Goal: Task Accomplishment & Management: Manage account settings

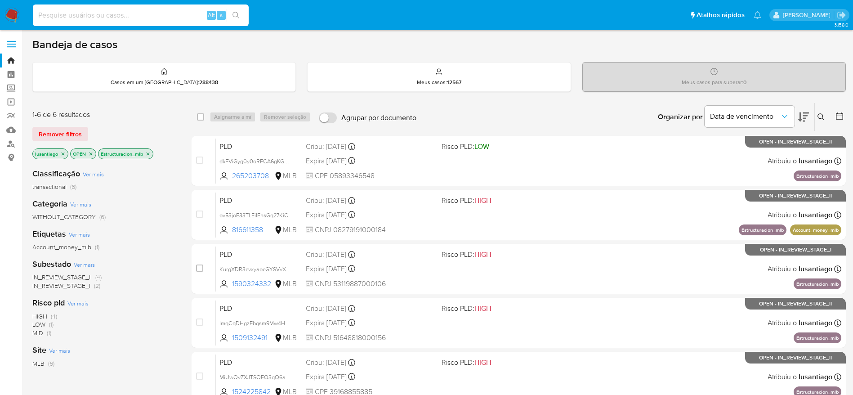
click at [160, 20] on input at bounding box center [141, 15] width 216 height 12
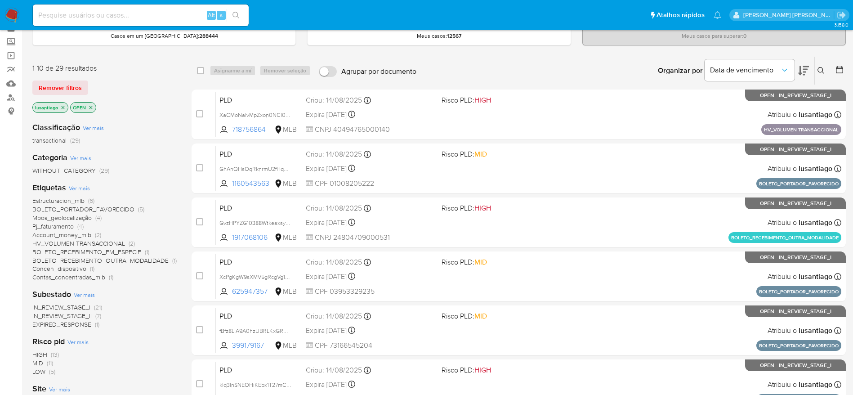
scroll to position [67, 0]
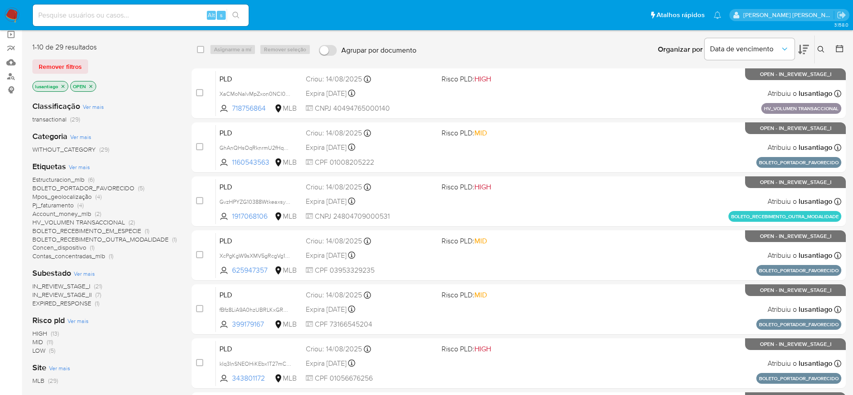
click at [63, 205] on span "Pj_faturamento" at bounding box center [52, 205] width 41 height 9
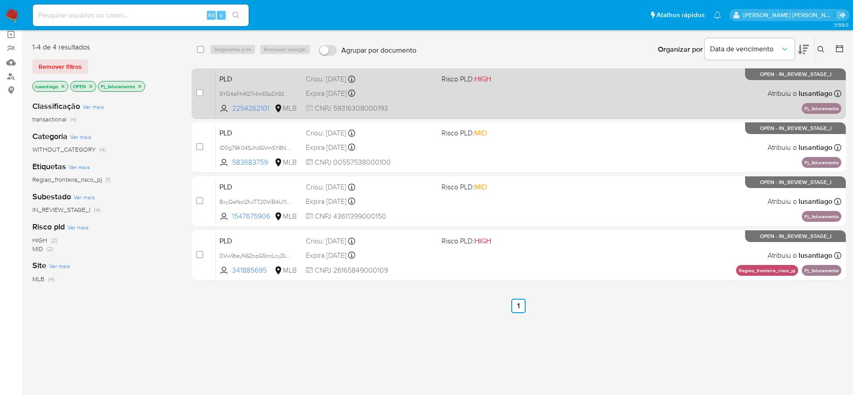
click at [402, 89] on div "Expira in 14 days Expira em 26/09/2025 00:24:58" at bounding box center [370, 93] width 129 height 12
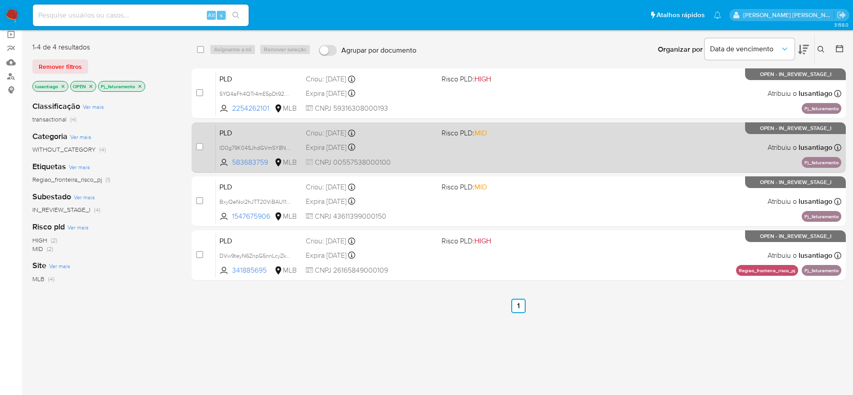
click at [423, 146] on div "Expira in 14 days Expira em 26/09/2025 00:17:07" at bounding box center [370, 147] width 129 height 12
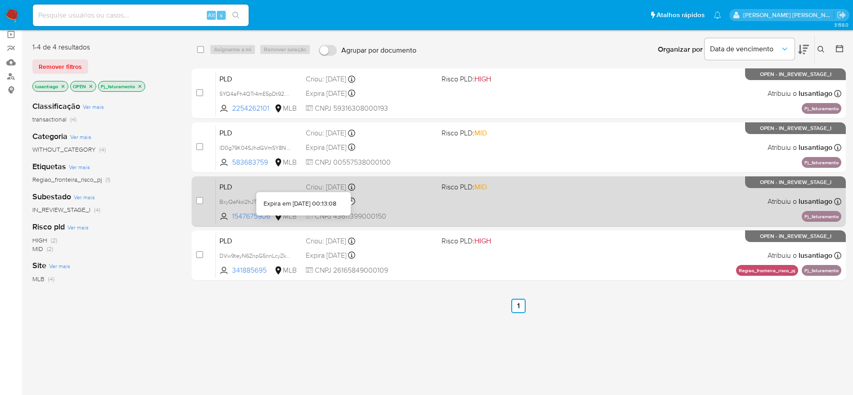
click at [371, 197] on div "Expira in 14 days Expira em 26/09/2025 00:13:08" at bounding box center [370, 201] width 129 height 12
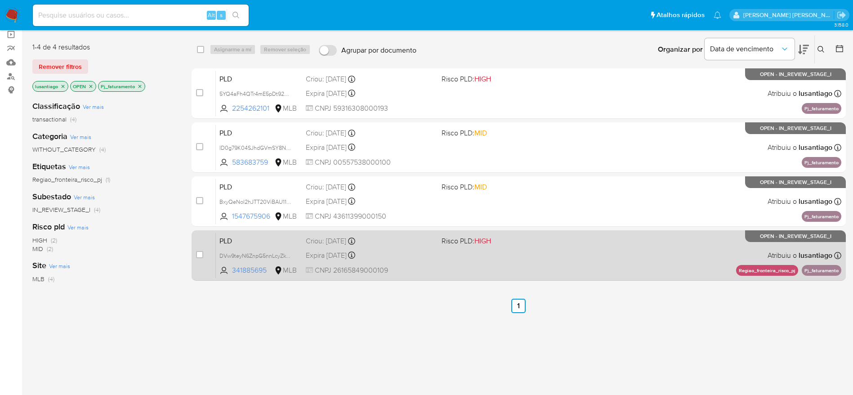
click at [400, 247] on div "PLD DVw9teyN6ZnpG5nnLcyZkYM2 341885695 MLB Risco PLD: HIGH Criou: 12/08/2025 Cr…" at bounding box center [529, 255] width 626 height 45
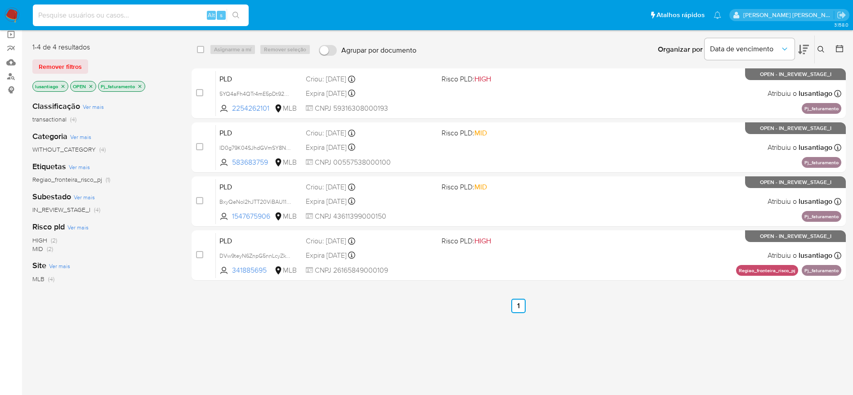
click at [149, 9] on input at bounding box center [141, 15] width 216 height 12
paste input "1590324332"
type input "1590324332"
click at [237, 16] on icon "search-icon" at bounding box center [236, 15] width 7 height 7
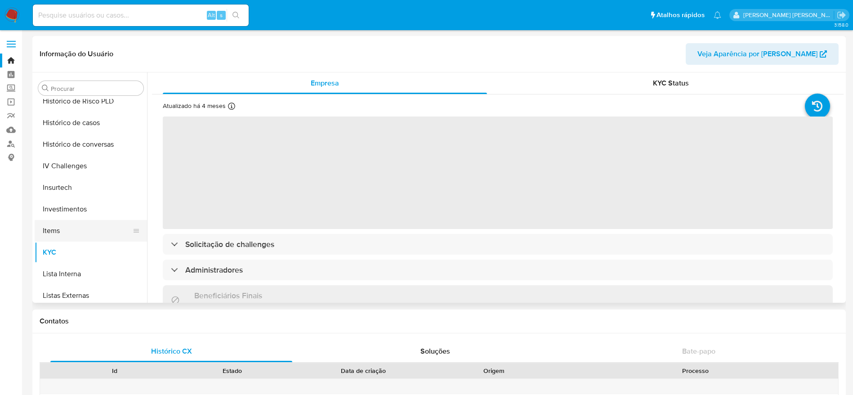
scroll to position [287, 0]
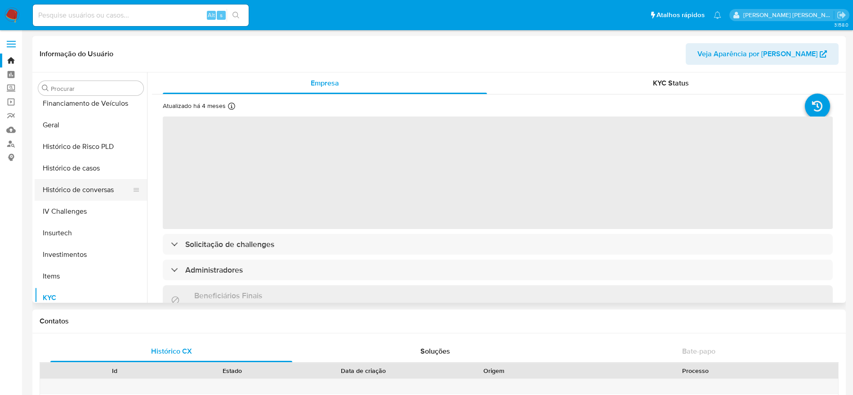
click at [79, 180] on button "Histórico de conversas" at bounding box center [87, 190] width 105 height 22
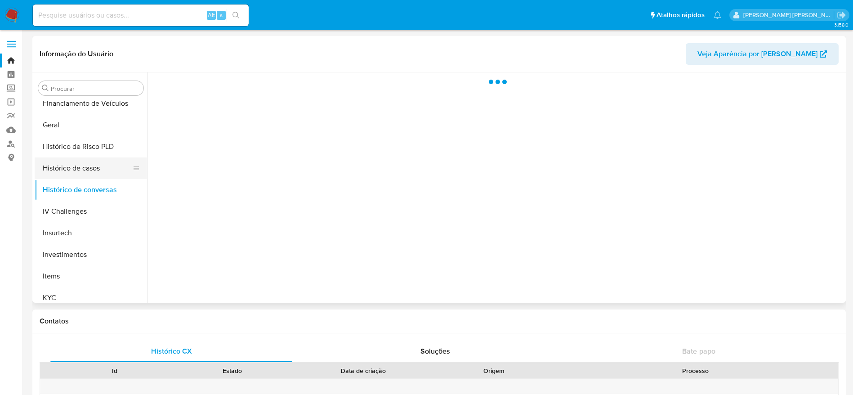
click at [79, 168] on button "Histórico de casos" at bounding box center [87, 168] width 105 height 22
select select "10"
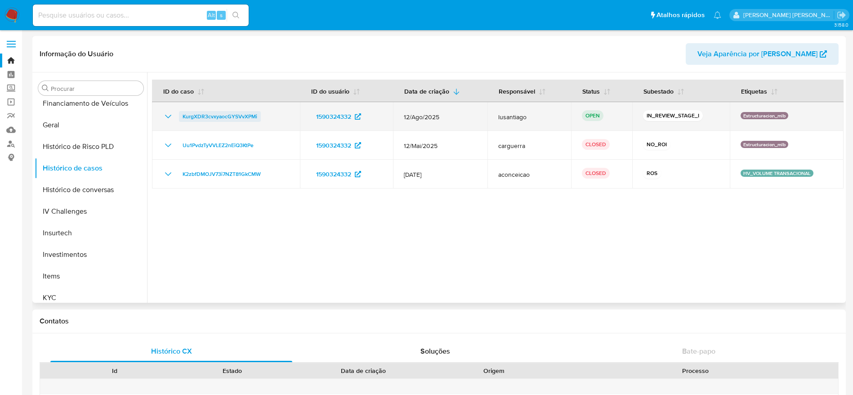
click at [211, 114] on span "KurgXDR3cvxyaocGYSVvXPMi" at bounding box center [220, 116] width 75 height 11
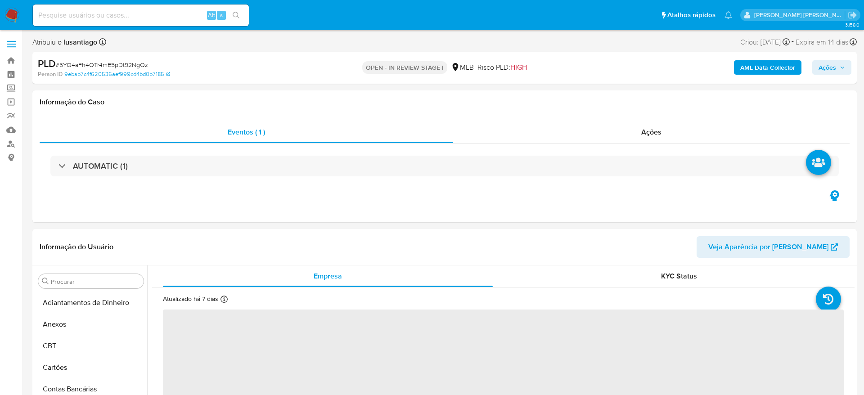
select select "10"
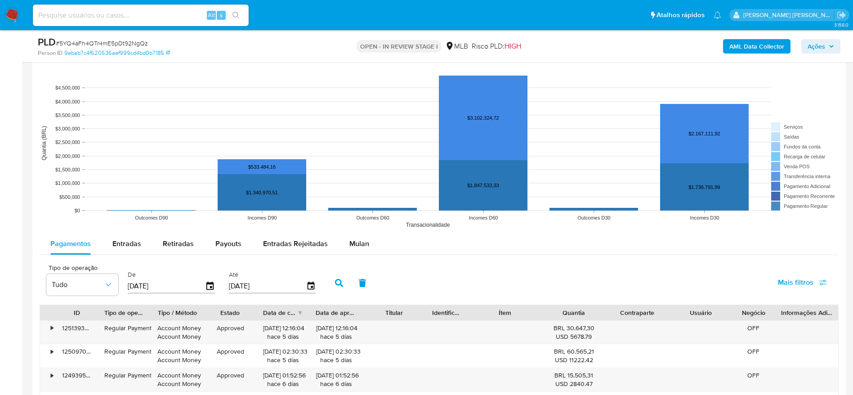
scroll to position [945, 0]
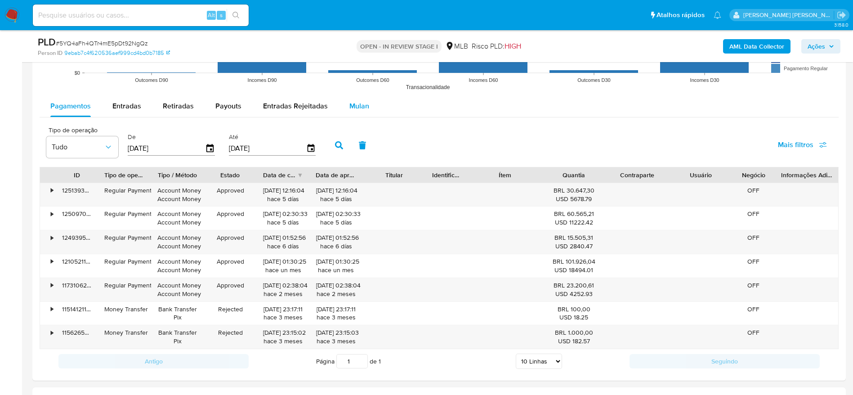
click at [350, 110] on span "Mulan" at bounding box center [360, 106] width 20 height 10
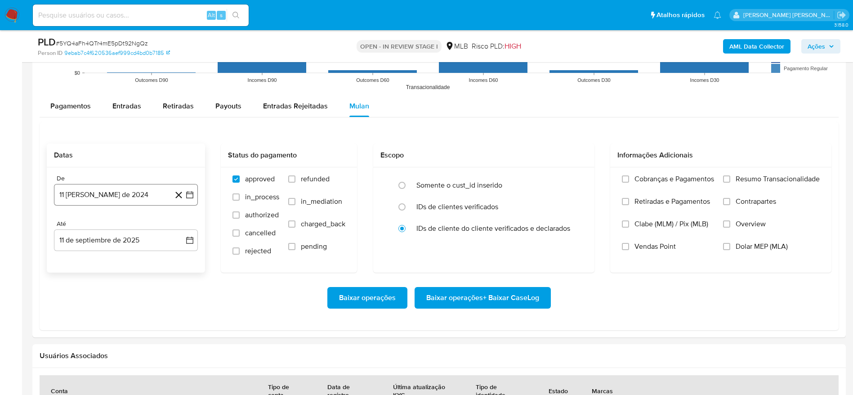
click at [119, 201] on button "11 [PERSON_NAME] de 2024" at bounding box center [126, 195] width 144 height 22
click at [126, 224] on span "agosto 2024" at bounding box center [121, 227] width 41 height 9
click at [179, 225] on icon "Año siguiente" at bounding box center [180, 227] width 11 height 11
click at [82, 310] on button "[DATE]" at bounding box center [86, 310] width 25 height 14
click at [89, 258] on button "1" at bounding box center [90, 260] width 14 height 14
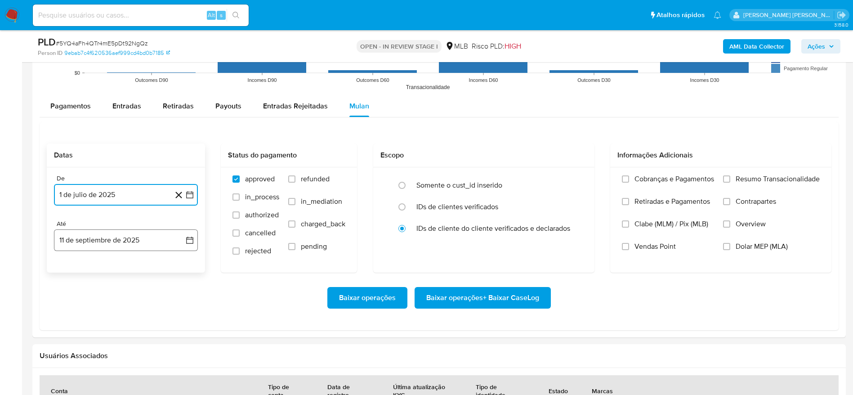
click at [94, 237] on button "11 de septiembre de 2025" at bounding box center [126, 240] width 144 height 22
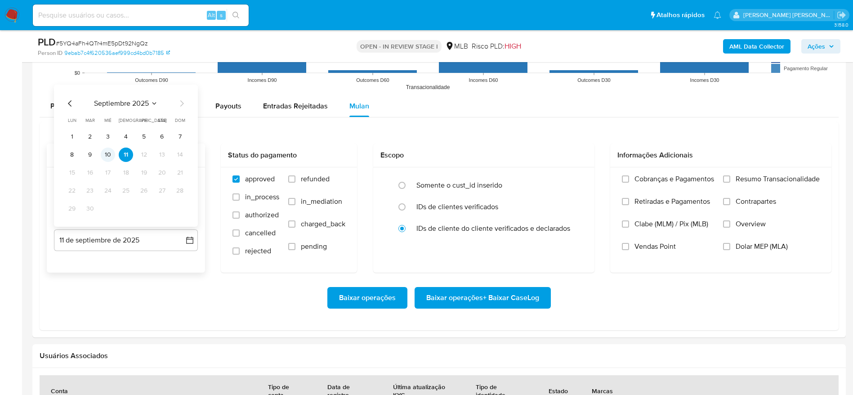
click at [109, 148] on button "10" at bounding box center [108, 155] width 14 height 14
drag, startPoint x: 737, startPoint y: 173, endPoint x: 723, endPoint y: 188, distance: 20.7
click at [737, 175] on span "Resumo Transacionalidade" at bounding box center [778, 179] width 84 height 9
click at [731, 175] on input "Resumo Transacionalidade" at bounding box center [726, 178] width 7 height 7
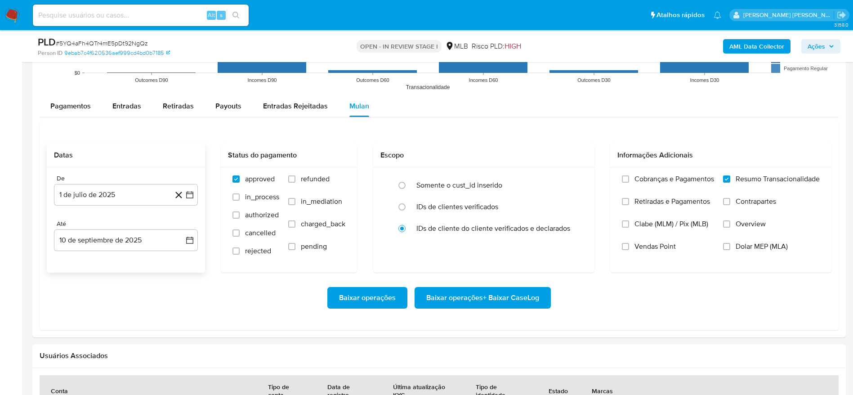
click at [515, 298] on span "Baixar operações + Baixar CaseLog" at bounding box center [482, 298] width 113 height 20
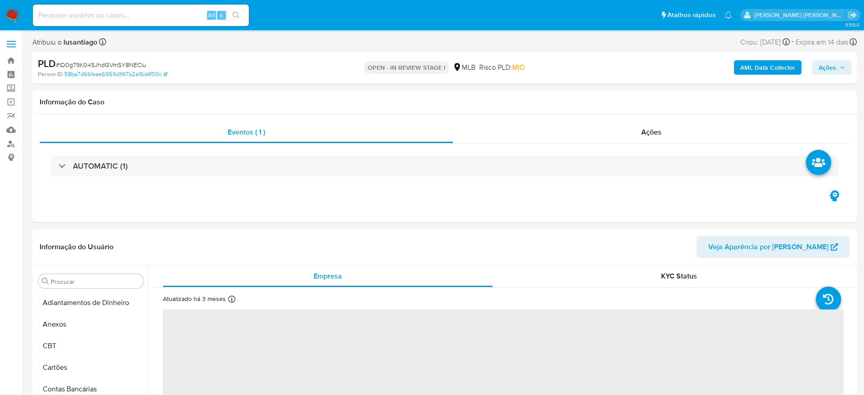
select select "10"
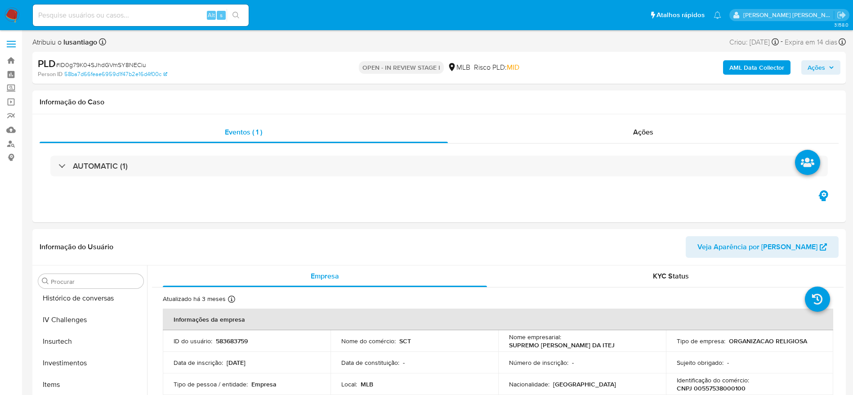
scroll to position [423, 0]
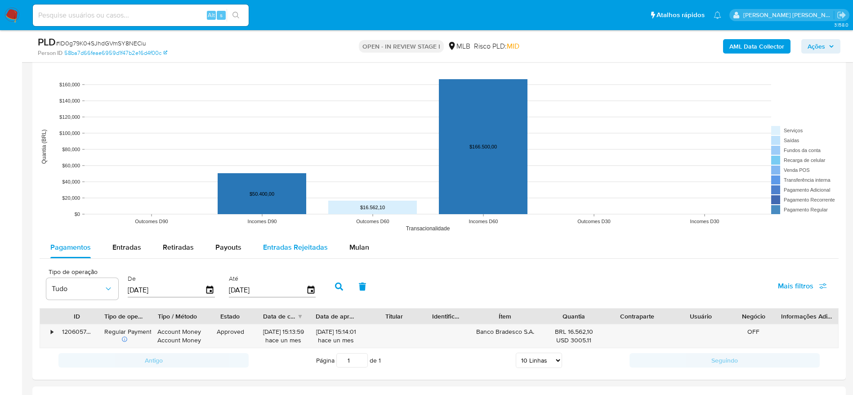
drag, startPoint x: 355, startPoint y: 250, endPoint x: 335, endPoint y: 250, distance: 20.7
click at [355, 251] on span "Mulan" at bounding box center [360, 247] width 20 height 10
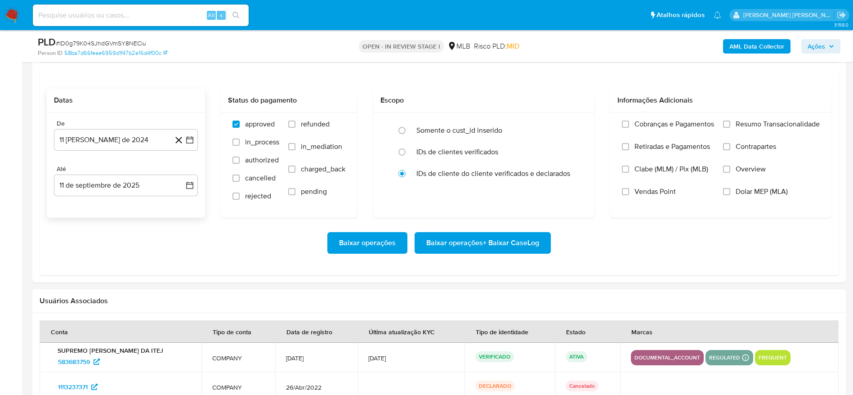
scroll to position [945, 0]
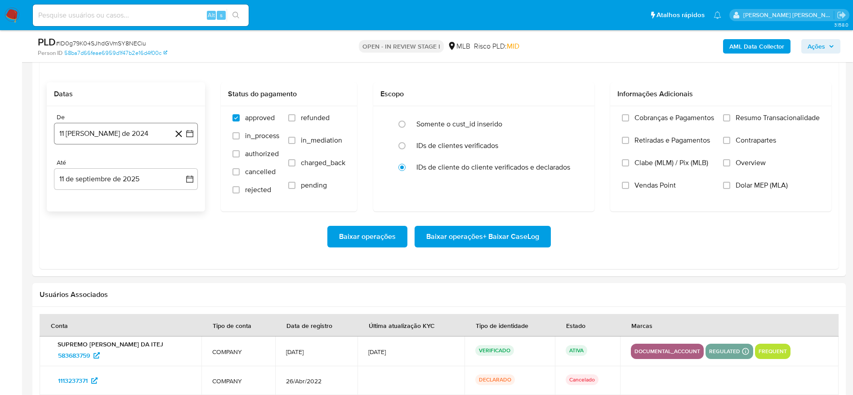
drag, startPoint x: 110, startPoint y: 130, endPoint x: 110, endPoint y: 142, distance: 12.1
click at [110, 129] on button "11 [PERSON_NAME] de 2024" at bounding box center [126, 134] width 144 height 22
drag, startPoint x: 114, startPoint y: 165, endPoint x: 121, endPoint y: 166, distance: 6.8
click at [121, 166] on span "agosto 2024" at bounding box center [121, 166] width 41 height 9
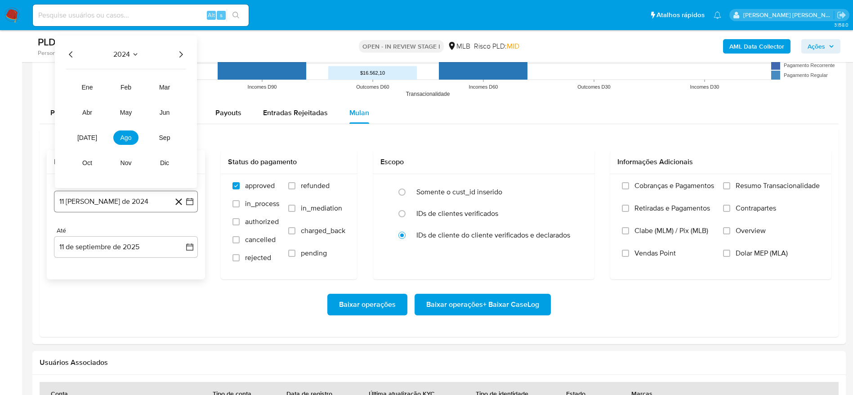
scroll to position [877, 0]
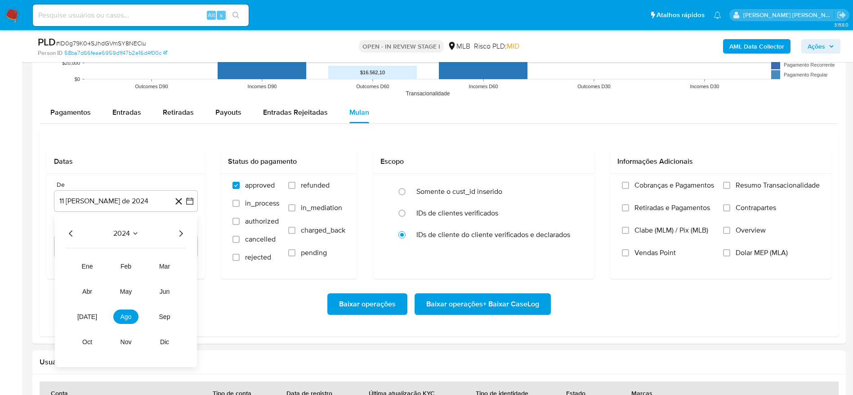
click at [183, 232] on icon "Año siguiente" at bounding box center [180, 233] width 11 height 11
click at [87, 319] on span "[DATE]" at bounding box center [87, 316] width 20 height 7
click at [86, 267] on button "1" at bounding box center [90, 267] width 14 height 14
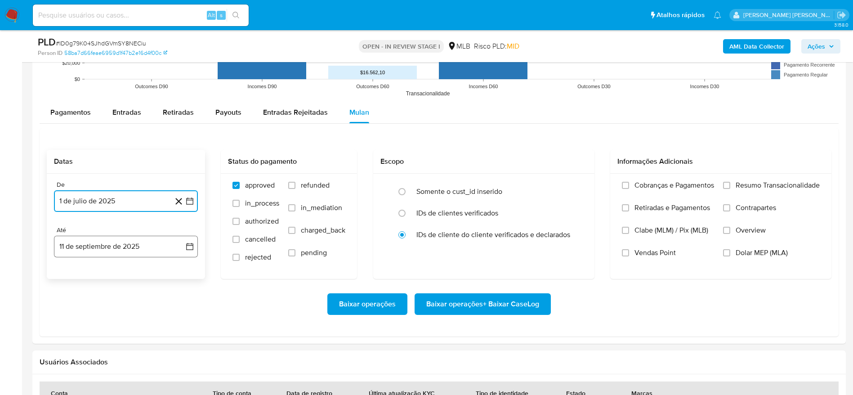
click at [108, 254] on button "11 de septiembre de 2025" at bounding box center [126, 247] width 144 height 22
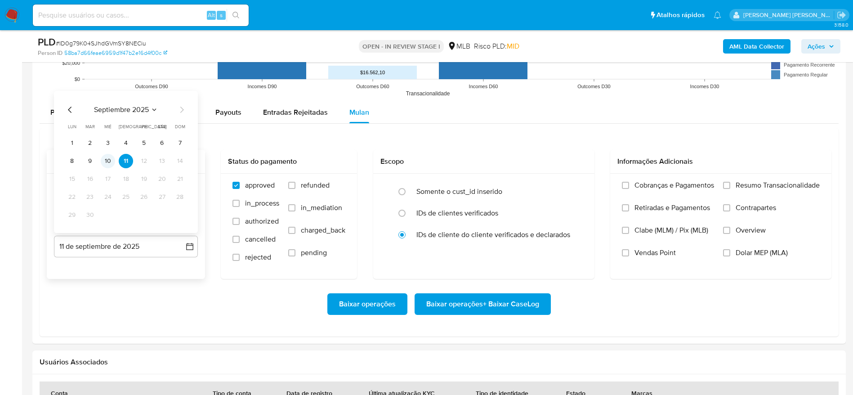
click at [106, 161] on button "10" at bounding box center [108, 161] width 14 height 14
drag, startPoint x: 786, startPoint y: 178, endPoint x: 753, endPoint y: 193, distance: 36.2
click at [785, 178] on div "Cobranças e Pagamentos Retiradas e Pagamentos Clabe (MLM) / Pix (MLB) Vendas Po…" at bounding box center [720, 226] width 221 height 104
click at [753, 184] on span "Resumo Transacionalidade" at bounding box center [778, 185] width 84 height 9
click at [731, 184] on input "Resumo Transacionalidade" at bounding box center [726, 185] width 7 height 7
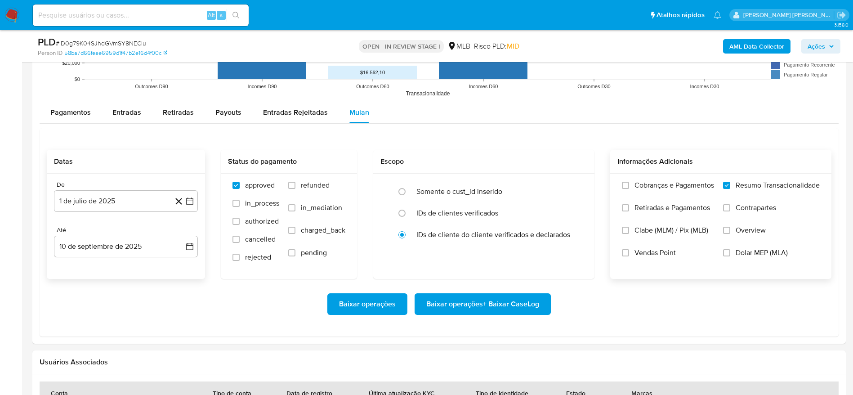
click at [511, 305] on span "Baixar operações + Baixar CaseLog" at bounding box center [482, 304] width 113 height 20
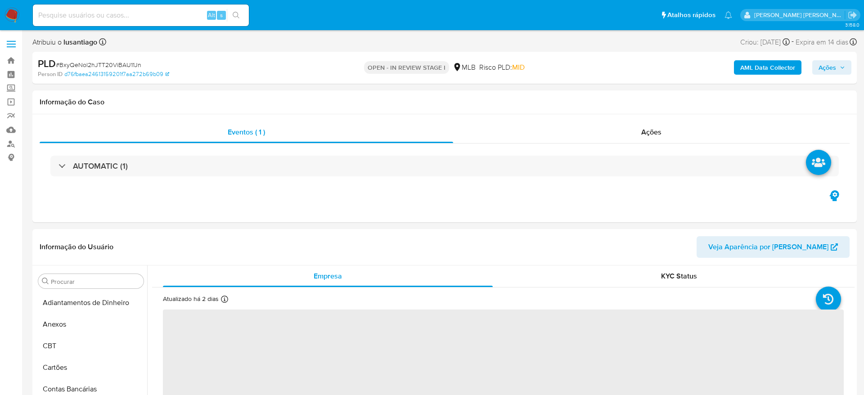
select select "10"
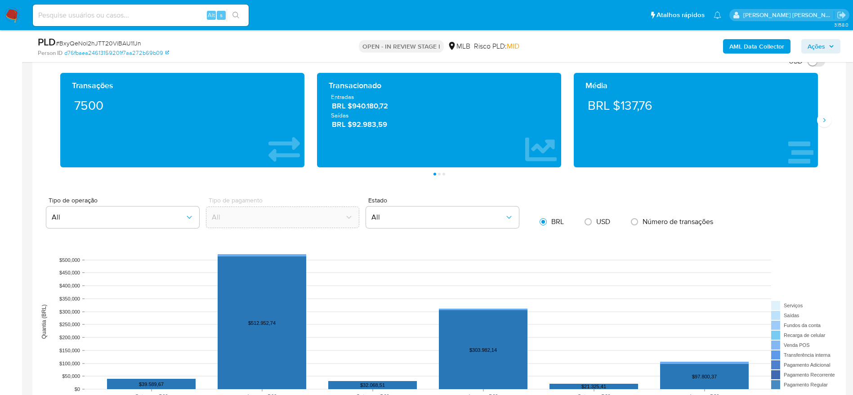
scroll to position [877, 0]
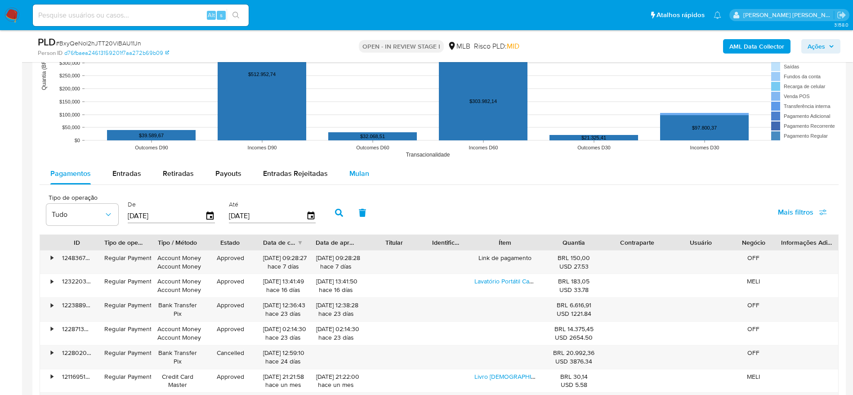
click at [343, 166] on button "Mulan" at bounding box center [359, 174] width 41 height 22
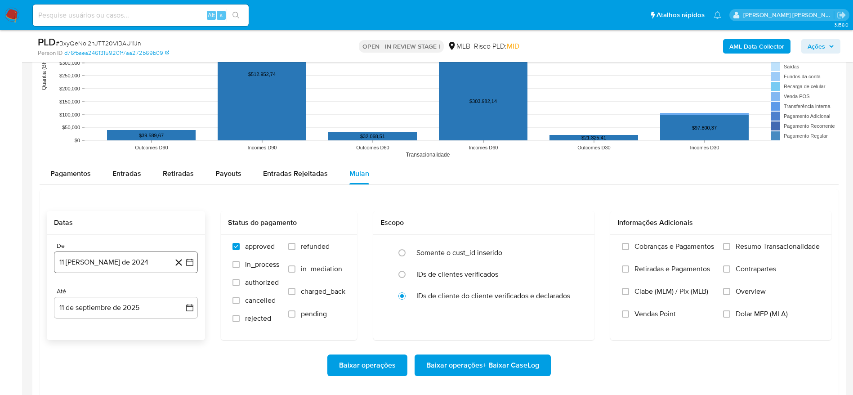
click at [99, 264] on button "11 [PERSON_NAME] de 2024" at bounding box center [126, 262] width 144 height 22
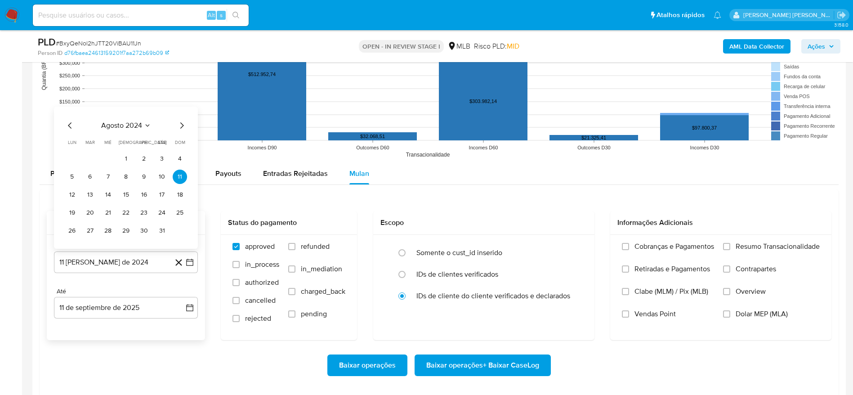
click at [135, 124] on span "agosto 2024" at bounding box center [121, 125] width 41 height 9
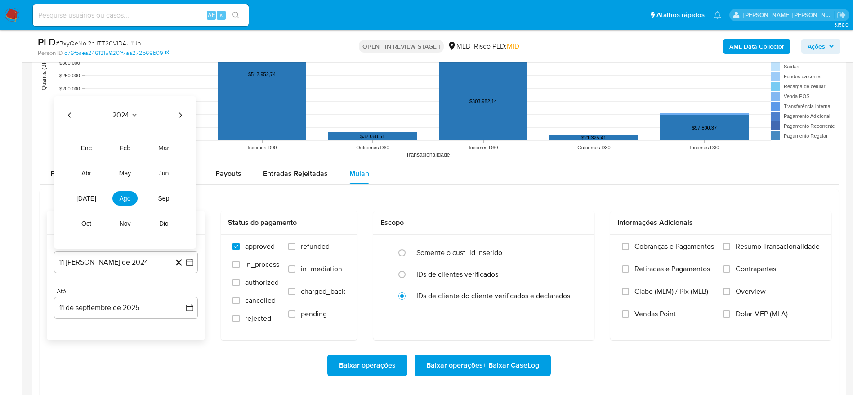
click at [180, 110] on icon "Año siguiente" at bounding box center [180, 115] width 11 height 11
click at [86, 196] on span "[DATE]" at bounding box center [86, 198] width 20 height 7
click at [87, 157] on button "1" at bounding box center [90, 159] width 14 height 14
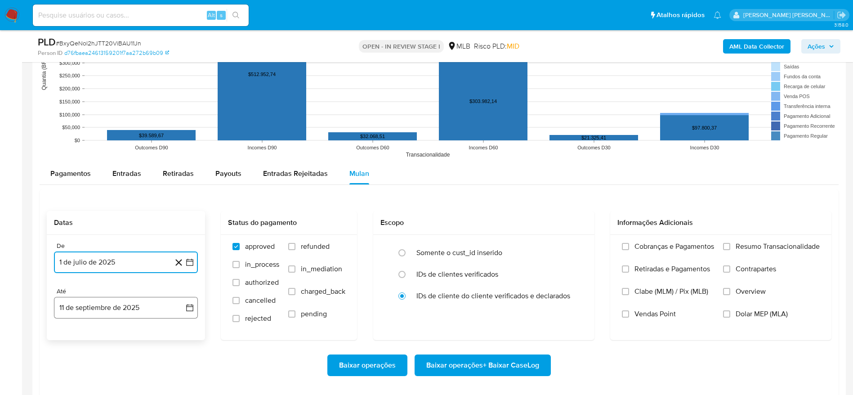
click at [112, 307] on button "11 de septiembre de 2025" at bounding box center [126, 308] width 144 height 22
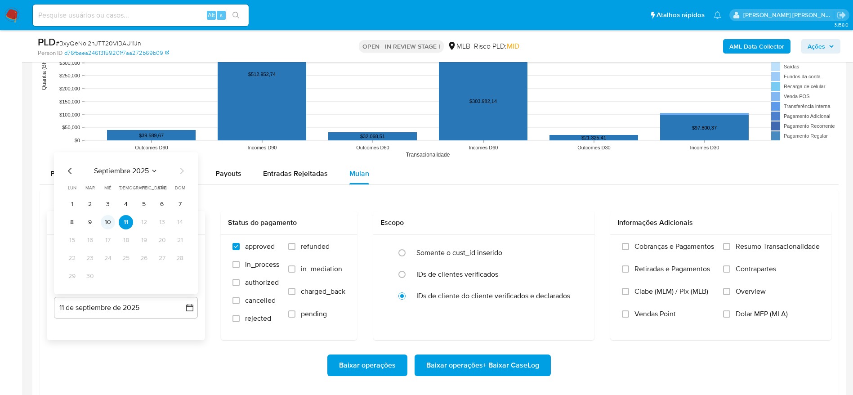
click at [108, 220] on button "10" at bounding box center [108, 222] width 14 height 14
drag, startPoint x: 732, startPoint y: 247, endPoint x: 720, endPoint y: 247, distance: 12.2
click at [732, 247] on label "Resumo Transacionalidade" at bounding box center [771, 253] width 97 height 22
click at [731, 247] on input "Resumo Transacionalidade" at bounding box center [726, 246] width 7 height 7
click at [477, 364] on span "Baixar operações + Baixar CaseLog" at bounding box center [482, 365] width 113 height 20
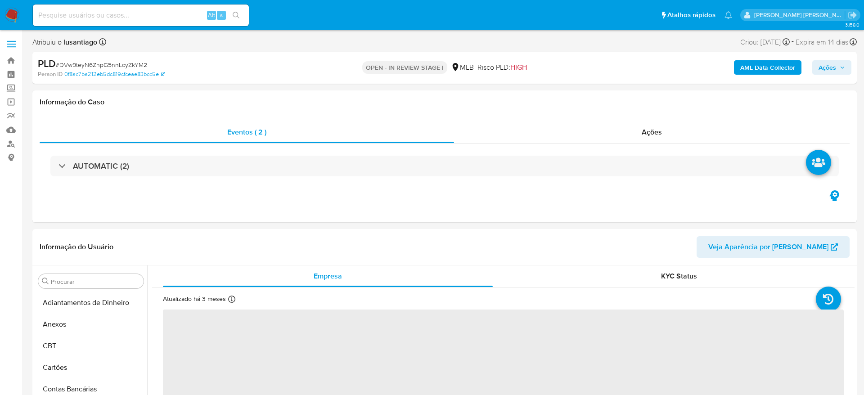
select select "10"
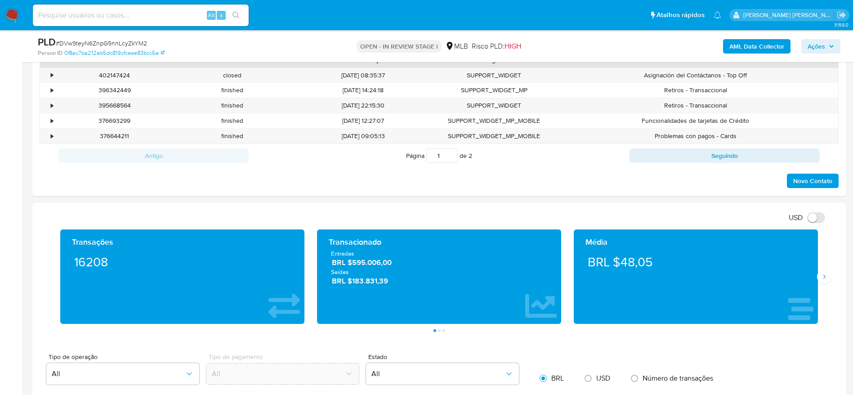
scroll to position [472, 0]
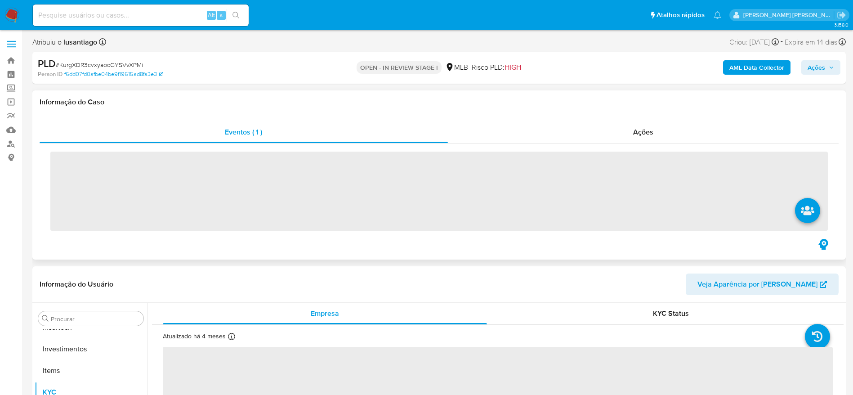
scroll to position [423, 0]
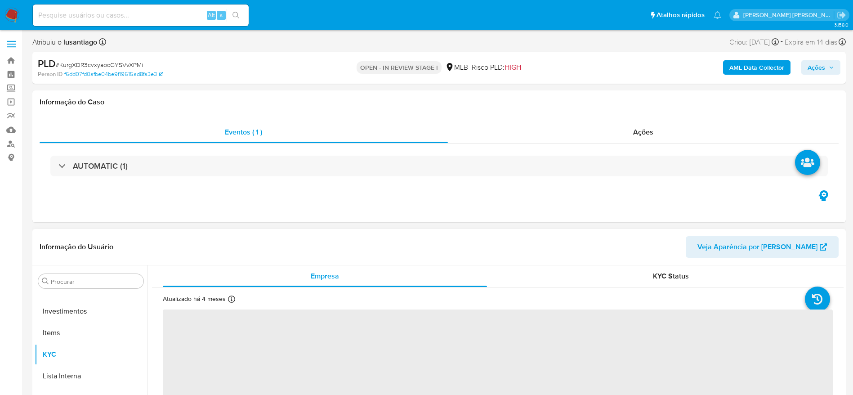
select select "10"
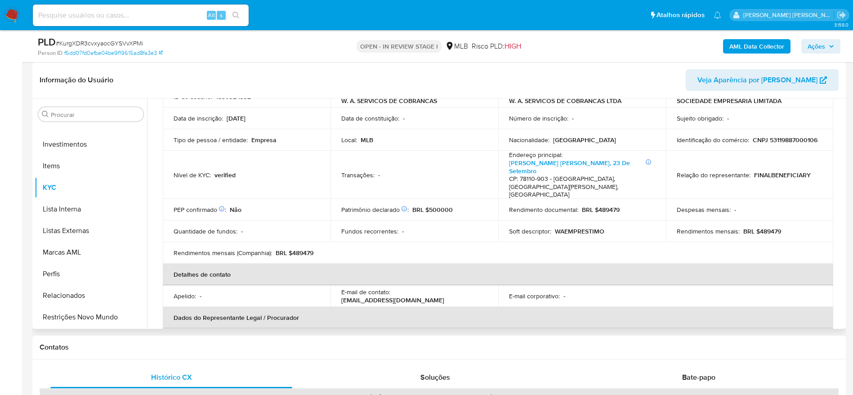
scroll to position [10, 0]
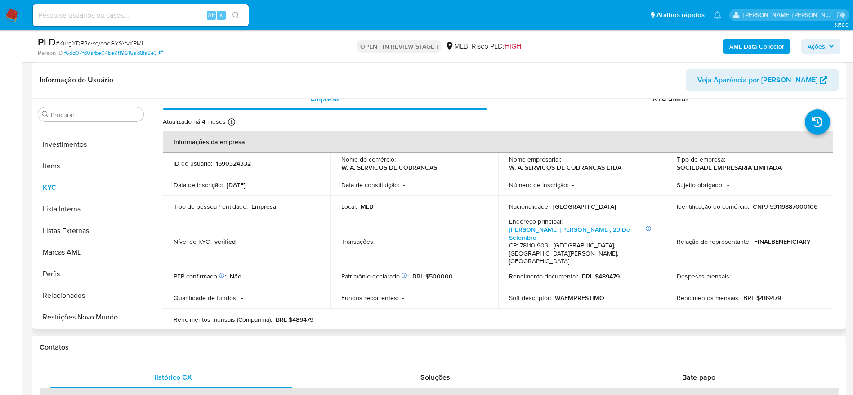
click at [796, 208] on p "CNPJ 53119887000106" at bounding box center [785, 206] width 65 height 8
copy p "53119887000106"
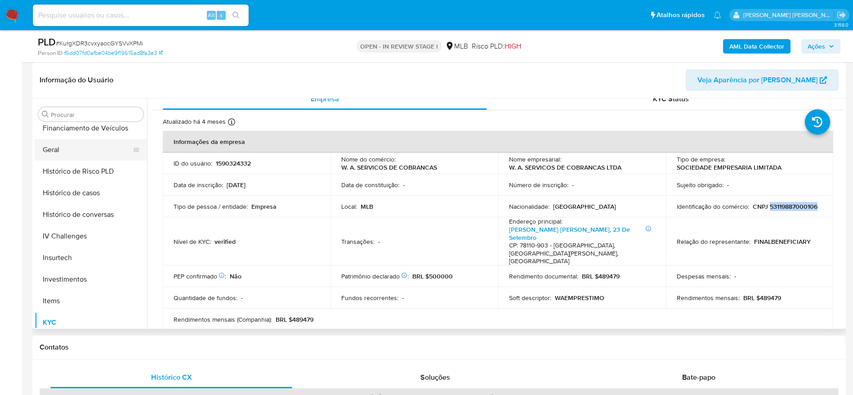
click at [62, 147] on button "Geral" at bounding box center [87, 150] width 105 height 22
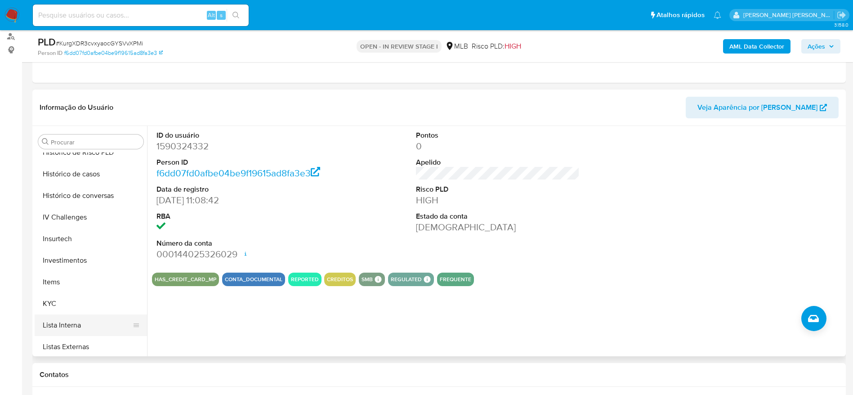
scroll to position [356, 0]
click at [70, 286] on button "KYC" at bounding box center [87, 283] width 105 height 22
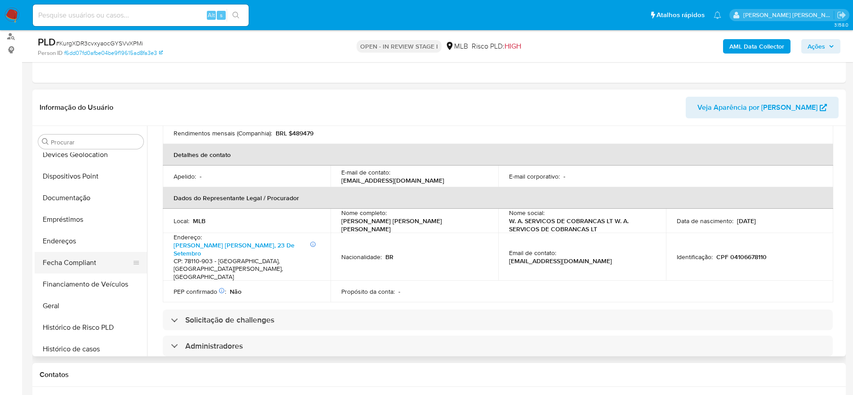
scroll to position [153, 0]
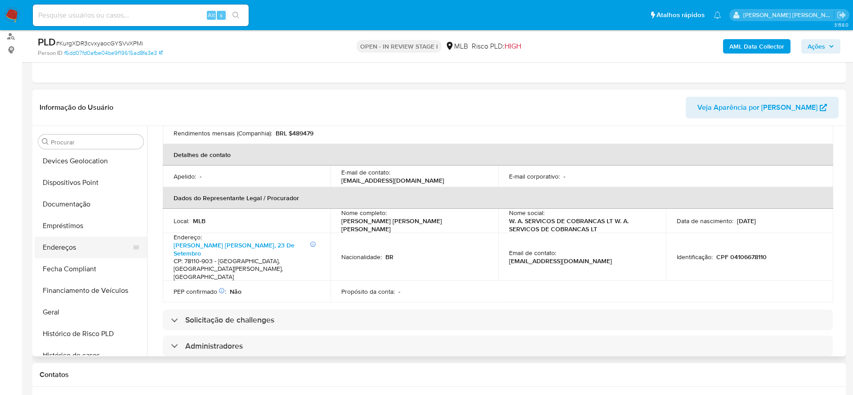
click at [64, 245] on button "Endereços" at bounding box center [87, 248] width 105 height 22
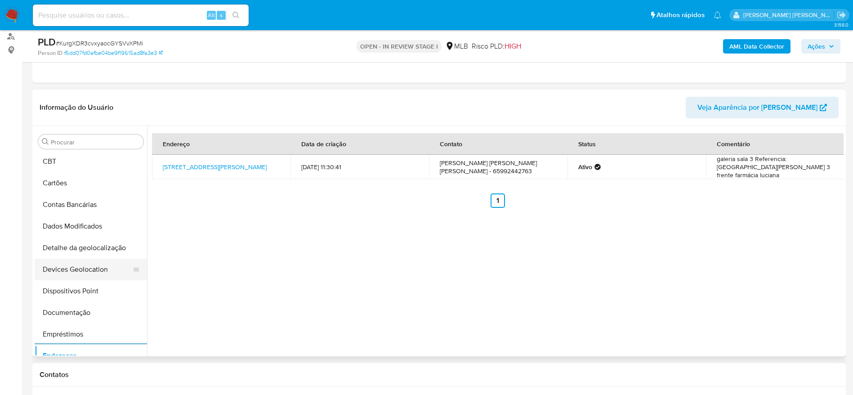
scroll to position [86, 0]
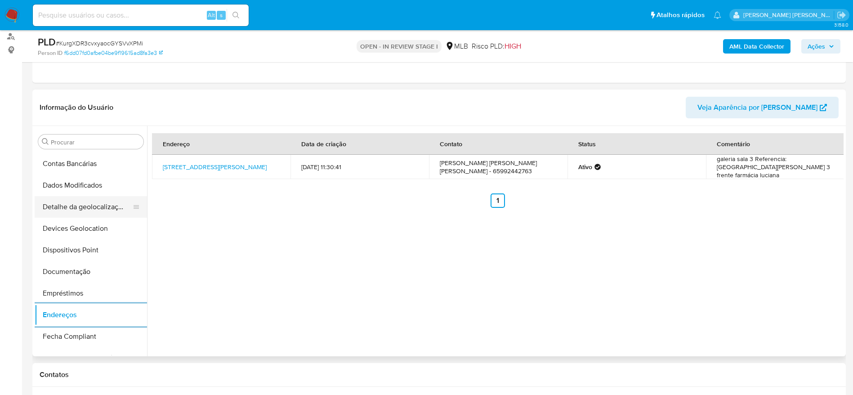
click at [73, 204] on button "Detalhe da geolocalização" at bounding box center [87, 207] width 105 height 22
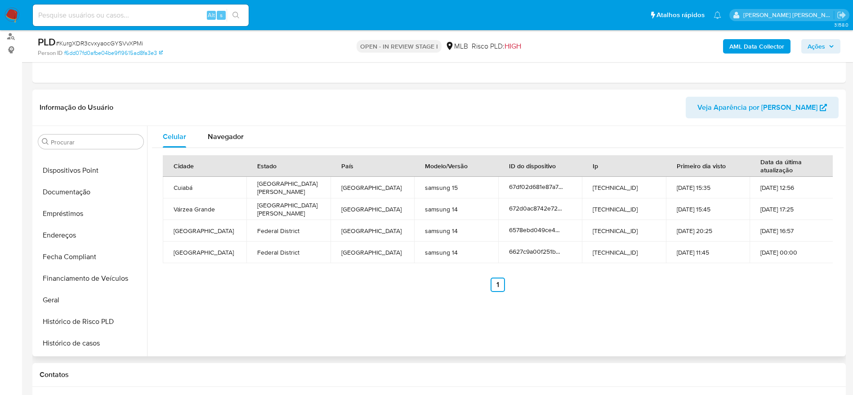
scroll to position [423, 0]
click at [69, 347] on button "Restrições Novo Mundo" at bounding box center [87, 345] width 105 height 22
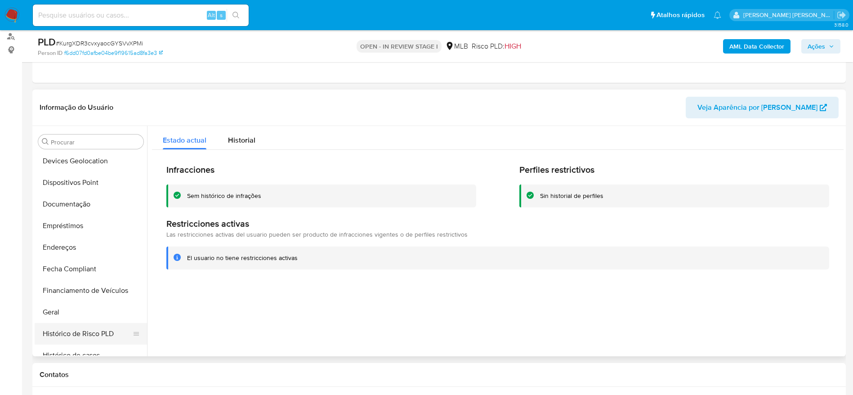
scroll to position [86, 0]
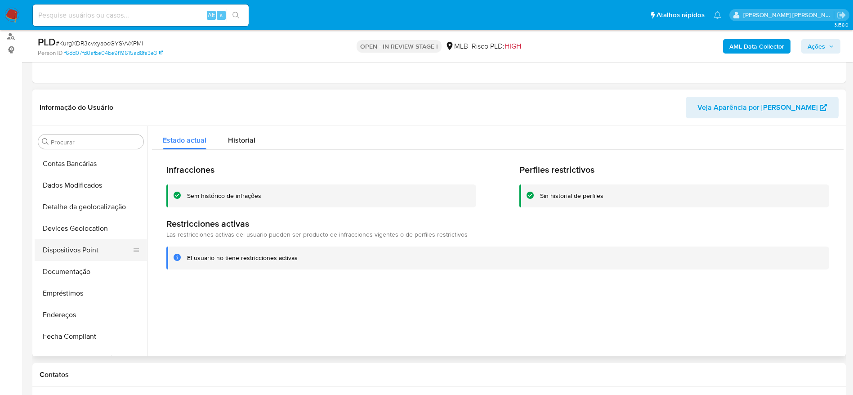
click at [77, 253] on button "Dispositivos Point" at bounding box center [87, 250] width 105 height 22
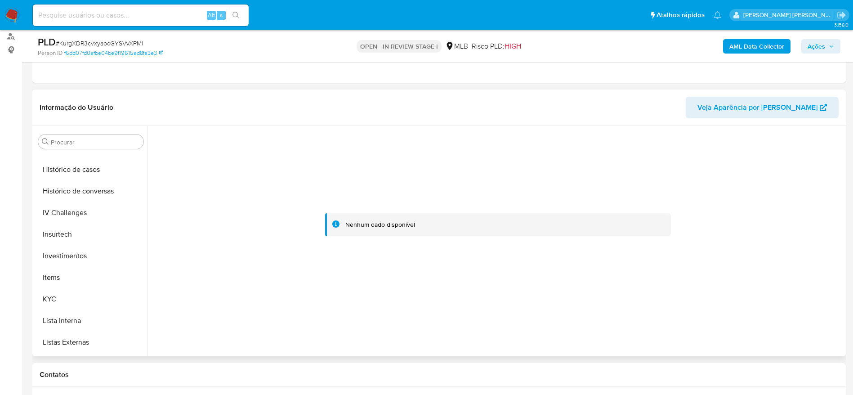
scroll to position [356, 0]
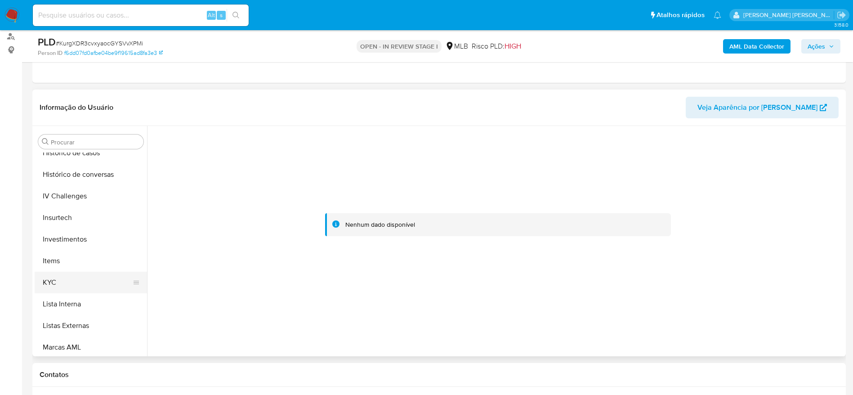
click at [64, 285] on button "KYC" at bounding box center [87, 283] width 105 height 22
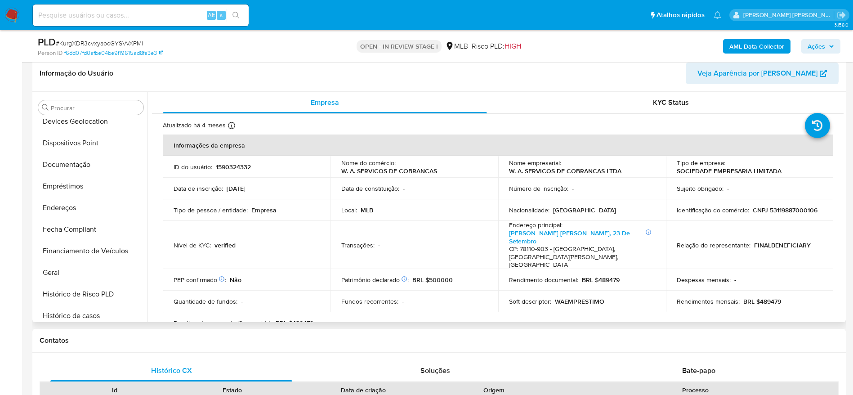
scroll to position [153, 0]
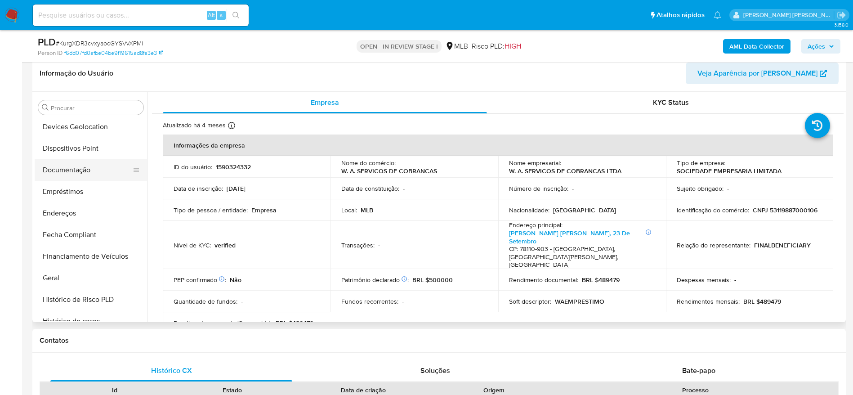
click at [71, 174] on button "Documentação" at bounding box center [87, 170] width 105 height 22
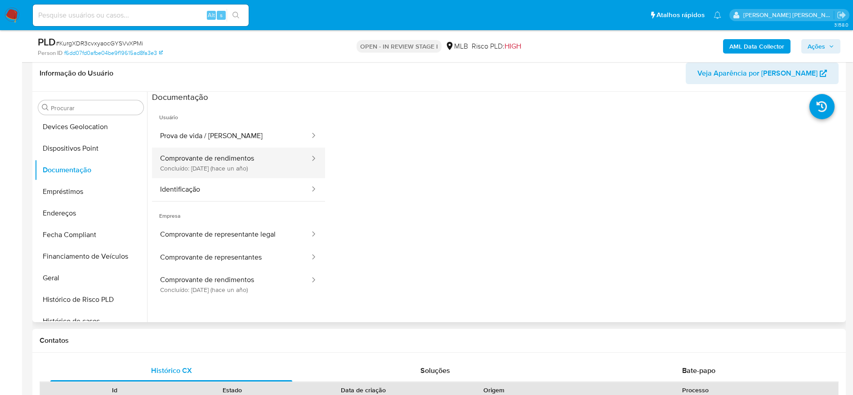
click at [214, 154] on button "Comprovante de rendimentos Concluído: 18/07/2024 (hace un año)" at bounding box center [231, 163] width 159 height 31
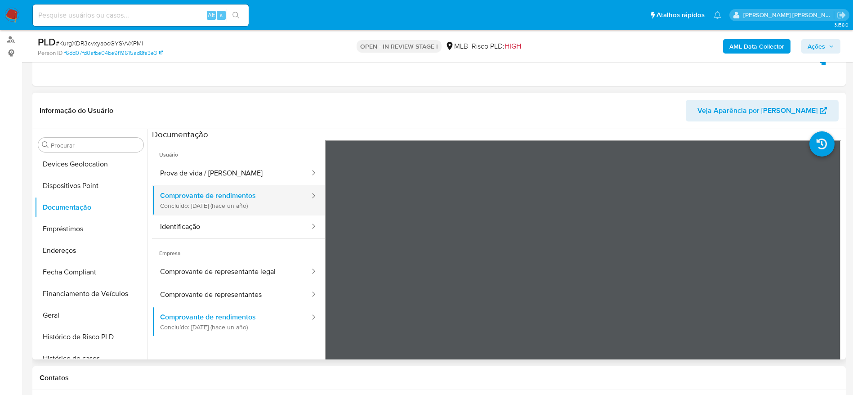
scroll to position [74, 0]
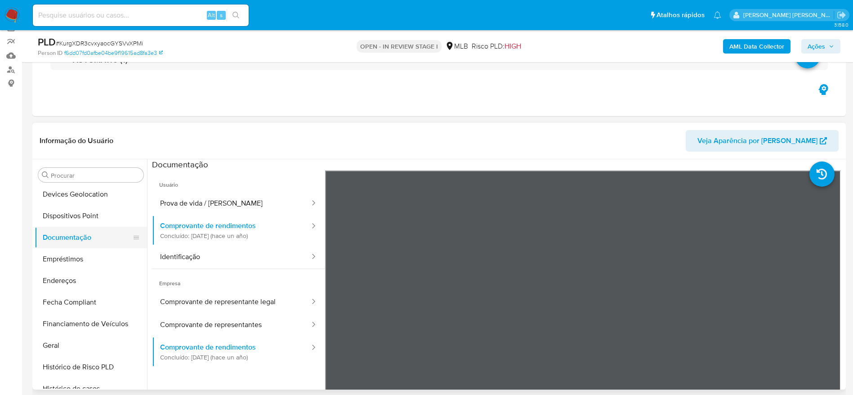
drag, startPoint x: 84, startPoint y: 255, endPoint x: 76, endPoint y: 230, distance: 26.5
click at [84, 256] on button "Empréstimos" at bounding box center [91, 259] width 112 height 22
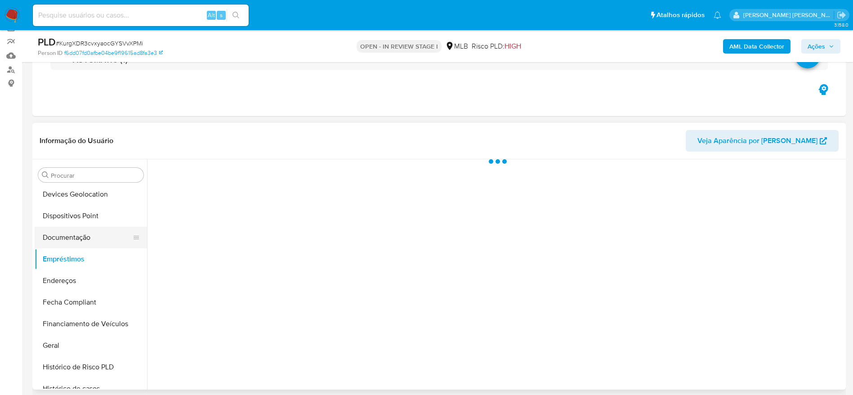
click at [76, 229] on button "Documentação" at bounding box center [87, 238] width 105 height 22
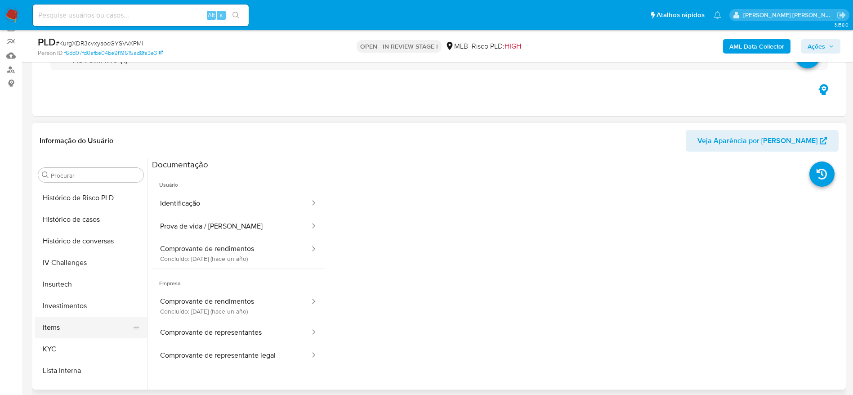
scroll to position [337, 0]
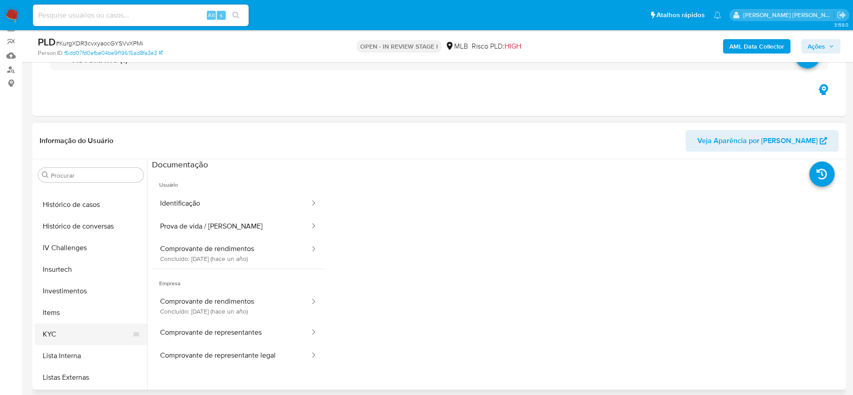
click at [72, 333] on button "KYC" at bounding box center [87, 334] width 105 height 22
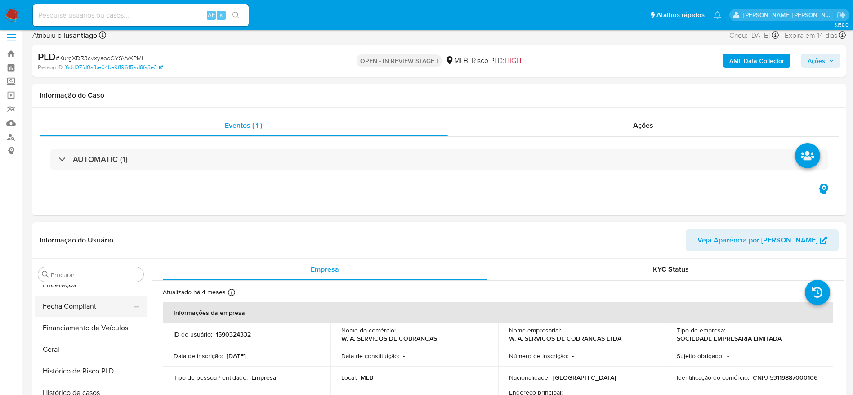
scroll to position [270, 0]
click at [77, 328] on button "Geral" at bounding box center [87, 329] width 105 height 22
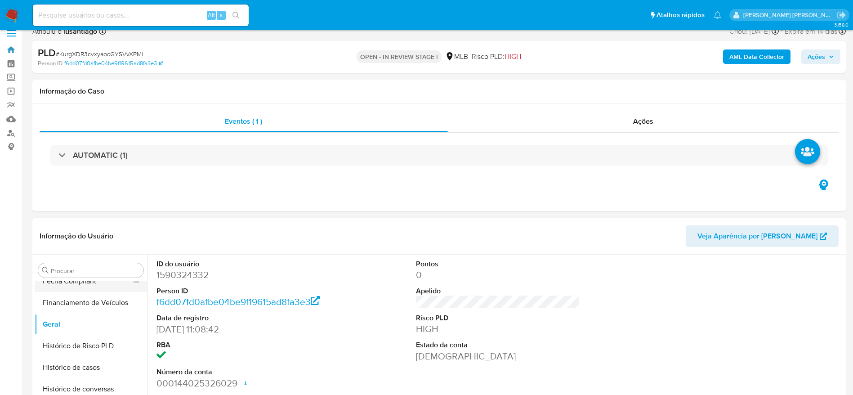
scroll to position [67, 0]
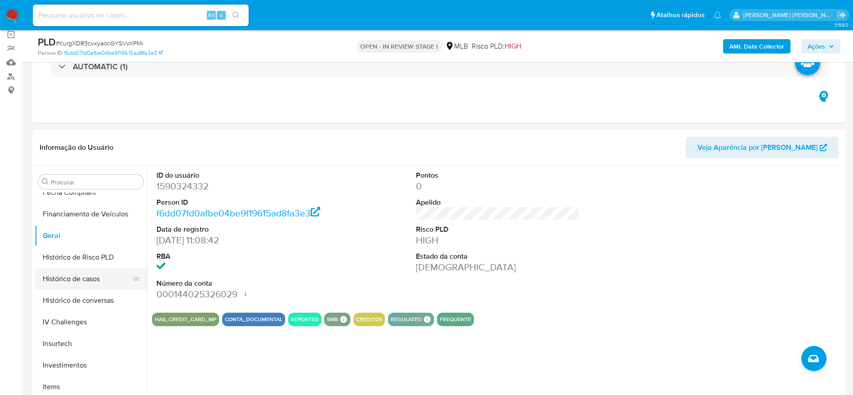
drag, startPoint x: 81, startPoint y: 277, endPoint x: 84, endPoint y: 273, distance: 4.9
click at [81, 277] on button "Histórico de casos" at bounding box center [87, 279] width 105 height 22
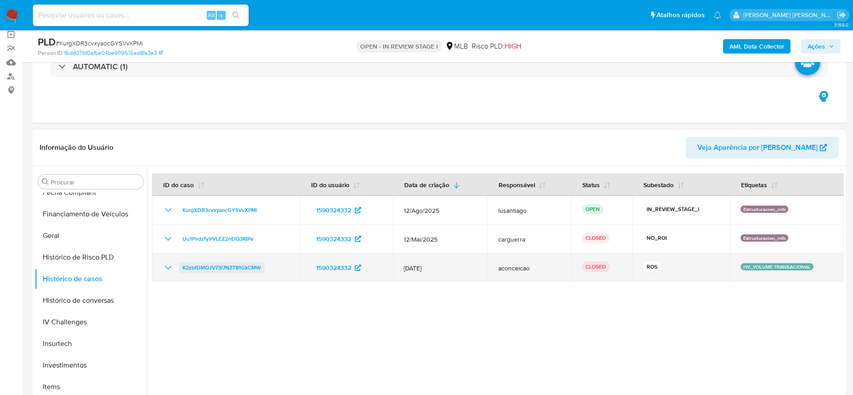
click at [235, 266] on span "K2zbfDMOJV73i7NZT81GkCMW" at bounding box center [222, 267] width 78 height 11
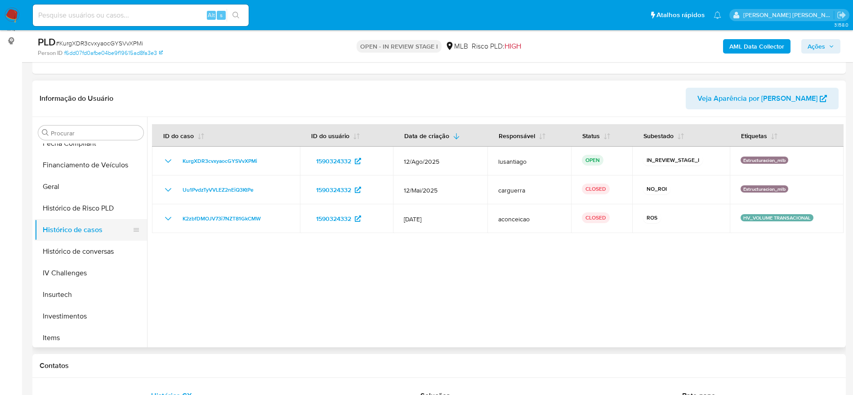
scroll to position [135, 0]
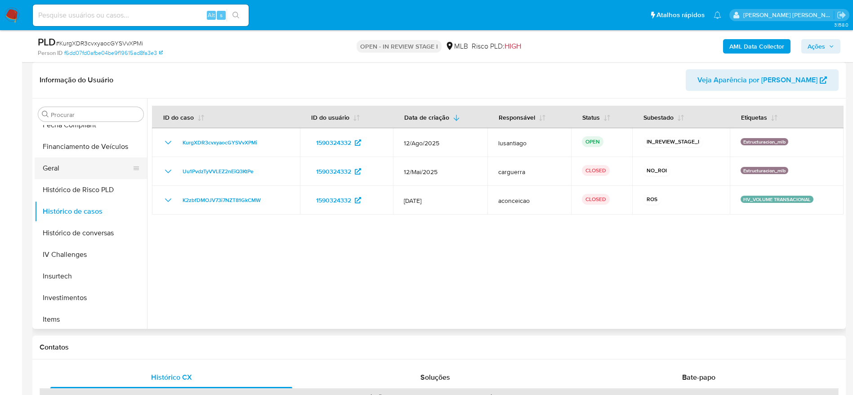
click at [62, 166] on button "Geral" at bounding box center [87, 168] width 105 height 22
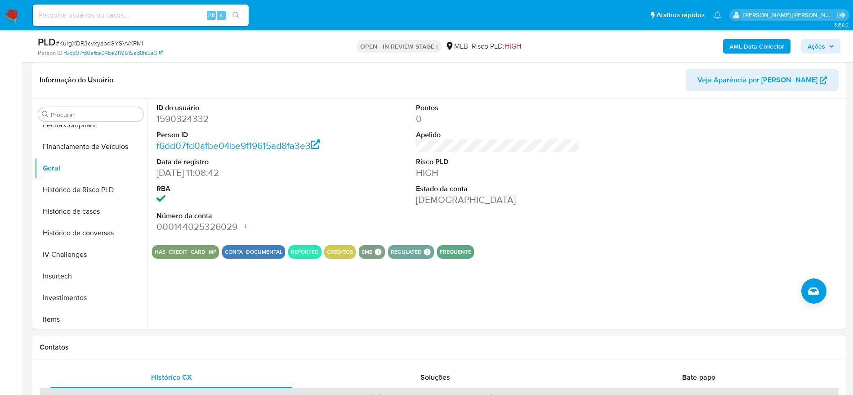
drag, startPoint x: 813, startPoint y: 39, endPoint x: 798, endPoint y: 45, distance: 16.3
click at [812, 39] on span "Ações" at bounding box center [817, 46] width 18 height 14
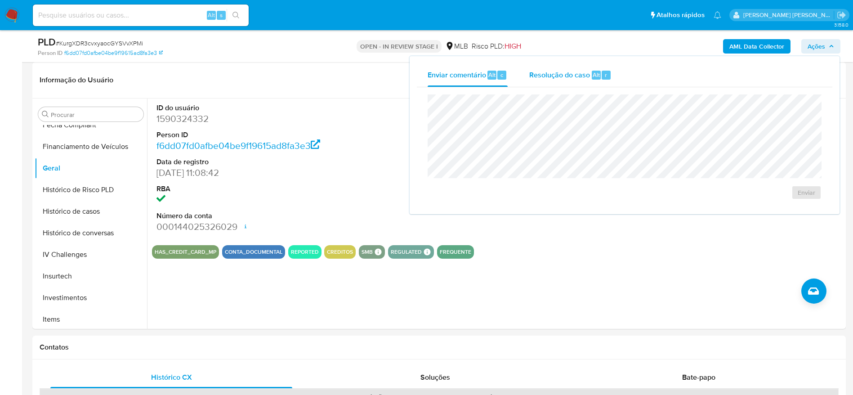
click at [543, 76] on span "Resolução do caso" at bounding box center [560, 74] width 61 height 10
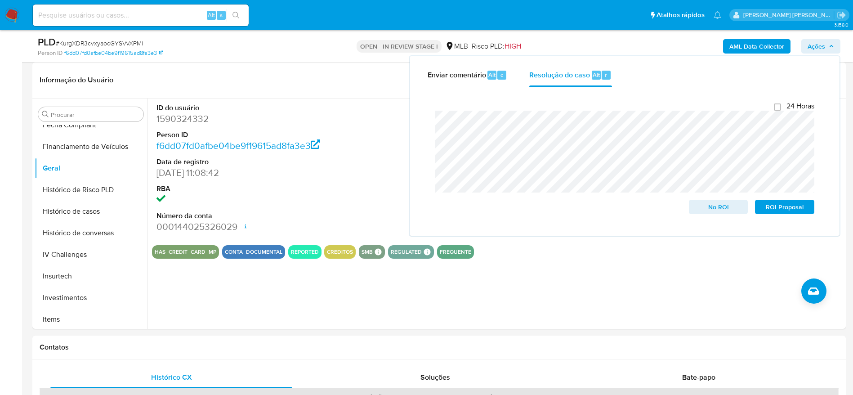
click at [752, 48] on b "AML Data Collector" at bounding box center [757, 46] width 55 height 14
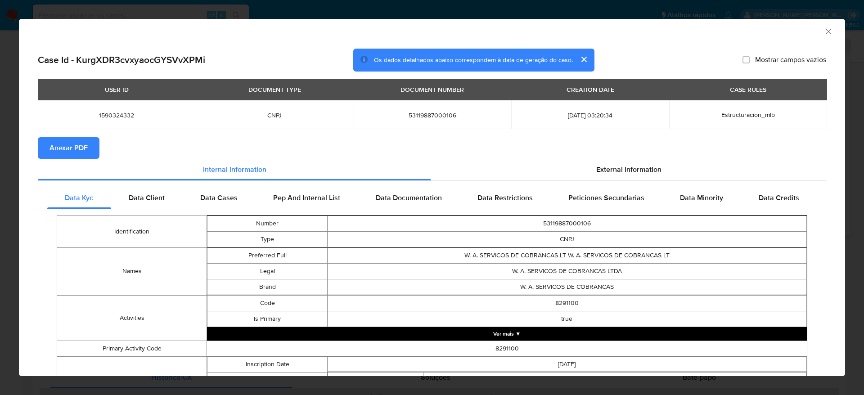
click at [76, 144] on span "Anexar PDF" at bounding box center [68, 148] width 38 height 20
click at [824, 29] on icon "Fechar a janela" at bounding box center [828, 31] width 9 height 9
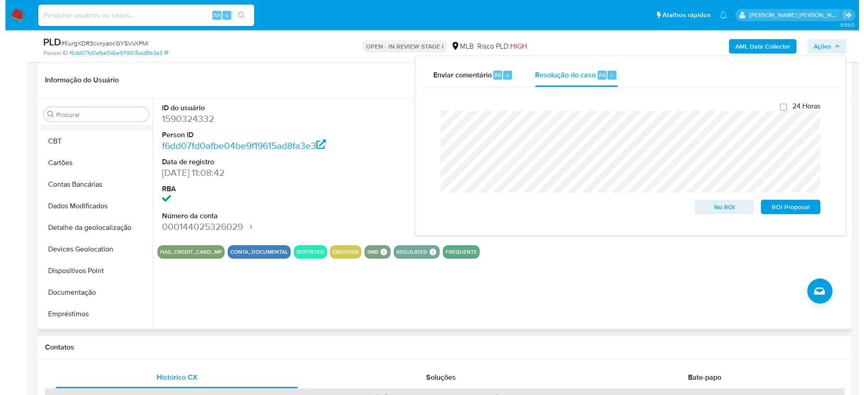
scroll to position [0, 0]
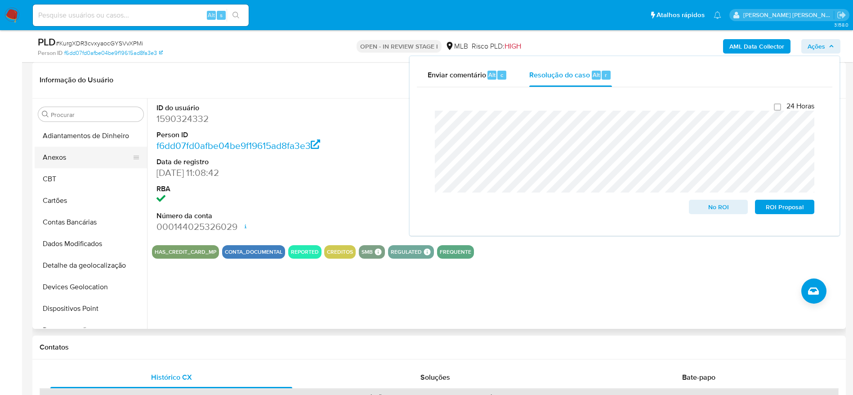
click at [67, 164] on button "Anexos" at bounding box center [87, 158] width 105 height 22
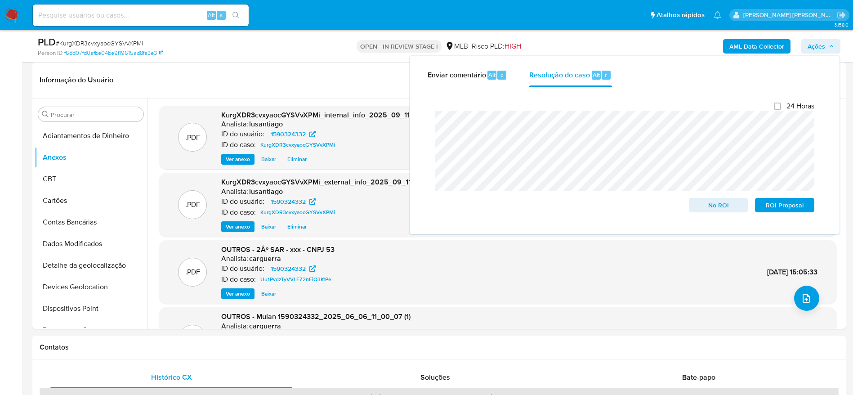
click at [826, 45] on span "Ações" at bounding box center [821, 46] width 27 height 13
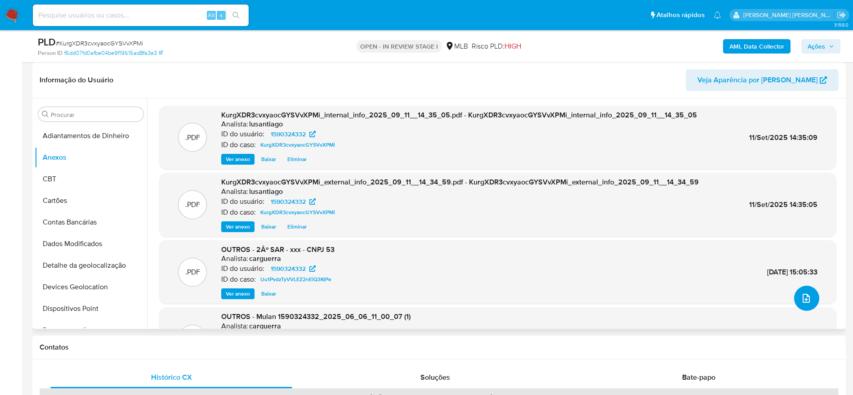
click at [804, 300] on icon "upload-file" at bounding box center [806, 298] width 11 height 11
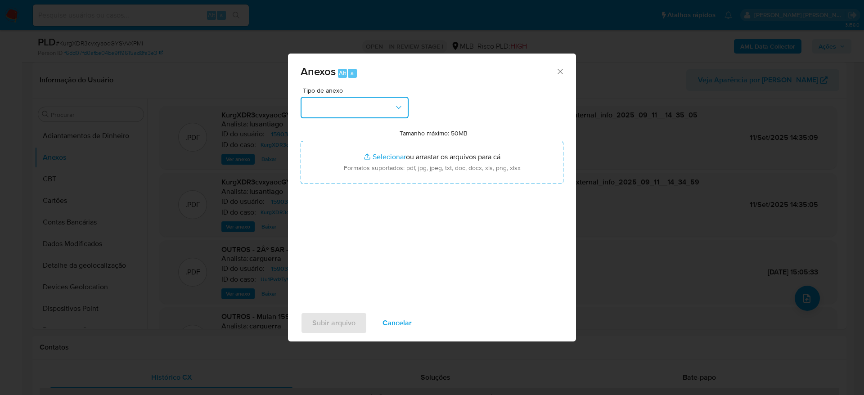
click at [364, 110] on button "button" at bounding box center [355, 108] width 108 height 22
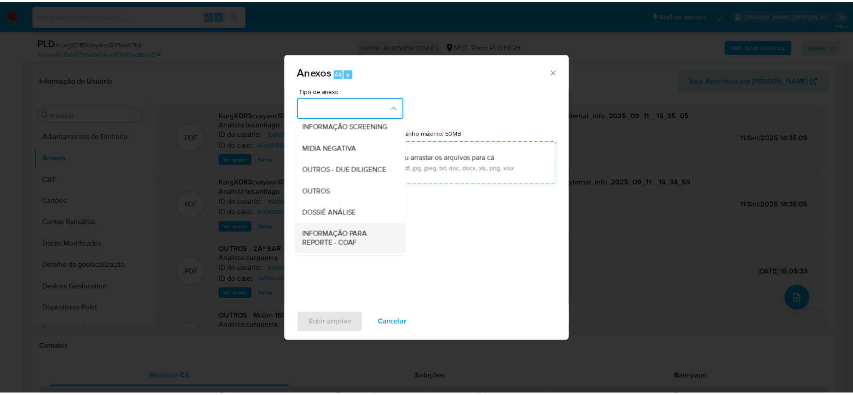
scroll to position [139, 0]
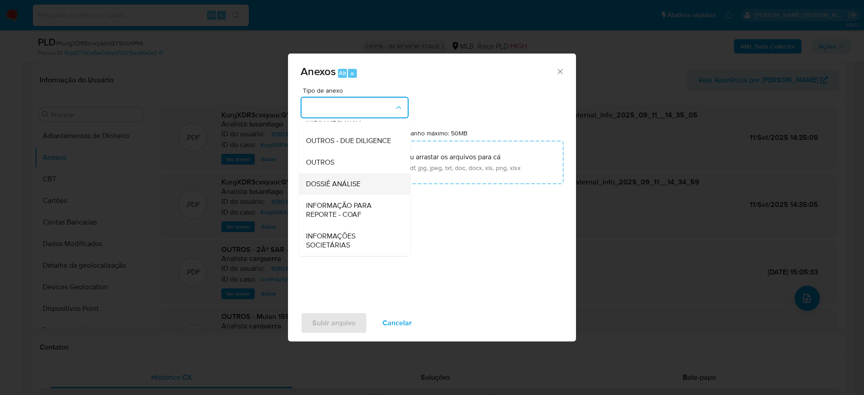
click at [350, 185] on span "DOSSIÊ ANÁLISE" at bounding box center [333, 184] width 54 height 9
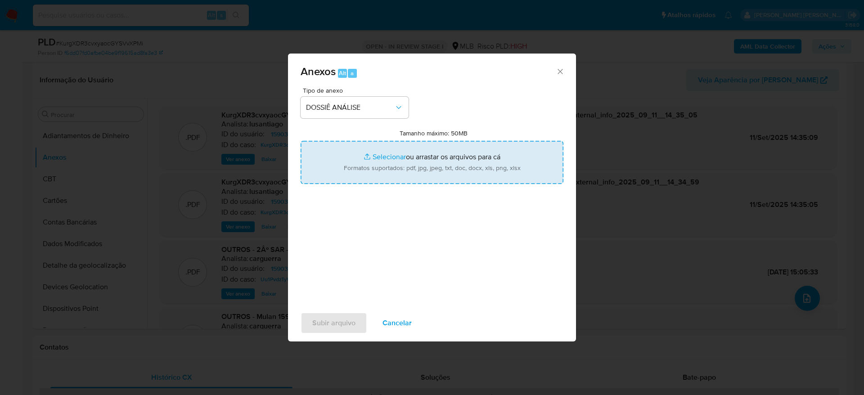
type input "C:\fakepath\Mulan 1590324332_2025_09_11_11_21_06.xlsx"
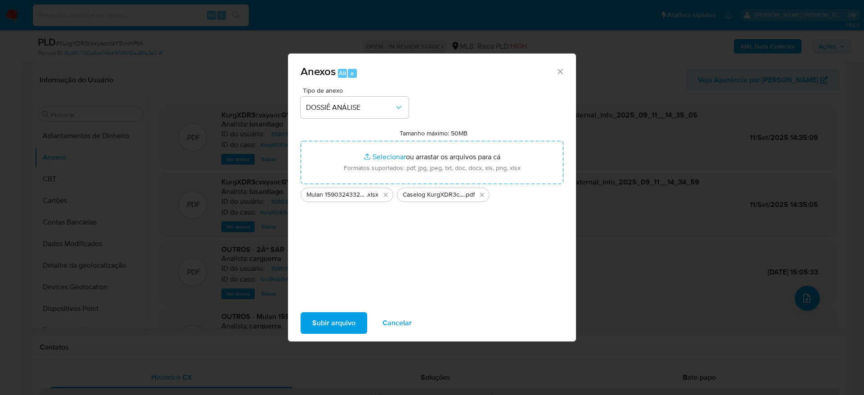
click at [326, 327] on span "Subir arquivo" at bounding box center [333, 323] width 43 height 20
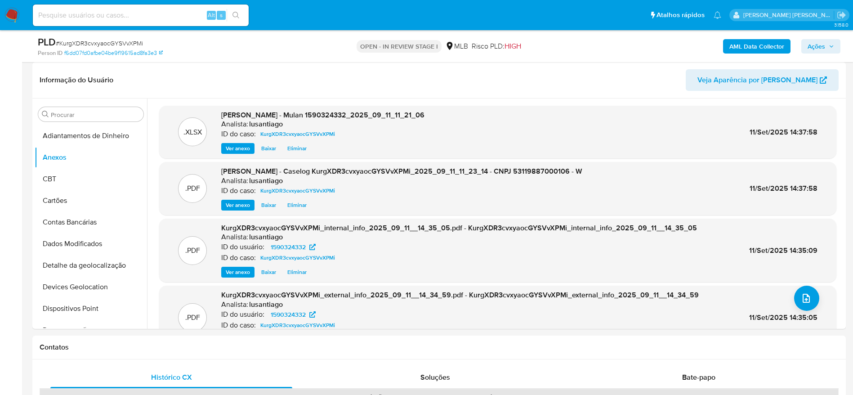
drag, startPoint x: 820, startPoint y: 45, endPoint x: 813, endPoint y: 54, distance: 11.0
click at [820, 45] on span "Ações" at bounding box center [817, 46] width 18 height 14
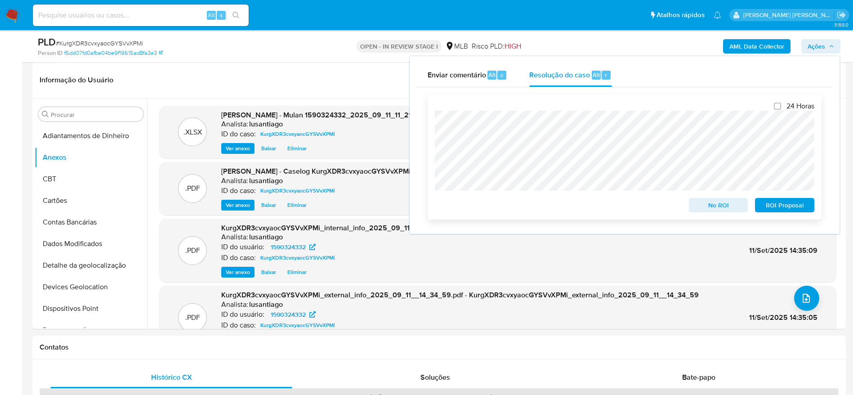
click at [711, 207] on span "No ROI" at bounding box center [719, 205] width 47 height 13
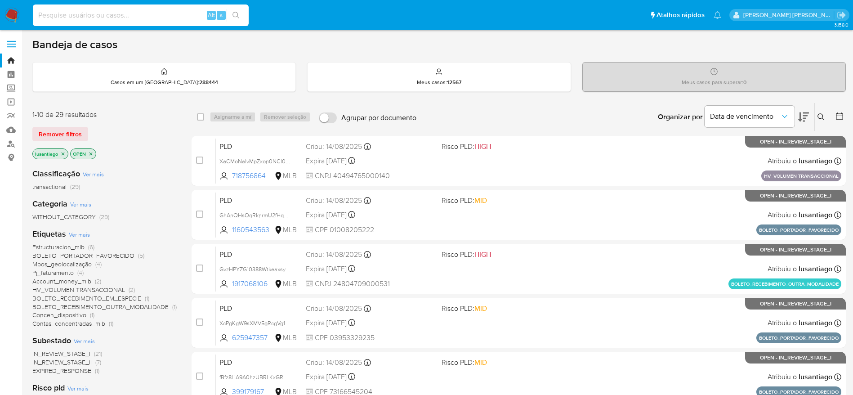
click at [148, 16] on input at bounding box center [141, 15] width 216 height 12
paste input "2530304442"
type input "2530304442"
click at [235, 14] on icon "search-icon" at bounding box center [236, 15] width 7 height 7
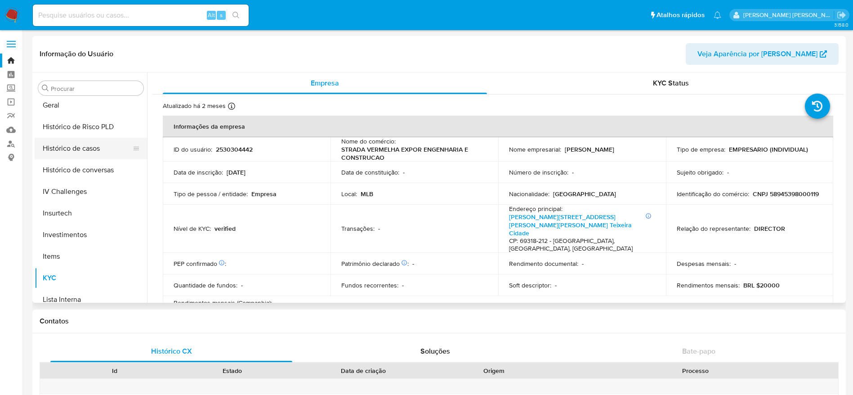
scroll to position [288, 0]
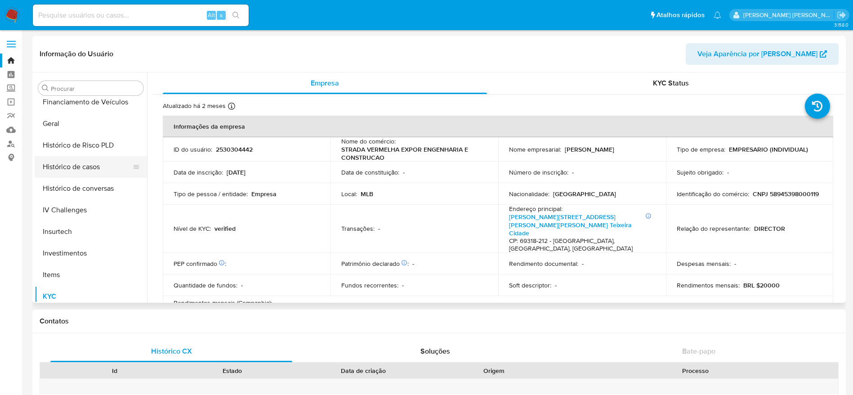
select select "10"
click at [72, 163] on button "Histórico de casos" at bounding box center [87, 167] width 105 height 22
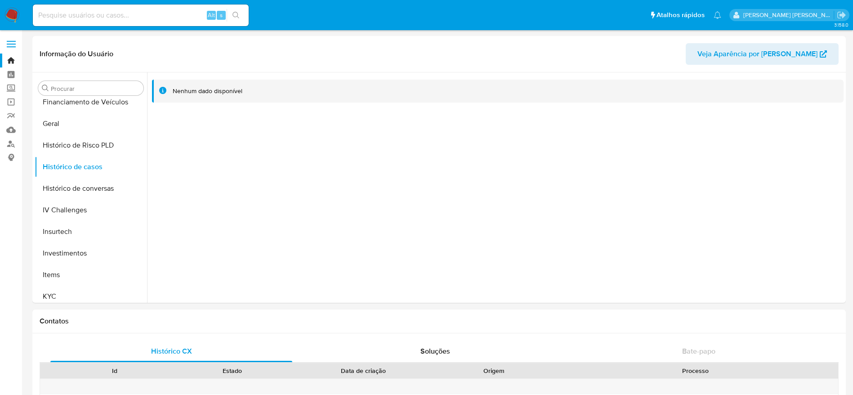
click at [166, 10] on input at bounding box center [141, 15] width 216 height 12
paste input "1771227695"
type input "1771227695"
click at [242, 19] on button "search-icon" at bounding box center [236, 15] width 18 height 13
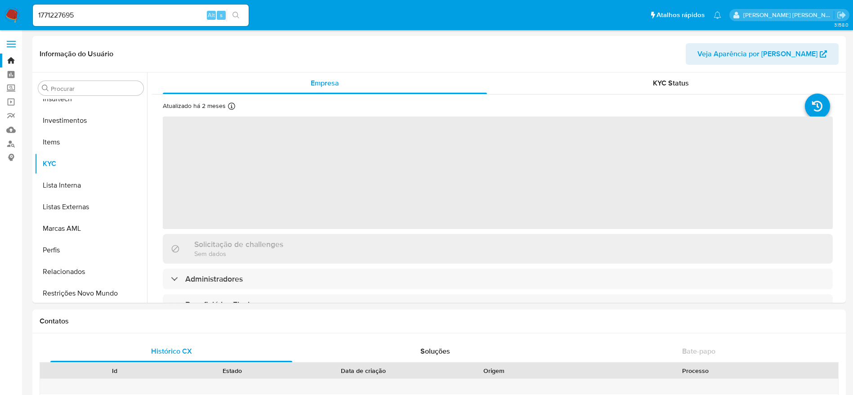
scroll to position [423, 0]
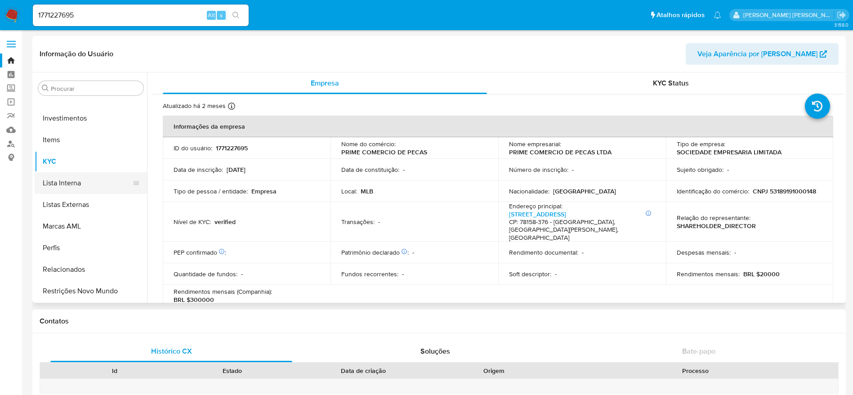
select select "10"
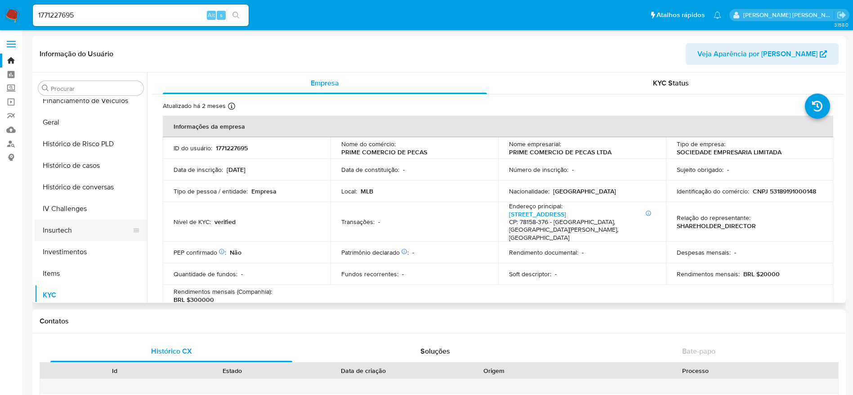
scroll to position [288, 0]
click at [75, 166] on button "Histórico de casos" at bounding box center [87, 167] width 105 height 22
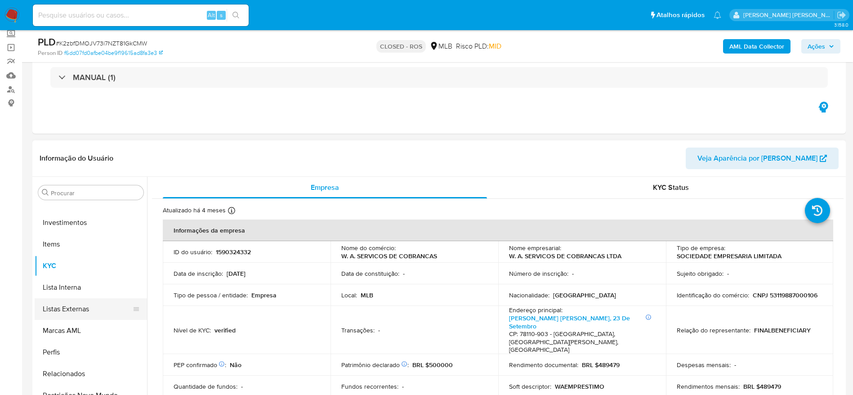
scroll to position [67, 0]
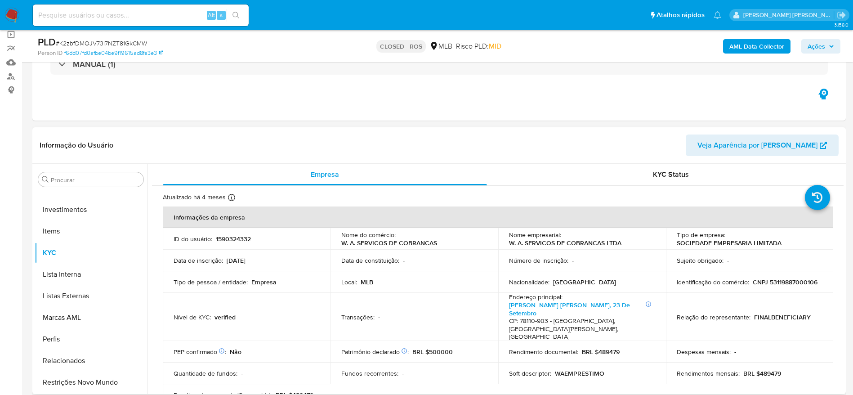
select select "10"
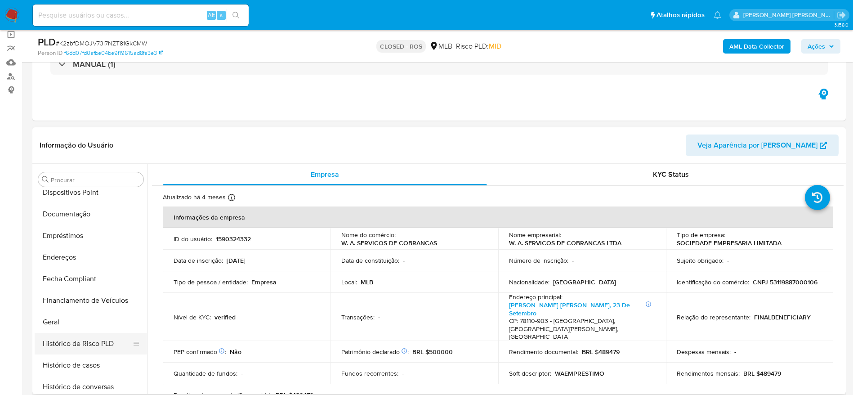
scroll to position [202, 0]
click at [83, 346] on button "Histórico de casos" at bounding box center [87, 344] width 105 height 22
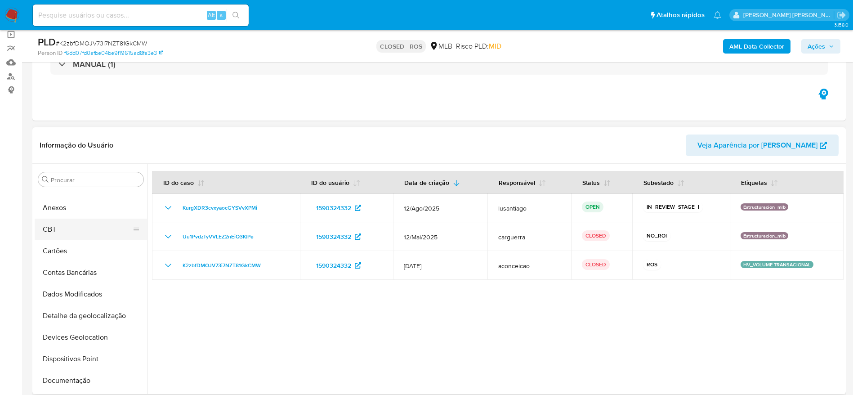
scroll to position [0, 0]
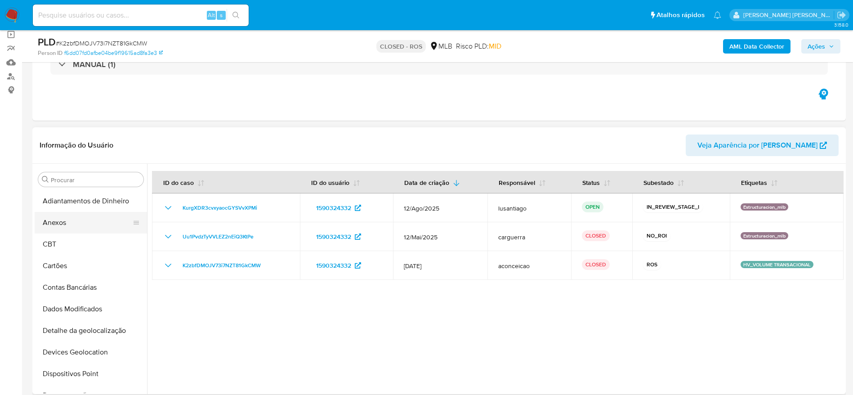
click at [72, 225] on button "Anexos" at bounding box center [87, 223] width 105 height 22
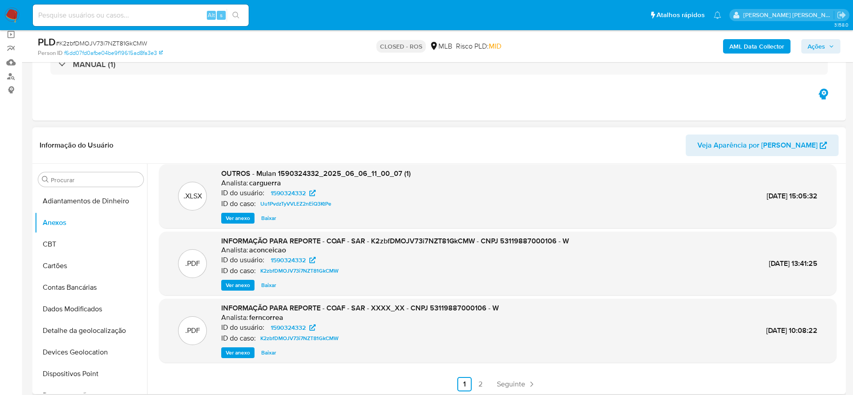
scroll to position [76, 0]
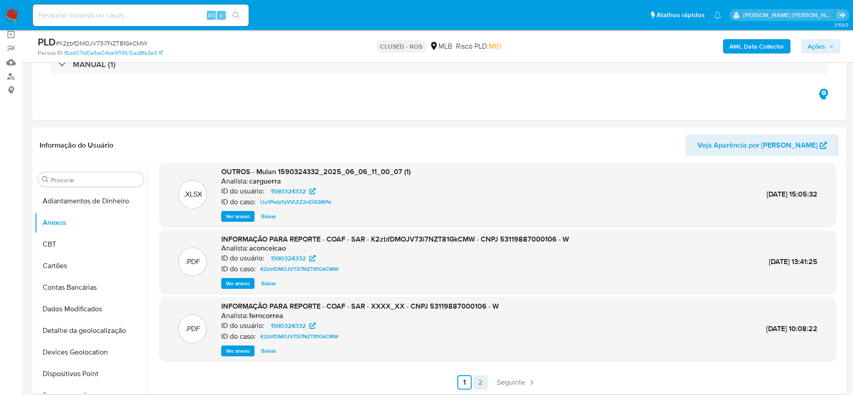
click at [480, 381] on link "2" at bounding box center [481, 382] width 14 height 14
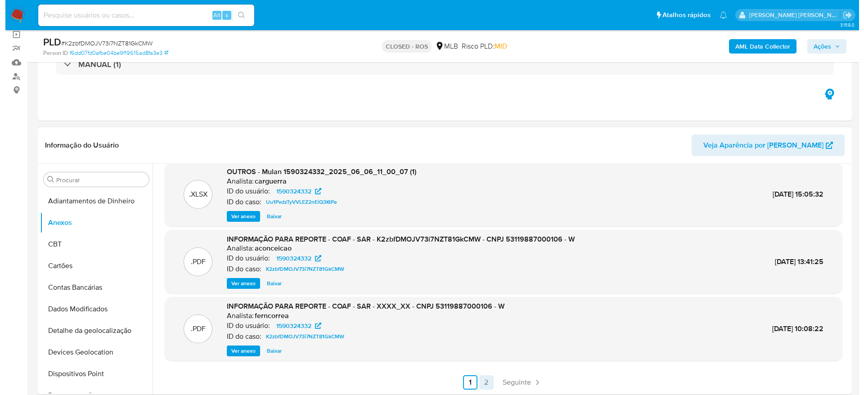
scroll to position [0, 0]
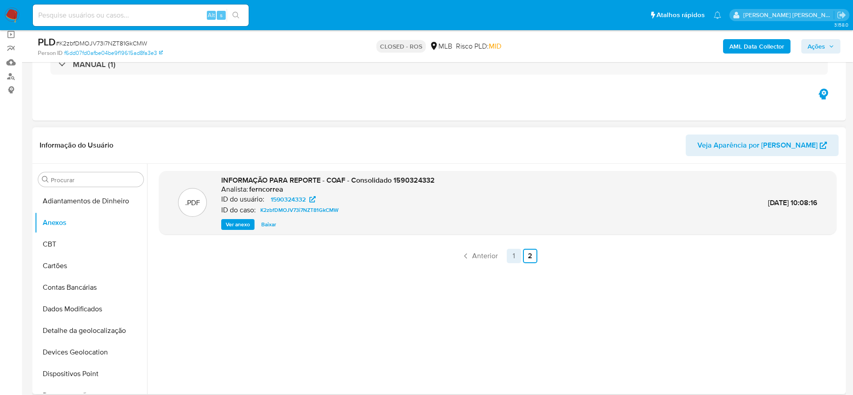
click at [510, 259] on link "1" at bounding box center [514, 256] width 14 height 14
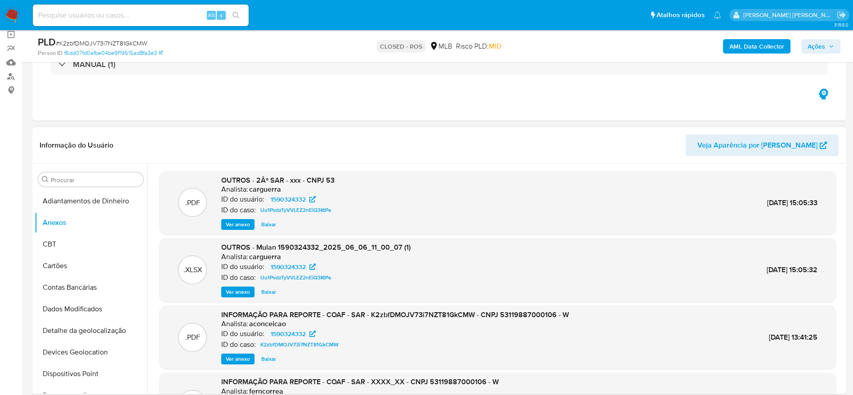
click at [233, 360] on span "Ver anexo" at bounding box center [238, 359] width 24 height 9
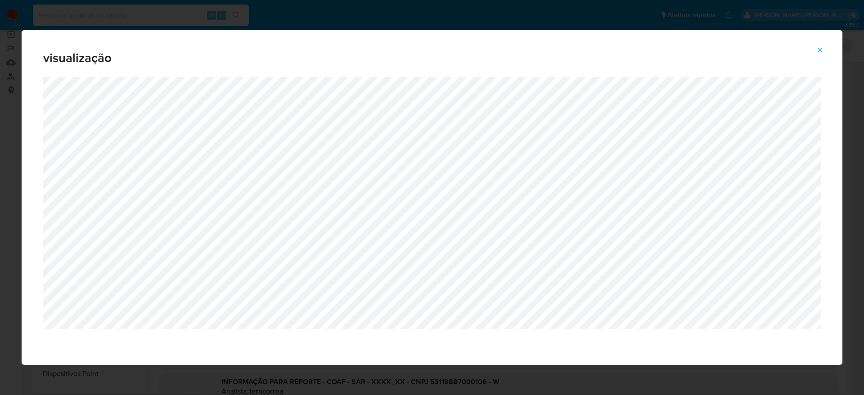
click at [817, 50] on icon "Attachment preview" at bounding box center [819, 49] width 7 height 7
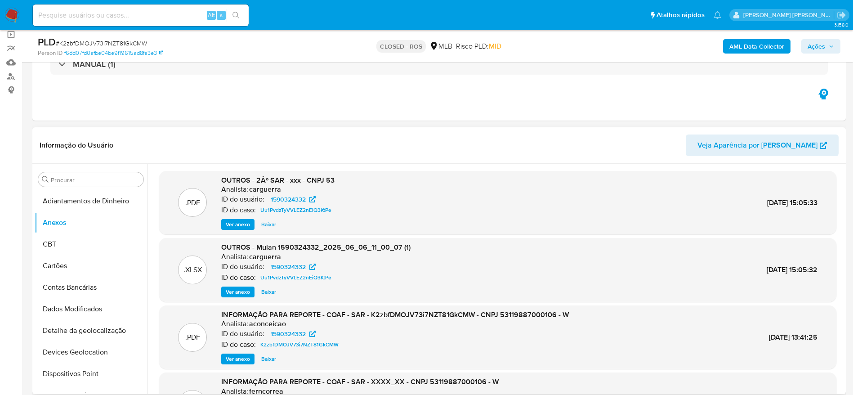
click at [241, 221] on span "Ver anexo" at bounding box center [238, 224] width 24 height 9
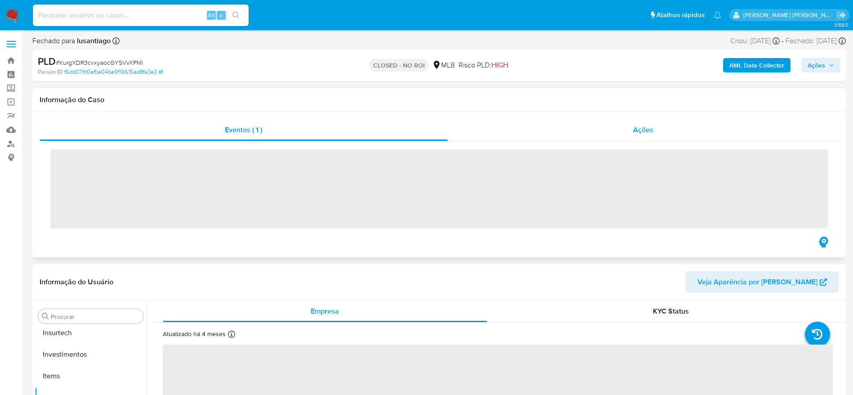
scroll to position [423, 0]
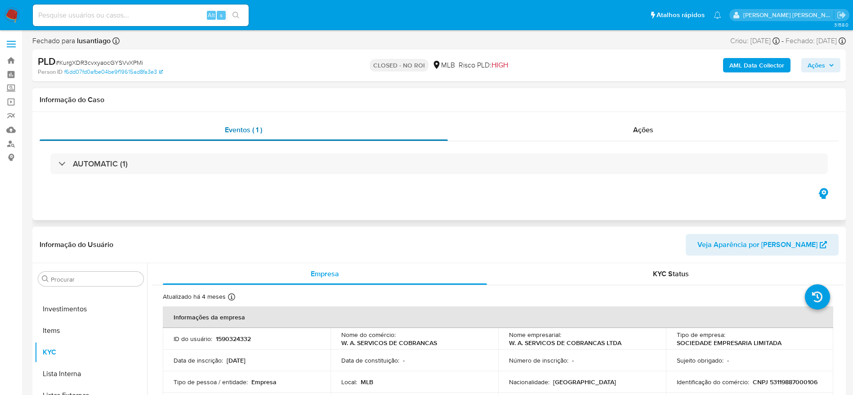
select select "10"
click at [11, 60] on link "Bandeja" at bounding box center [53, 61] width 107 height 14
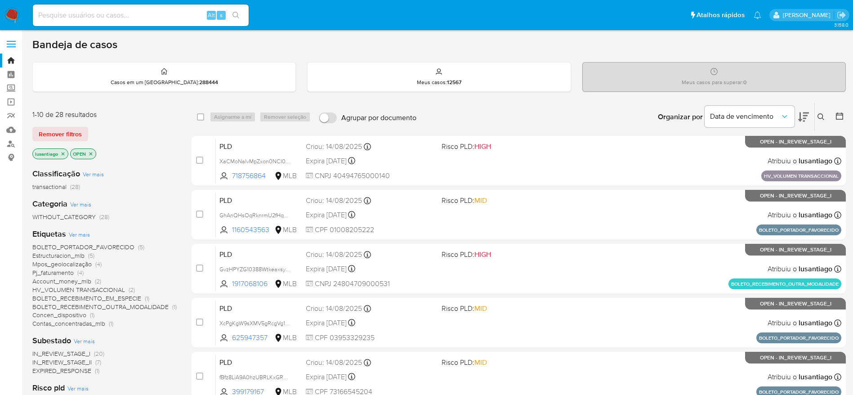
click at [139, 14] on input at bounding box center [141, 15] width 216 height 12
paste input "1547675906"
type input "1547675906"
click at [234, 18] on icon "search-icon" at bounding box center [236, 15] width 7 height 7
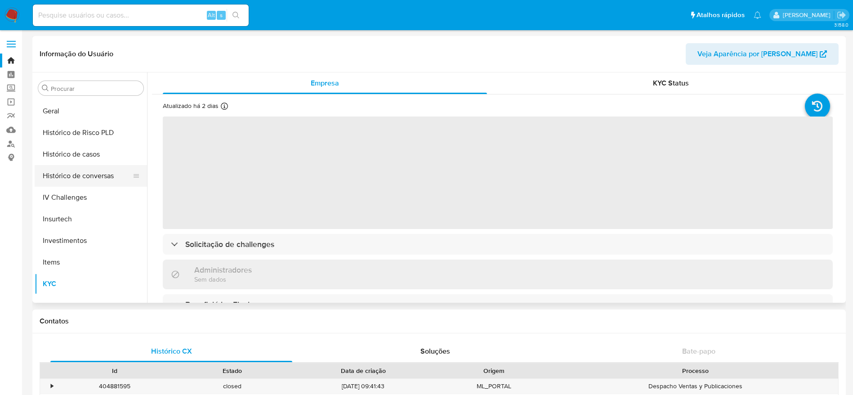
scroll to position [288, 0]
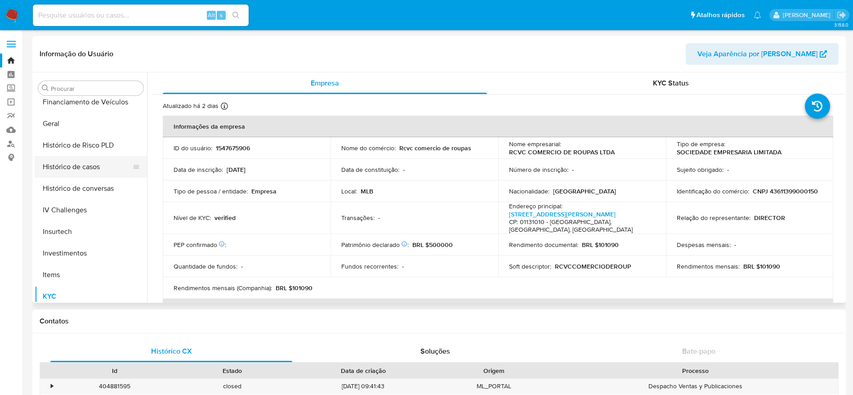
click at [78, 177] on button "Histórico de casos" at bounding box center [87, 167] width 105 height 22
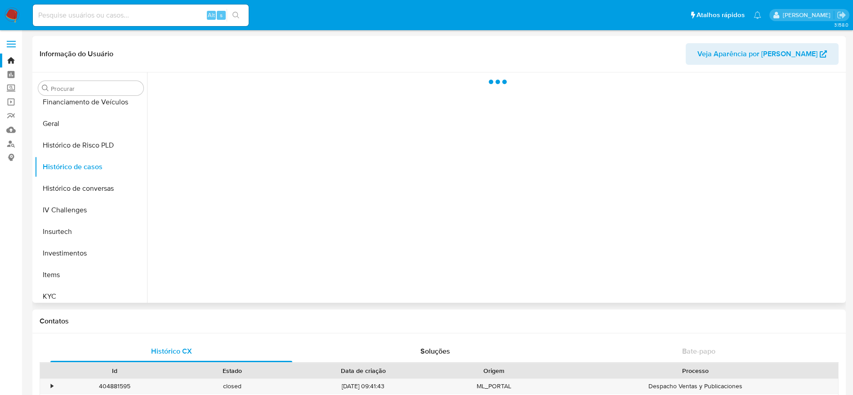
select select "10"
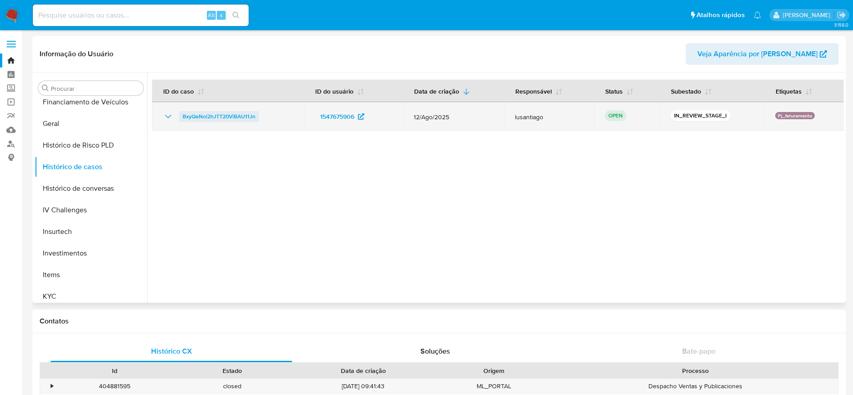
click at [221, 115] on span "BxyQeNol2hJTT20ViBAU11Jn" at bounding box center [219, 116] width 73 height 11
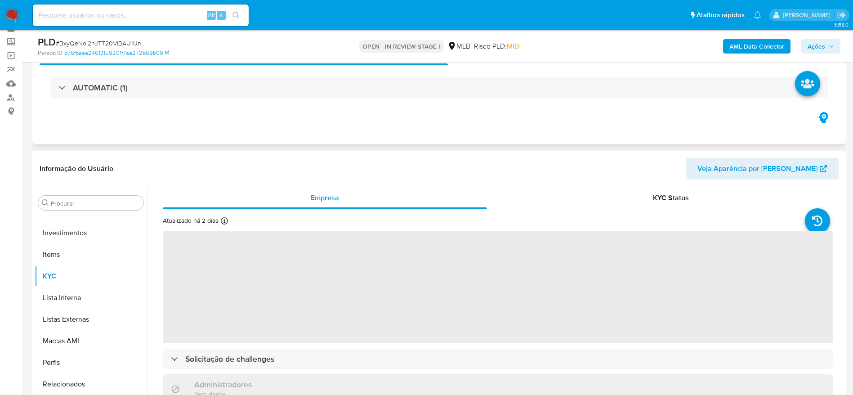
scroll to position [67, 0]
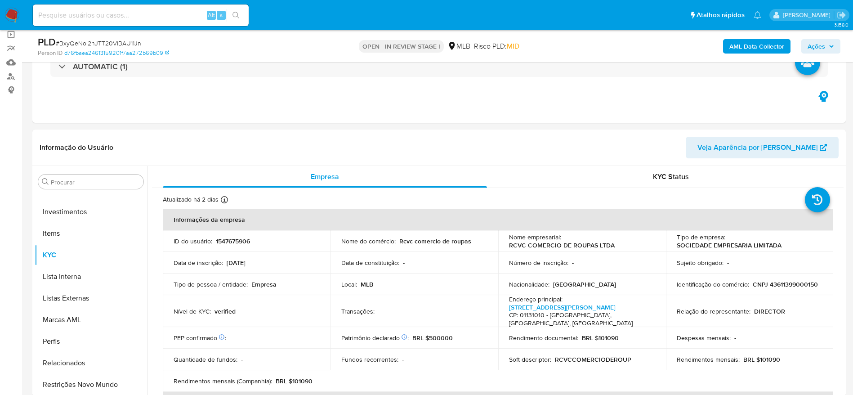
select select "10"
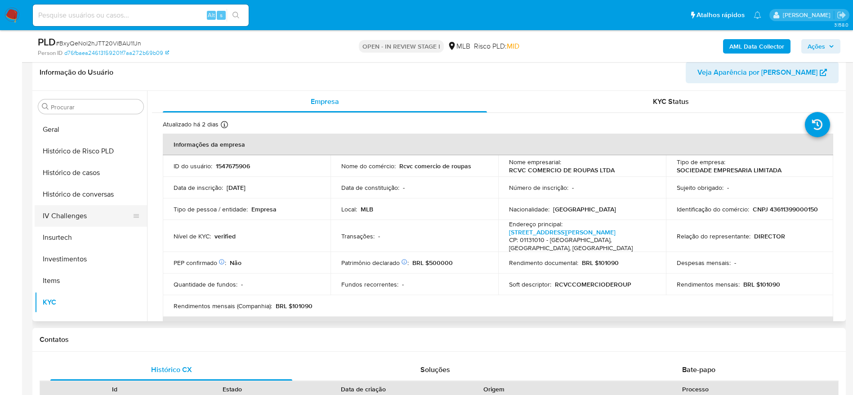
scroll to position [288, 0]
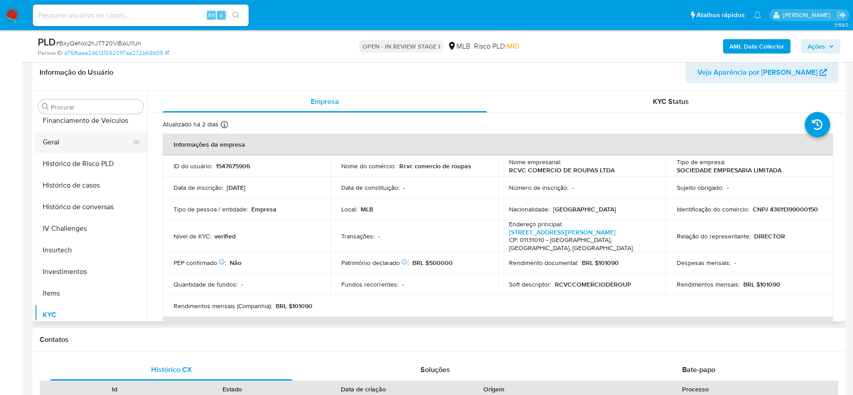
click at [63, 143] on button "Geral" at bounding box center [87, 142] width 105 height 22
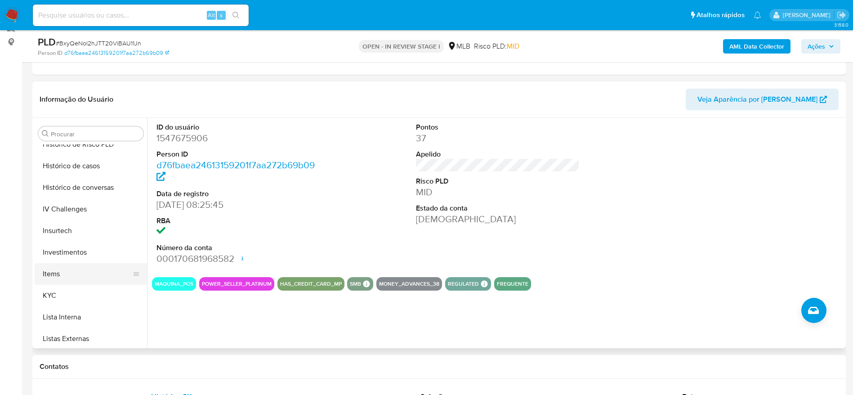
scroll to position [356, 0]
click at [77, 283] on button "KYC" at bounding box center [87, 275] width 105 height 22
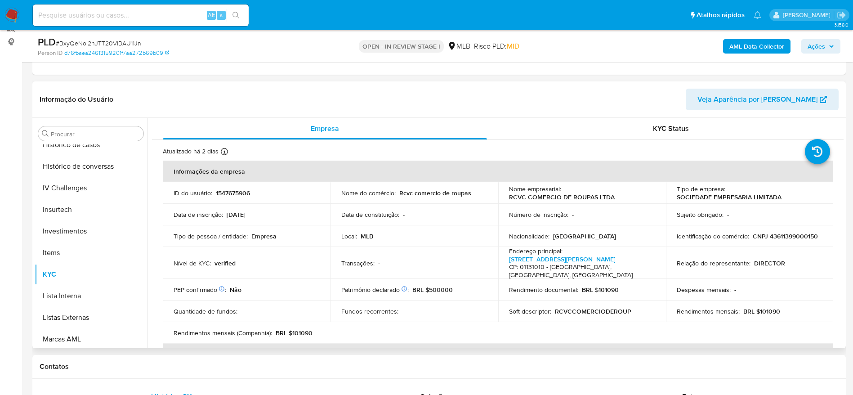
drag, startPoint x: 844, startPoint y: 130, endPoint x: 845, endPoint y: 139, distance: 8.3
click at [845, 139] on div "Procurar Adiantamentos de Dinheiro Anexos CBT Cartões Contas Bancárias Dados Mo…" at bounding box center [439, 233] width 814 height 230
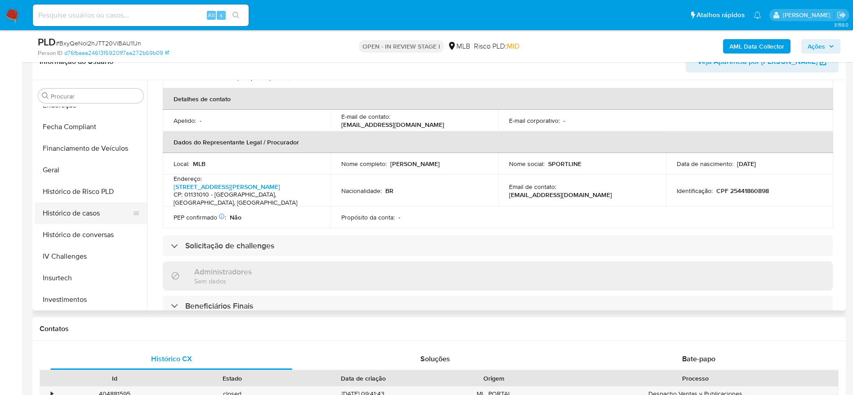
scroll to position [221, 0]
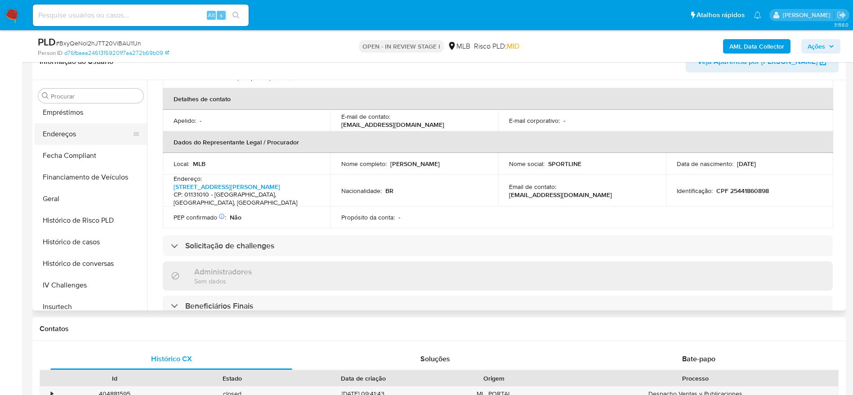
drag, startPoint x: 77, startPoint y: 120, endPoint x: 74, endPoint y: 137, distance: 17.5
click at [77, 119] on button "Empréstimos" at bounding box center [91, 113] width 112 height 22
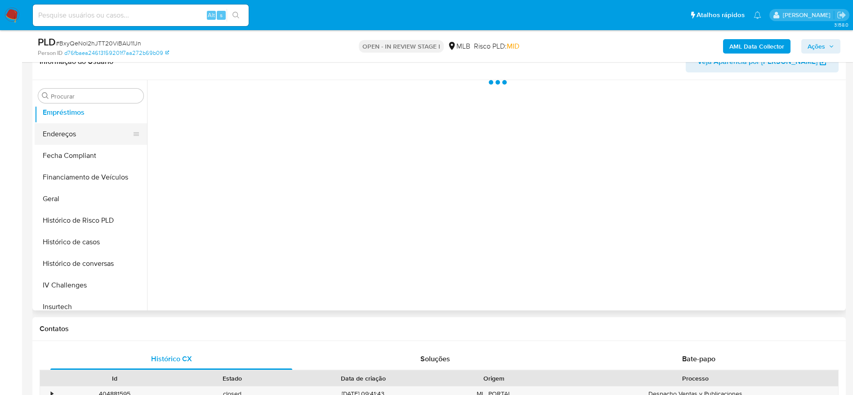
scroll to position [0, 0]
click at [74, 137] on button "Endereços" at bounding box center [87, 134] width 105 height 22
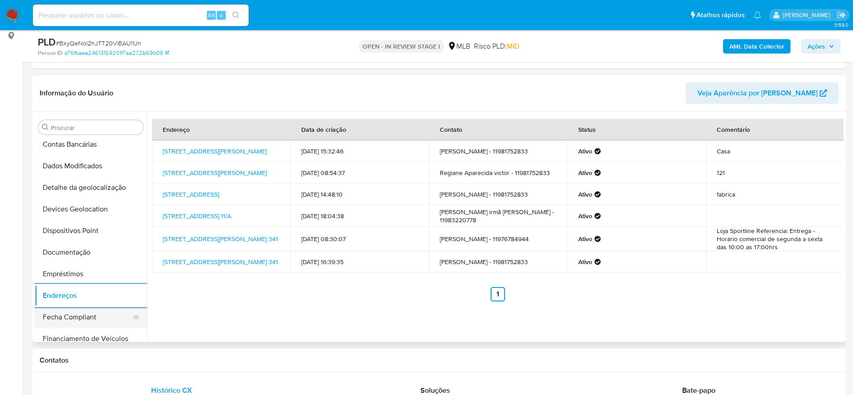
scroll to position [86, 0]
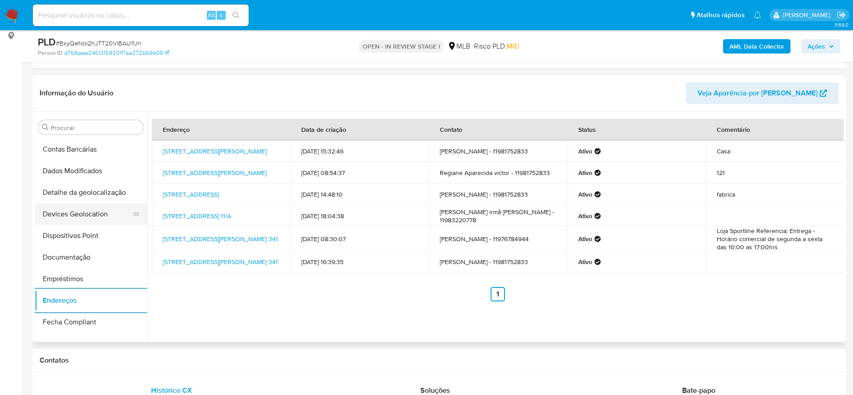
click at [94, 204] on button "Devices Geolocation" at bounding box center [87, 214] width 105 height 22
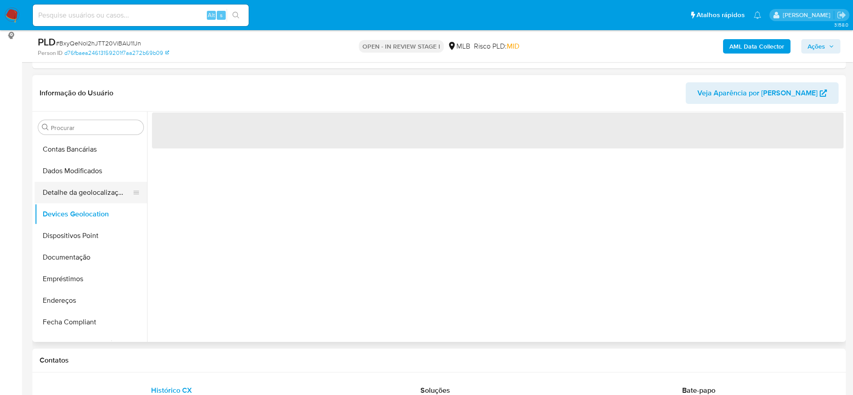
click at [96, 193] on button "Detalhe da geolocalização" at bounding box center [87, 193] width 105 height 22
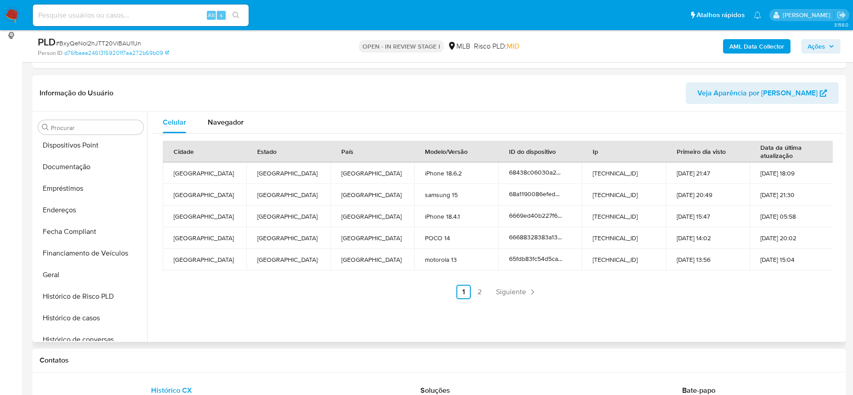
scroll to position [423, 0]
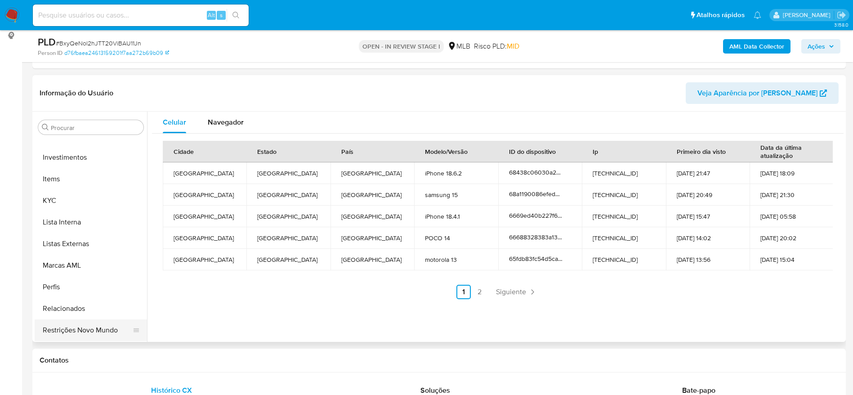
click at [88, 333] on button "Restrições Novo Mundo" at bounding box center [87, 330] width 105 height 22
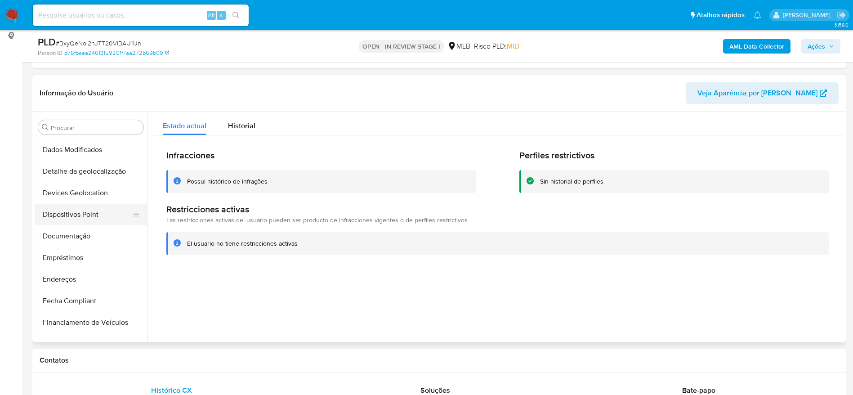
scroll to position [86, 0]
click at [74, 240] on button "Dispositivos Point" at bounding box center [87, 236] width 105 height 22
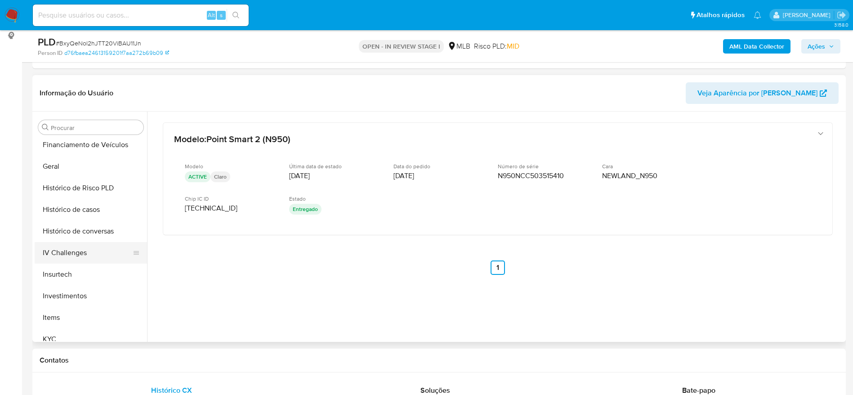
scroll to position [288, 0]
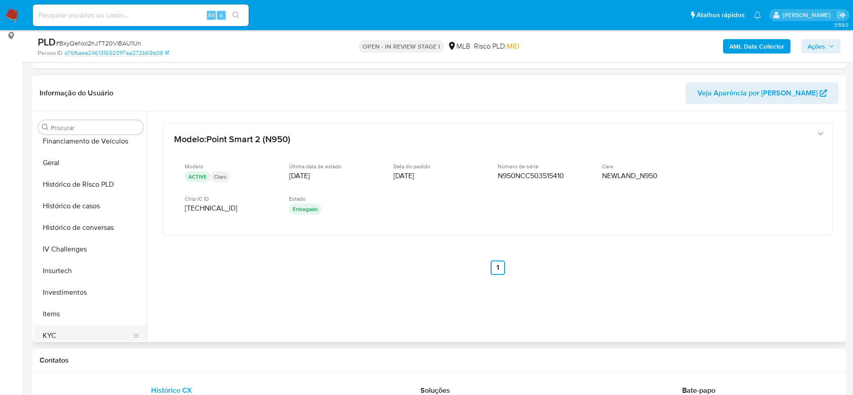
click at [68, 331] on button "KYC" at bounding box center [87, 336] width 105 height 22
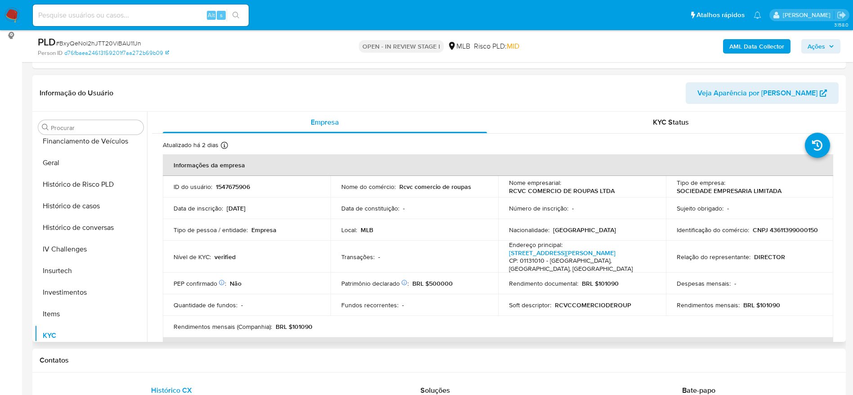
click at [780, 232] on p "CNPJ 43611399000150" at bounding box center [785, 230] width 65 height 8
copy p "43611399000150"
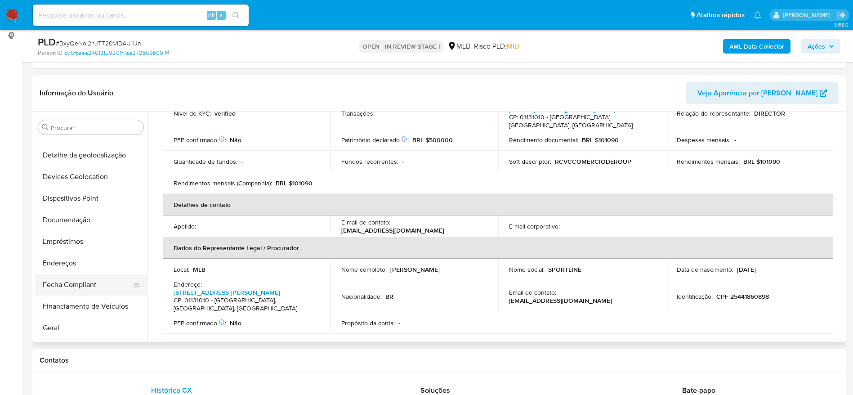
scroll to position [153, 0]
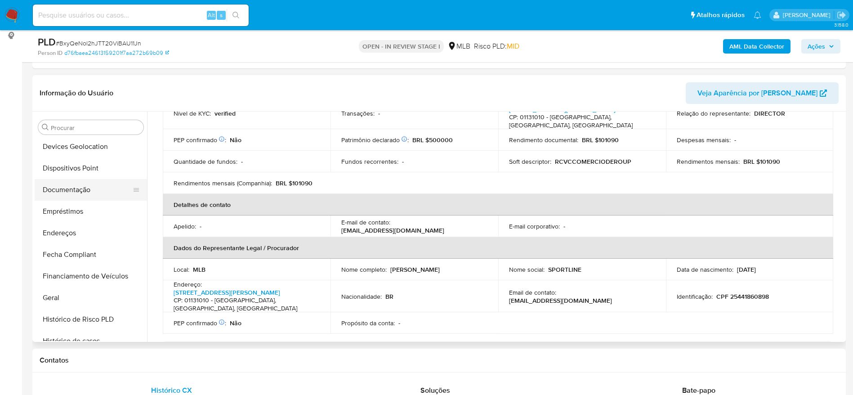
click at [72, 195] on button "Documentação" at bounding box center [87, 190] width 105 height 22
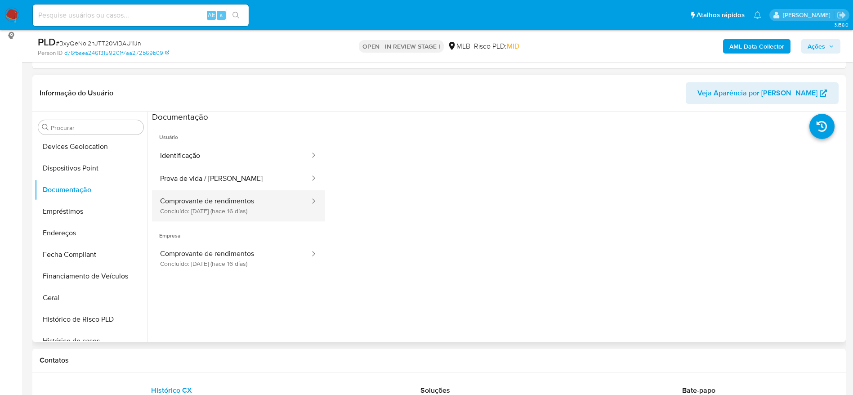
click at [206, 195] on button "Comprovante de rendimentos Concluído: 26/08/2025 (hace 16 días)" at bounding box center [231, 205] width 159 height 31
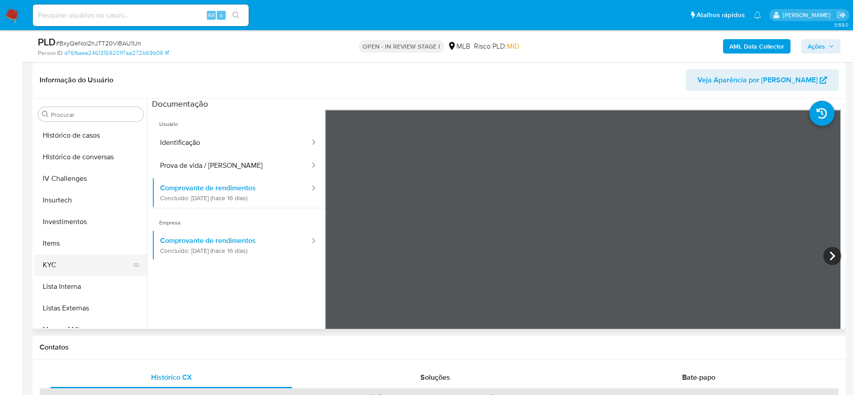
scroll to position [356, 0]
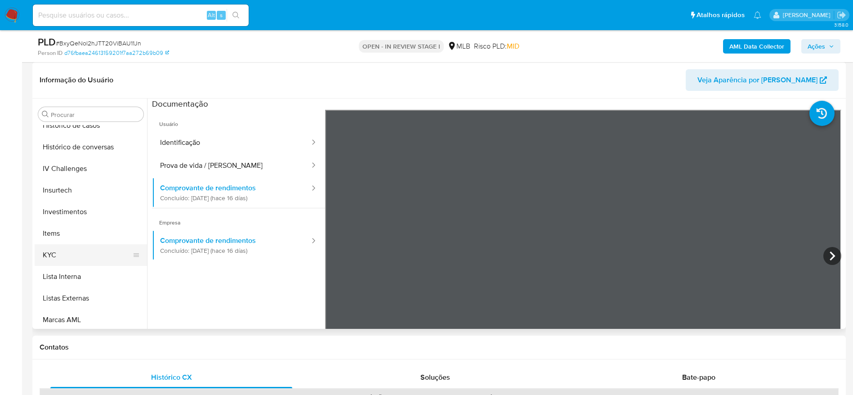
click at [78, 249] on button "KYC" at bounding box center [87, 255] width 105 height 22
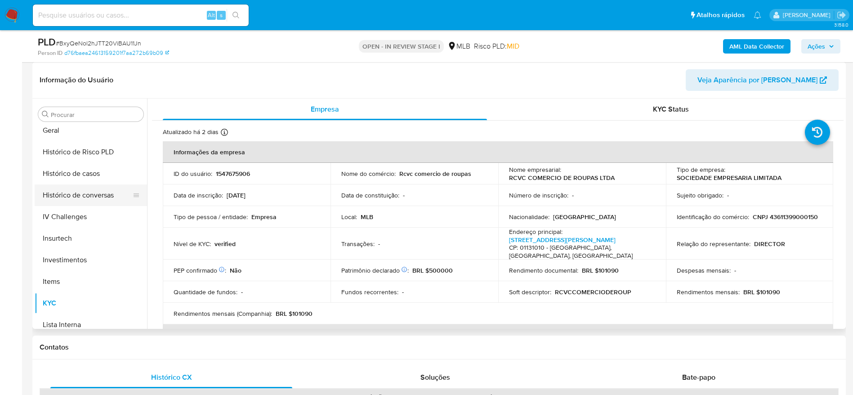
scroll to position [221, 0]
click at [62, 214] on button "Geral" at bounding box center [87, 217] width 105 height 22
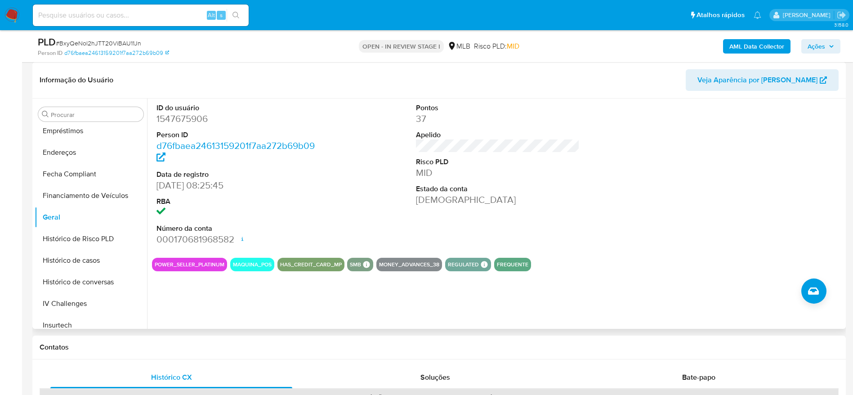
click at [198, 299] on div "ID do usuário 1547675906 Person ID d76fbaea24613159201f7aa272b69b09 Data de reg…" at bounding box center [495, 214] width 697 height 230
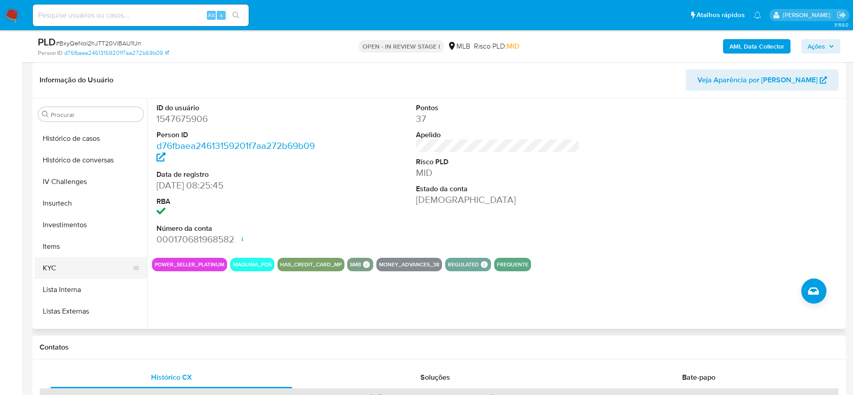
scroll to position [356, 0]
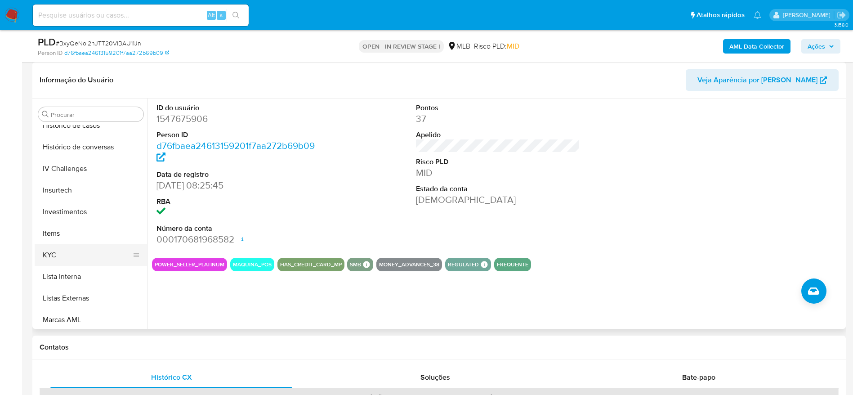
click at [63, 260] on button "KYC" at bounding box center [87, 255] width 105 height 22
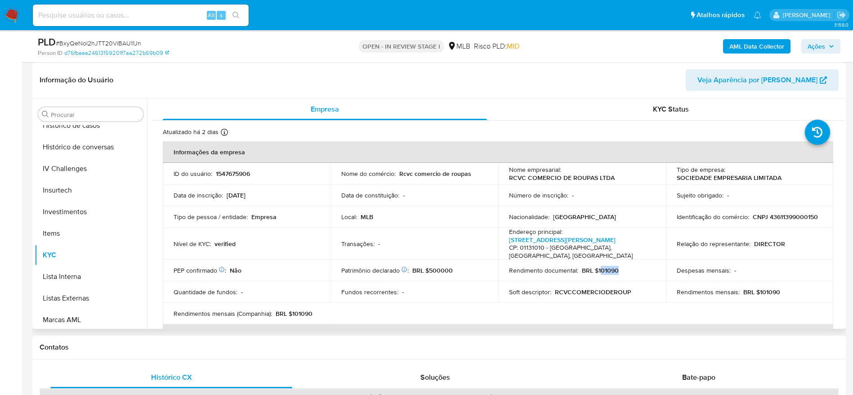
drag, startPoint x: 619, startPoint y: 262, endPoint x: 597, endPoint y: 265, distance: 21.8
click at [597, 266] on div "Rendimento documental : BRL $101090" at bounding box center [582, 270] width 146 height 8
copy p "01090"
click at [624, 225] on td "Nacionalidade : Brasil" at bounding box center [582, 217] width 168 height 22
drag, startPoint x: 619, startPoint y: 264, endPoint x: 598, endPoint y: 262, distance: 21.2
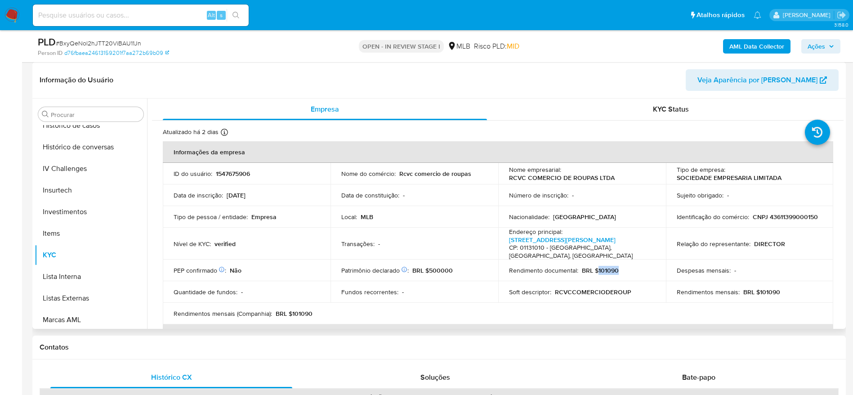
click at [597, 266] on div "Rendimento documental : BRL $101090" at bounding box center [582, 270] width 146 height 8
click at [633, 227] on td "Nacionalidade : Brasil" at bounding box center [582, 217] width 168 height 22
drag, startPoint x: 595, startPoint y: 263, endPoint x: 633, endPoint y: 261, distance: 38.7
click at [633, 266] on div "Rendimento documental : BRL $101090" at bounding box center [582, 270] width 146 height 8
copy p "101090"
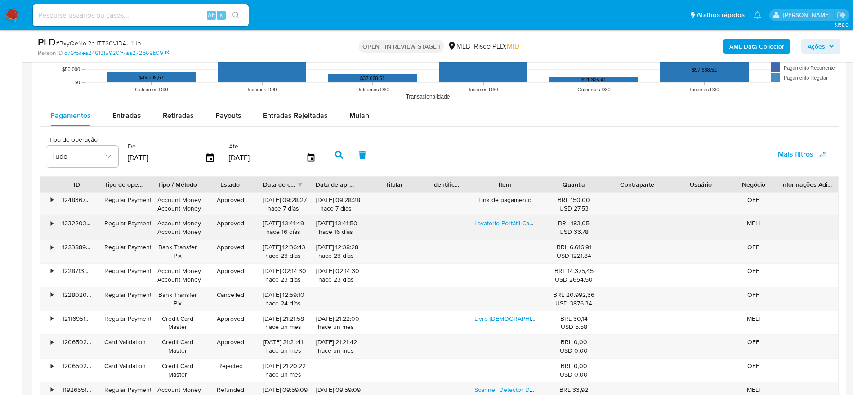
scroll to position [945, 0]
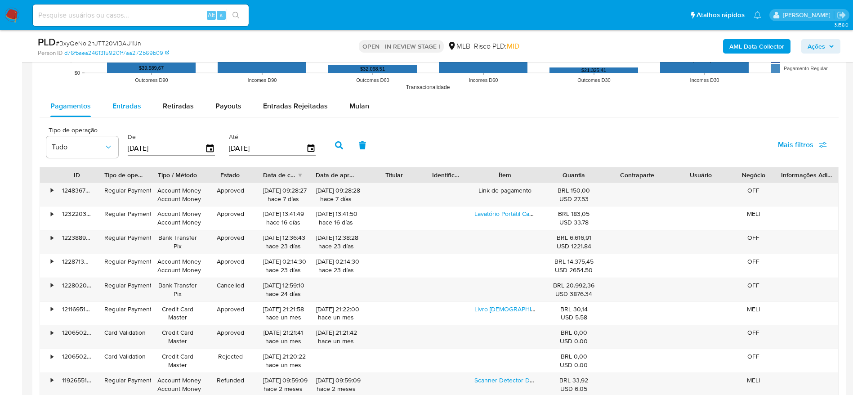
click at [131, 98] on div "Entradas" at bounding box center [126, 106] width 29 height 22
select select "10"
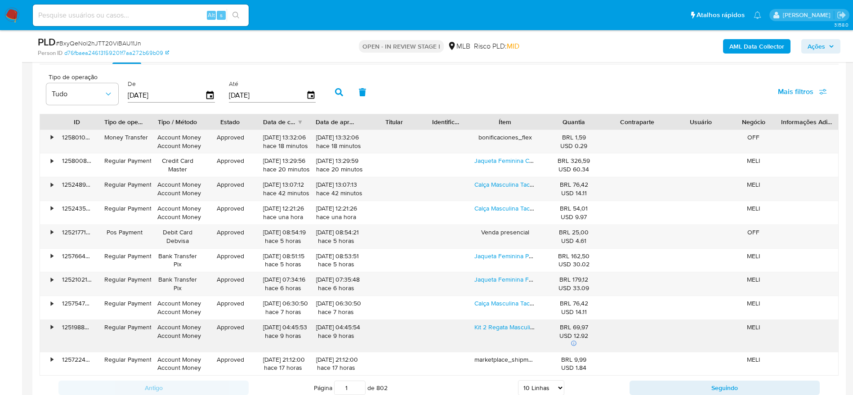
scroll to position [1080, 0]
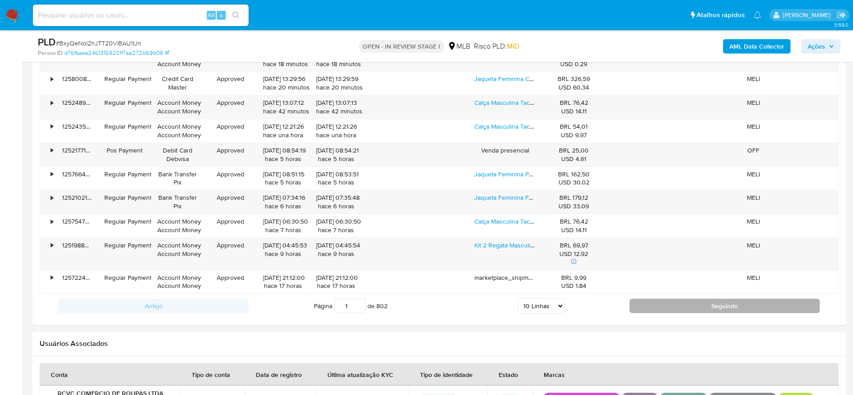
click at [660, 309] on button "Seguindo" at bounding box center [725, 306] width 190 height 14
type input "2"
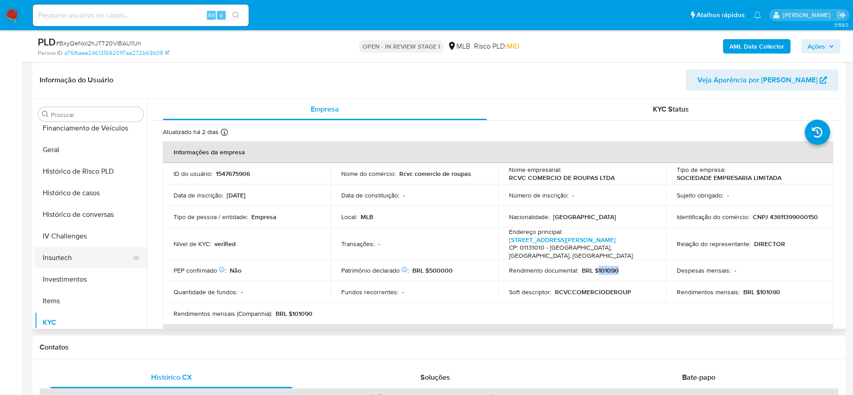
scroll to position [221, 0]
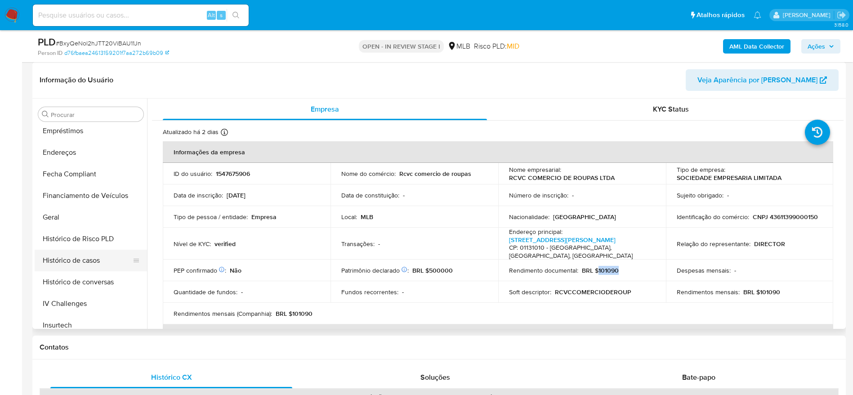
click at [88, 259] on button "Histórico de casos" at bounding box center [87, 261] width 105 height 22
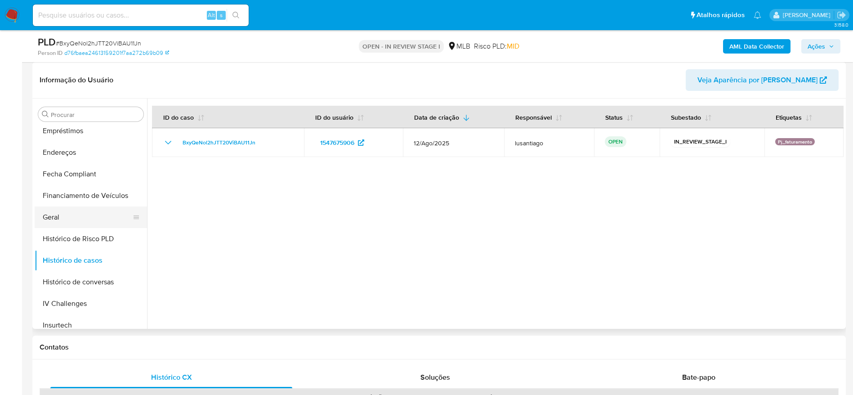
click at [70, 216] on button "Geral" at bounding box center [87, 217] width 105 height 22
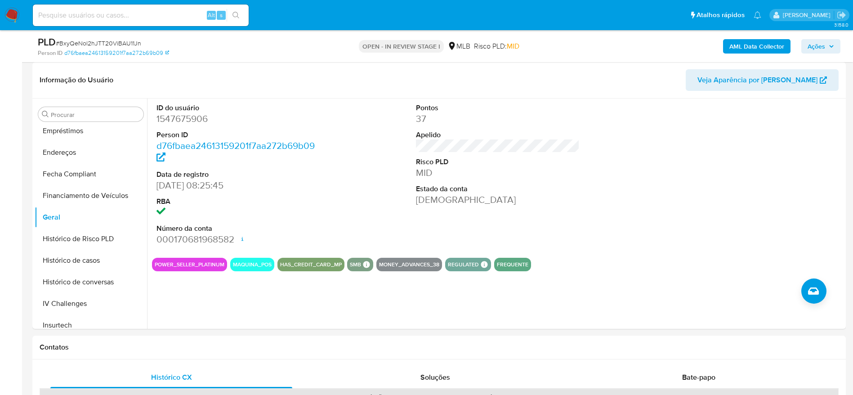
click at [826, 45] on span "Ações" at bounding box center [821, 46] width 27 height 13
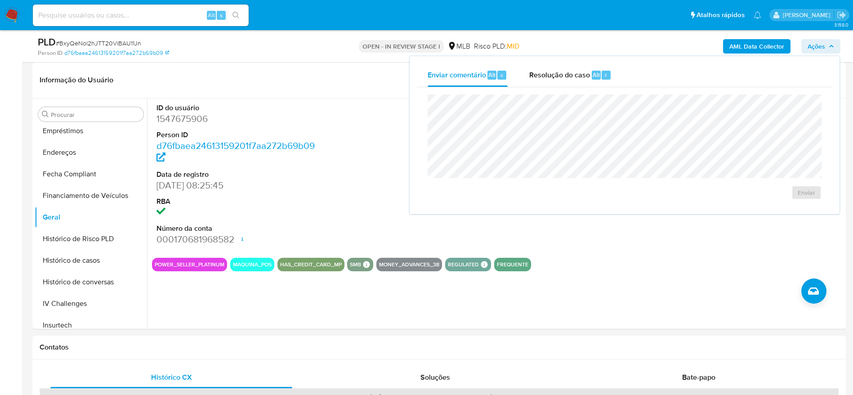
click at [560, 76] on span "Resolução do caso" at bounding box center [560, 74] width 61 height 10
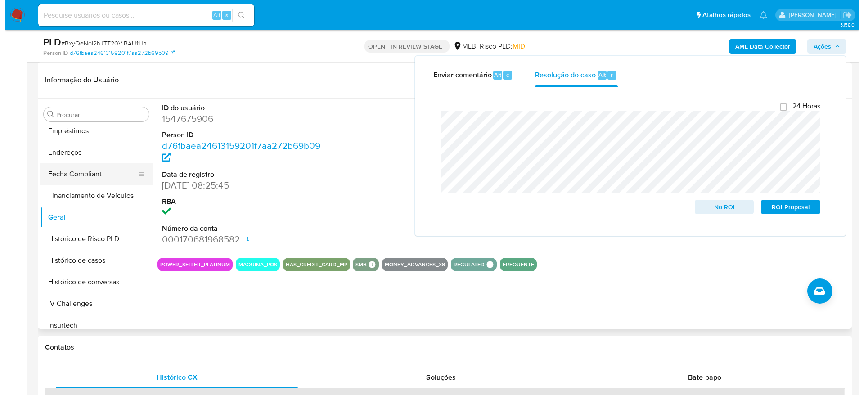
scroll to position [0, 0]
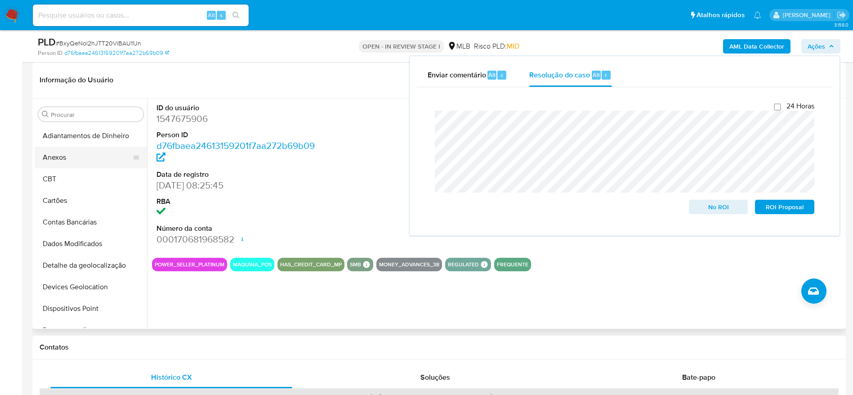
drag, startPoint x: 71, startPoint y: 145, endPoint x: 69, endPoint y: 152, distance: 6.9
click at [71, 145] on button "Adiantamentos de Dinheiro" at bounding box center [91, 136] width 112 height 22
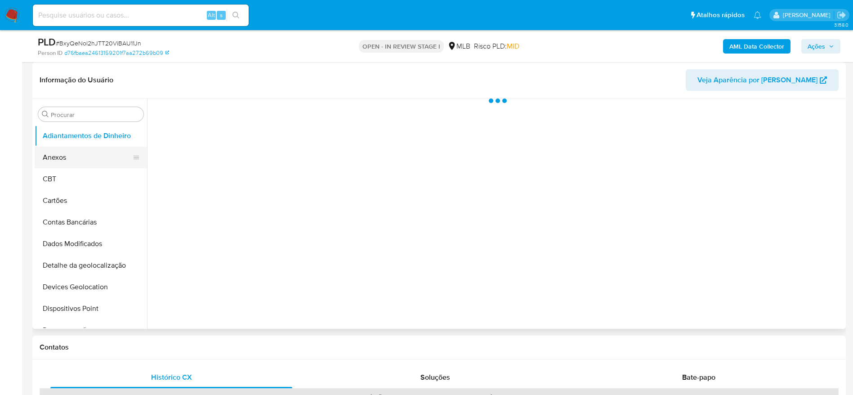
click at [69, 157] on button "Anexos" at bounding box center [87, 158] width 105 height 22
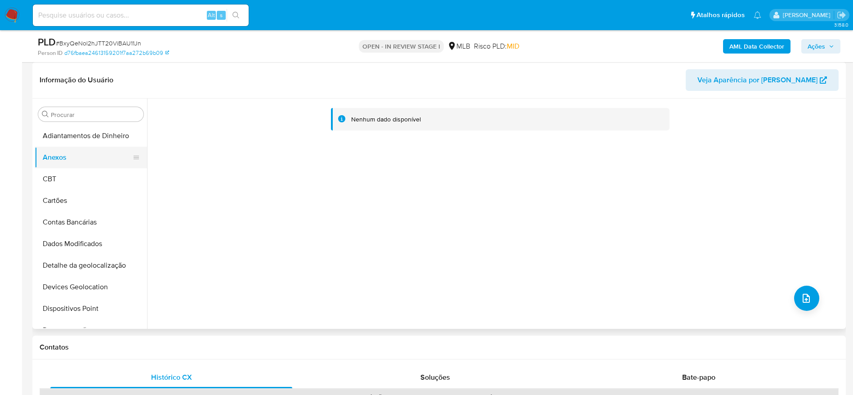
click at [82, 180] on button "CBT" at bounding box center [91, 179] width 112 height 22
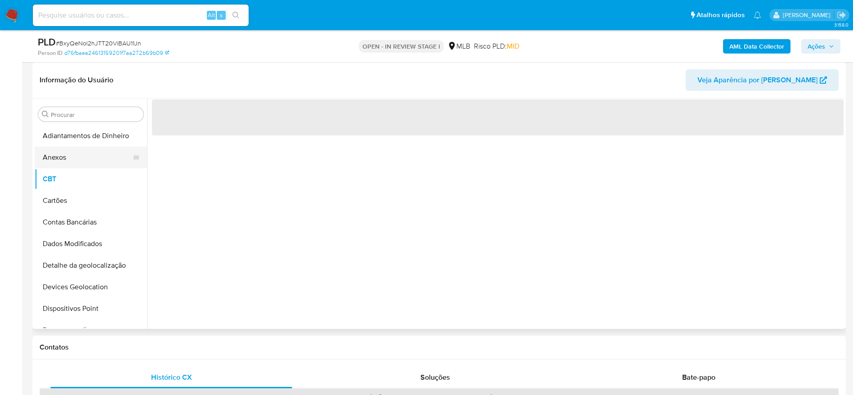
click at [67, 159] on button "Anexos" at bounding box center [87, 158] width 105 height 22
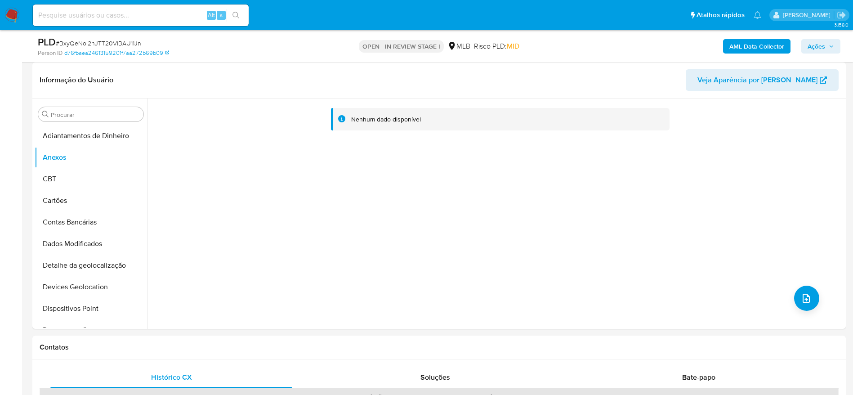
click at [752, 47] on b "AML Data Collector" at bounding box center [757, 46] width 55 height 14
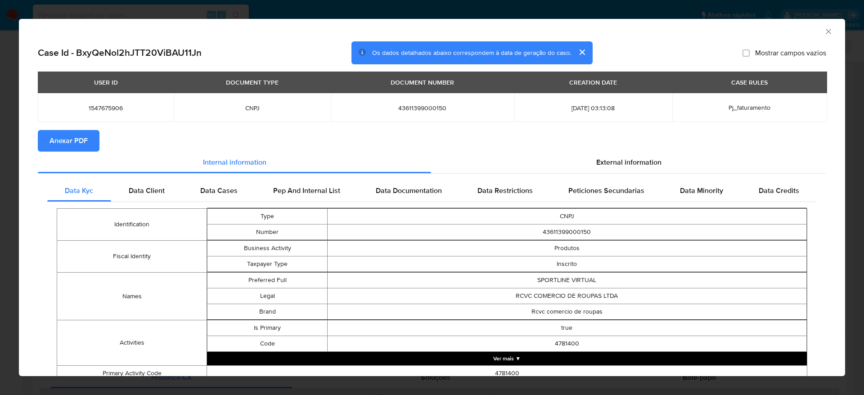
click at [60, 139] on span "Anexar PDF" at bounding box center [68, 141] width 38 height 20
click at [824, 30] on icon "Fechar a janela" at bounding box center [828, 31] width 9 height 9
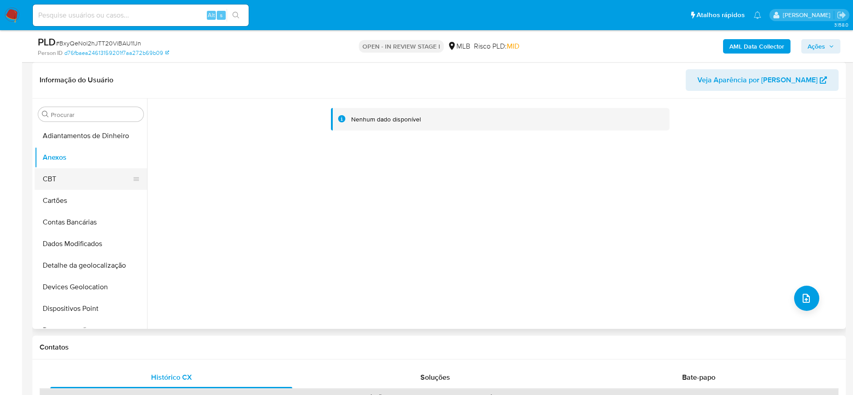
click at [74, 187] on button "CBT" at bounding box center [87, 179] width 105 height 22
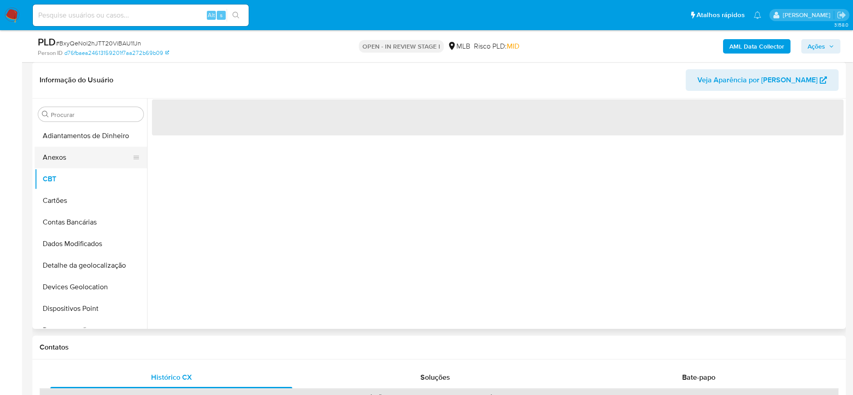
click at [76, 157] on button "Anexos" at bounding box center [87, 158] width 105 height 22
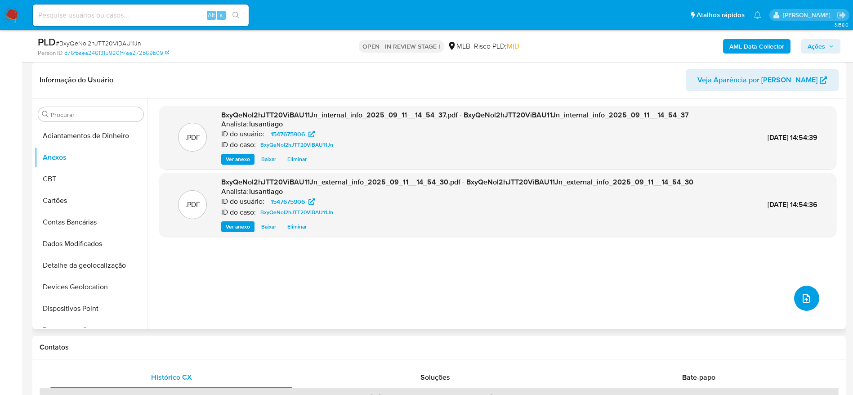
click at [807, 300] on icon "upload-file" at bounding box center [806, 298] width 7 height 9
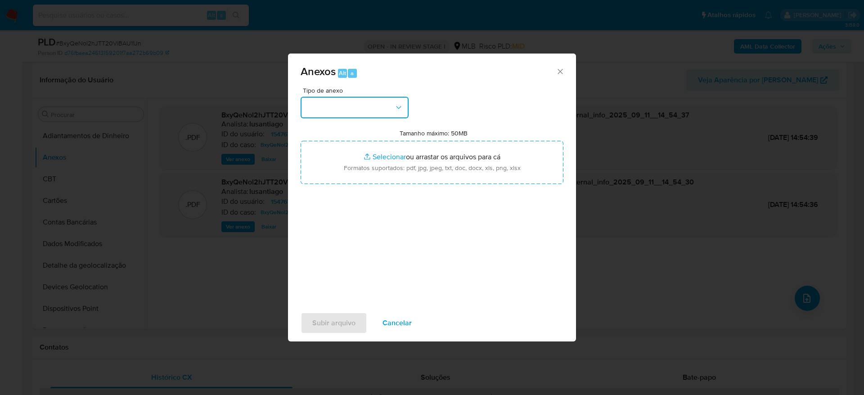
click at [363, 110] on button "button" at bounding box center [355, 108] width 108 height 22
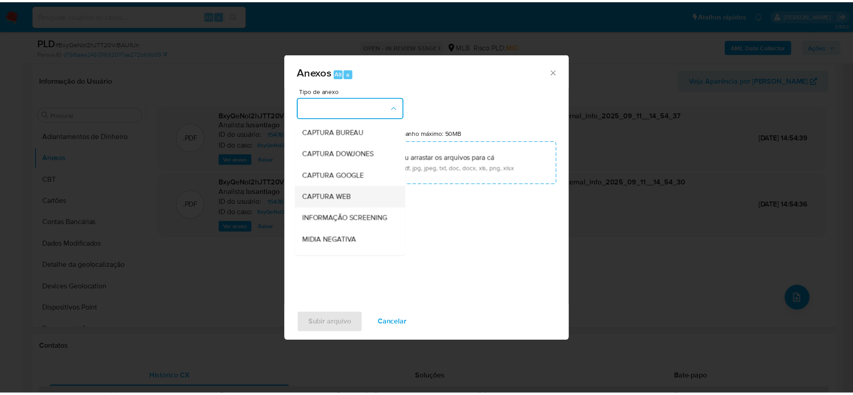
scroll to position [139, 0]
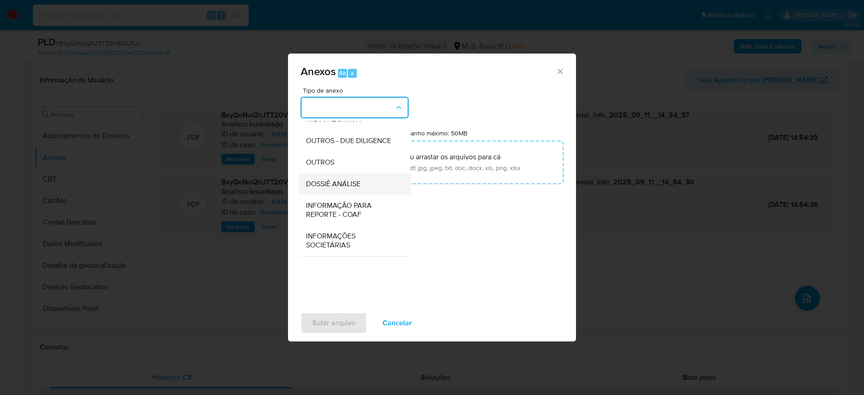
click at [351, 189] on div "DOSSIÊ ANÁLISE" at bounding box center [352, 184] width 92 height 22
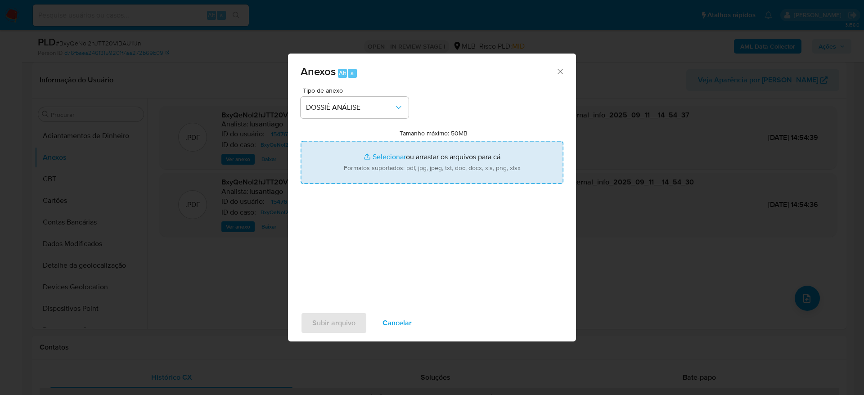
type input "C:\fakepath\Caselog BxyQeNol2hJTT20ViBAU11Jn_2025_09_11_13_28_26 - CNPJ 4361139…"
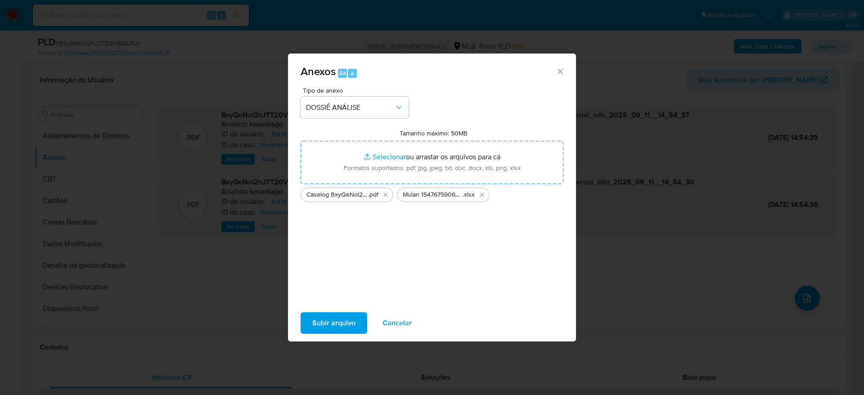
click at [326, 326] on span "Subir arquivo" at bounding box center [333, 323] width 43 height 20
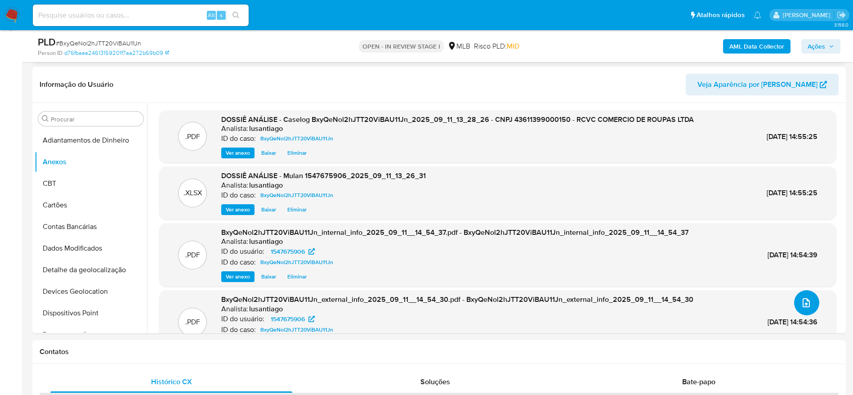
scroll to position [67, 0]
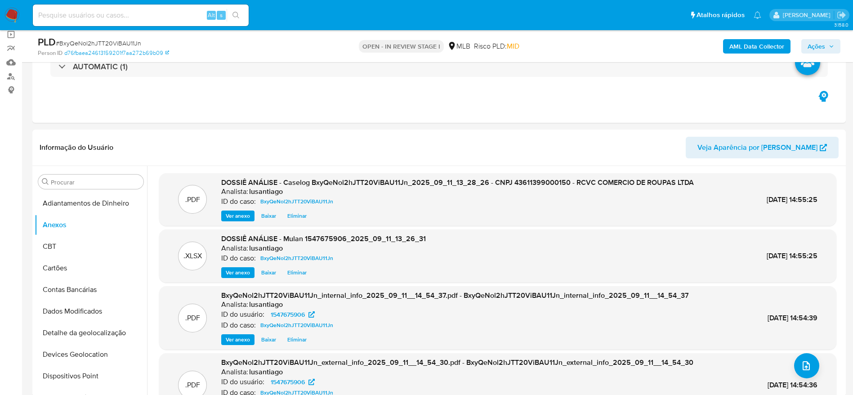
click at [828, 45] on span "Ações" at bounding box center [821, 46] width 27 height 13
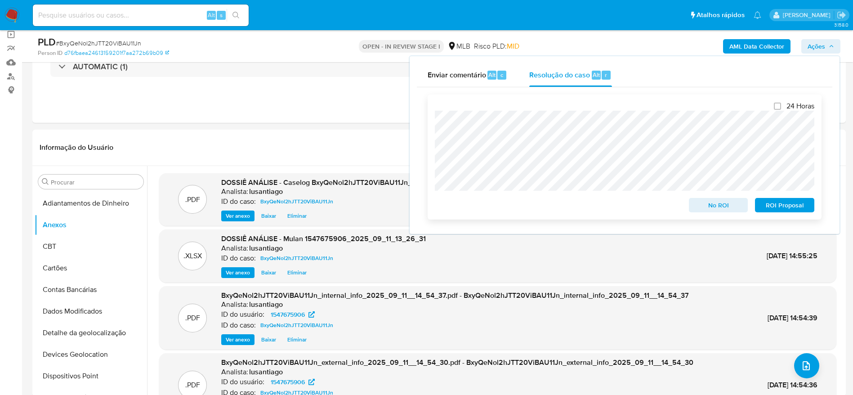
click at [722, 204] on span "No ROI" at bounding box center [719, 205] width 47 height 13
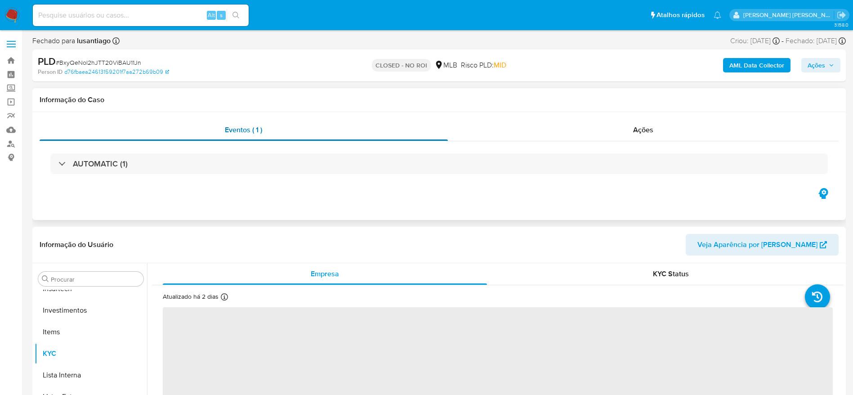
scroll to position [423, 0]
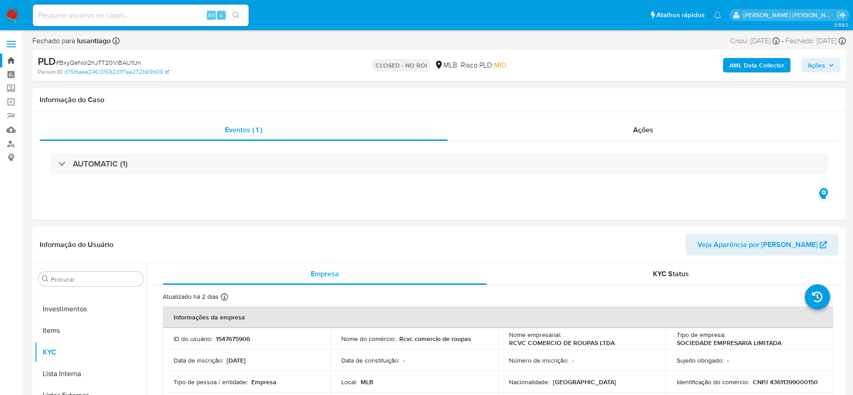
click at [9, 61] on link "Bandeja" at bounding box center [53, 61] width 107 height 14
select select "10"
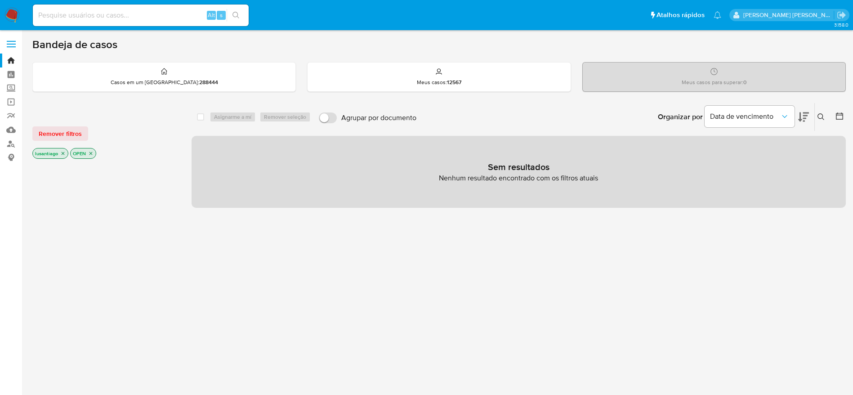
click at [152, 13] on input at bounding box center [141, 15] width 216 height 12
paste input "2254262101"
type input "2254262101"
click at [239, 18] on icon "search-icon" at bounding box center [236, 15] width 7 height 7
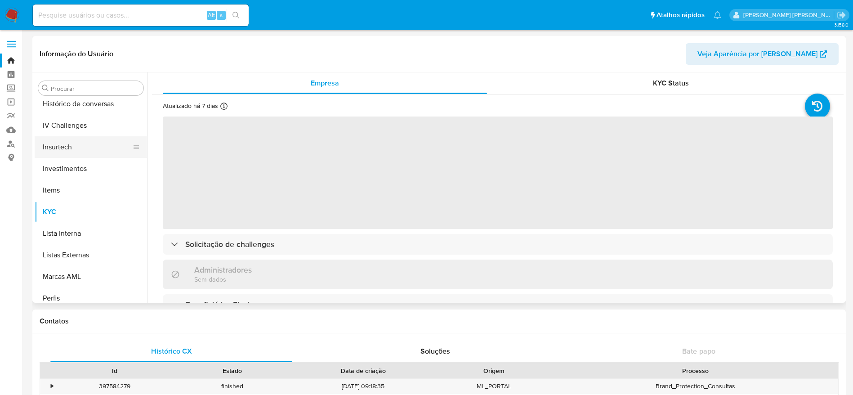
scroll to position [288, 0]
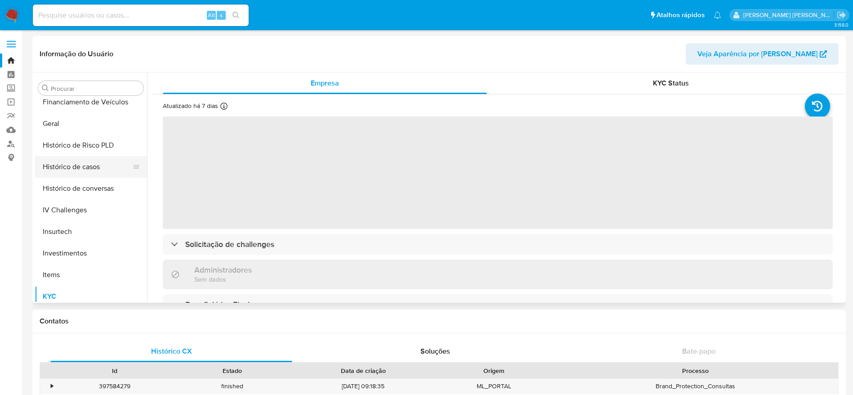
click at [85, 173] on button "Histórico de casos" at bounding box center [87, 167] width 105 height 22
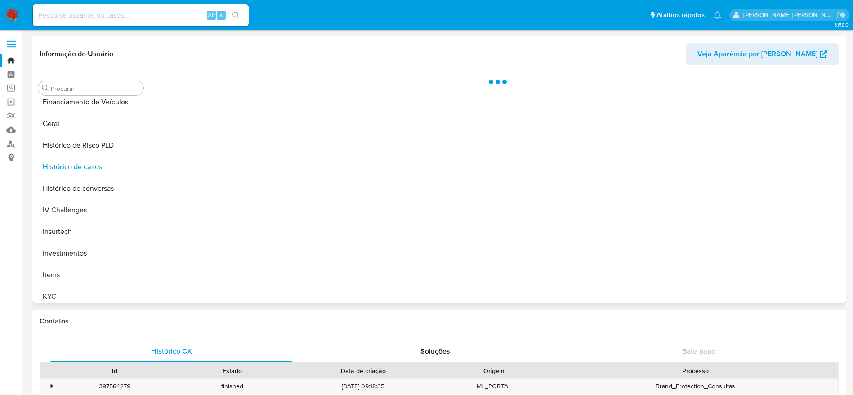
select select "10"
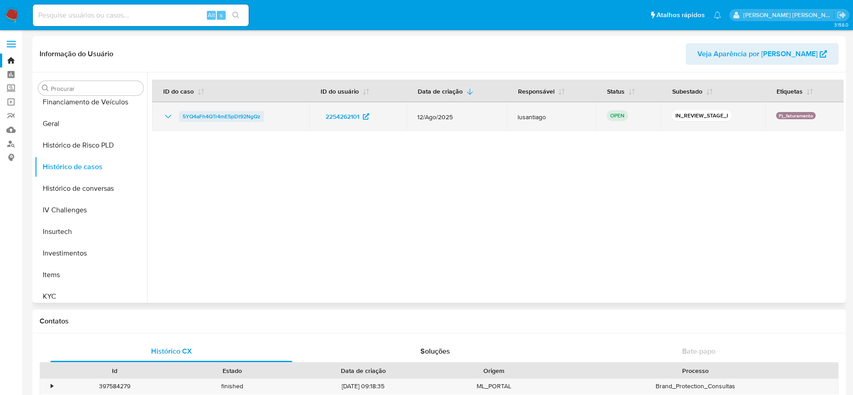
click at [238, 116] on span "5YQ4aFh4QTr4mE5pDt92NgQz" at bounding box center [222, 116] width 78 height 11
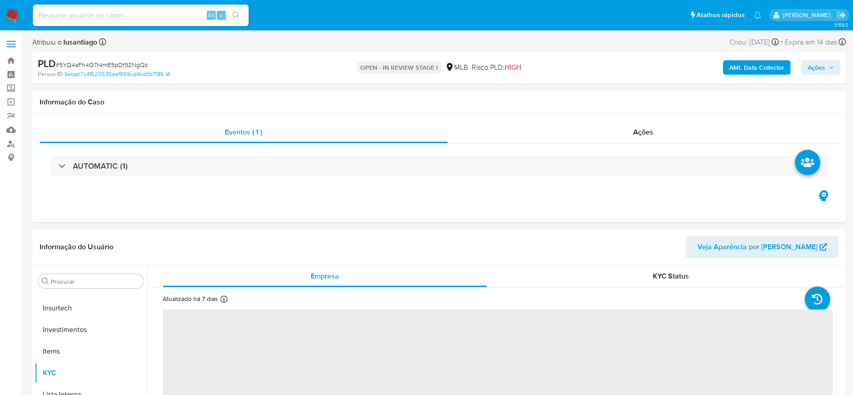
scroll to position [423, 0]
select select "10"
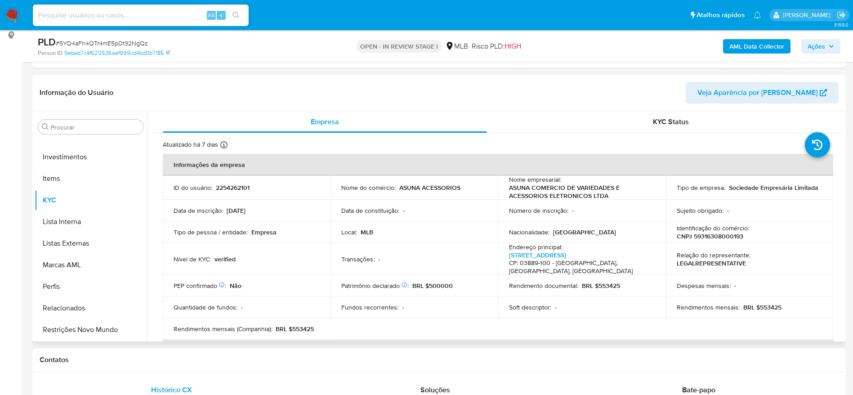
scroll to position [135, 0]
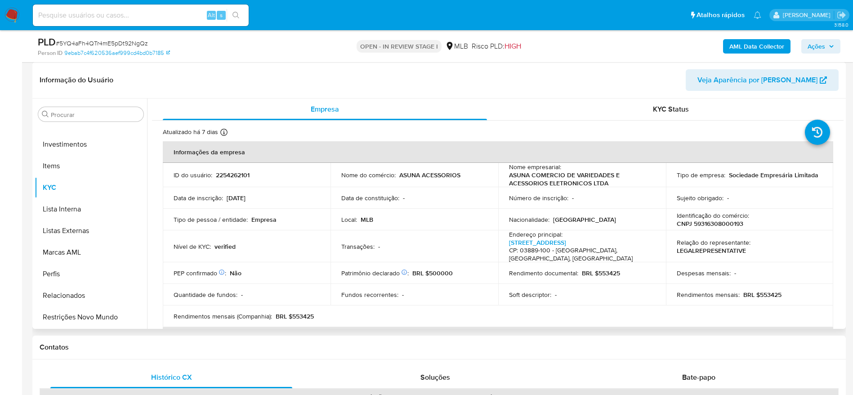
click at [717, 225] on p "CNPJ 59316308000193" at bounding box center [710, 224] width 67 height 8
copy p "59316308000193"
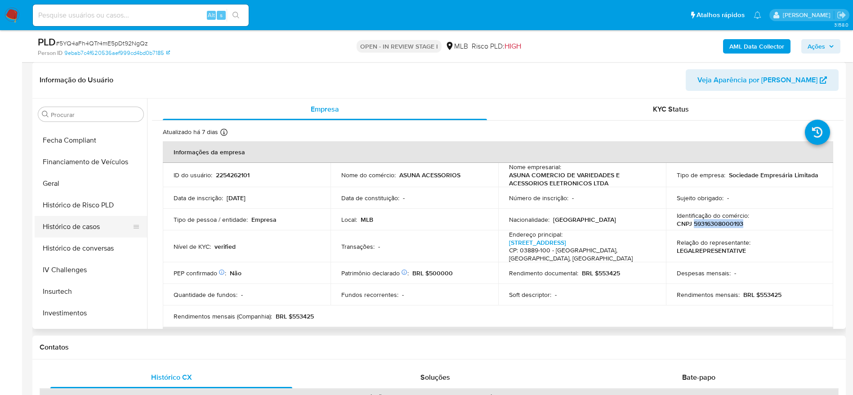
scroll to position [221, 0]
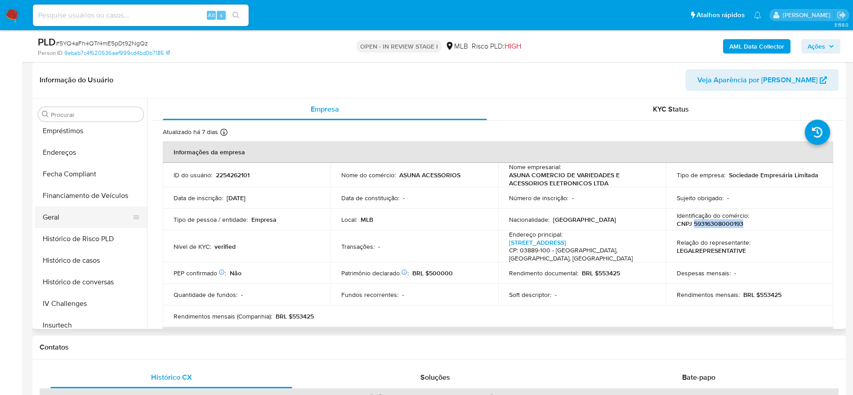
click at [70, 212] on button "Geral" at bounding box center [87, 217] width 105 height 22
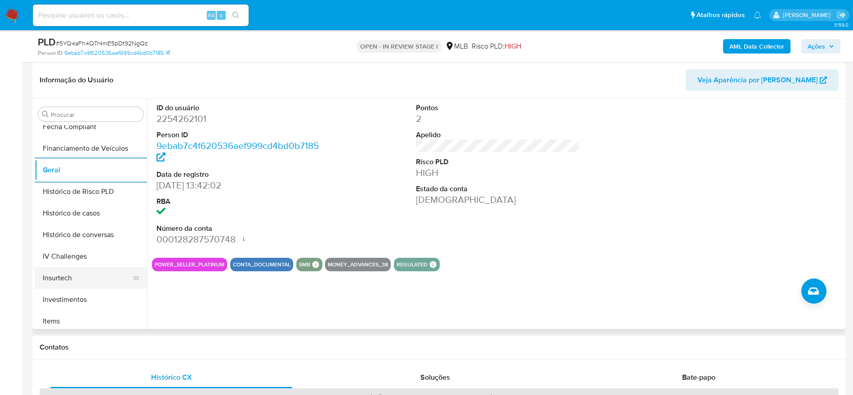
scroll to position [356, 0]
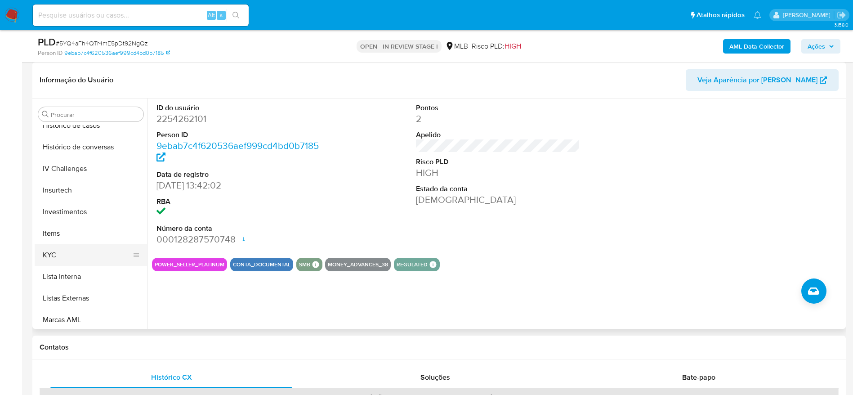
drag, startPoint x: 67, startPoint y: 256, endPoint x: 103, endPoint y: 262, distance: 37.5
click at [66, 256] on button "KYC" at bounding box center [87, 255] width 105 height 22
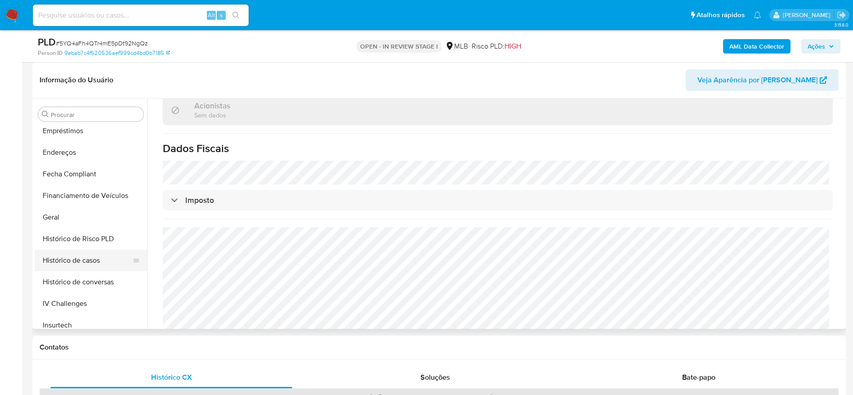
scroll to position [153, 0]
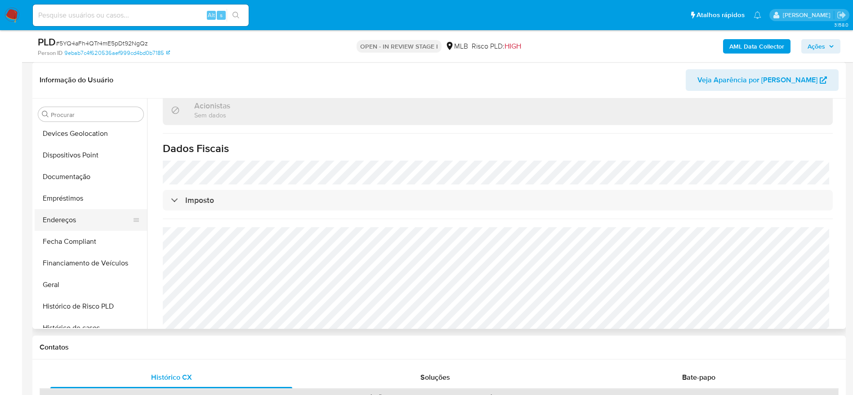
click at [72, 221] on button "Endereços" at bounding box center [87, 220] width 105 height 22
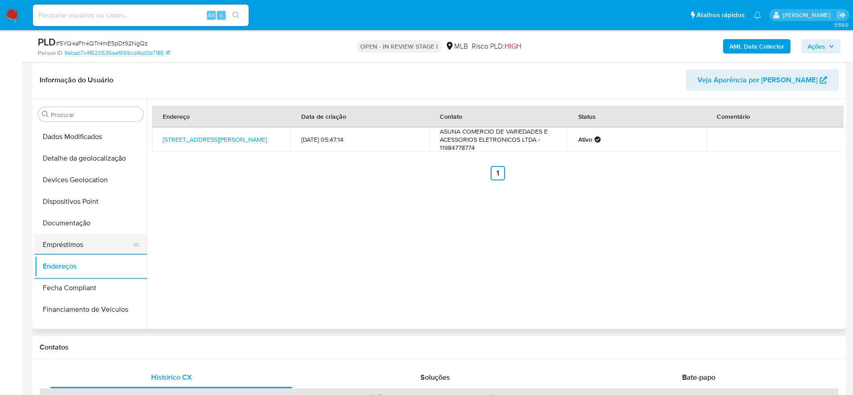
scroll to position [86, 0]
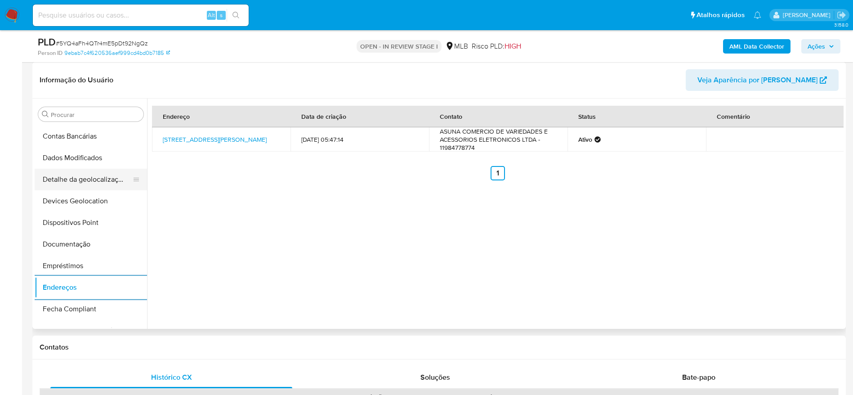
click at [82, 180] on button "Detalhe da geolocalização" at bounding box center [87, 180] width 105 height 22
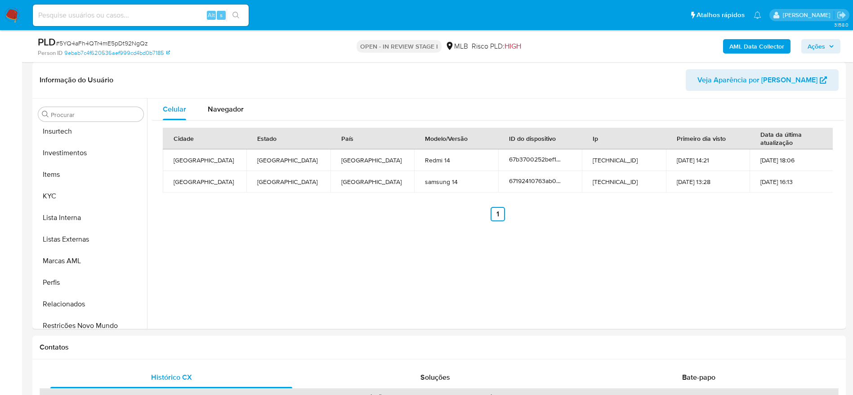
scroll to position [423, 0]
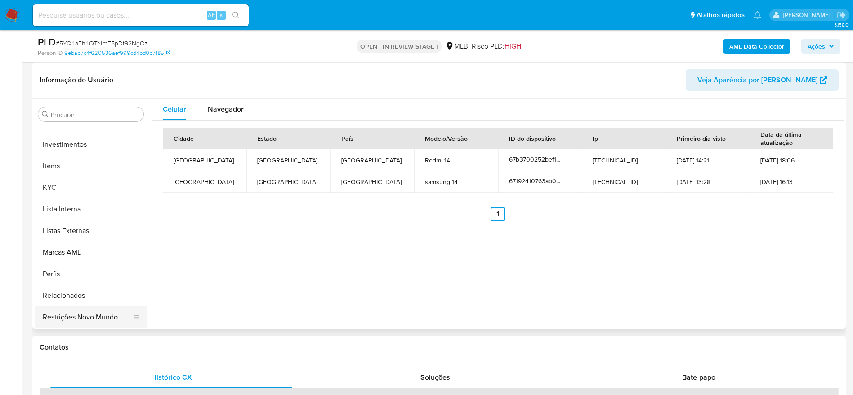
click at [91, 319] on button "Restrições Novo Mundo" at bounding box center [87, 317] width 105 height 22
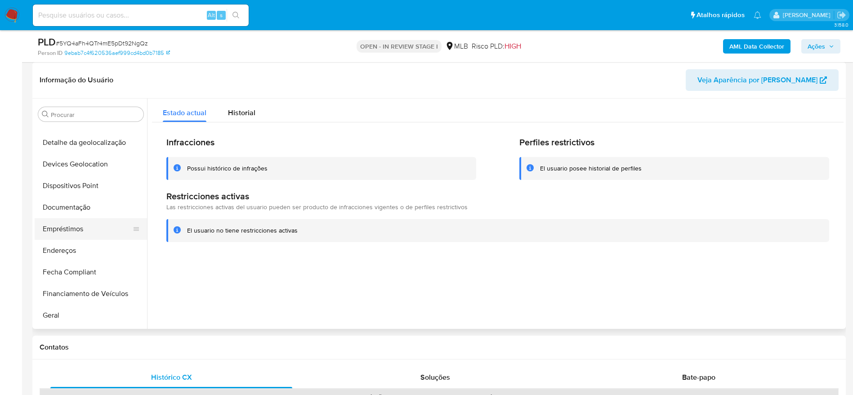
scroll to position [153, 0]
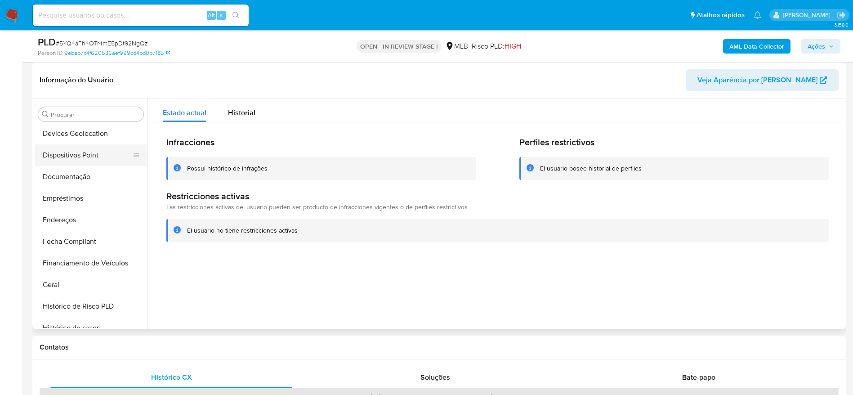
click at [90, 155] on button "Dispositivos Point" at bounding box center [87, 155] width 105 height 22
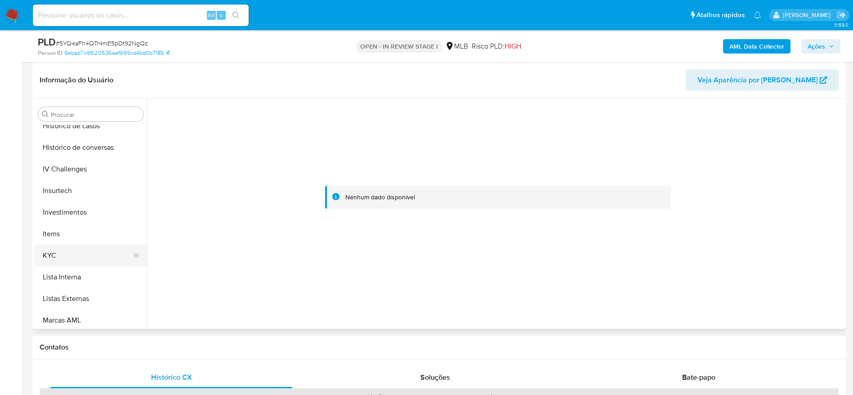
scroll to position [356, 0]
click at [78, 252] on button "KYC" at bounding box center [87, 255] width 105 height 22
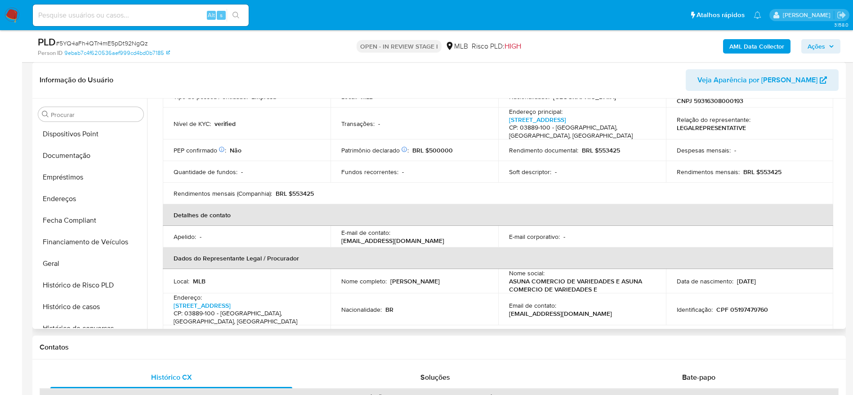
scroll to position [153, 0]
click at [72, 178] on button "Documentação" at bounding box center [87, 177] width 105 height 22
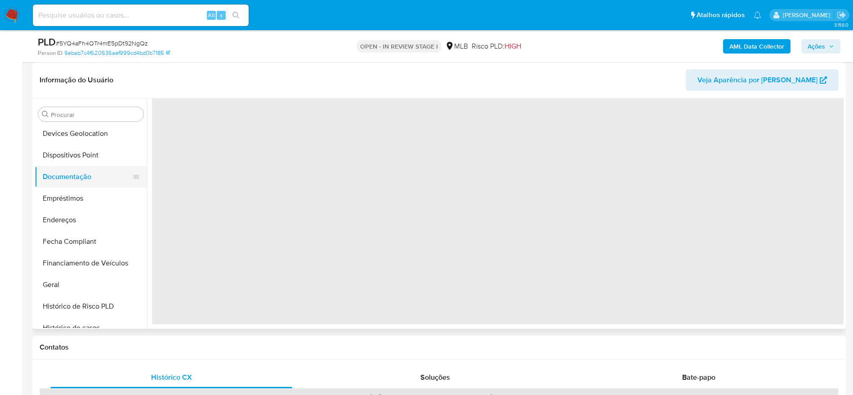
scroll to position [0, 0]
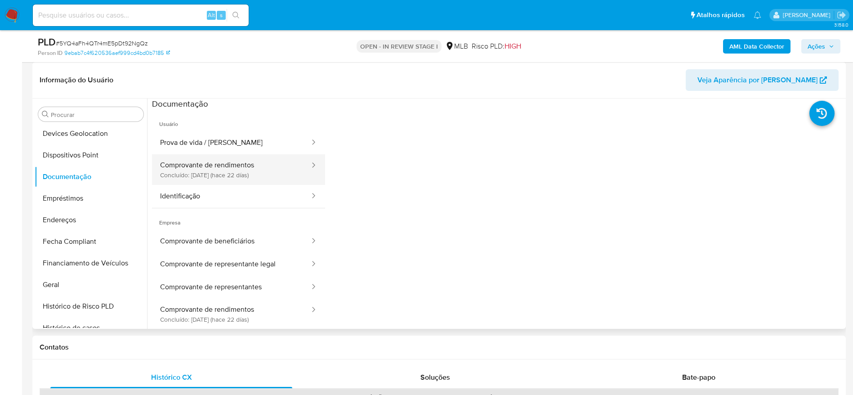
click at [241, 166] on button "Comprovante de rendimentos Concluído: 20/08/2025 (hace 22 días)" at bounding box center [231, 169] width 159 height 31
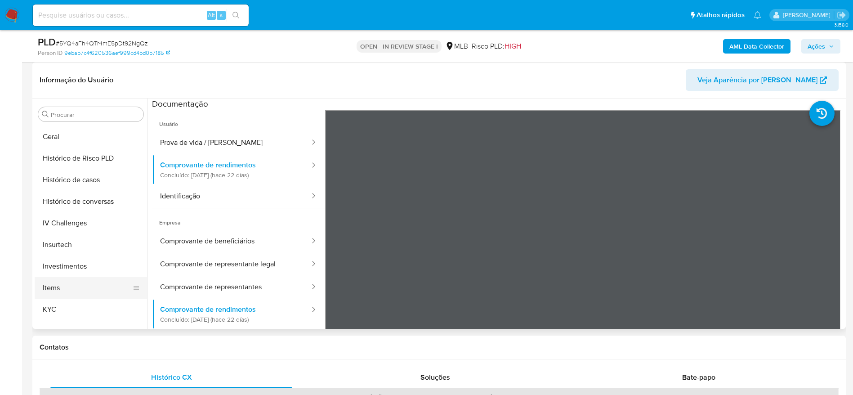
scroll to position [288, 0]
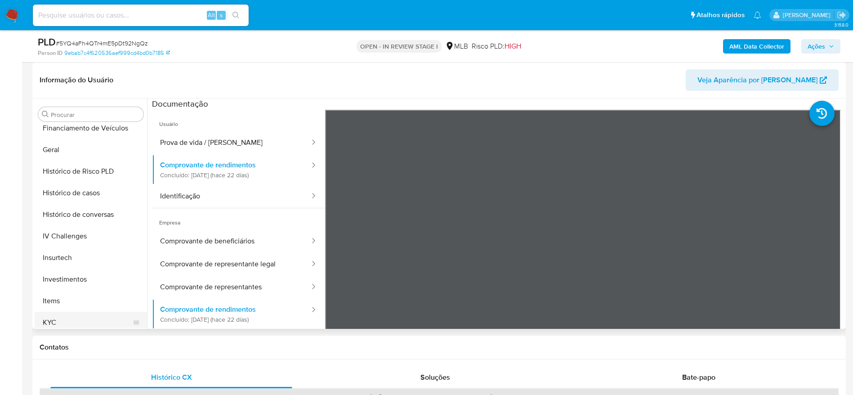
click at [67, 319] on button "KYC" at bounding box center [87, 323] width 105 height 22
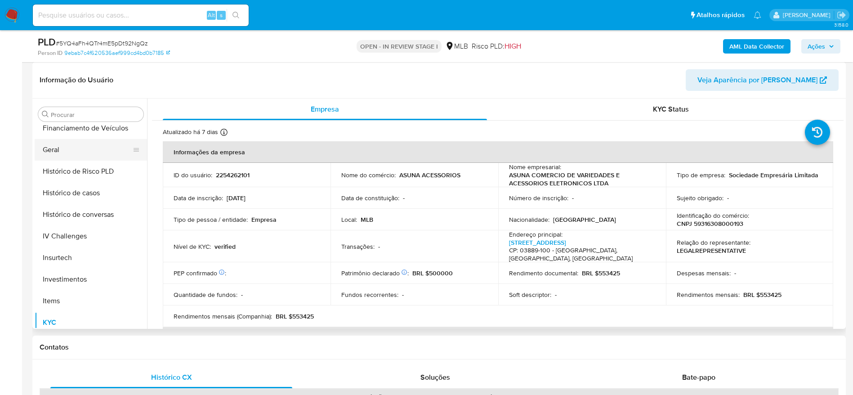
click at [84, 154] on button "Geral" at bounding box center [87, 150] width 105 height 22
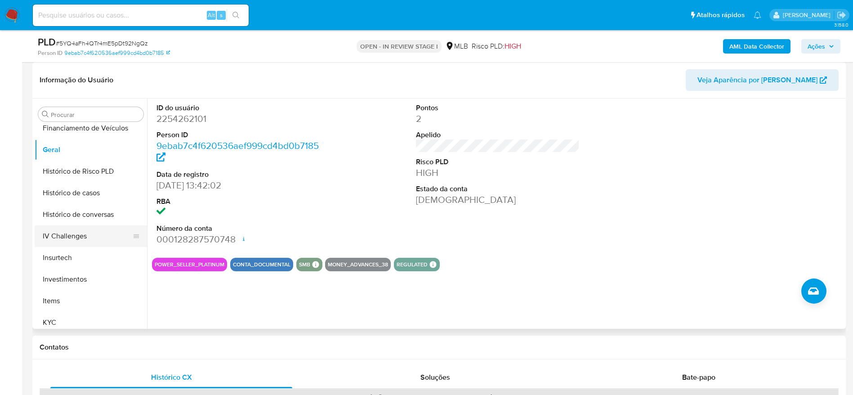
scroll to position [356, 0]
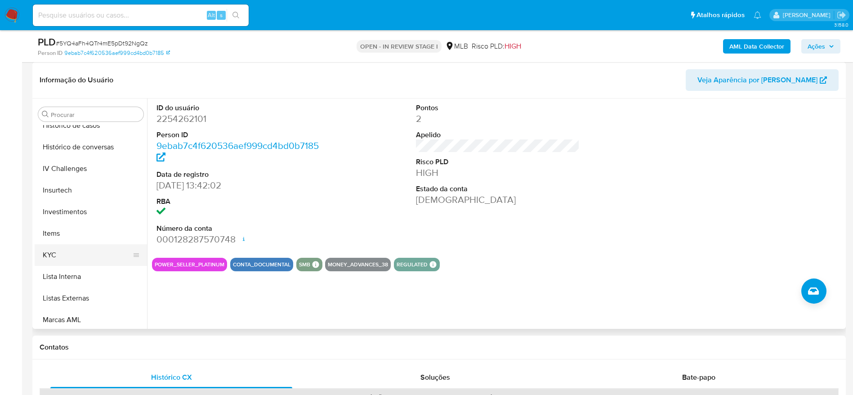
click at [73, 252] on button "KYC" at bounding box center [87, 255] width 105 height 22
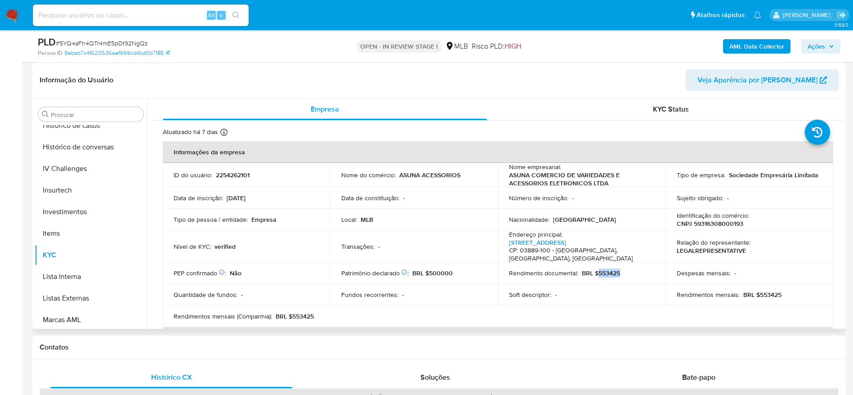
drag, startPoint x: 620, startPoint y: 268, endPoint x: 645, endPoint y: 282, distance: 28.0
click at [595, 269] on div "Rendimento documental : BRL $553425" at bounding box center [582, 273] width 146 height 8
copy p "553425"
click at [824, 48] on span "Ações" at bounding box center [817, 46] width 18 height 14
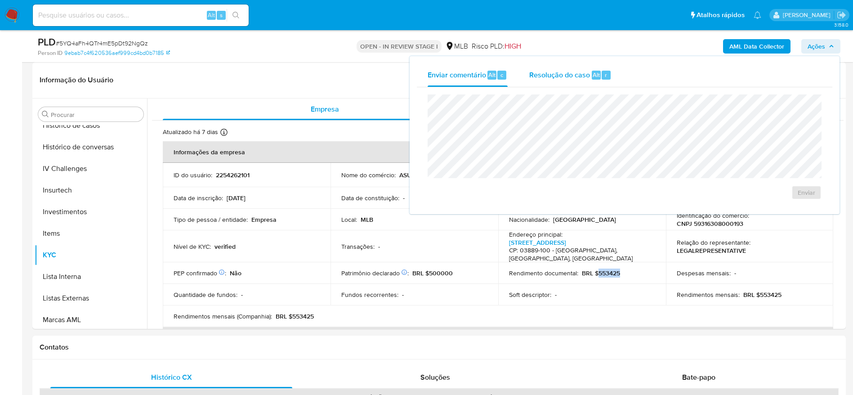
drag, startPoint x: 562, startPoint y: 75, endPoint x: 552, endPoint y: 85, distance: 14.3
click at [562, 75] on span "Resolução do caso" at bounding box center [560, 74] width 61 height 10
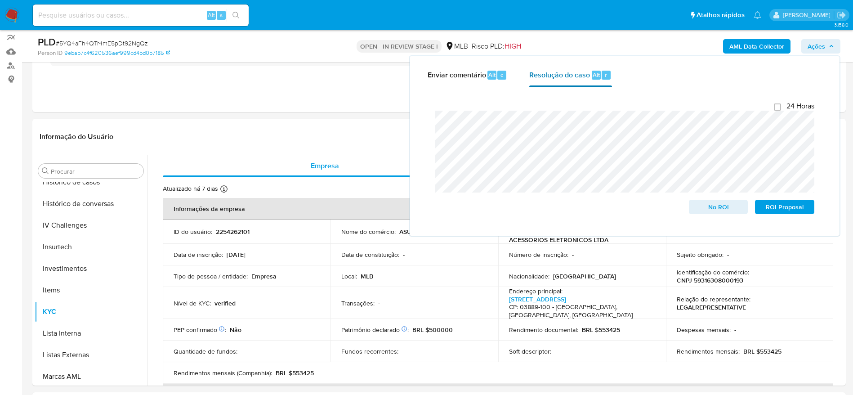
scroll to position [0, 0]
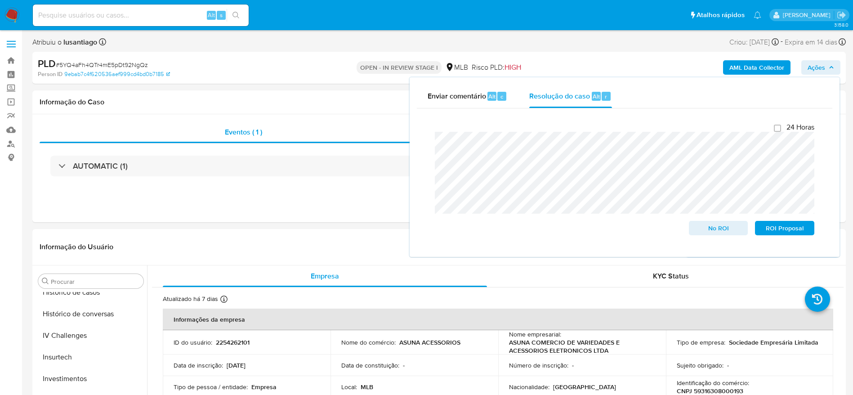
click at [821, 71] on span "Ações" at bounding box center [817, 67] width 18 height 14
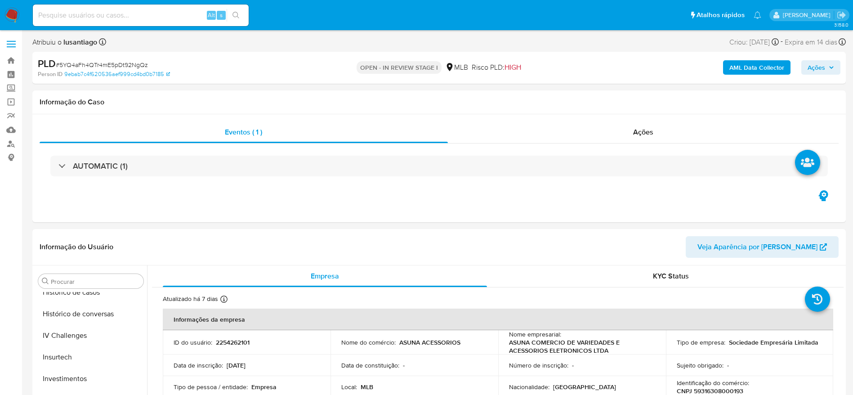
click at [762, 67] on b "AML Data Collector" at bounding box center [757, 67] width 55 height 14
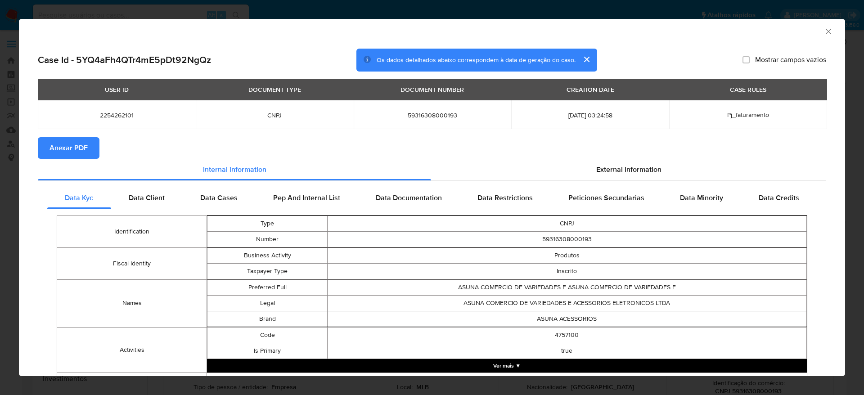
click at [73, 144] on span "Anexar PDF" at bounding box center [68, 148] width 38 height 20
click at [824, 31] on icon "Fechar a janela" at bounding box center [828, 31] width 9 height 9
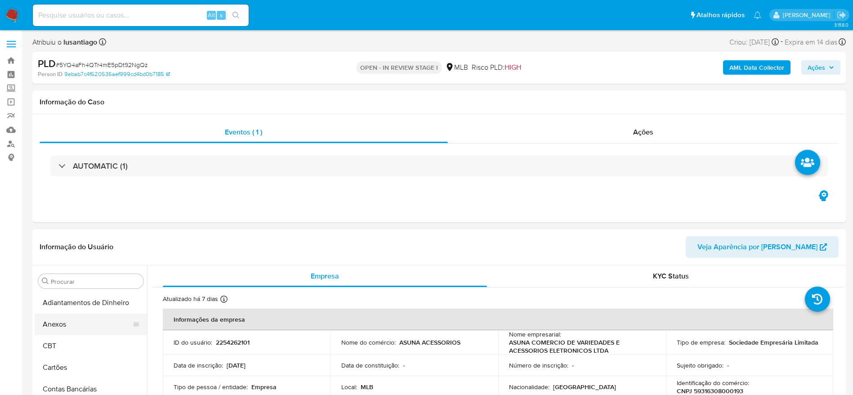
click at [69, 328] on button "Anexos" at bounding box center [87, 325] width 105 height 22
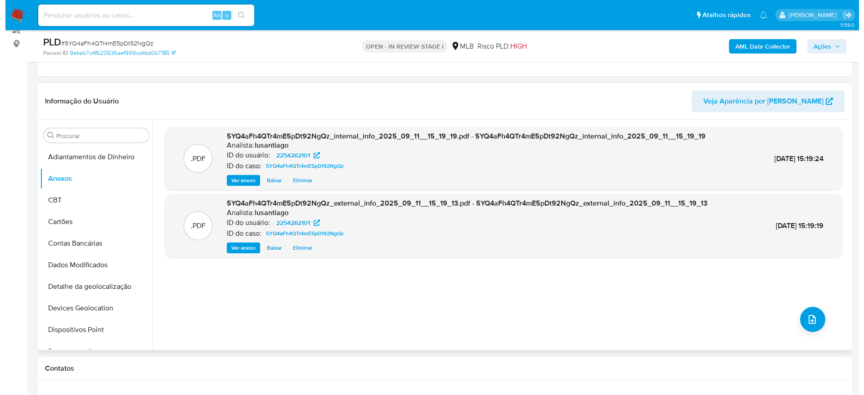
scroll to position [135, 0]
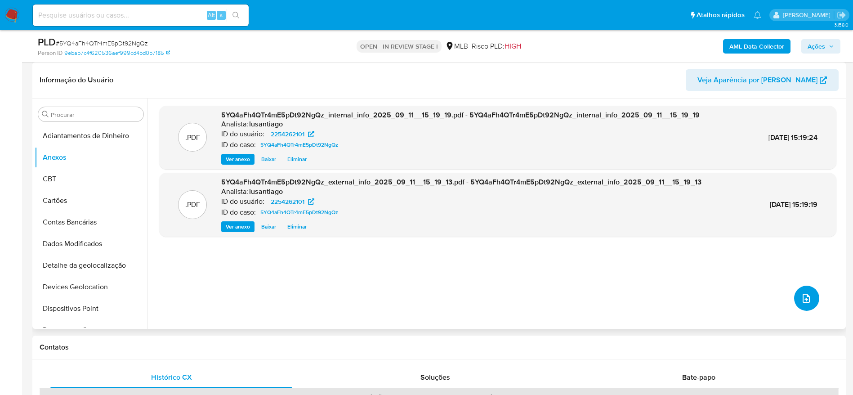
click at [801, 289] on button "upload-file" at bounding box center [807, 298] width 25 height 25
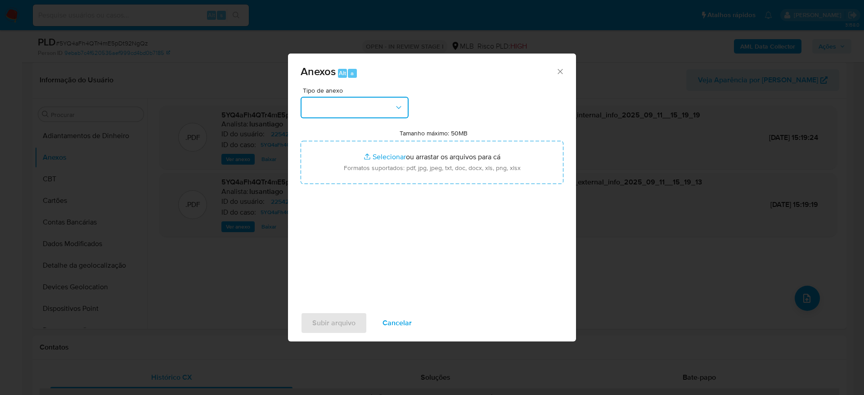
click at [379, 112] on button "button" at bounding box center [355, 108] width 108 height 22
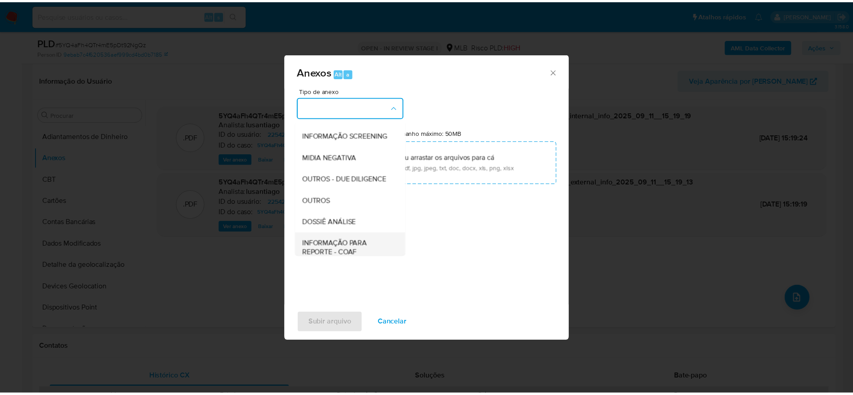
scroll to position [139, 0]
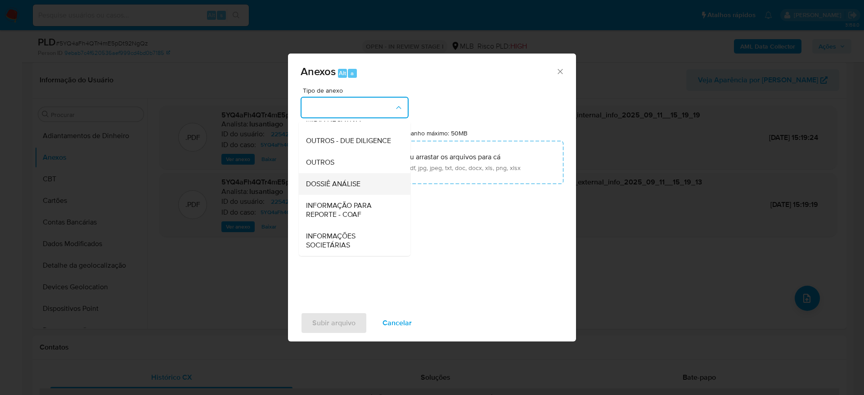
click at [349, 184] on span "DOSSIÊ ANÁLISE" at bounding box center [333, 184] width 54 height 9
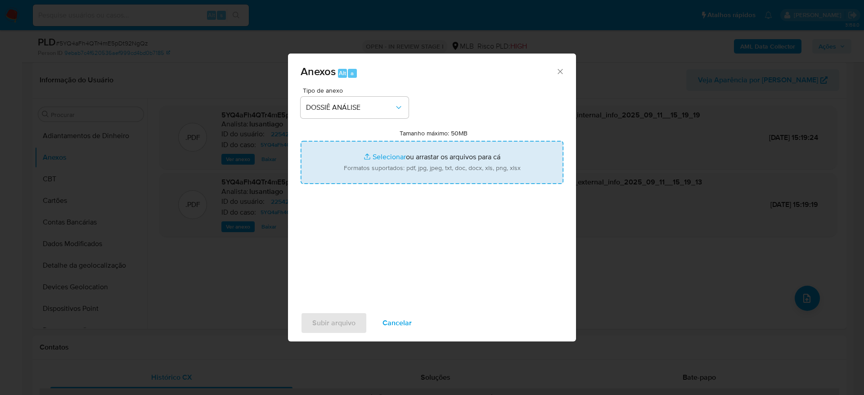
type input "C:\fakepath\Mulan 2254262101_2025_09_11_13_24_50.xlsx"
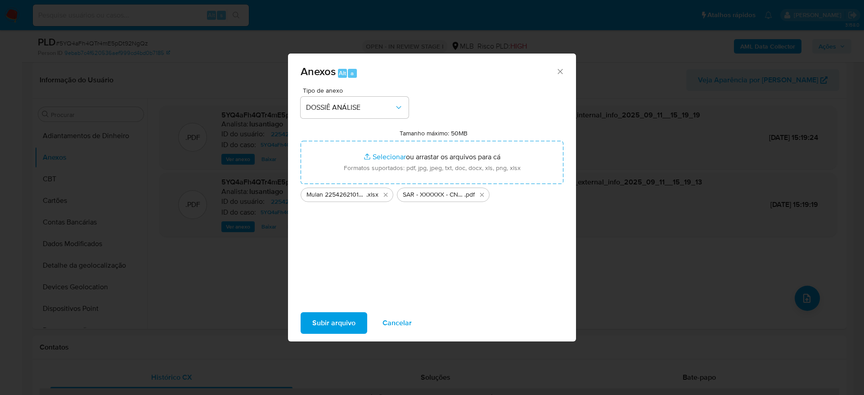
click at [325, 326] on span "Subir arquivo" at bounding box center [333, 323] width 43 height 20
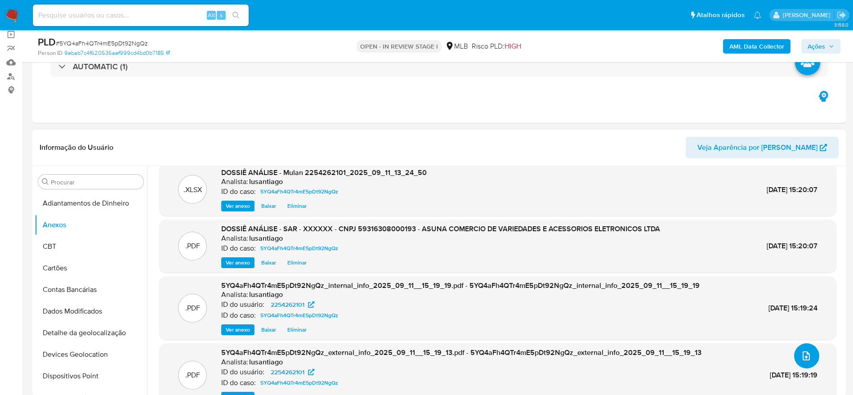
scroll to position [0, 0]
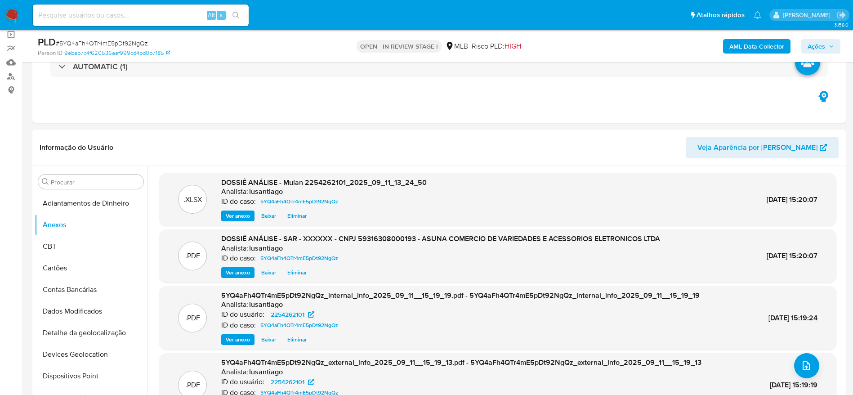
click at [819, 42] on span "Ações" at bounding box center [817, 46] width 18 height 14
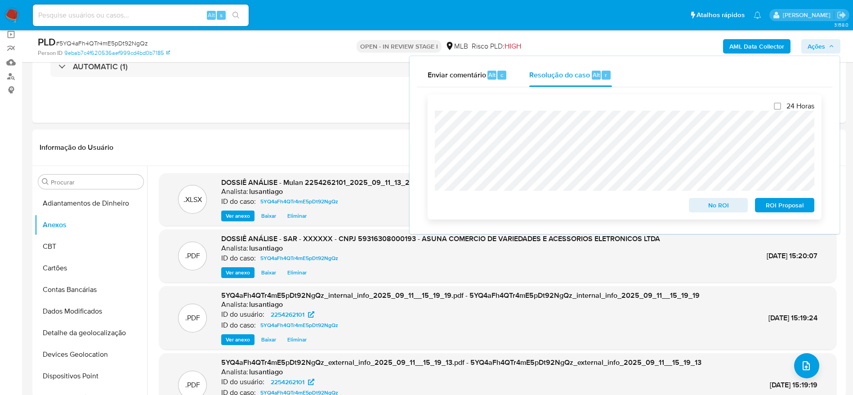
click at [776, 206] on span "ROI Proposal" at bounding box center [785, 205] width 47 height 13
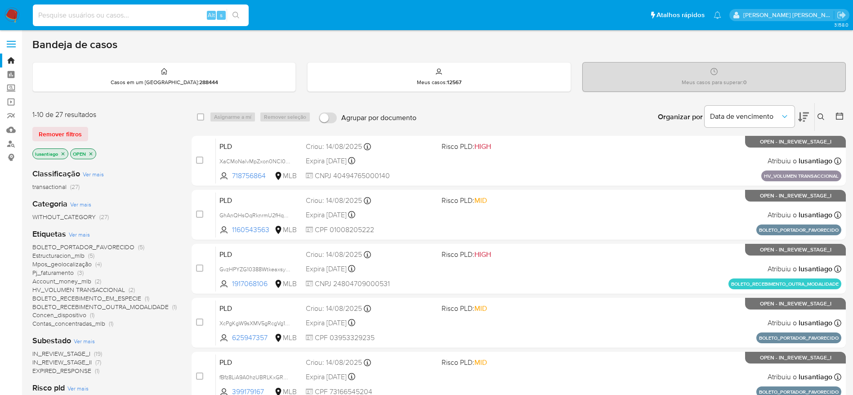
click at [168, 15] on input at bounding box center [141, 15] width 216 height 12
paste input "1856454202"
type input "1856454202"
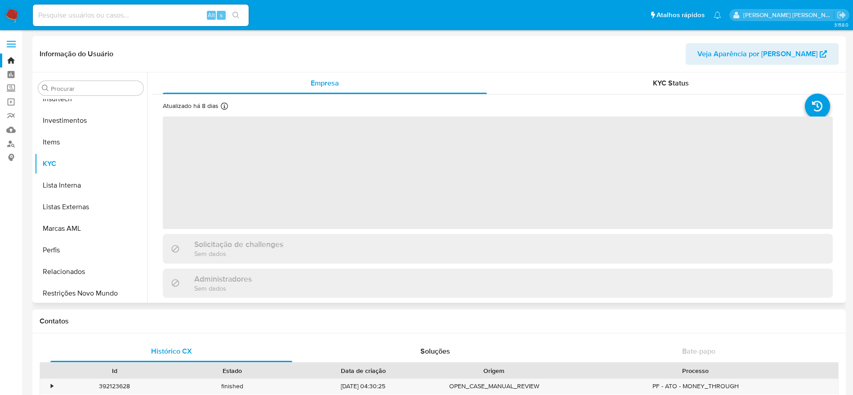
scroll to position [423, 0]
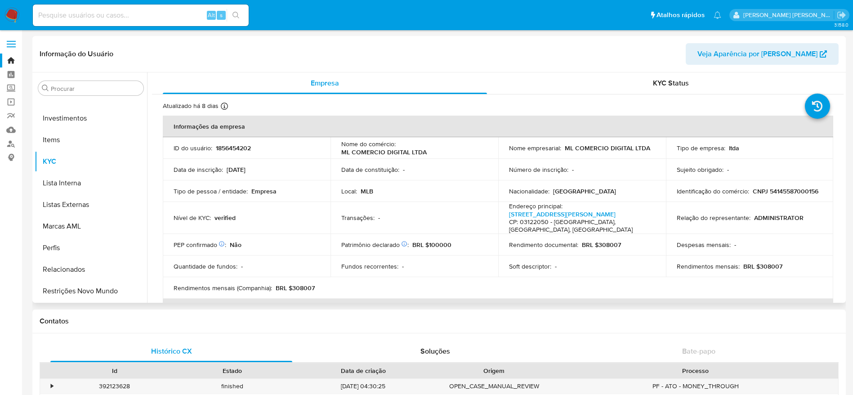
select select "10"
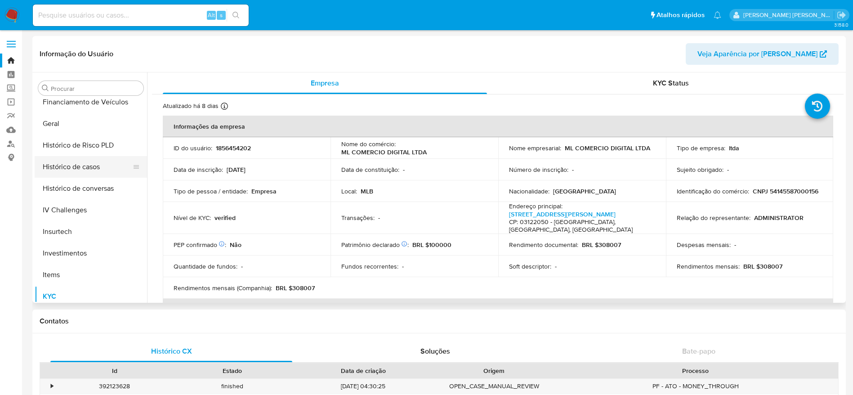
click at [96, 170] on button "Histórico de casos" at bounding box center [87, 167] width 105 height 22
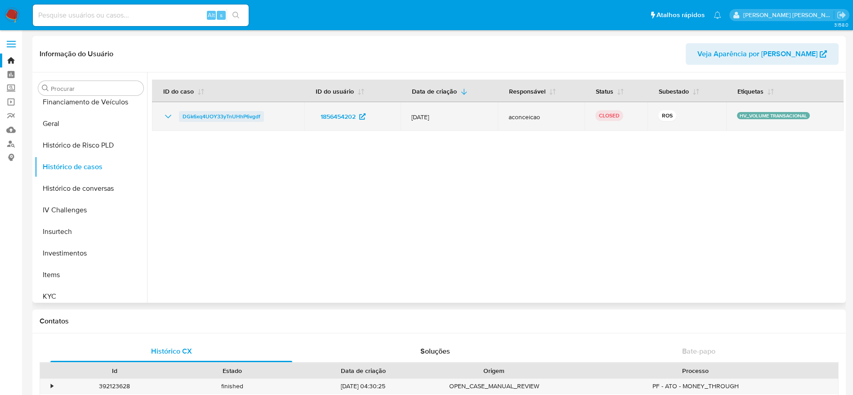
click at [223, 112] on span "DGk6xq4UOY33yTnUHhP6vgdf" at bounding box center [222, 116] width 78 height 11
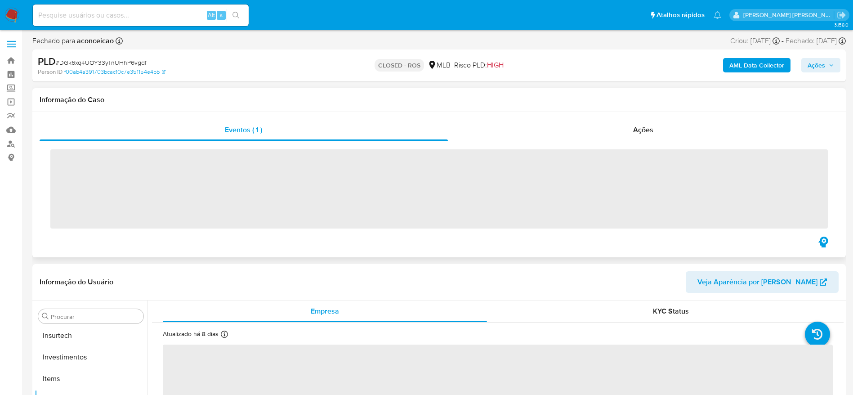
scroll to position [423, 0]
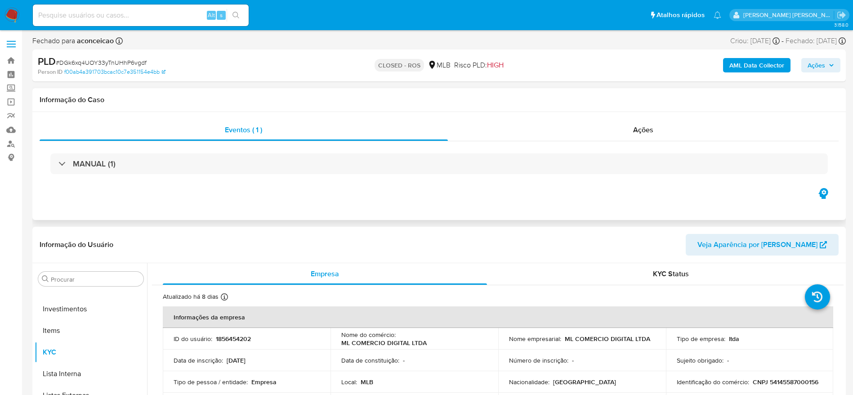
select select "10"
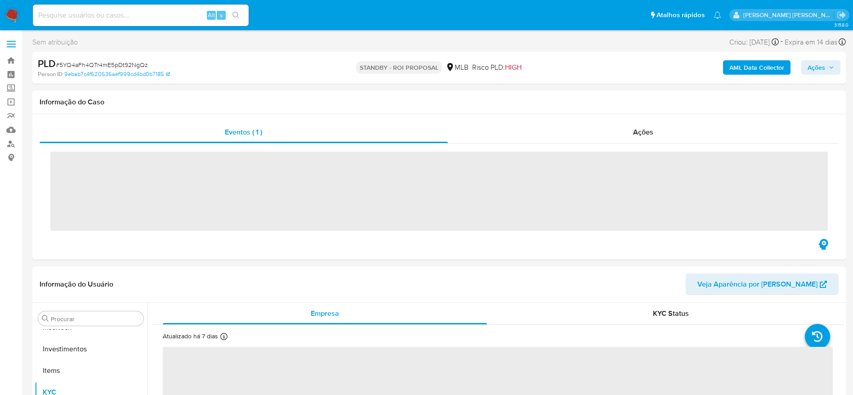
scroll to position [423, 0]
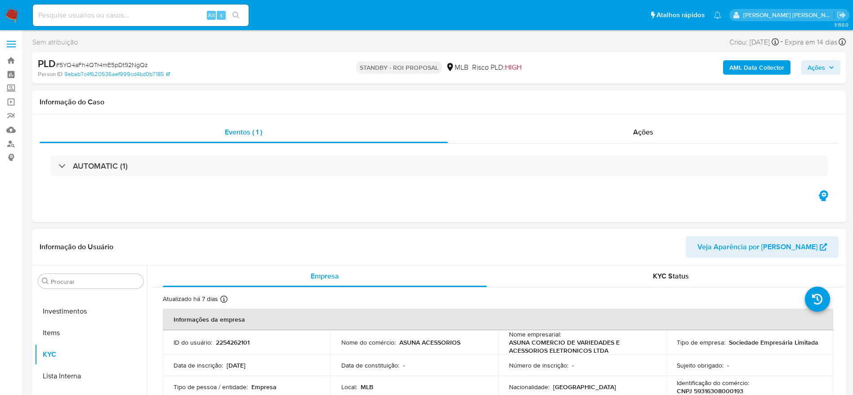
select select "10"
click at [12, 75] on link "Painel" at bounding box center [53, 74] width 107 height 14
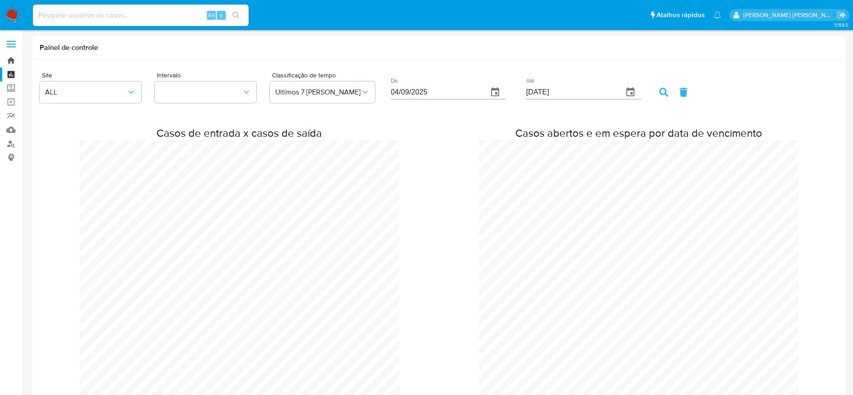
click at [11, 62] on link "Bandeja" at bounding box center [53, 61] width 107 height 14
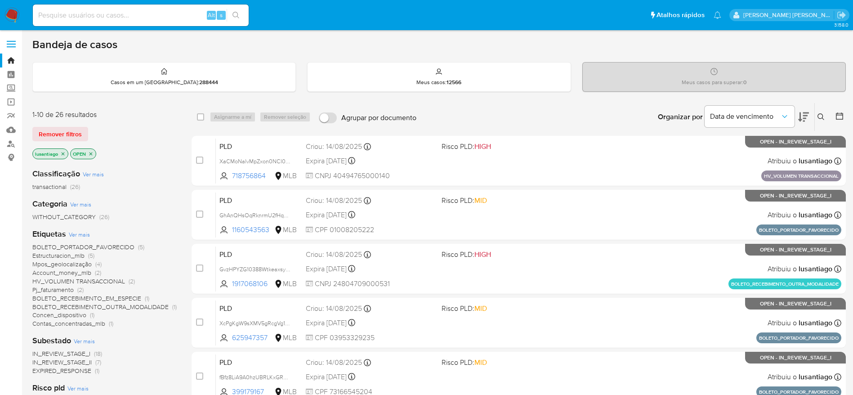
click at [141, 24] on div "Alt s" at bounding box center [141, 15] width 216 height 22
click at [140, 17] on input at bounding box center [141, 15] width 216 height 12
paste input "583683759"
type input "583683759"
click at [243, 19] on button "search-icon" at bounding box center [236, 15] width 18 height 13
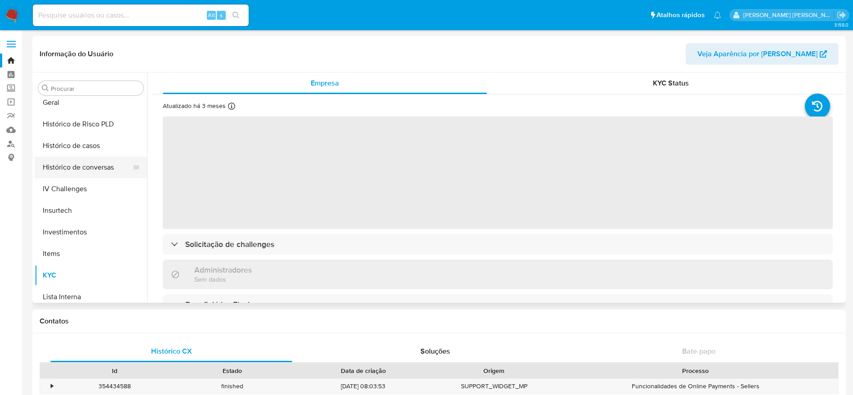
scroll to position [288, 0]
click at [72, 169] on button "Histórico de casos" at bounding box center [87, 167] width 105 height 22
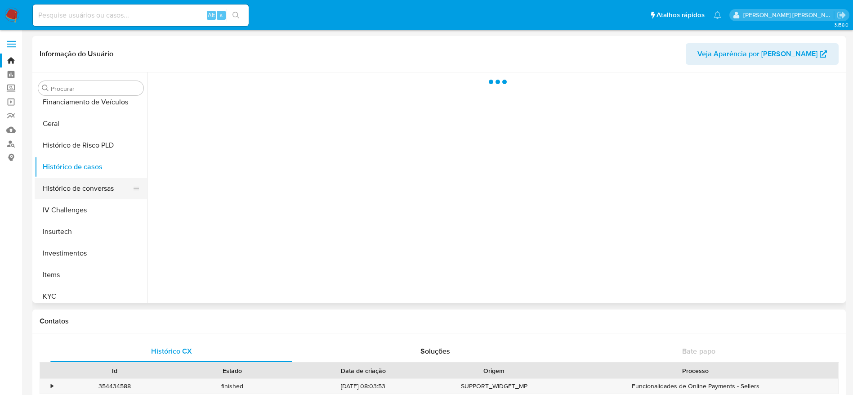
select select "10"
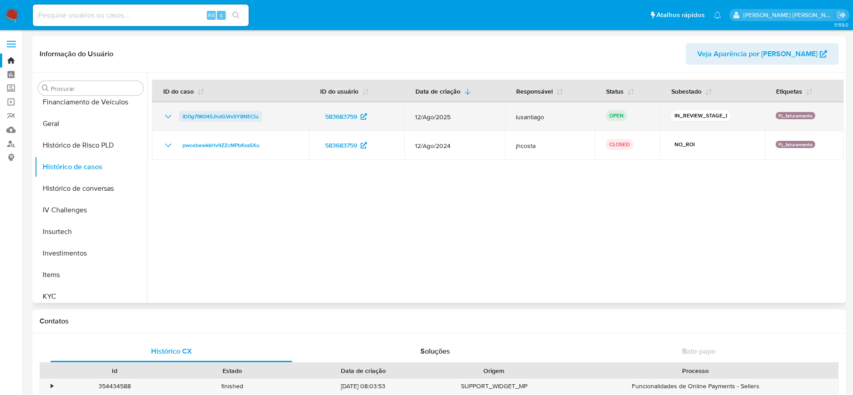
click at [222, 117] on span "ID0g79K04SJhdGVmSY8NECiu" at bounding box center [221, 116] width 76 height 11
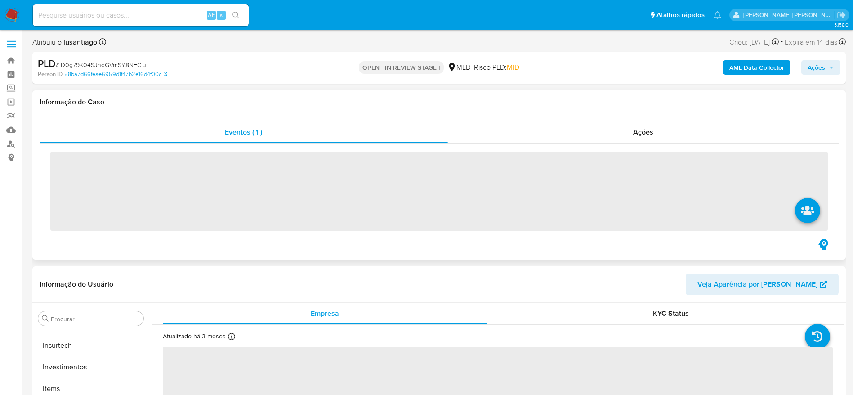
scroll to position [423, 0]
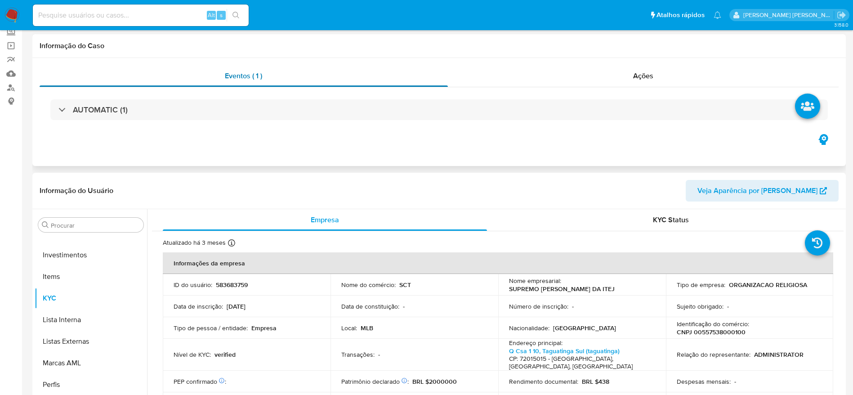
select select "10"
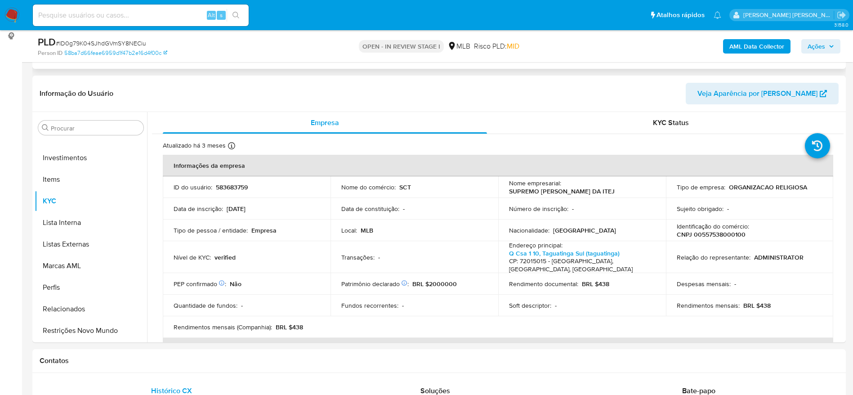
scroll to position [135, 0]
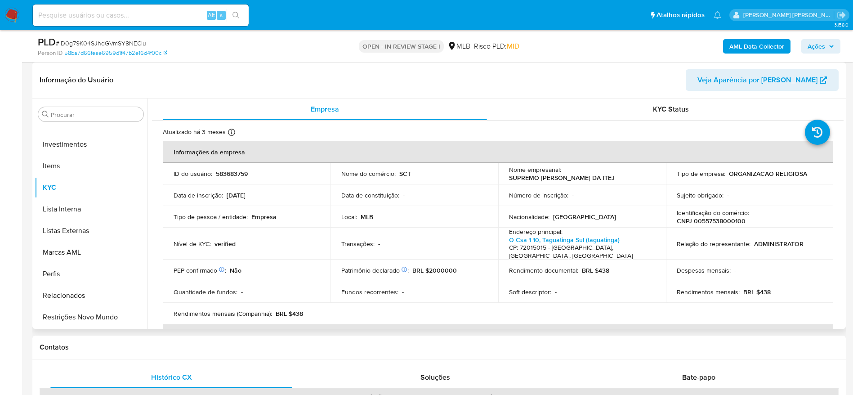
click at [713, 219] on p "CNPJ 00557538000100" at bounding box center [711, 221] width 69 height 8
copy p "00557538000100"
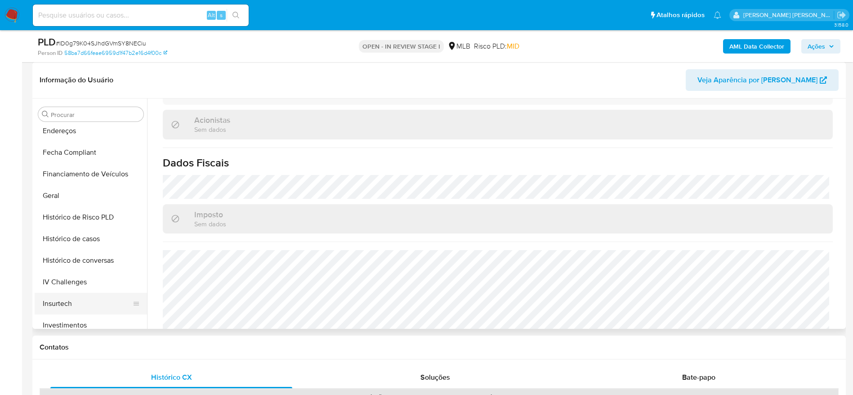
scroll to position [153, 0]
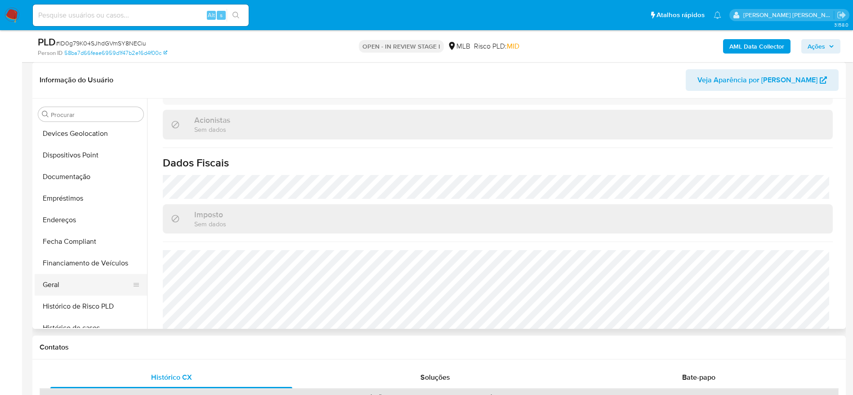
click at [52, 282] on button "Geral" at bounding box center [87, 285] width 105 height 22
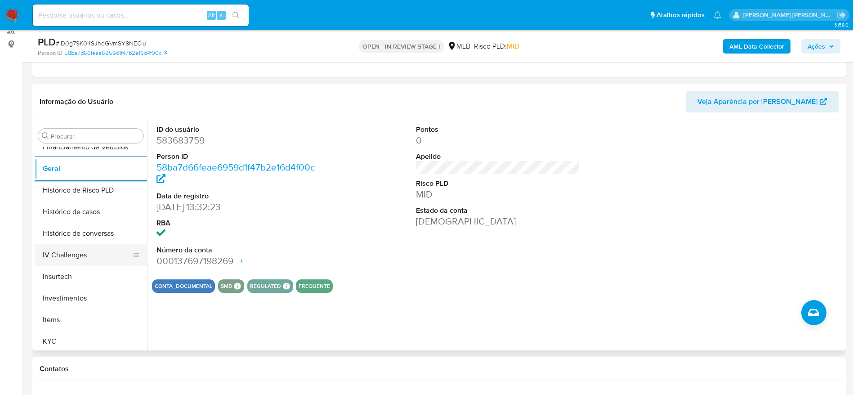
scroll to position [356, 0]
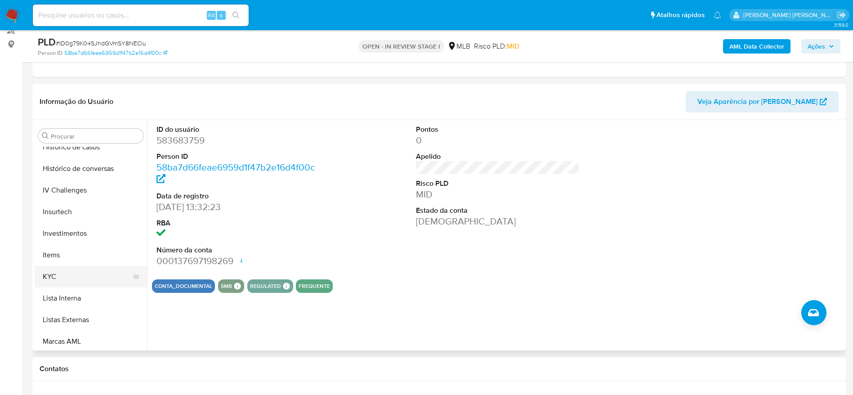
click at [75, 271] on button "KYC" at bounding box center [87, 277] width 105 height 22
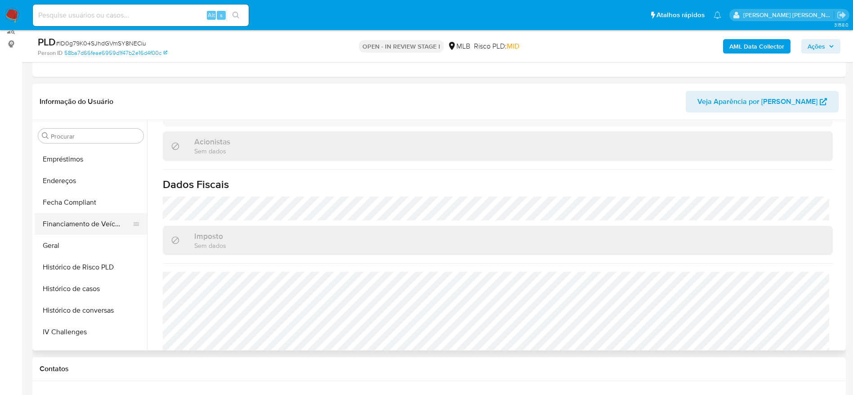
scroll to position [221, 0]
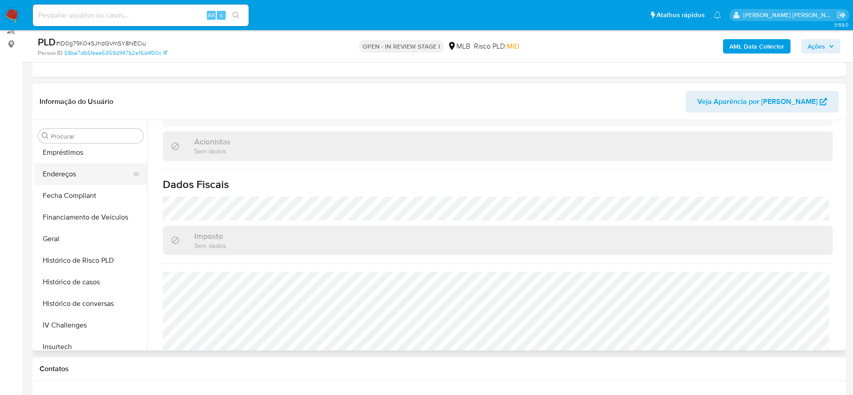
click at [73, 181] on button "Endereços" at bounding box center [87, 174] width 105 height 22
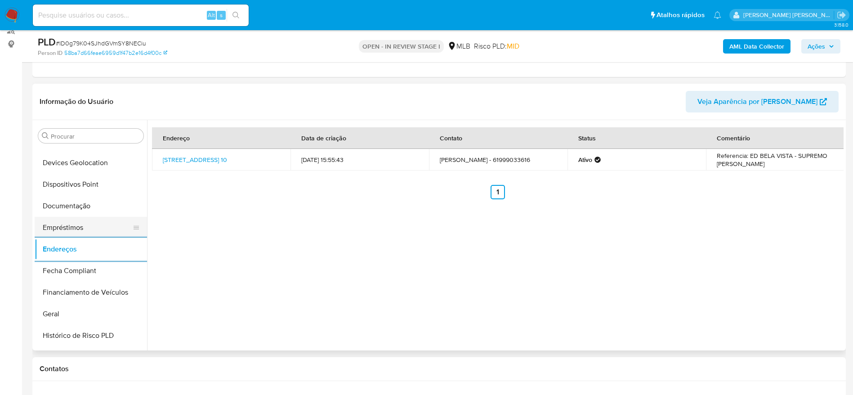
scroll to position [86, 0]
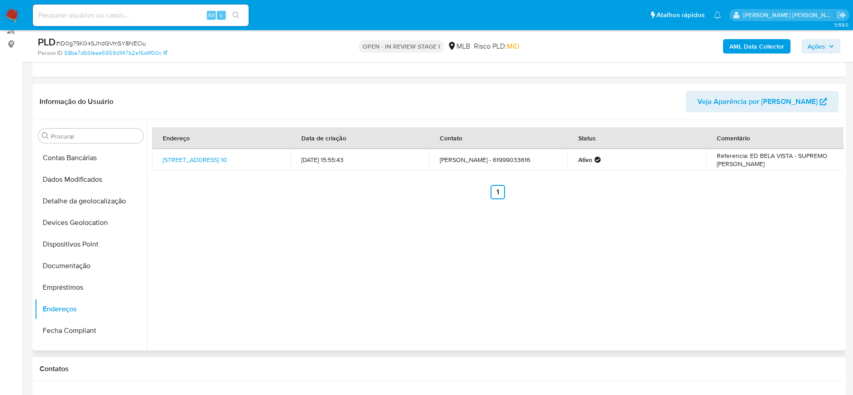
drag, startPoint x: 87, startPoint y: 194, endPoint x: 150, endPoint y: 211, distance: 64.7
click at [89, 194] on button "Detalhe da geolocalização" at bounding box center [91, 201] width 112 height 22
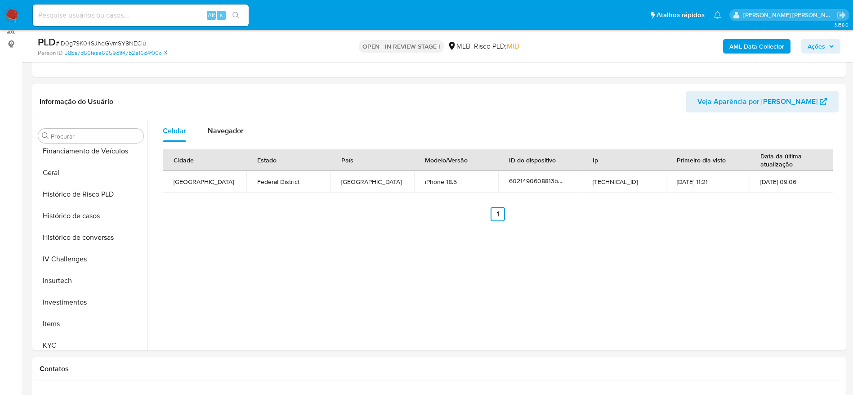
scroll to position [423, 0]
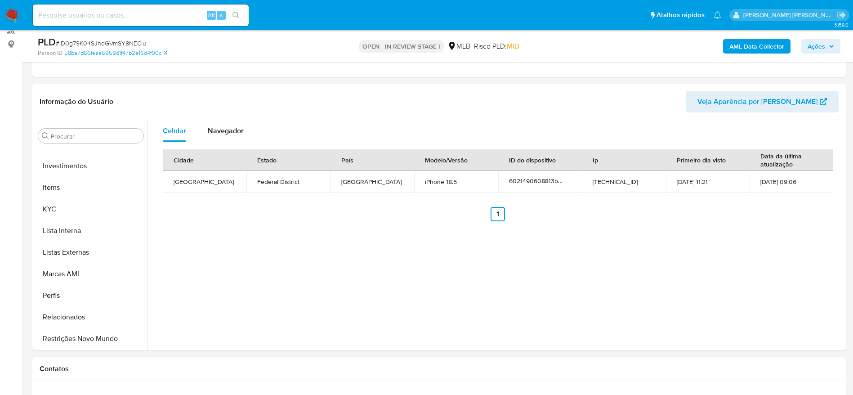
drag, startPoint x: 65, startPoint y: 358, endPoint x: 72, endPoint y: 341, distance: 18.0
click at [65, 359] on div "Contatos" at bounding box center [439, 369] width 814 height 24
click at [72, 341] on button "Restrições Novo Mundo" at bounding box center [87, 339] width 105 height 22
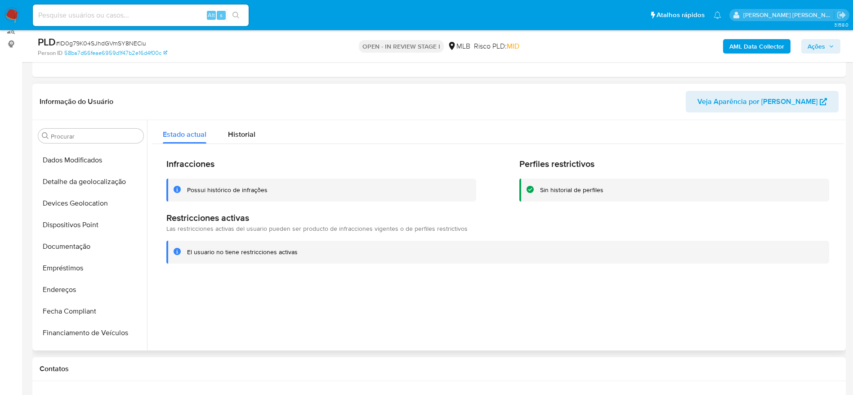
scroll to position [86, 0]
click at [71, 248] on button "Dispositivos Point" at bounding box center [87, 244] width 105 height 22
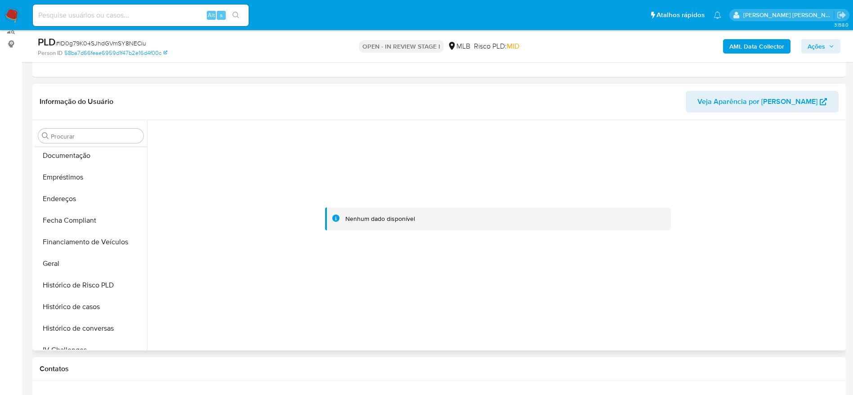
scroll to position [356, 0]
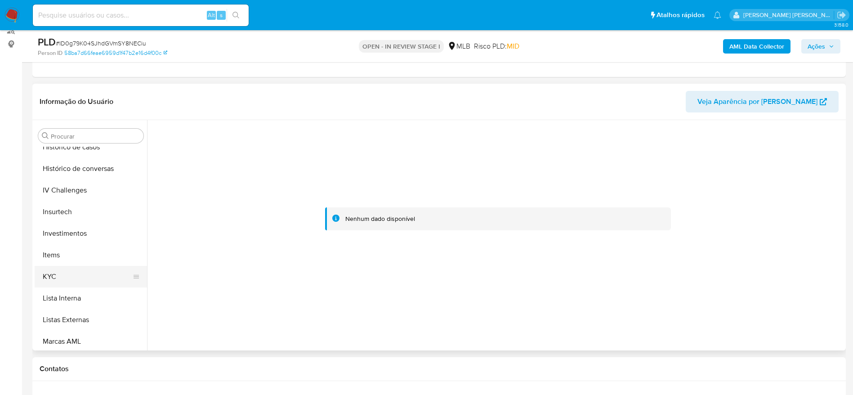
click at [65, 266] on button "KYC" at bounding box center [87, 277] width 105 height 22
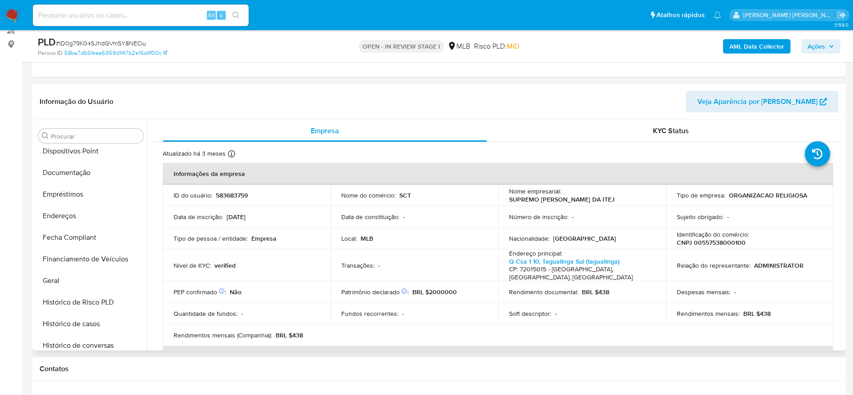
scroll to position [153, 0]
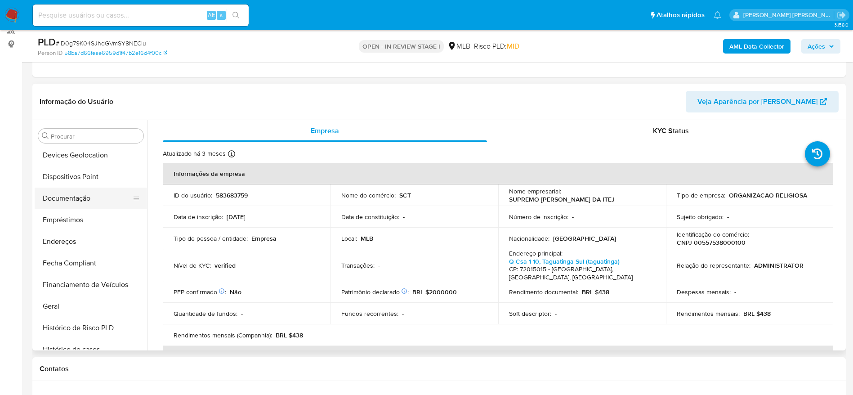
click at [81, 201] on button "Documentação" at bounding box center [87, 199] width 105 height 22
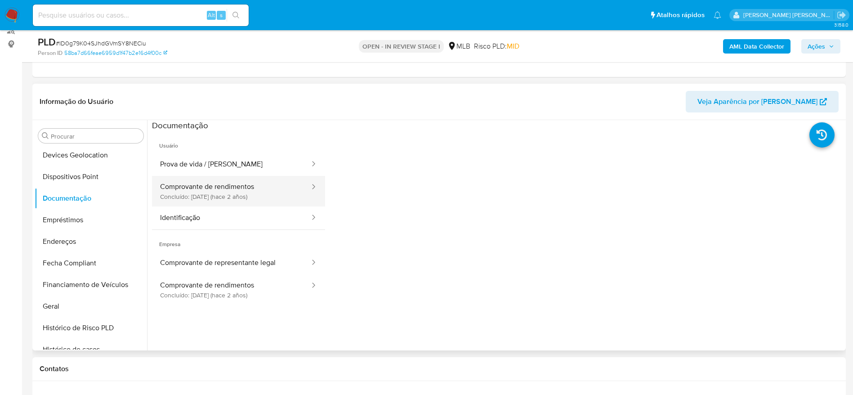
click at [197, 196] on button "Comprovante de rendimentos Concluído: 23/06/2023 (hace 2 años)" at bounding box center [231, 191] width 159 height 31
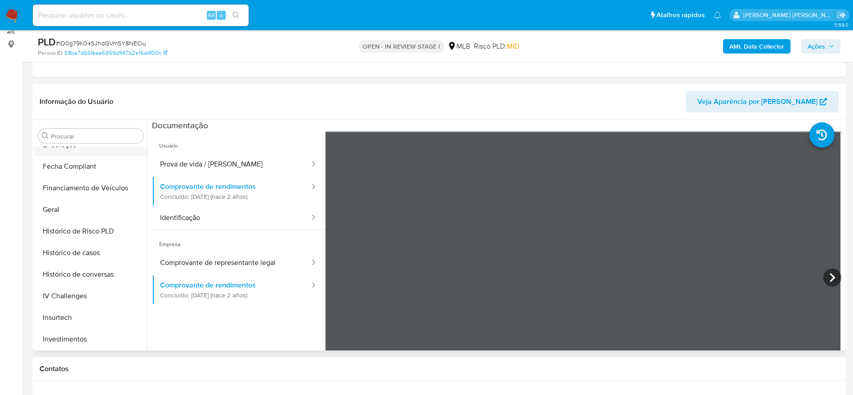
scroll to position [356, 0]
click at [66, 275] on button "KYC" at bounding box center [87, 277] width 105 height 22
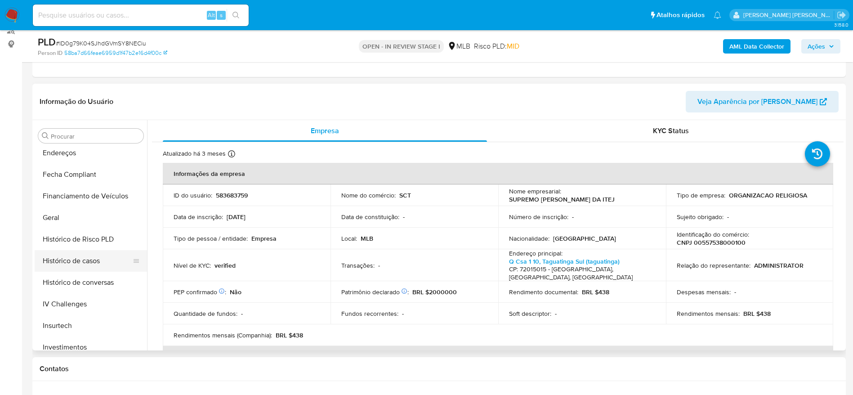
scroll to position [221, 0]
click at [66, 238] on button "Geral" at bounding box center [87, 239] width 105 height 22
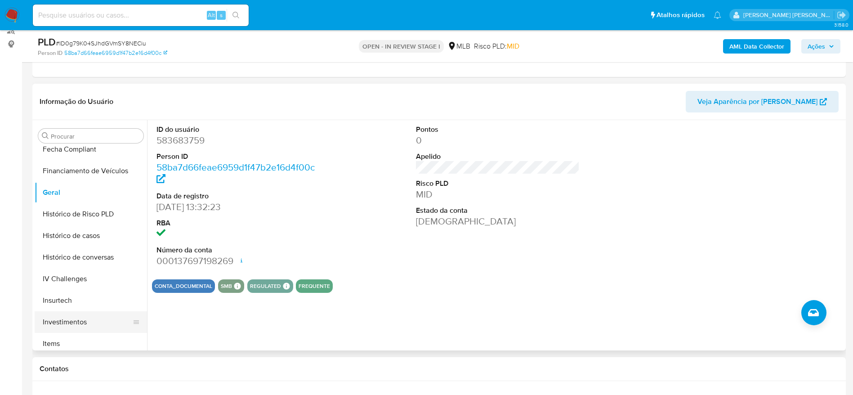
scroll to position [288, 0]
drag, startPoint x: 61, startPoint y: 336, endPoint x: 71, endPoint y: 327, distance: 13.4
click at [62, 338] on button "KYC" at bounding box center [91, 344] width 112 height 22
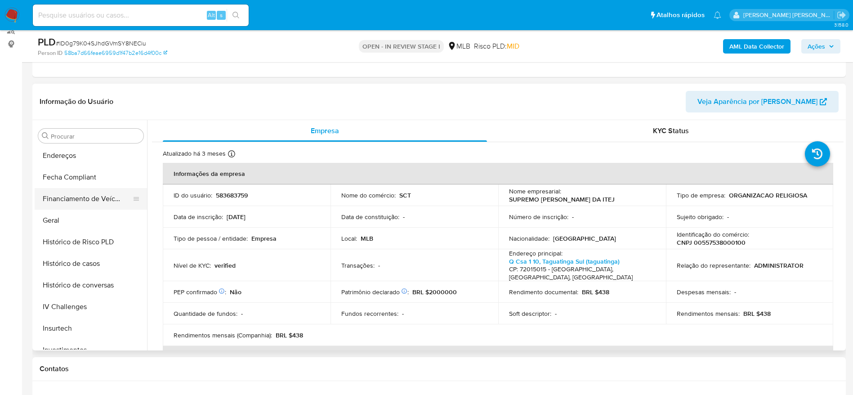
scroll to position [153, 0]
click at [85, 207] on button "Documentação" at bounding box center [87, 199] width 105 height 22
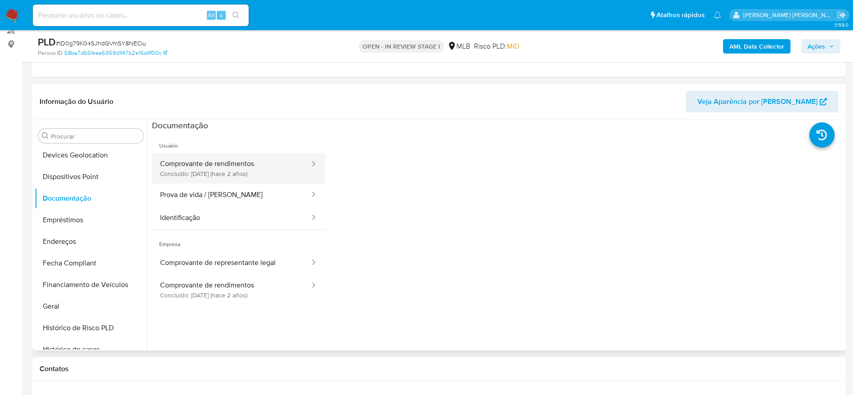
click at [251, 163] on button "Comprovante de rendimentos Concluído: 23/06/2023 (hace 2 años)" at bounding box center [231, 168] width 159 height 31
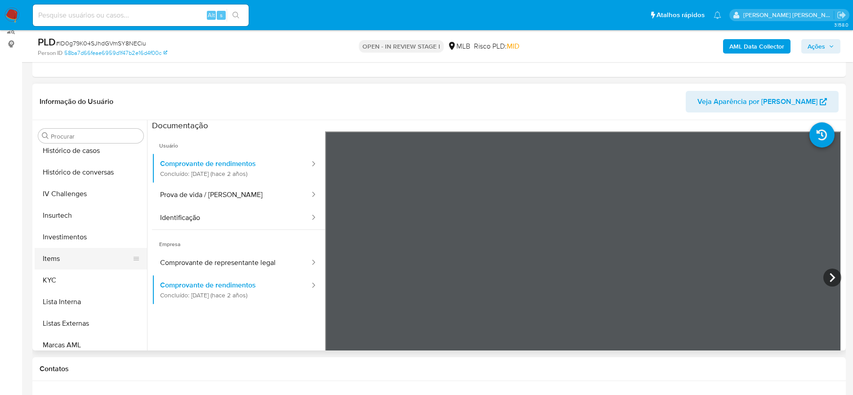
scroll to position [356, 0]
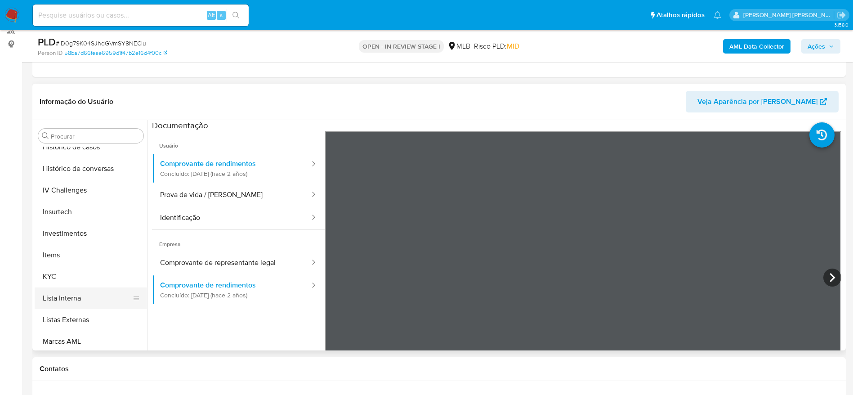
click at [65, 292] on button "Lista Interna" at bounding box center [87, 298] width 105 height 22
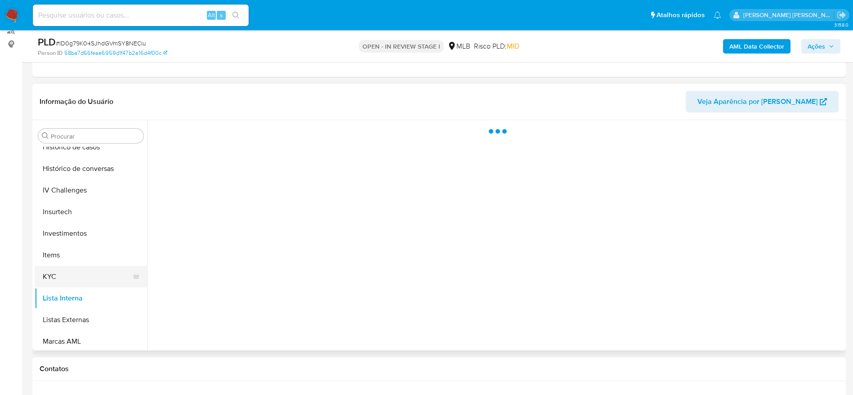
click at [69, 276] on button "KYC" at bounding box center [87, 277] width 105 height 22
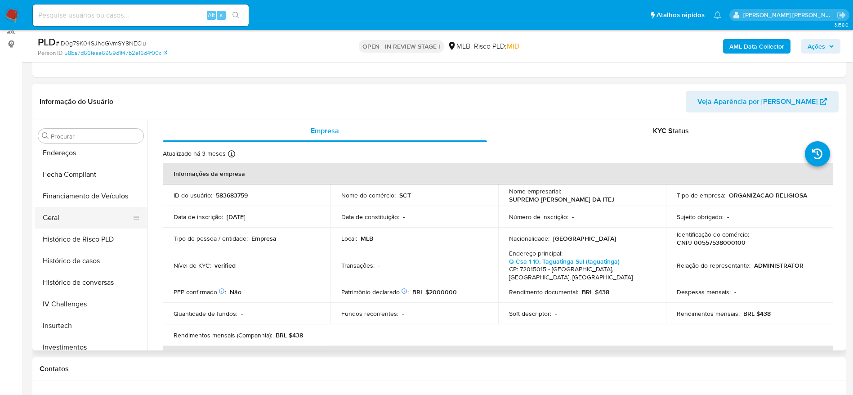
scroll to position [221, 0]
click at [99, 241] on button "Geral" at bounding box center [87, 239] width 105 height 22
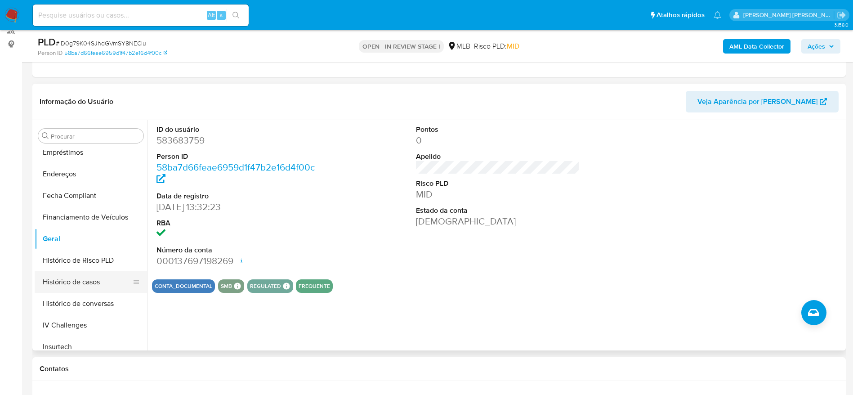
click at [77, 287] on button "Histórico de casos" at bounding box center [87, 282] width 105 height 22
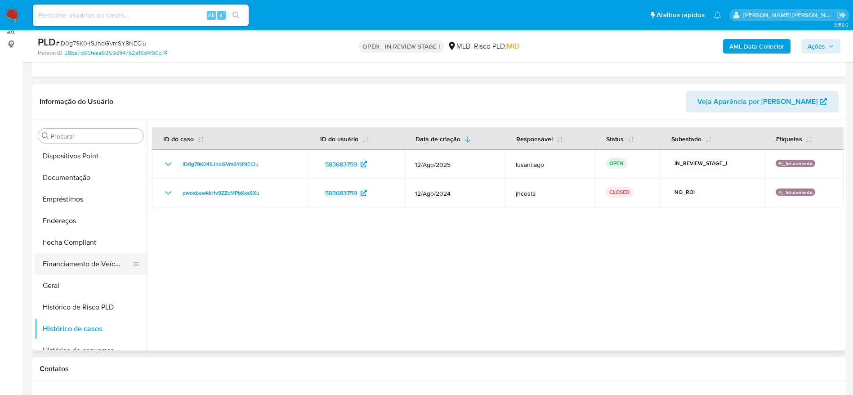
scroll to position [153, 0]
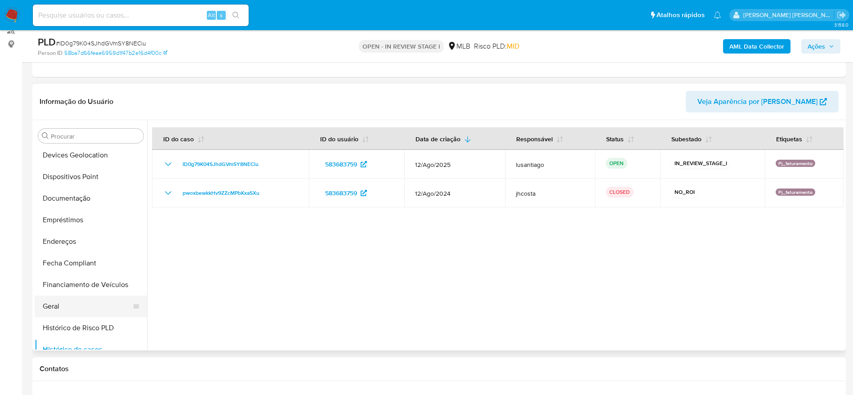
click at [76, 303] on button "Geral" at bounding box center [87, 307] width 105 height 22
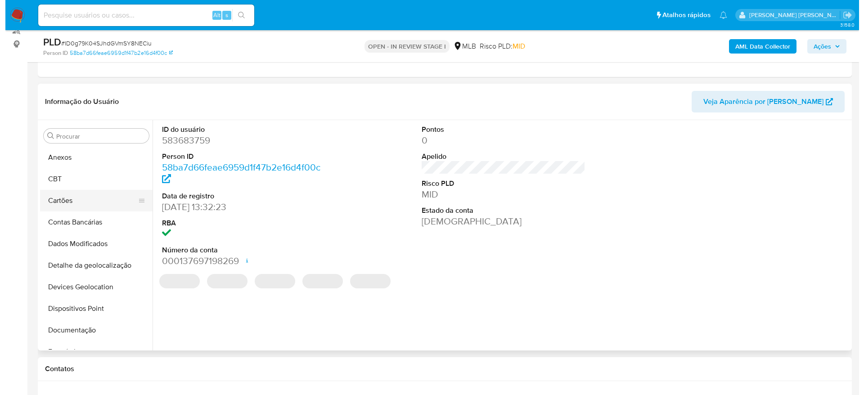
scroll to position [0, 0]
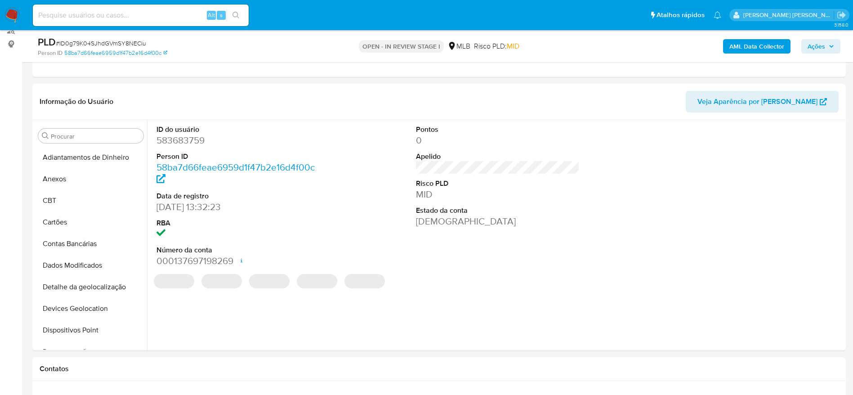
click at [722, 45] on div "AML Data Collector Ações" at bounding box center [707, 46] width 265 height 21
click at [731, 48] on b "AML Data Collector" at bounding box center [757, 46] width 55 height 14
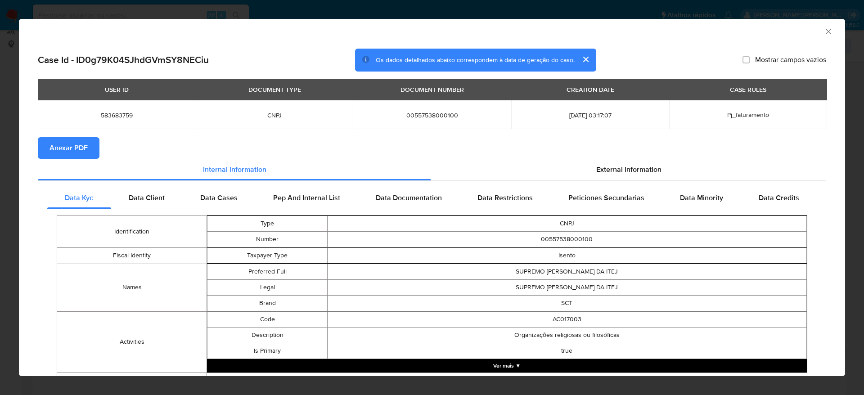
click at [76, 151] on span "Anexar PDF" at bounding box center [68, 148] width 38 height 20
click at [824, 30] on icon "Fechar a janela" at bounding box center [828, 31] width 9 height 9
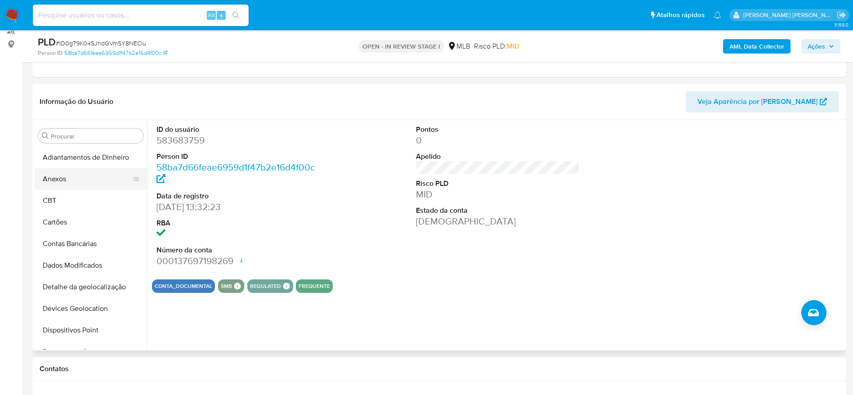
click at [66, 182] on button "Anexos" at bounding box center [87, 179] width 105 height 22
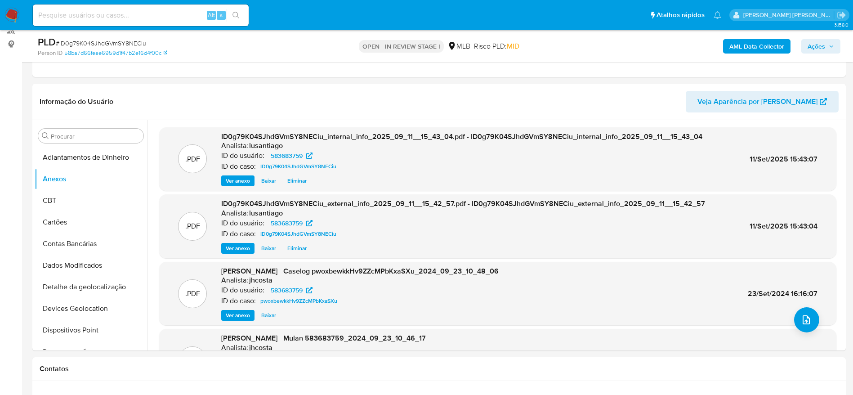
click at [817, 50] on span "Ações" at bounding box center [817, 46] width 18 height 14
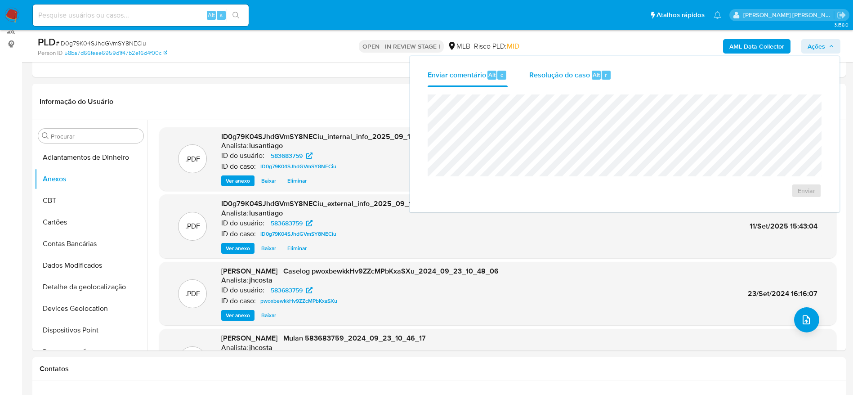
drag, startPoint x: 565, startPoint y: 79, endPoint x: 562, endPoint y: 87, distance: 8.4
click at [565, 80] on div "Resolução do caso Alt r" at bounding box center [571, 74] width 82 height 23
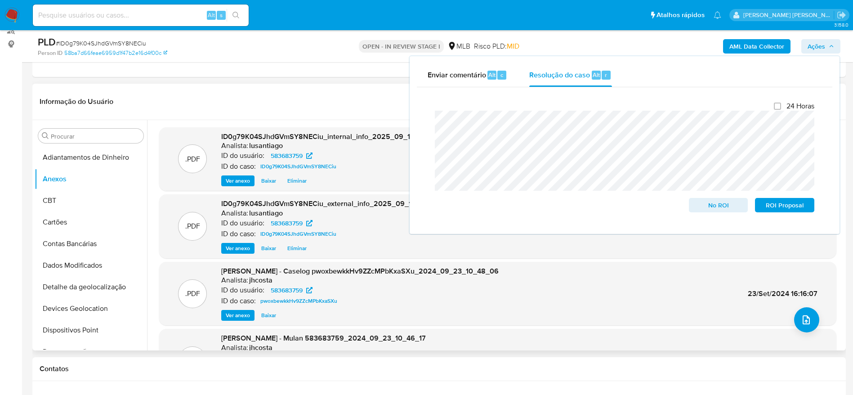
click at [242, 107] on header "Informação do Usuário Veja Aparência por Pessoa" at bounding box center [439, 102] width 799 height 22
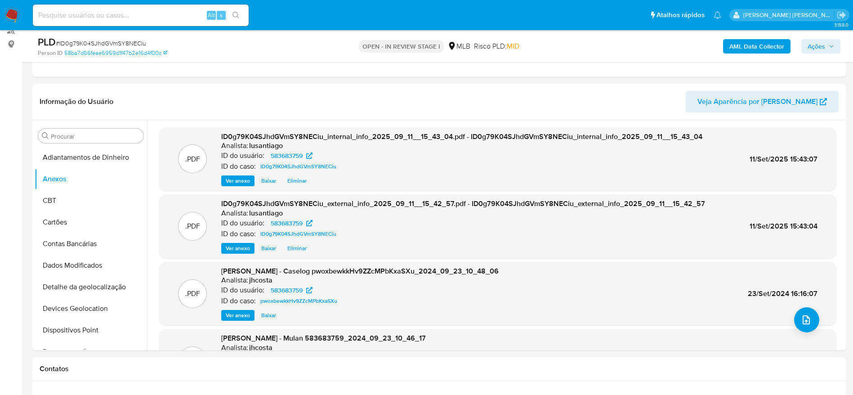
click at [815, 47] on span "Ações" at bounding box center [817, 46] width 18 height 14
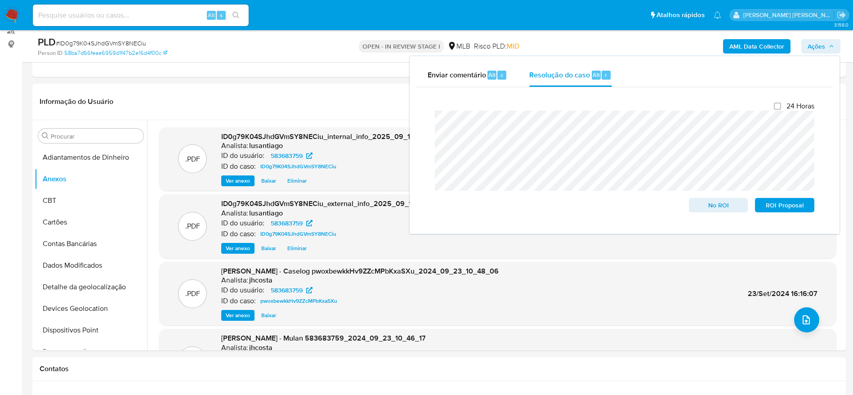
click at [815, 47] on span "Ações" at bounding box center [817, 46] width 18 height 14
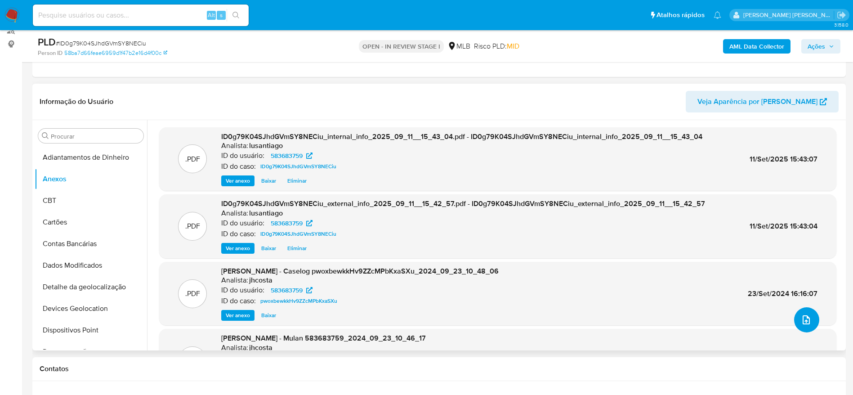
click at [801, 321] on icon "upload-file" at bounding box center [806, 319] width 11 height 11
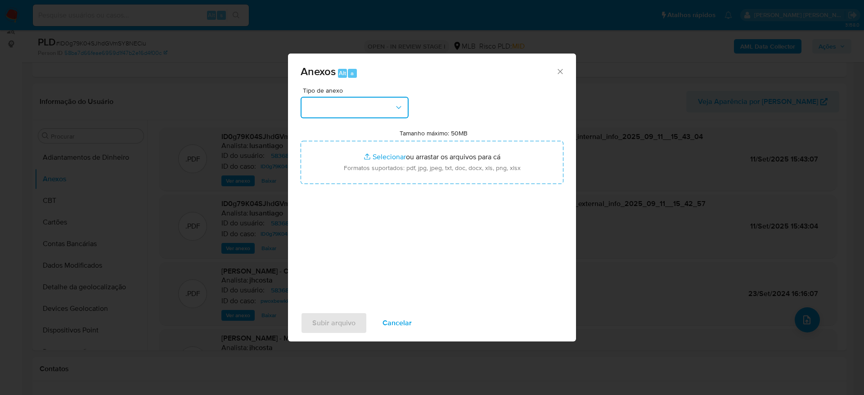
click at [350, 114] on button "button" at bounding box center [355, 108] width 108 height 22
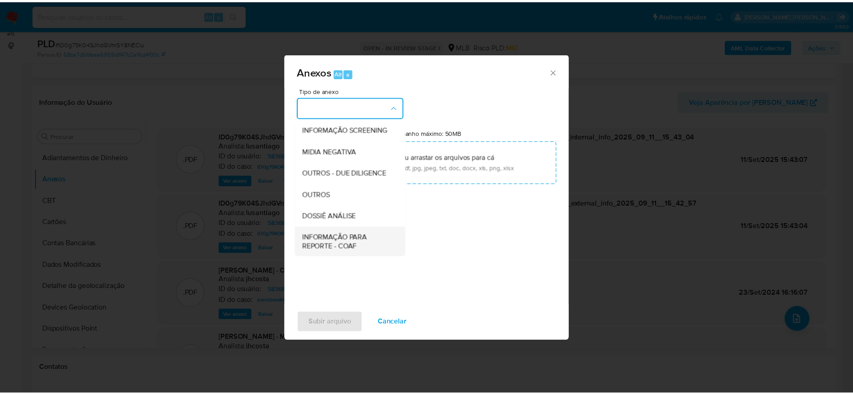
scroll to position [139, 0]
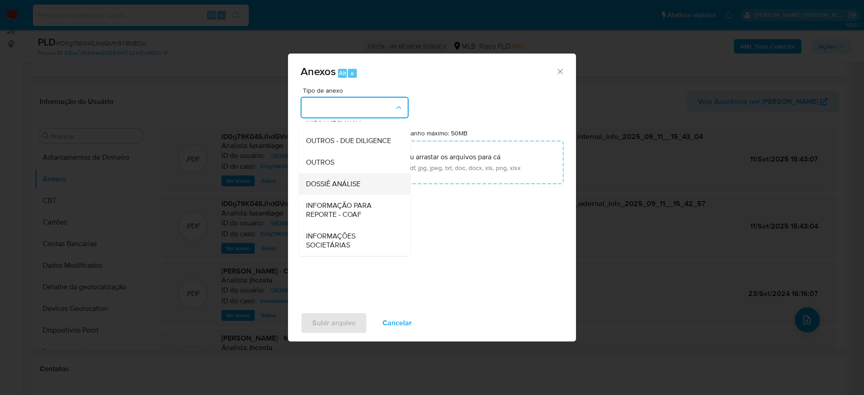
click at [350, 187] on span "DOSSIÊ ANÁLISE" at bounding box center [333, 184] width 54 height 9
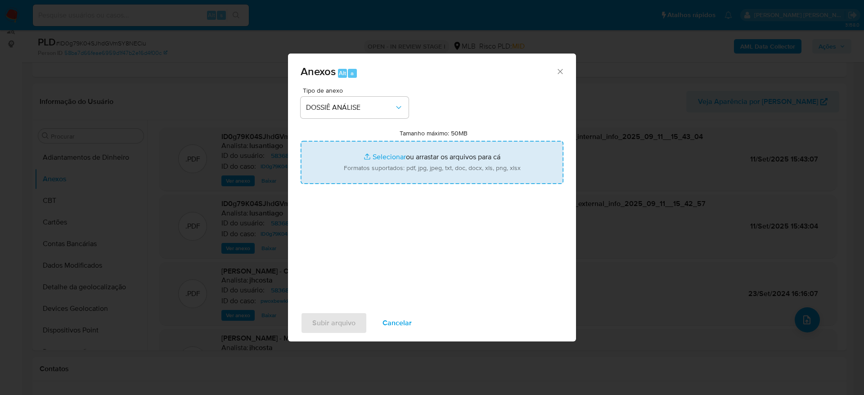
type input "C:\fakepath\Mulan 583683759_2025_09_11_13_24_36.xlsx"
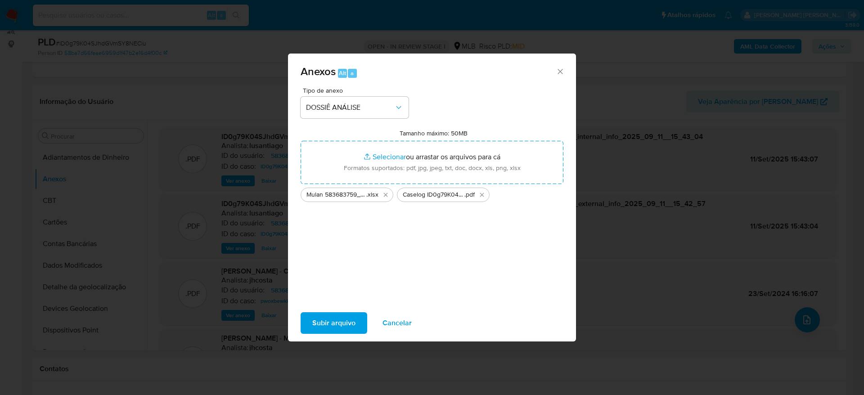
click at [347, 328] on span "Subir arquivo" at bounding box center [333, 323] width 43 height 20
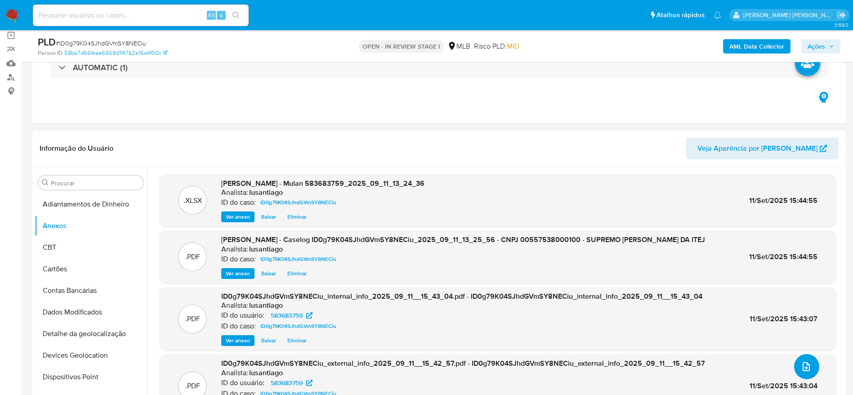
scroll to position [46, 0]
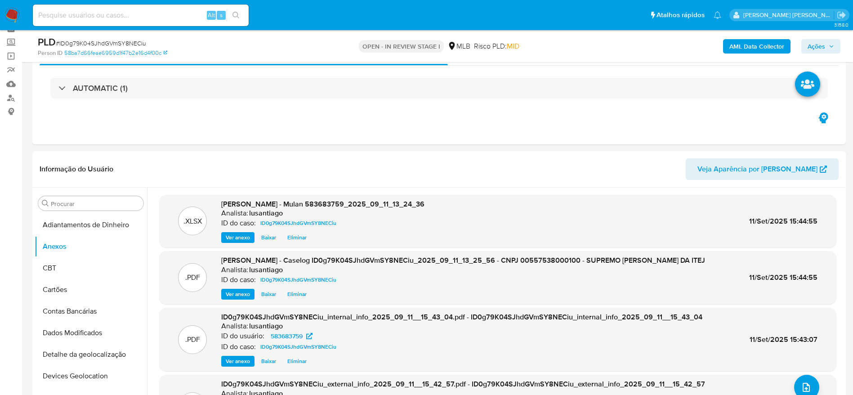
click at [825, 43] on span "Ações" at bounding box center [817, 46] width 18 height 14
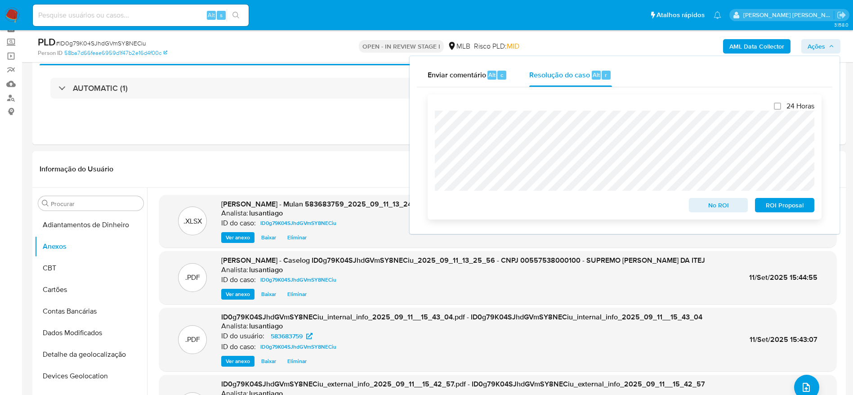
click at [728, 208] on span "No ROI" at bounding box center [719, 205] width 47 height 13
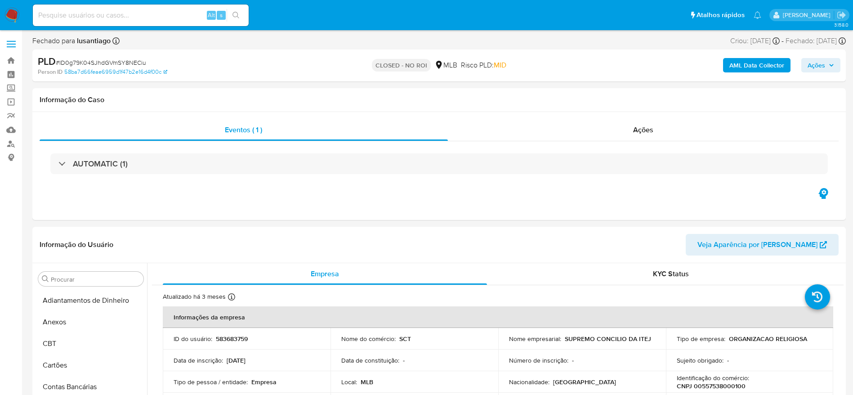
select select "10"
click at [14, 61] on link "Bandeja" at bounding box center [53, 61] width 107 height 14
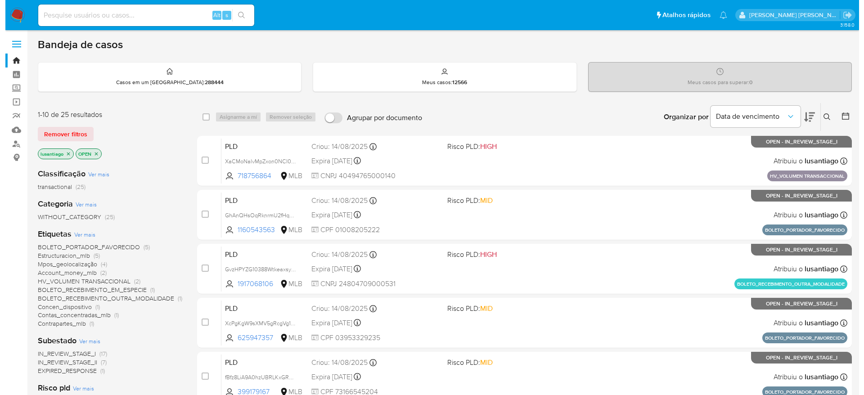
scroll to position [67, 0]
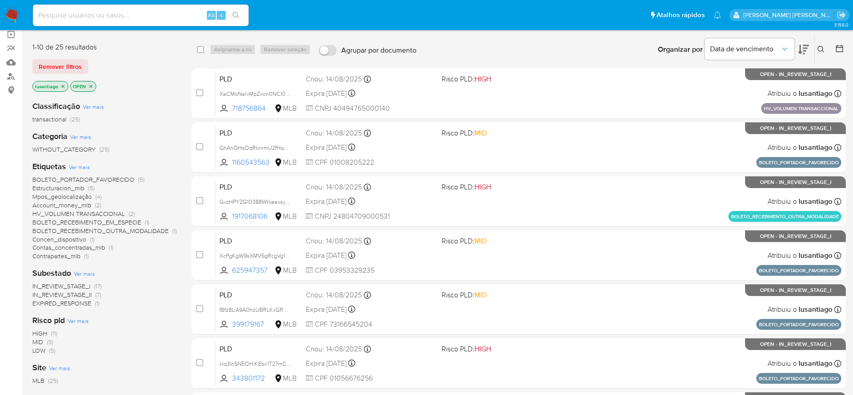
click at [104, 221] on span "BOLETO_RECEBIMENTO_EM_ESPECIE" at bounding box center [86, 222] width 109 height 9
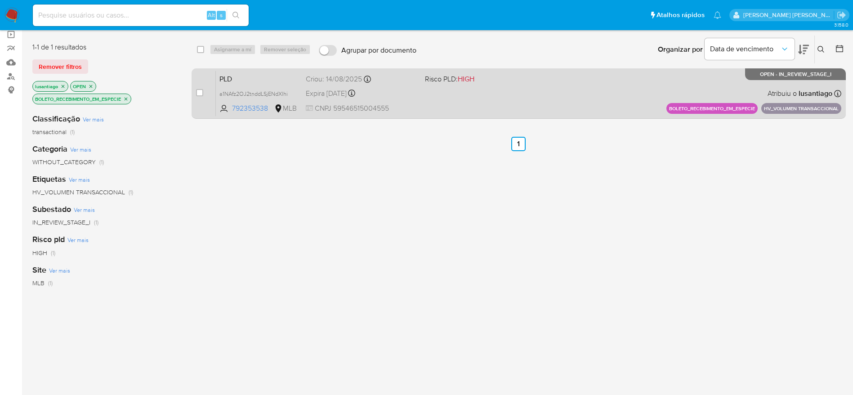
click at [481, 105] on div "PLD a1NAfz2OJ2tnddLSjENdXlhi 792353538 MLB Risco PLD: HIGH Criou: [DATE] Criou:…" at bounding box center [529, 93] width 626 height 45
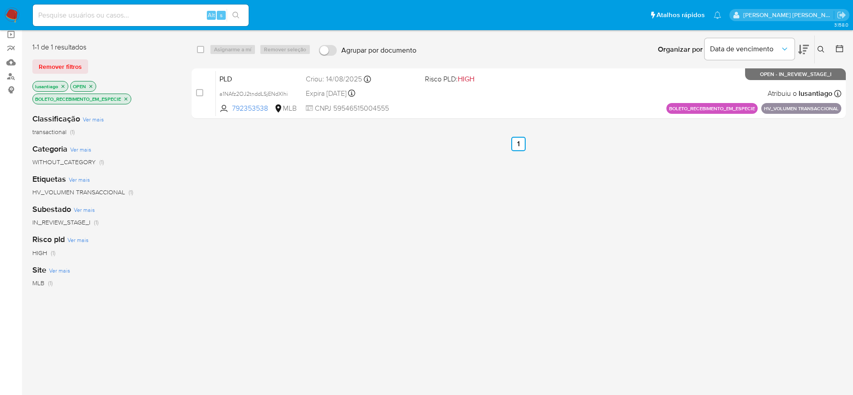
click at [126, 101] on icon "close-filter" at bounding box center [125, 98] width 5 height 5
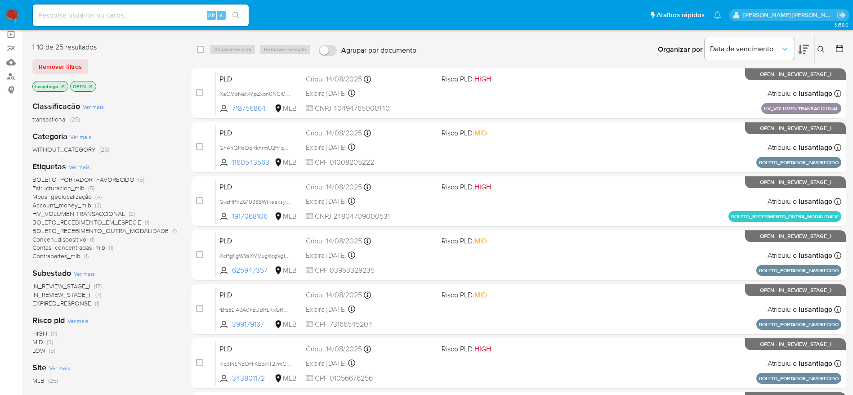
click at [62, 305] on span "EXPIRED_RESPONSE" at bounding box center [61, 303] width 59 height 9
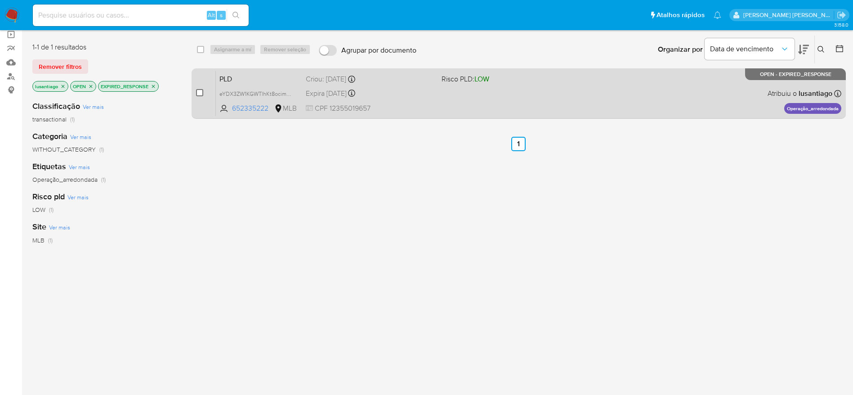
click at [200, 94] on input "checkbox" at bounding box center [199, 92] width 7 height 7
checkbox input "true"
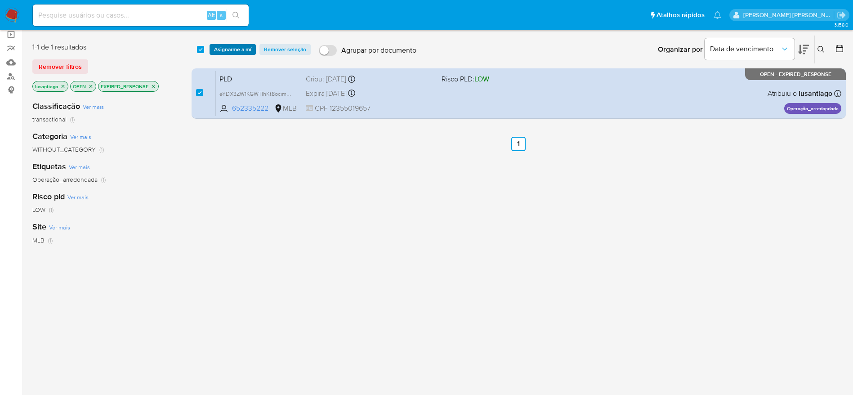
click at [227, 50] on span "Asignarme a mí" at bounding box center [232, 49] width 37 height 9
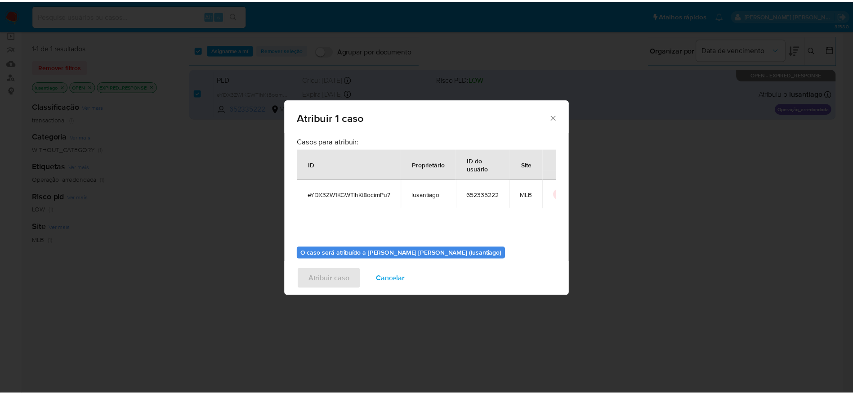
scroll to position [46, 0]
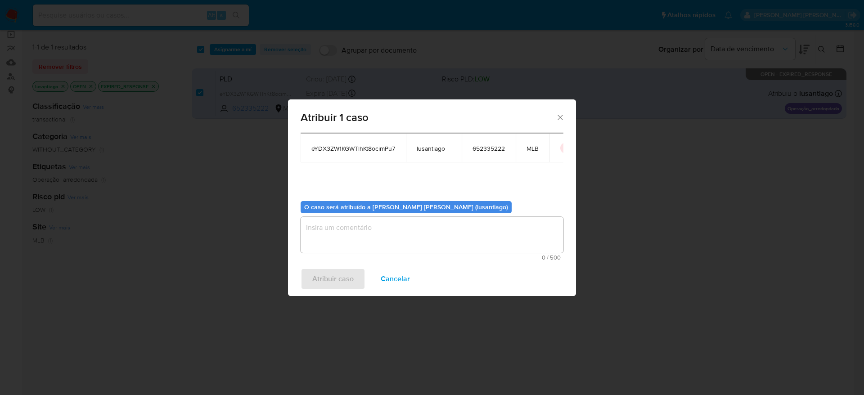
click at [353, 226] on textarea "assign-modal" at bounding box center [432, 235] width 263 height 36
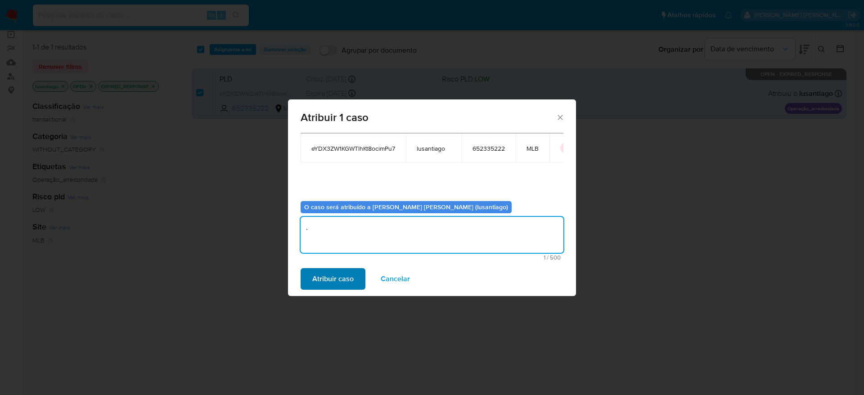
type textarea "."
click at [346, 274] on span "Atribuir caso" at bounding box center [332, 279] width 41 height 20
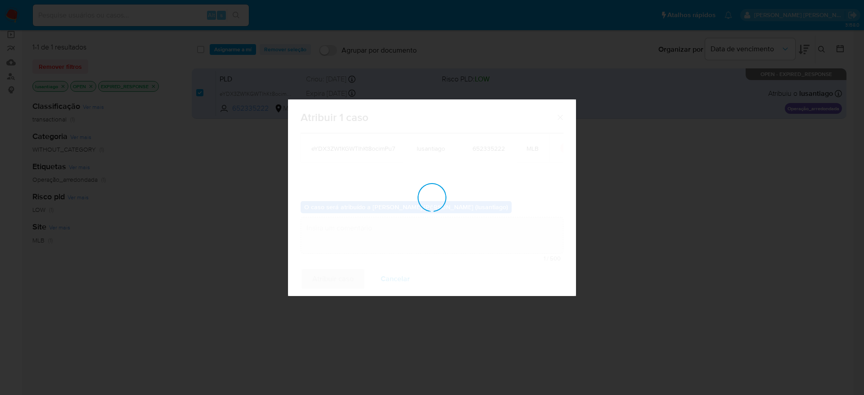
checkbox input "false"
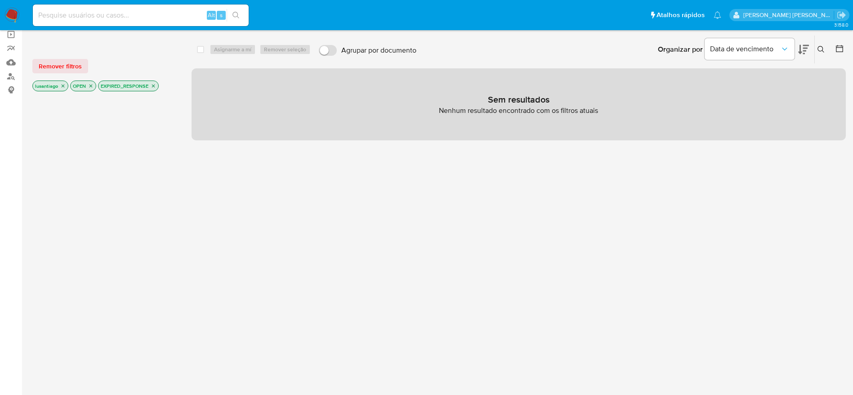
click at [153, 86] on icon "close-filter" at bounding box center [153, 85] width 5 height 5
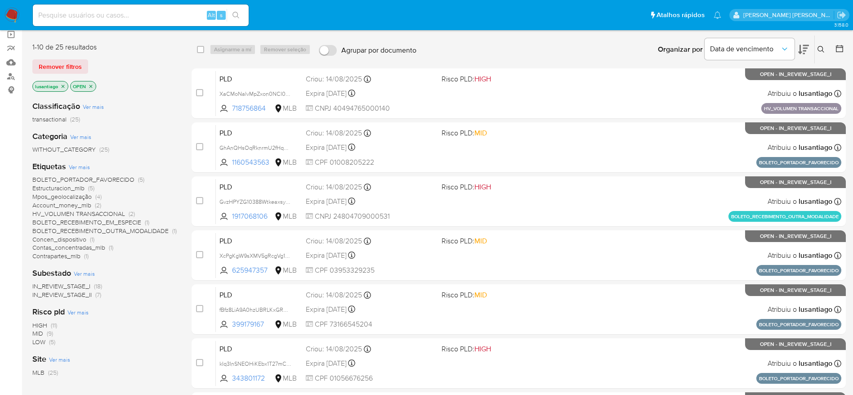
click at [64, 198] on span "Mpos_geolocalização" at bounding box center [61, 196] width 59 height 9
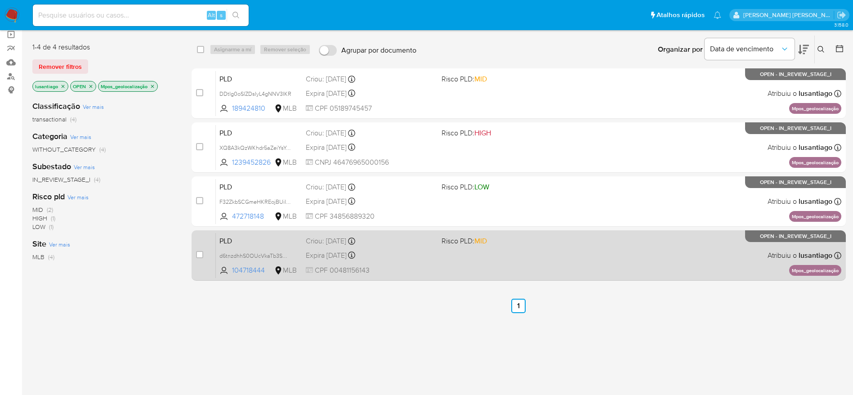
click at [387, 254] on div "Expira [DATE] Expira em [DATE] 00:19:06" at bounding box center [370, 255] width 129 height 12
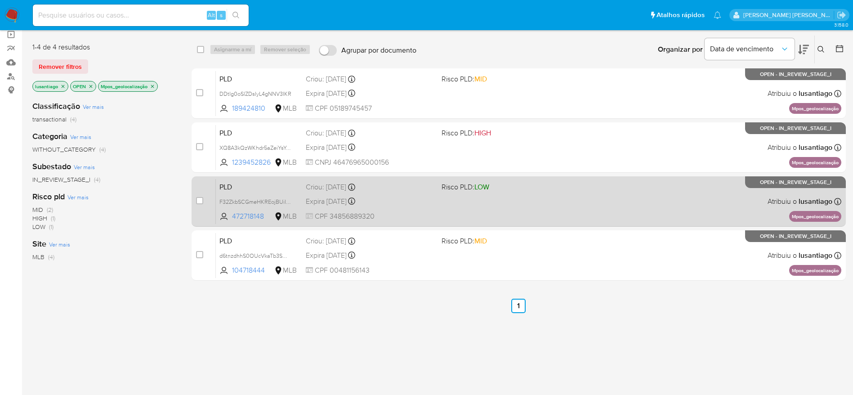
click at [395, 189] on div "Criou: [DATE] Criou: [DATE] 00:21:28" at bounding box center [370, 187] width 129 height 10
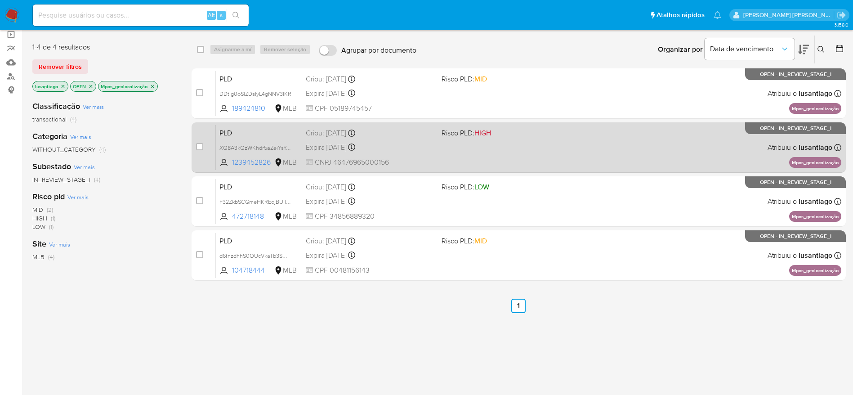
click at [424, 141] on div "Expira [DATE] Expira em [DATE] 00:26:00" at bounding box center [370, 147] width 129 height 12
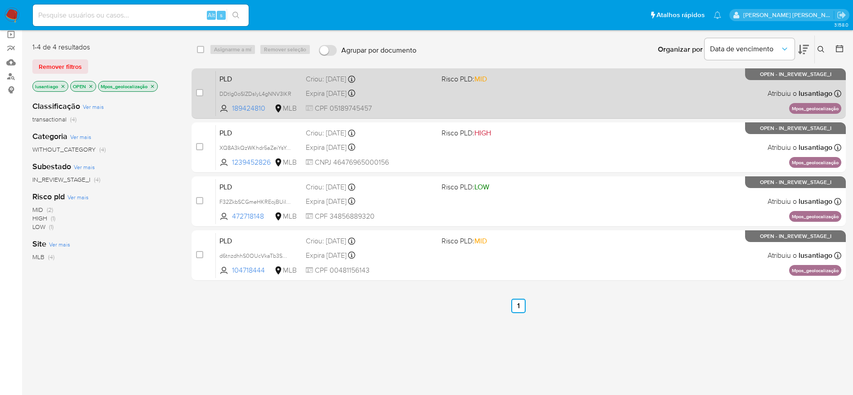
click at [396, 108] on span "CPF 05189745457" at bounding box center [370, 108] width 129 height 10
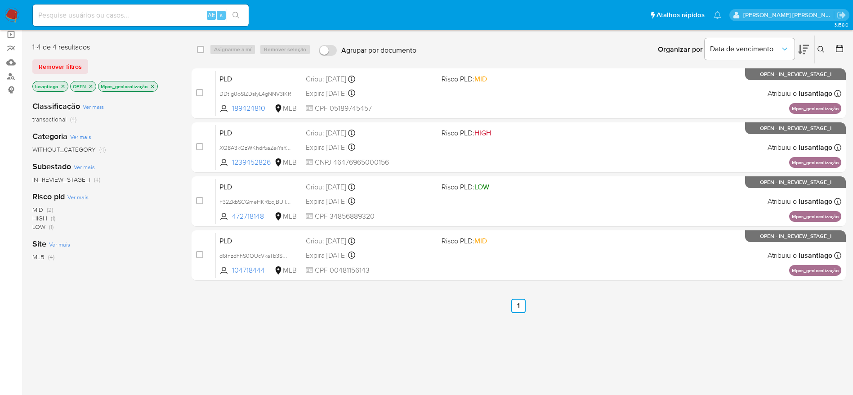
click at [155, 84] on icon "close-filter" at bounding box center [152, 86] width 5 height 5
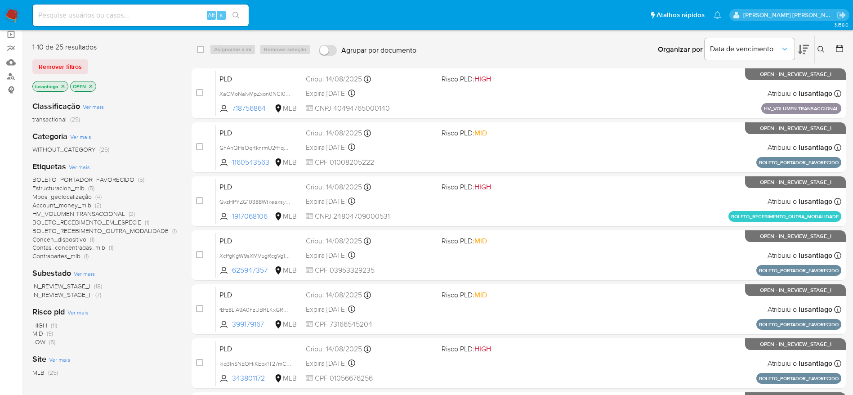
click at [56, 247] on span "Contas_concentradas_mlb" at bounding box center [68, 247] width 73 height 9
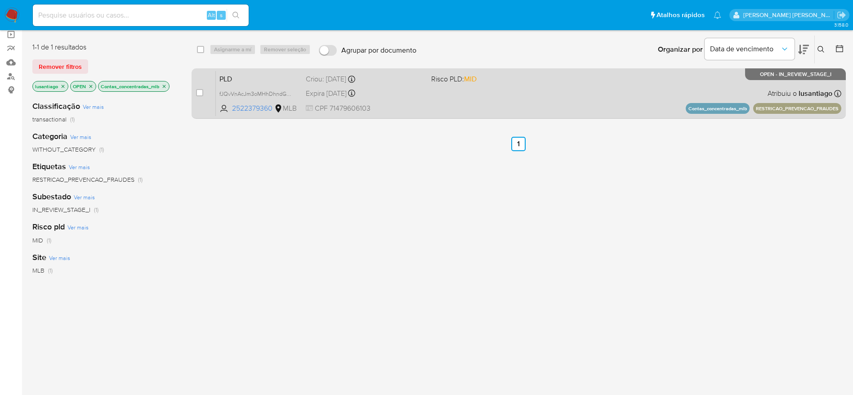
click at [410, 90] on div "Expira [DATE] Expira em [DATE] 00:18:06" at bounding box center [365, 93] width 118 height 12
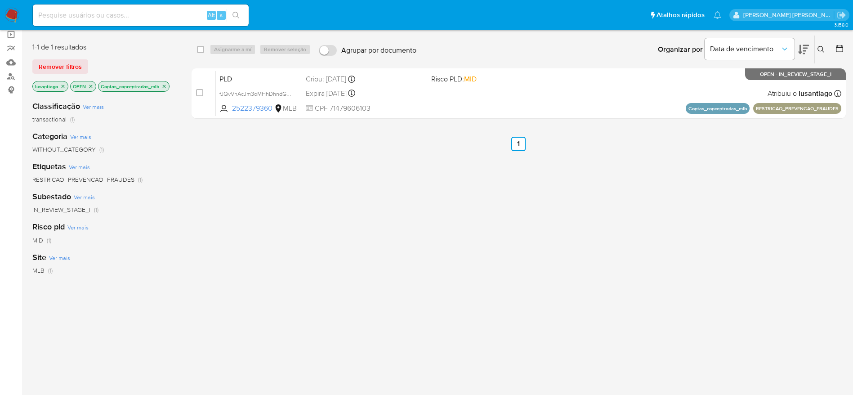
click at [165, 87] on icon "close-filter" at bounding box center [164, 86] width 5 height 5
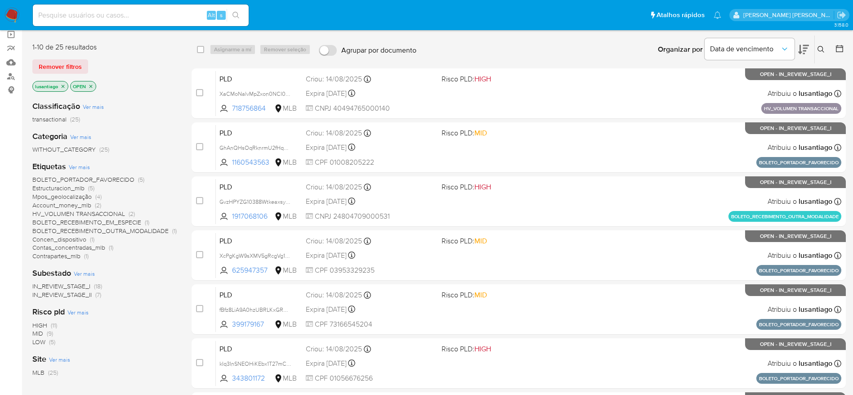
click at [62, 187] on span "Estructuracion_mlb" at bounding box center [58, 188] width 52 height 9
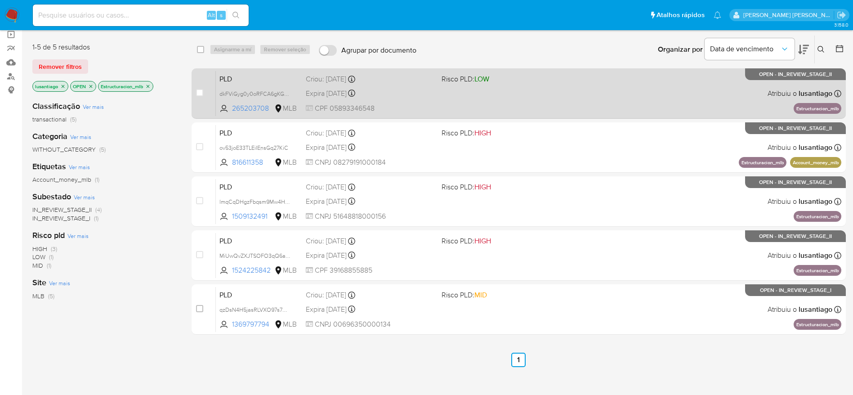
click at [415, 97] on div "Expira [DATE] Expira em [DATE] 00:26:45" at bounding box center [370, 93] width 129 height 12
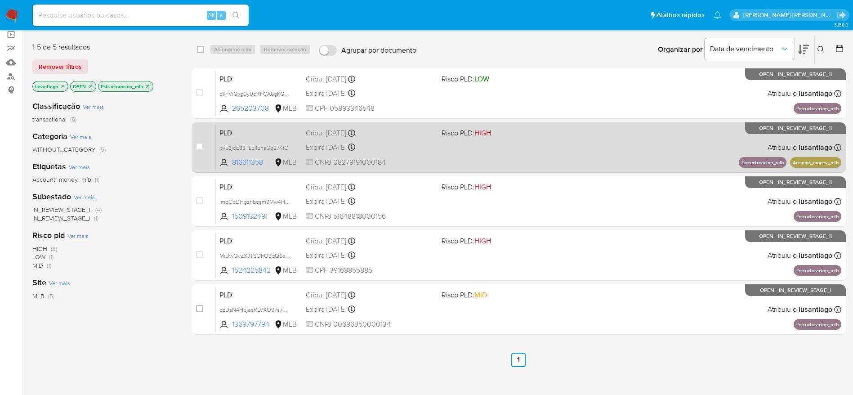
click at [430, 153] on div "PLD ov53joE33TLEiIEnsGq27KiC 816611358 MLB Risco PLD: HIGH Criou: [DATE] Criou:…" at bounding box center [529, 147] width 626 height 45
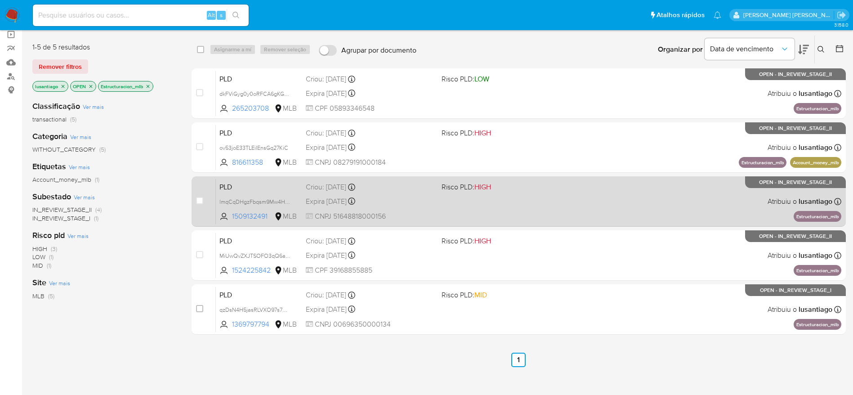
click at [409, 210] on div "PLD lmqCqDHgzFbqsm9Mw4HWlNfH 1509132491 MLB Risco PLD: HIGH Criou: [DATE] Criou…" at bounding box center [529, 201] width 626 height 45
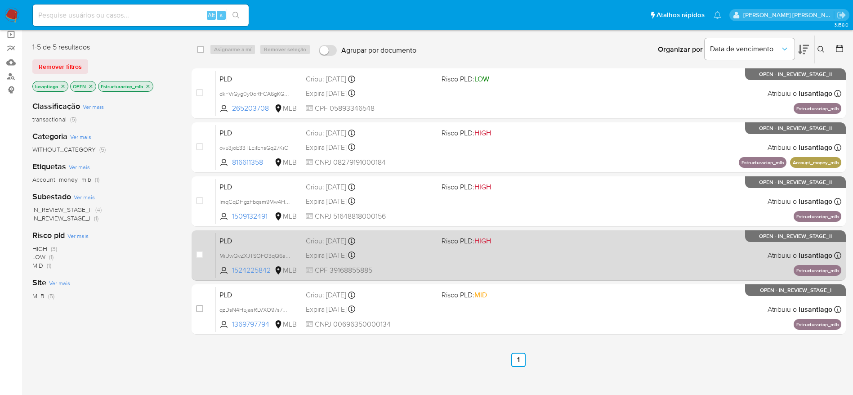
click at [413, 250] on div "Expira [DATE] Expira em [DATE] 00:14:41" at bounding box center [370, 255] width 129 height 12
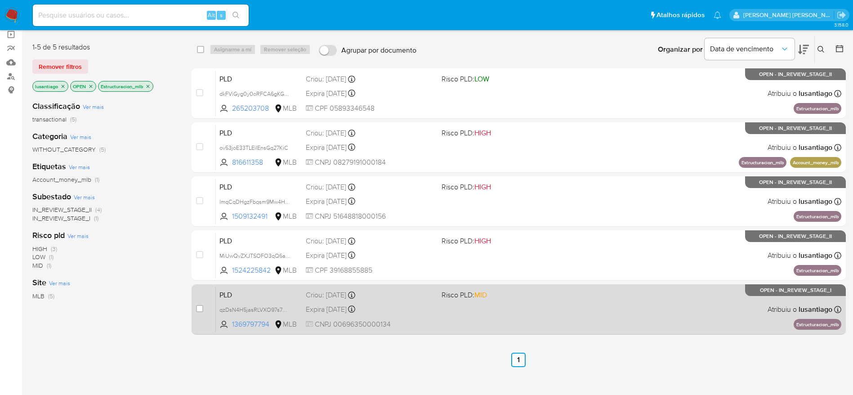
click at [425, 304] on div "Expira [DATE] Expira em [DATE] 00:11:45" at bounding box center [370, 309] width 129 height 12
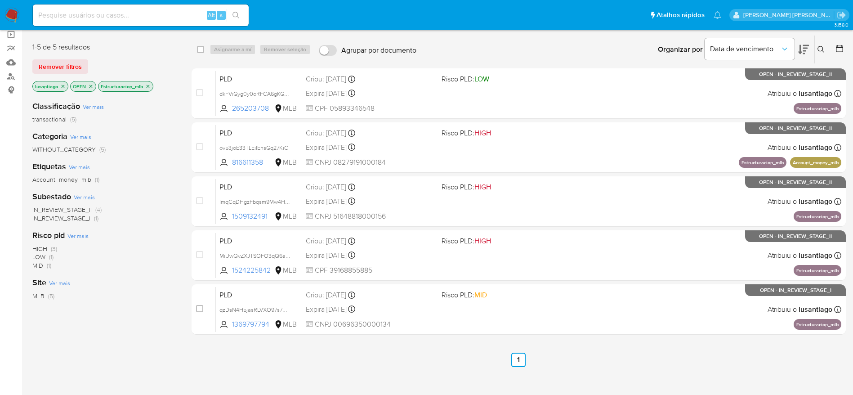
click at [151, 88] on icon "close-filter" at bounding box center [147, 86] width 5 height 5
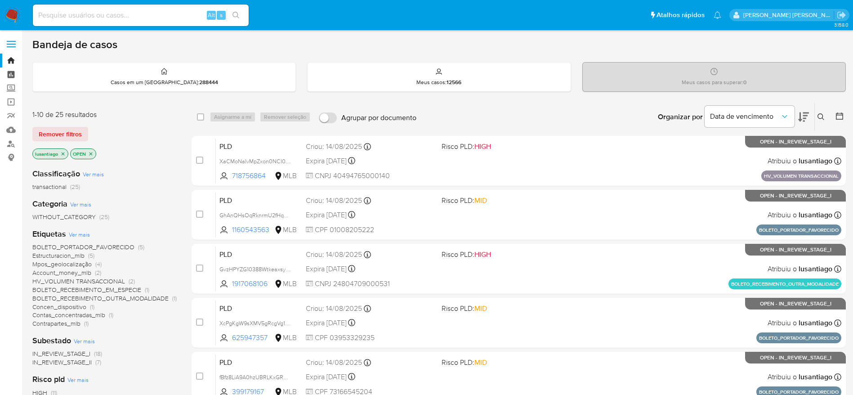
click at [10, 74] on link "Painel" at bounding box center [53, 74] width 107 height 14
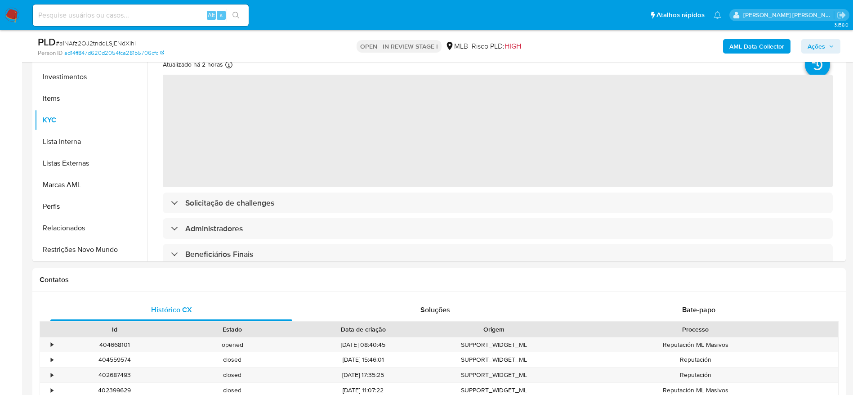
scroll to position [405, 0]
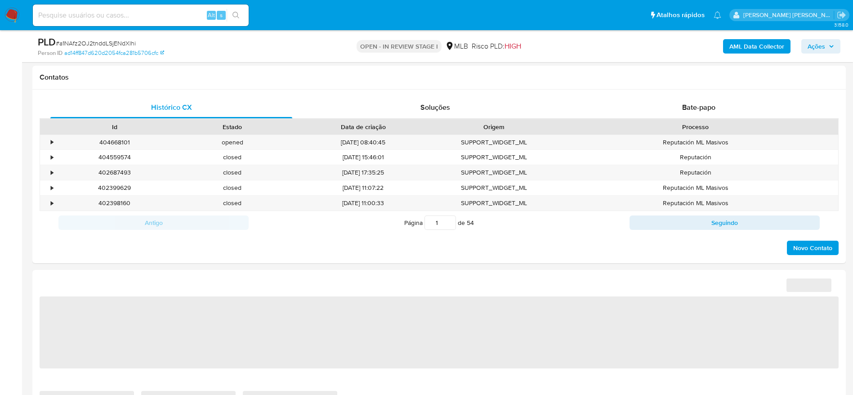
select select "10"
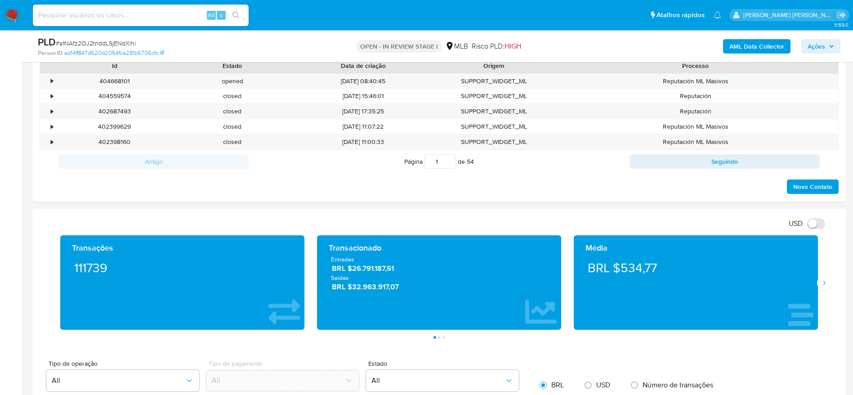
scroll to position [472, 0]
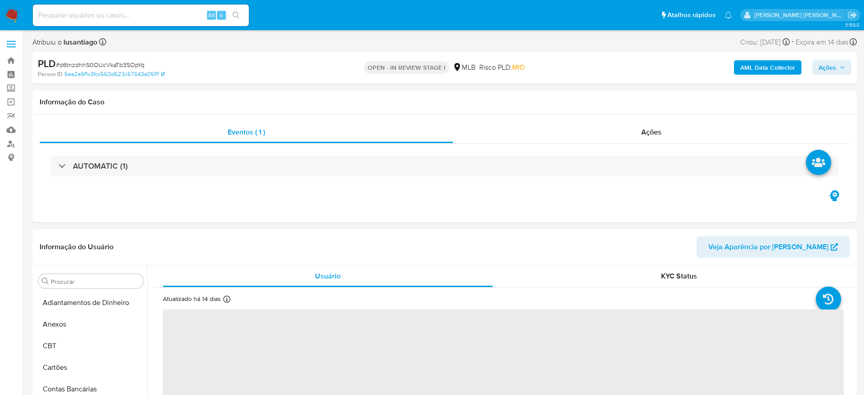
select select "10"
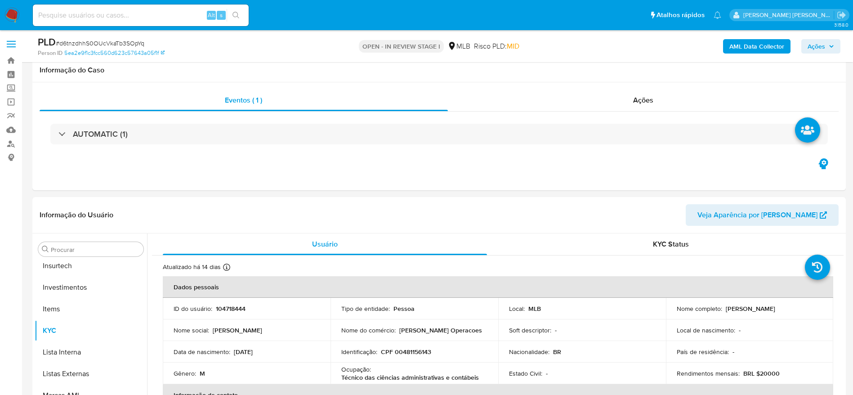
scroll to position [423, 0]
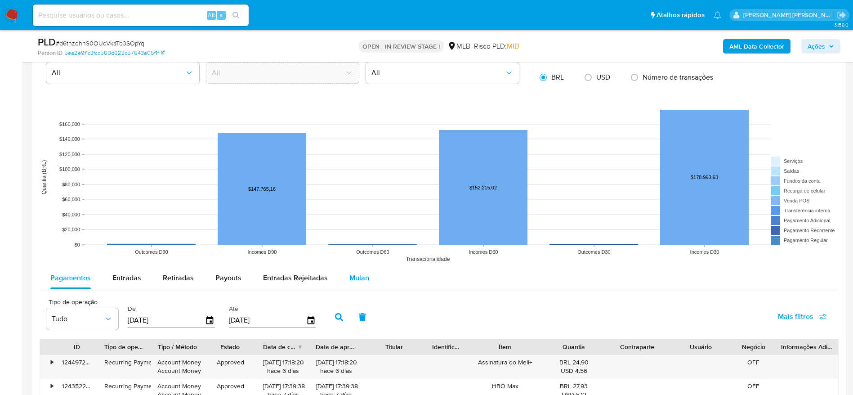
click at [353, 270] on div "Mulan" at bounding box center [360, 278] width 20 height 22
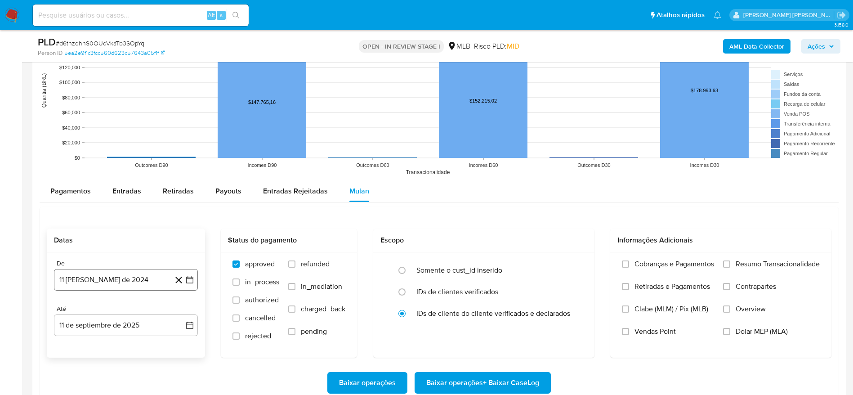
scroll to position [877, 0]
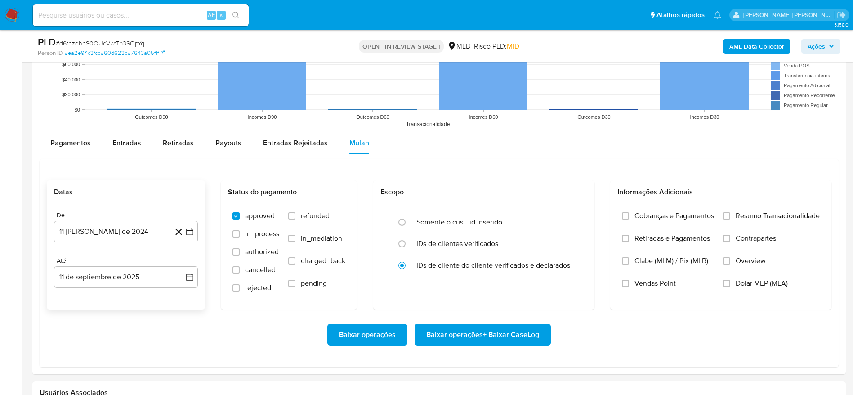
drag, startPoint x: 104, startPoint y: 227, endPoint x: 118, endPoint y: 243, distance: 21.1
click at [105, 227] on button "11 [PERSON_NAME] de 2024" at bounding box center [126, 232] width 144 height 22
click at [124, 264] on span "agosto 2024" at bounding box center [121, 264] width 41 height 9
click at [178, 264] on icon "Año siguiente" at bounding box center [180, 264] width 11 height 11
click at [88, 352] on button "[DATE]" at bounding box center [86, 347] width 25 height 14
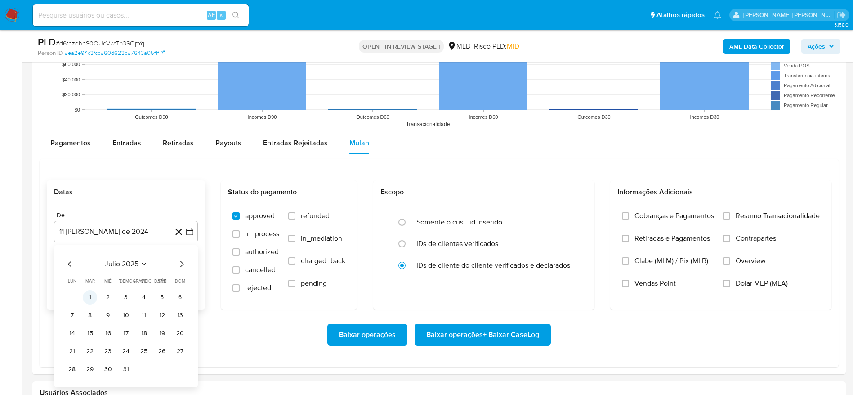
click at [90, 298] on button "1" at bounding box center [90, 297] width 14 height 14
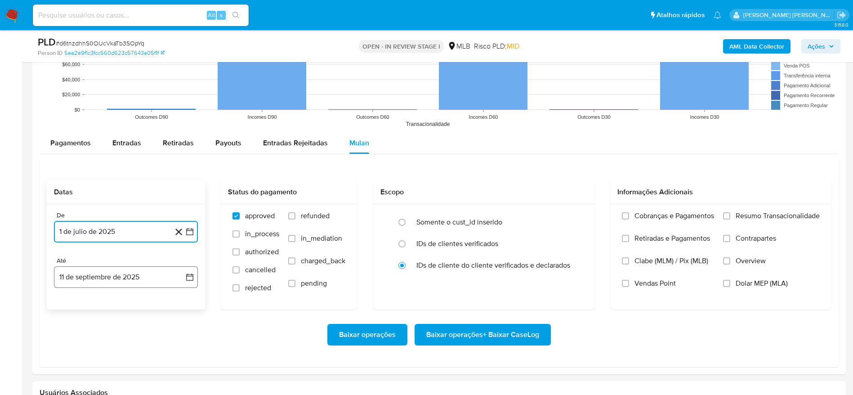
click at [99, 275] on button "11 de septiembre de 2025" at bounding box center [126, 277] width 144 height 22
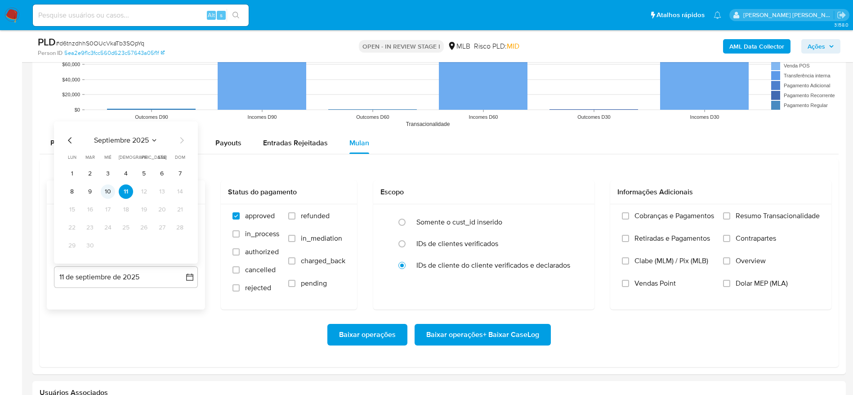
click at [112, 193] on button "10" at bounding box center [108, 191] width 14 height 14
click at [776, 215] on span "Resumo Transacionalidade" at bounding box center [778, 215] width 84 height 9
click at [731, 215] on input "Resumo Transacionalidade" at bounding box center [726, 215] width 7 height 7
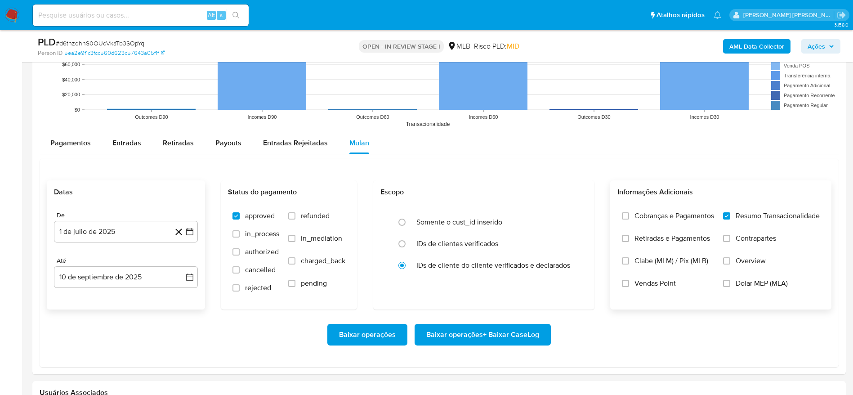
click at [446, 332] on span "Baixar operações + Baixar CaseLog" at bounding box center [482, 335] width 113 height 20
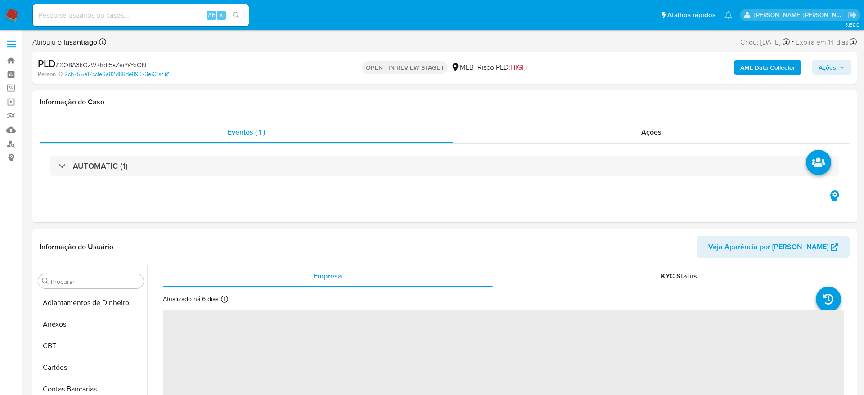
select select "10"
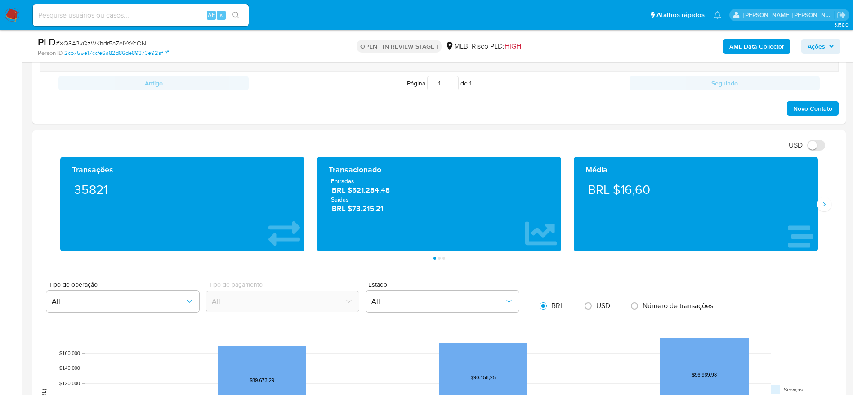
scroll to position [540, 0]
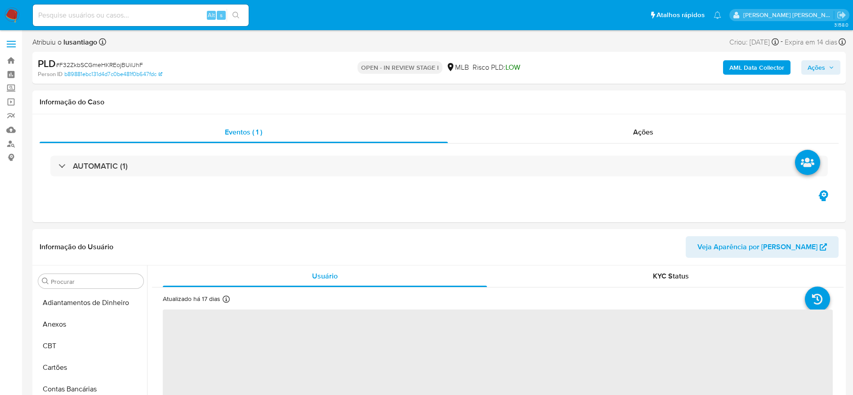
select select "10"
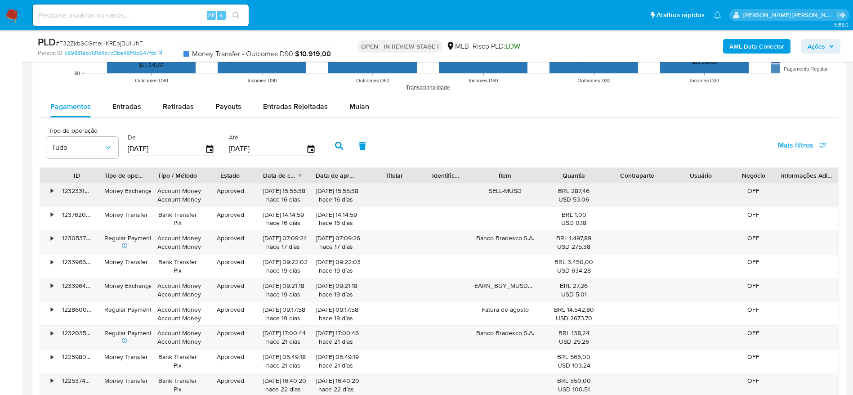
scroll to position [945, 0]
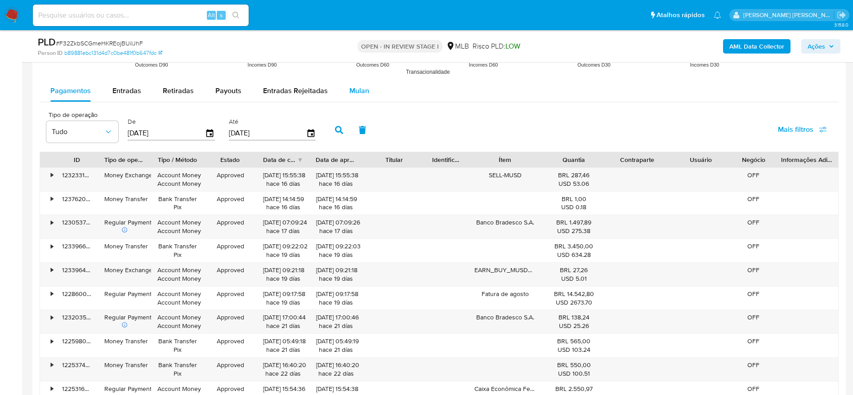
click at [357, 92] on span "Mulan" at bounding box center [360, 90] width 20 height 10
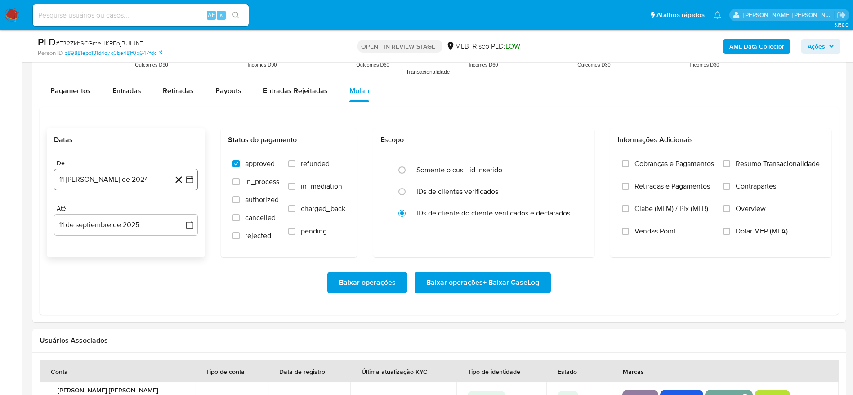
click at [137, 181] on button "11 [PERSON_NAME] de 2024" at bounding box center [126, 180] width 144 height 22
click at [125, 210] on span "agosto 2024" at bounding box center [121, 211] width 41 height 9
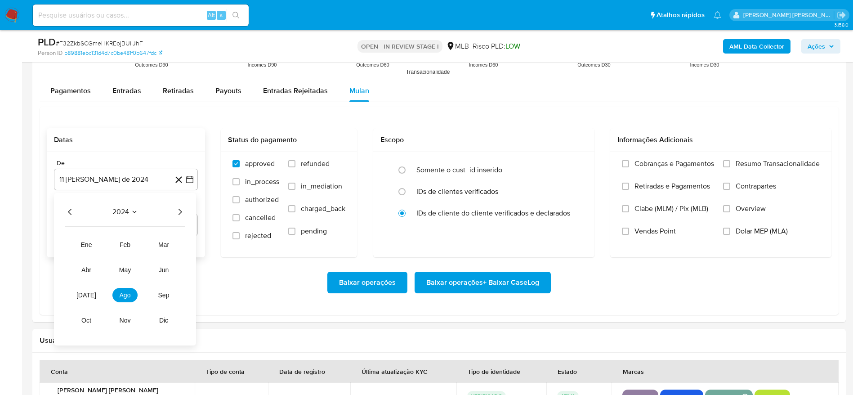
click at [187, 209] on div "2024 2024 ene feb mar abr may jun [DATE] ago sep oct nov dic" at bounding box center [125, 269] width 142 height 153
click at [182, 211] on icon "Año siguiente" at bounding box center [180, 211] width 11 height 11
click at [79, 298] on button "[DATE]" at bounding box center [86, 295] width 25 height 14
click at [87, 242] on button "1" at bounding box center [90, 245] width 14 height 14
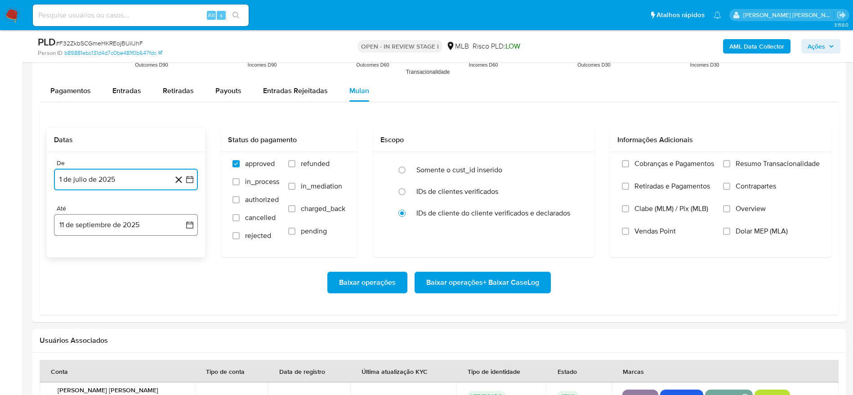
click at [108, 224] on button "11 de septiembre de 2025" at bounding box center [126, 225] width 144 height 22
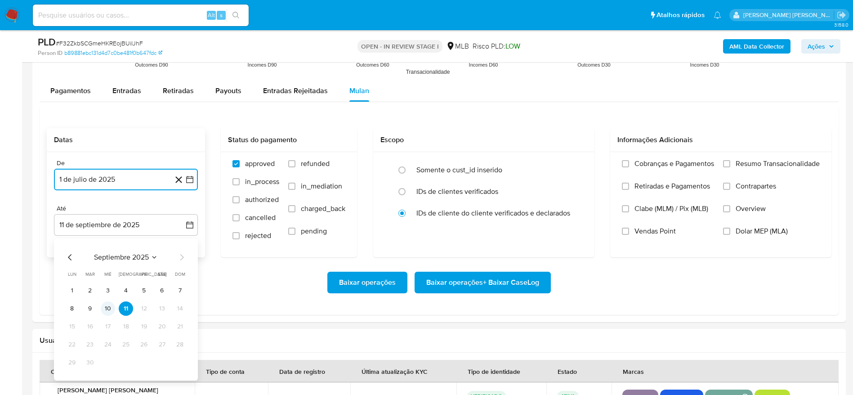
click at [112, 304] on button "10" at bounding box center [108, 308] width 14 height 14
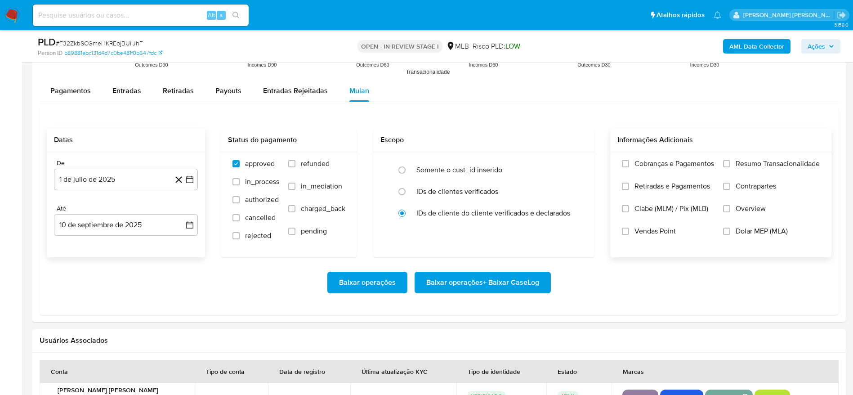
click at [733, 162] on label "Resumo Transacionalidade" at bounding box center [771, 170] width 97 height 22
click at [731, 162] on input "Resumo Transacionalidade" at bounding box center [726, 163] width 7 height 7
click at [475, 290] on span "Baixar operações + Baixar CaseLog" at bounding box center [482, 283] width 113 height 20
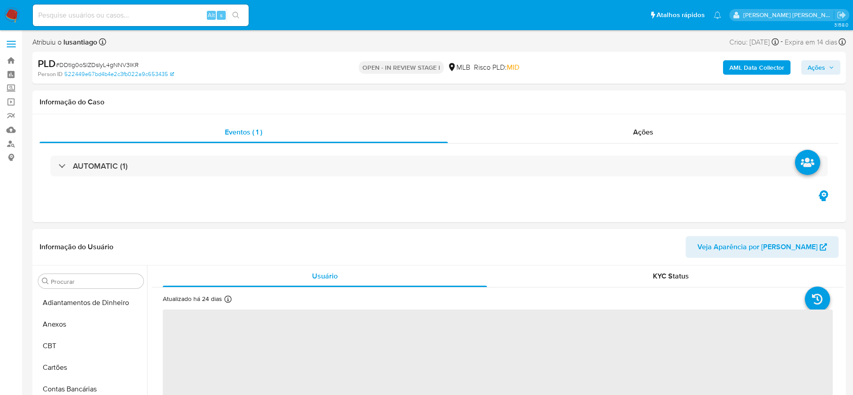
select select "10"
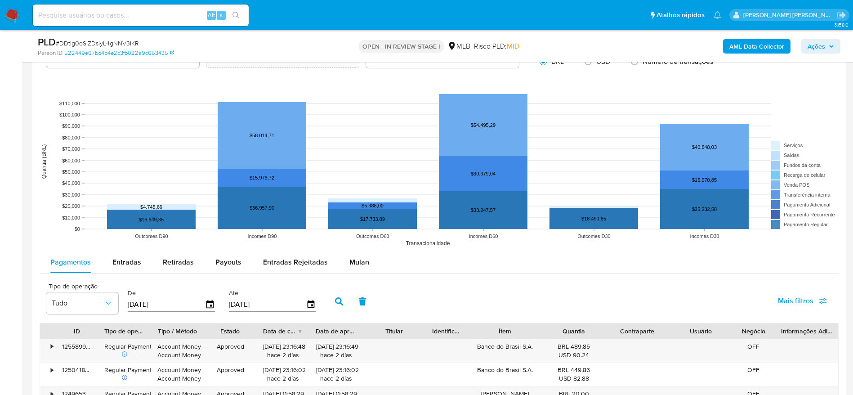
scroll to position [810, 0]
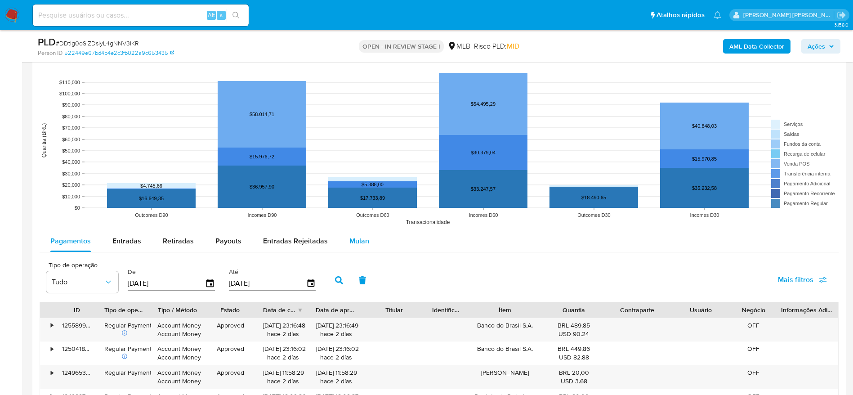
click at [360, 242] on span "Mulan" at bounding box center [360, 241] width 20 height 10
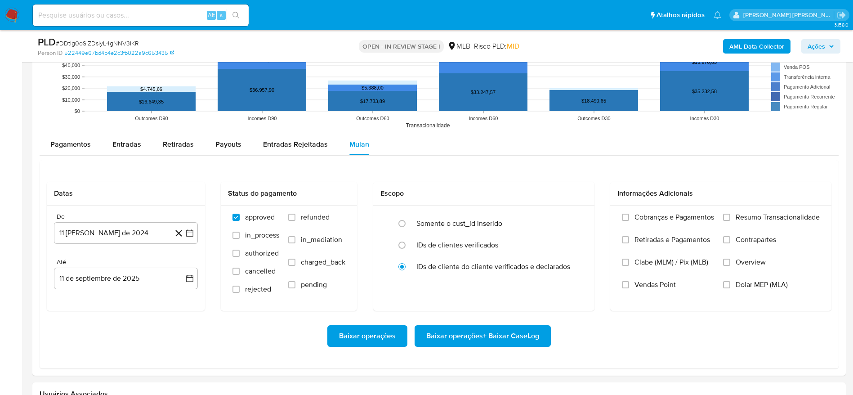
scroll to position [945, 0]
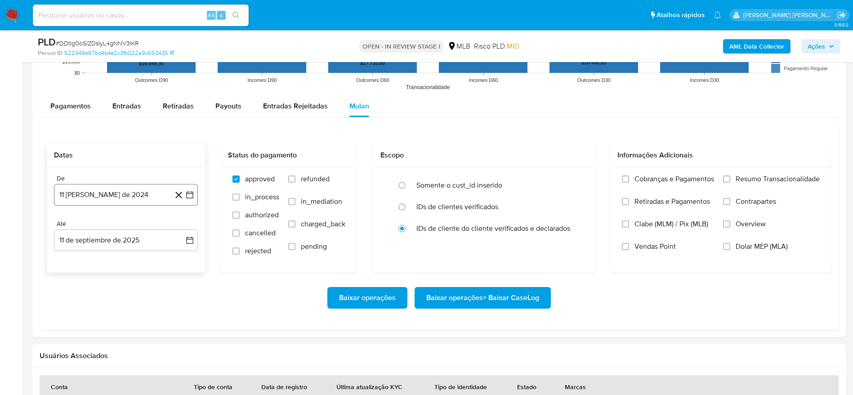
click at [111, 198] on button "11 [PERSON_NAME] de 2024" at bounding box center [126, 195] width 144 height 22
click at [123, 229] on span "agosto 2024" at bounding box center [121, 227] width 41 height 9
click at [180, 225] on icon "Año siguiente" at bounding box center [181, 227] width 4 height 6
click at [90, 305] on button "[DATE]" at bounding box center [86, 310] width 25 height 14
click at [90, 258] on button "1" at bounding box center [90, 260] width 14 height 14
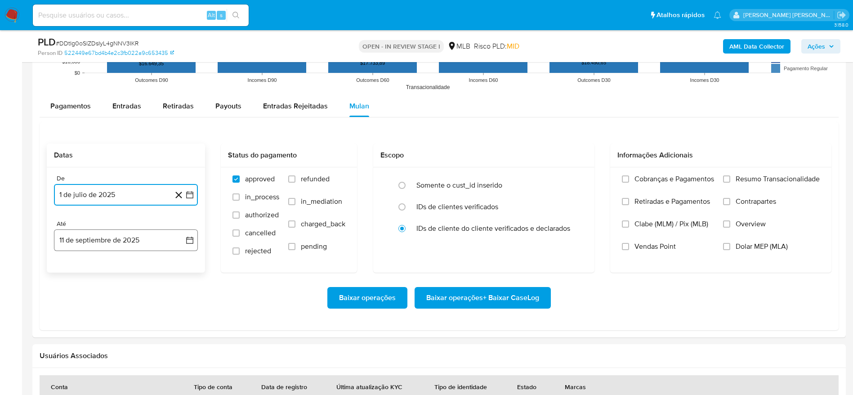
click at [95, 235] on button "11 de septiembre de 2025" at bounding box center [126, 240] width 144 height 22
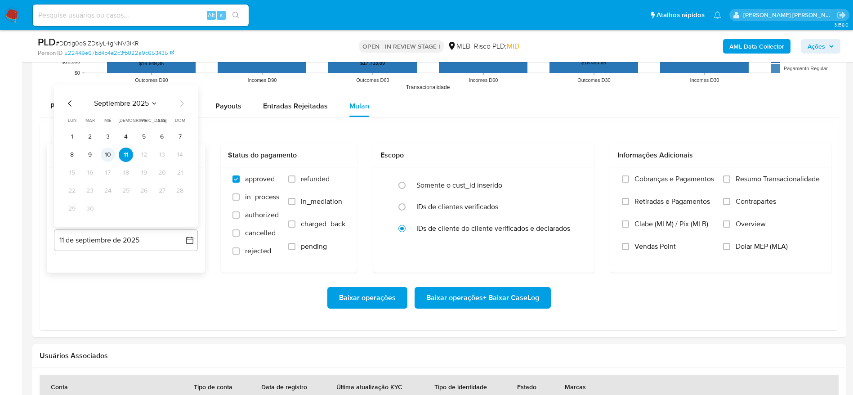
click at [111, 155] on button "10" at bounding box center [108, 155] width 14 height 14
click at [767, 175] on span "Resumo Transacionalidade" at bounding box center [778, 179] width 84 height 9
click at [731, 175] on input "Resumo Transacionalidade" at bounding box center [726, 178] width 7 height 7
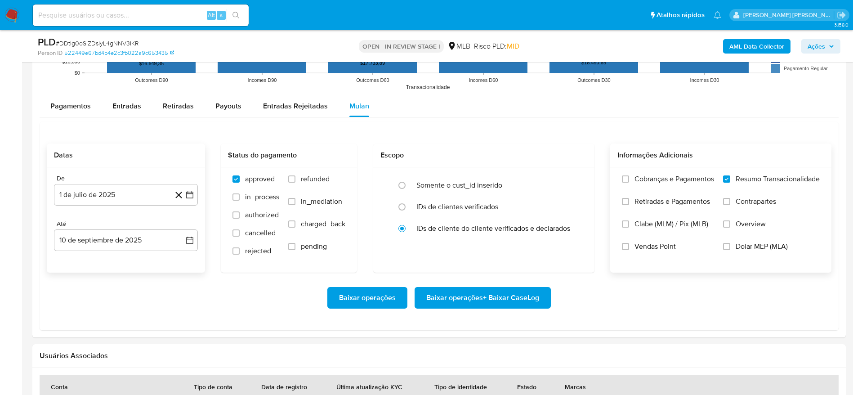
click at [521, 302] on span "Baixar operações + Baixar CaseLog" at bounding box center [482, 298] width 113 height 20
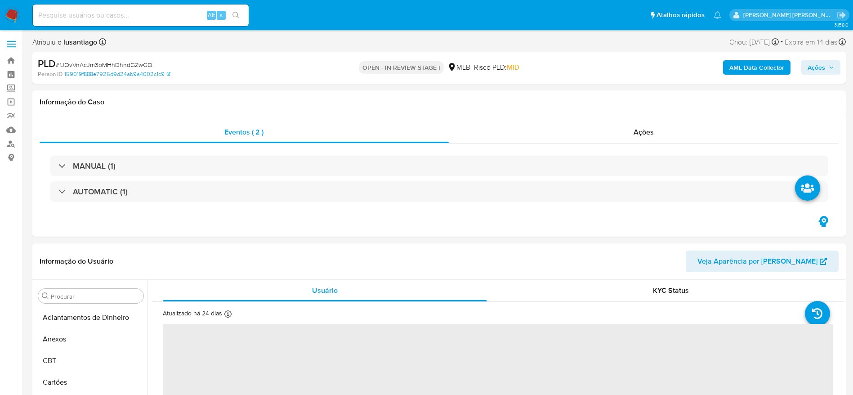
select select "10"
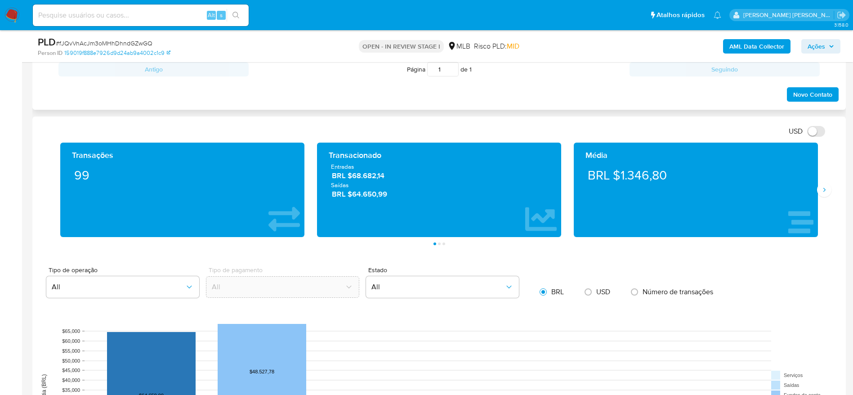
scroll to position [810, 0]
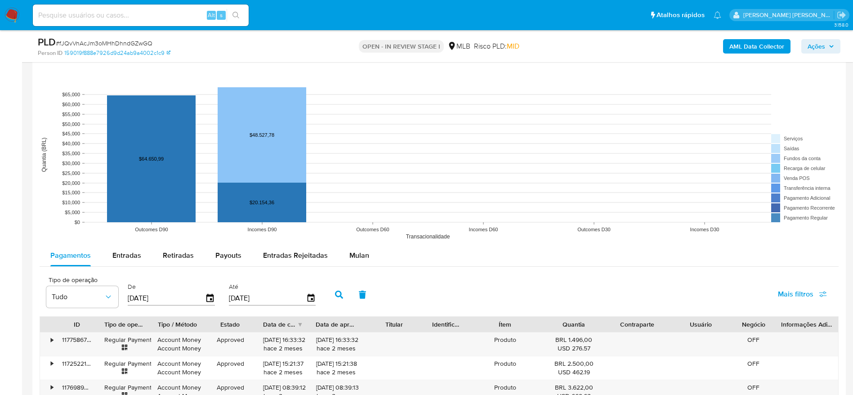
click at [351, 255] on span "Mulan" at bounding box center [360, 255] width 20 height 10
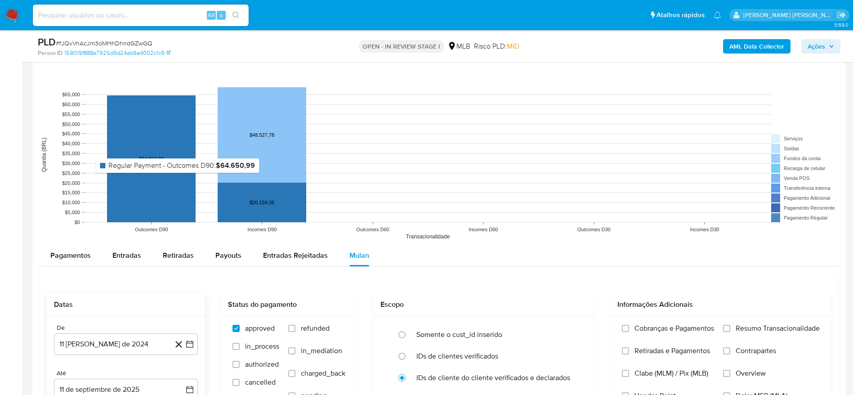
scroll to position [945, 0]
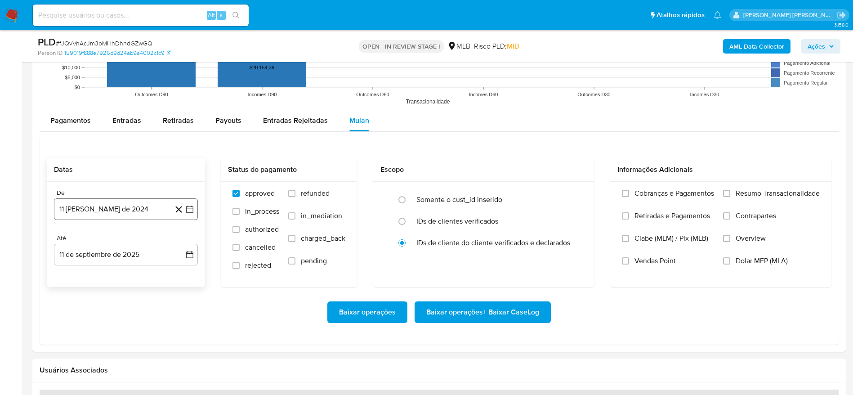
click at [108, 212] on button "11 [PERSON_NAME] de 2024" at bounding box center [126, 209] width 144 height 22
click at [129, 242] on span "agosto 2024" at bounding box center [121, 241] width 41 height 9
click at [180, 241] on icon "Año siguiente" at bounding box center [180, 241] width 11 height 11
click at [90, 325] on span "[DATE]" at bounding box center [86, 324] width 20 height 7
click at [90, 278] on button "1" at bounding box center [90, 275] width 14 height 14
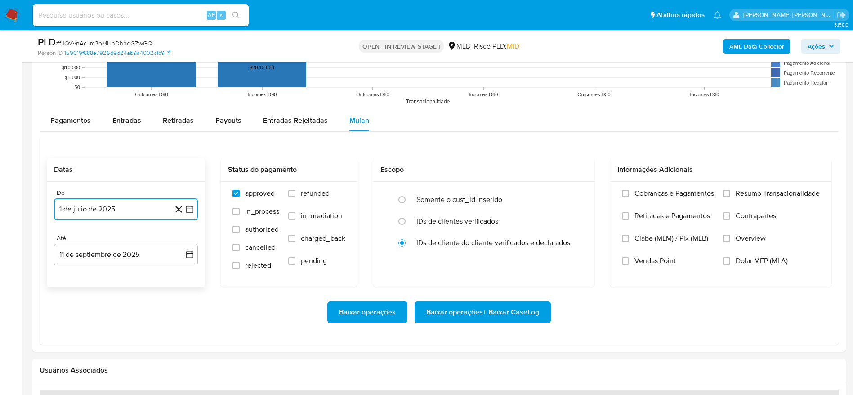
drag, startPoint x: 104, startPoint y: 259, endPoint x: 110, endPoint y: 266, distance: 9.6
click at [105, 258] on button "11 de septiembre de 2025" at bounding box center [126, 255] width 144 height 22
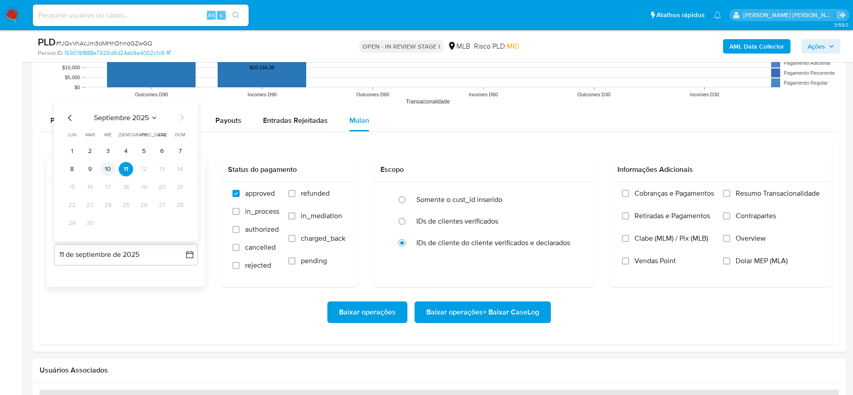
click at [106, 171] on button "10" at bounding box center [108, 169] width 14 height 14
drag, startPoint x: 777, startPoint y: 195, endPoint x: 575, endPoint y: 319, distance: 236.3
click at [777, 196] on span "Resumo Transacionalidade" at bounding box center [778, 193] width 84 height 9
click at [731, 196] on input "Resumo Transacionalidade" at bounding box center [726, 193] width 7 height 7
click at [482, 309] on span "Baixar operações + Baixar CaseLog" at bounding box center [482, 312] width 113 height 20
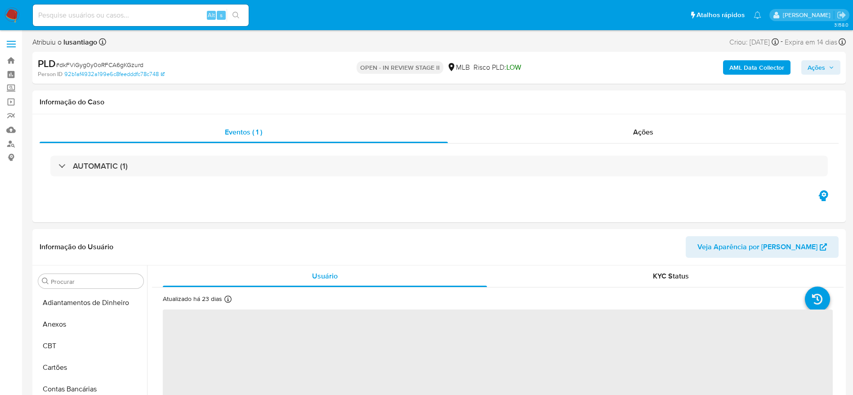
select select "10"
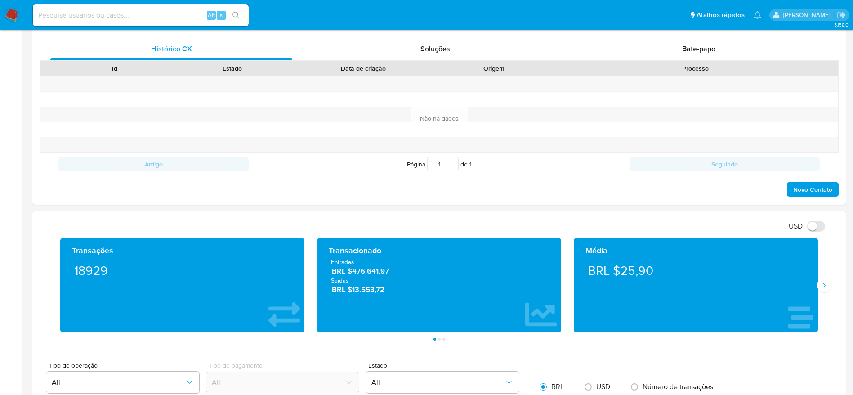
scroll to position [540, 0]
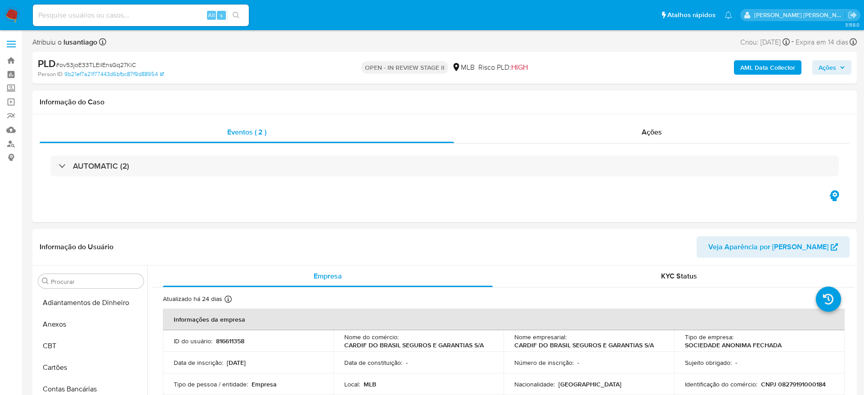
select select "10"
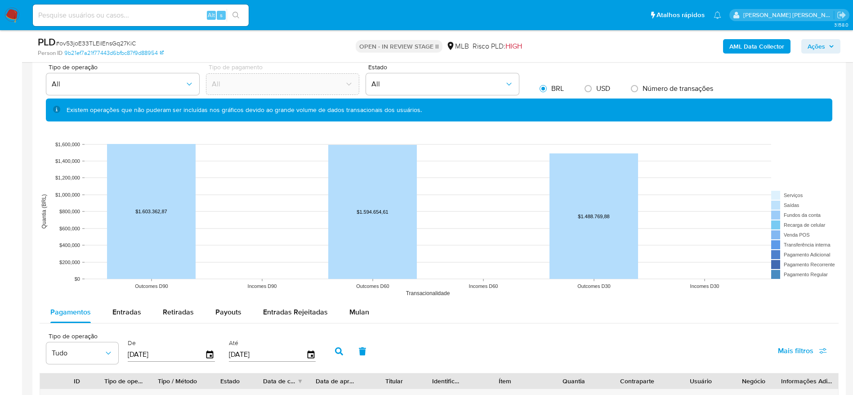
scroll to position [742, 0]
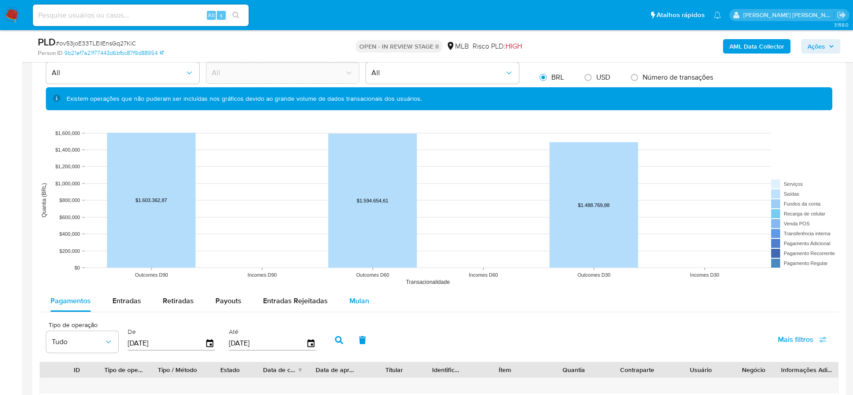
click at [353, 296] on span "Mulan" at bounding box center [360, 301] width 20 height 10
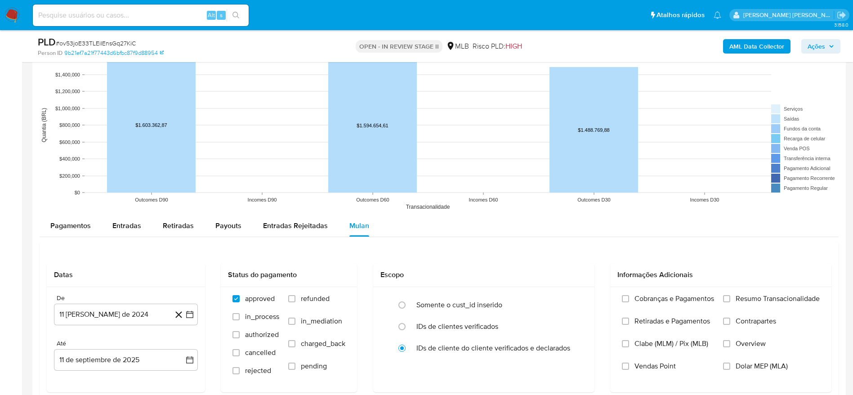
scroll to position [877, 0]
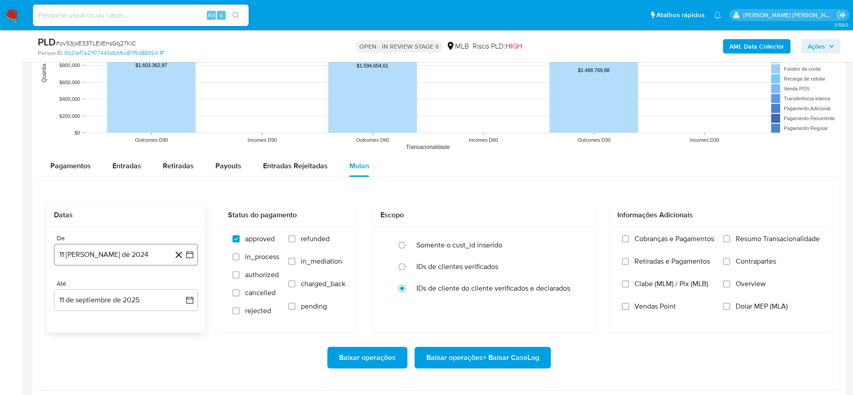
click at [102, 249] on button "11 [PERSON_NAME] de 2024" at bounding box center [126, 255] width 144 height 22
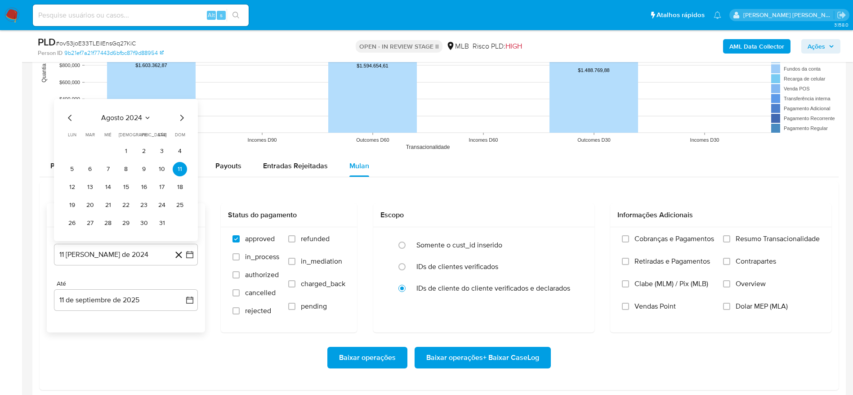
click at [129, 119] on span "agosto 2024" at bounding box center [121, 117] width 41 height 9
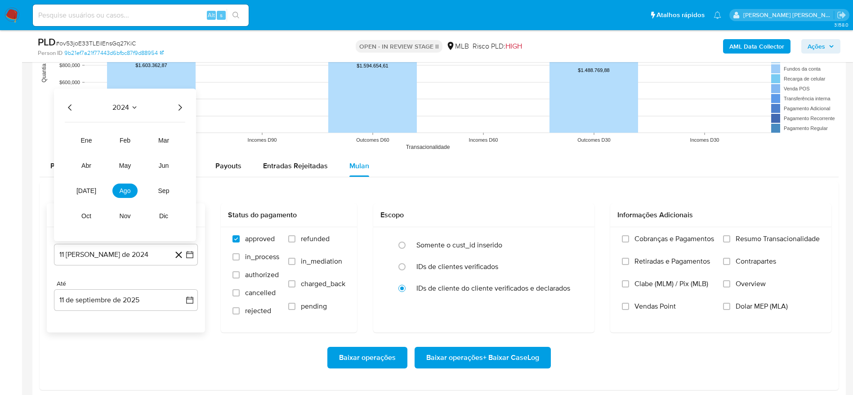
click at [182, 108] on icon "Año siguiente" at bounding box center [180, 107] width 11 height 11
click at [90, 196] on button "[DATE]" at bounding box center [86, 191] width 25 height 14
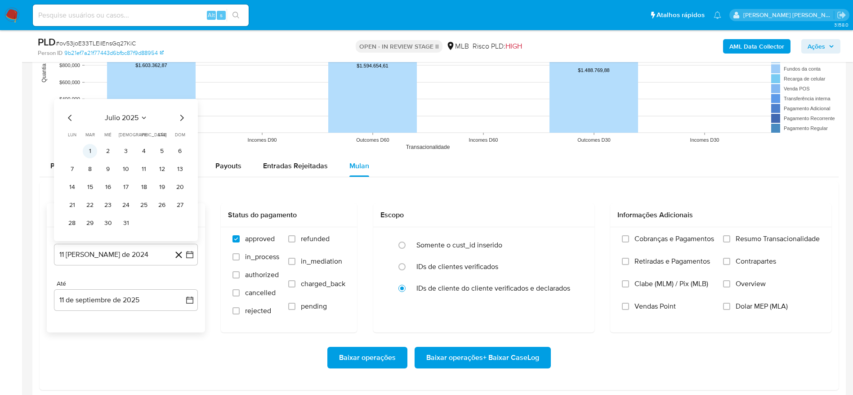
click at [91, 153] on button "1" at bounding box center [90, 151] width 14 height 14
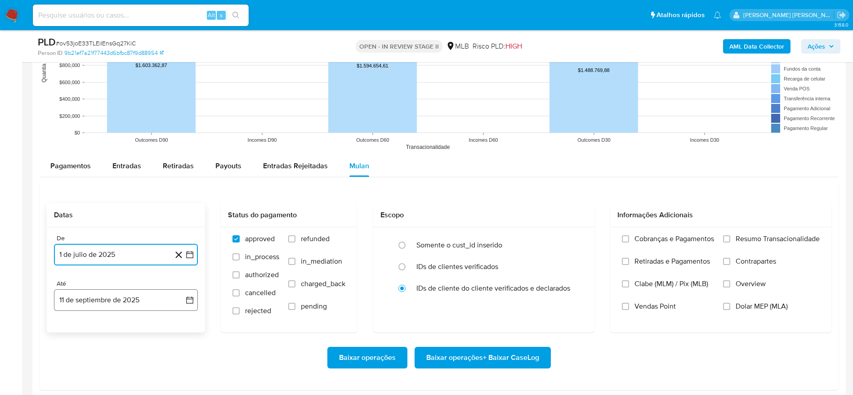
click at [81, 298] on button "11 de septiembre de 2025" at bounding box center [126, 300] width 144 height 22
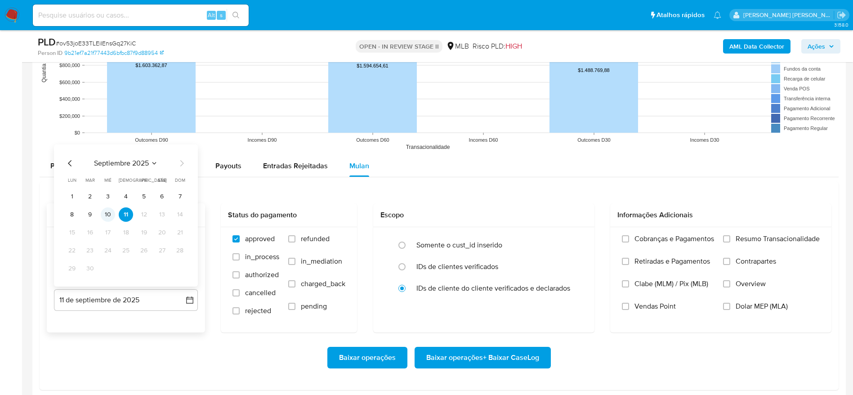
click at [110, 214] on button "10" at bounding box center [108, 214] width 14 height 14
click at [765, 244] on label "Resumo Transacionalidade" at bounding box center [771, 245] width 97 height 22
click at [731, 242] on input "Resumo Transacionalidade" at bounding box center [726, 238] width 7 height 7
click at [477, 364] on span "Baixar operações + Baixar CaseLog" at bounding box center [482, 358] width 113 height 20
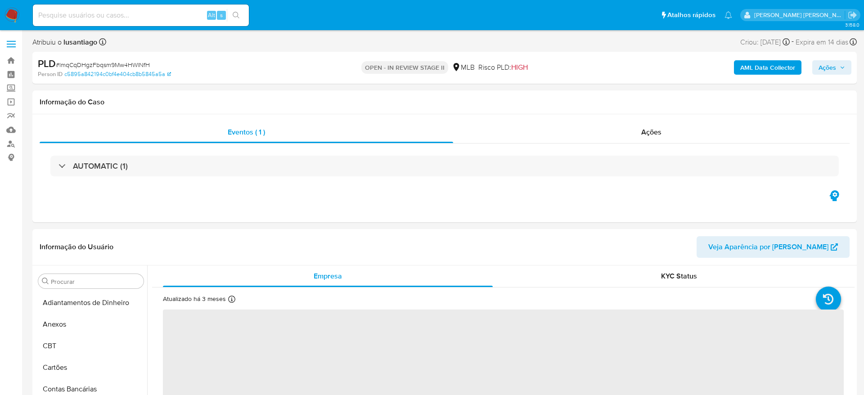
select select "10"
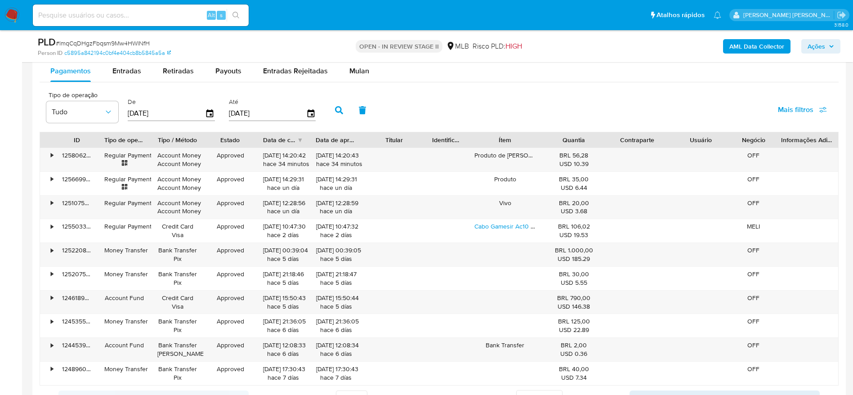
scroll to position [877, 0]
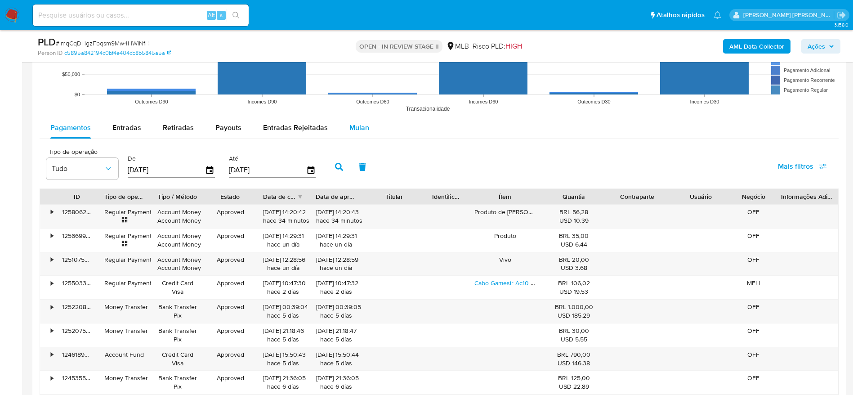
click at [355, 128] on span "Mulan" at bounding box center [360, 127] width 20 height 10
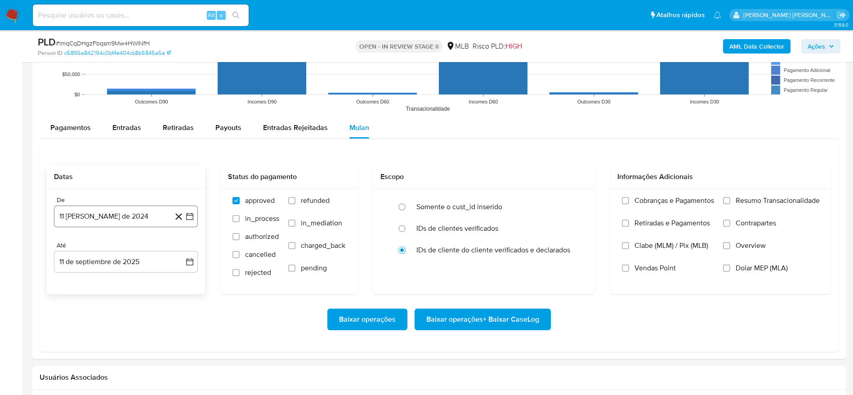
click at [129, 215] on button "11 [PERSON_NAME] de 2024" at bounding box center [126, 217] width 144 height 22
click at [131, 247] on span "agosto 2024" at bounding box center [121, 248] width 41 height 9
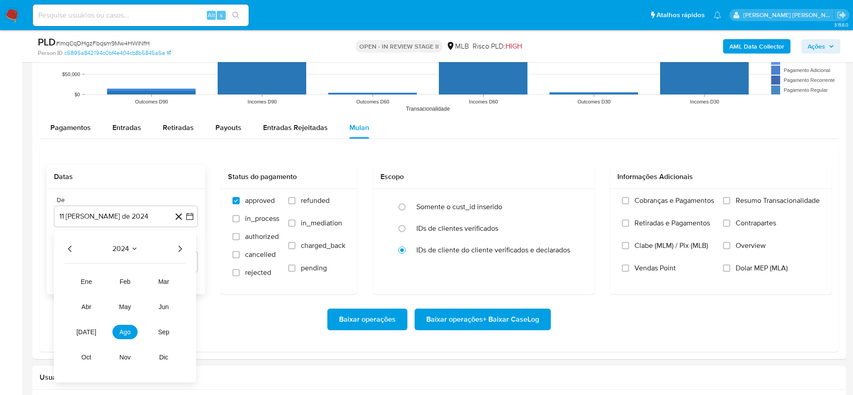
click at [180, 248] on icon "Año siguiente" at bounding box center [180, 248] width 11 height 11
click at [86, 337] on button "[DATE]" at bounding box center [86, 332] width 25 height 14
click at [87, 286] on button "1" at bounding box center [90, 282] width 14 height 14
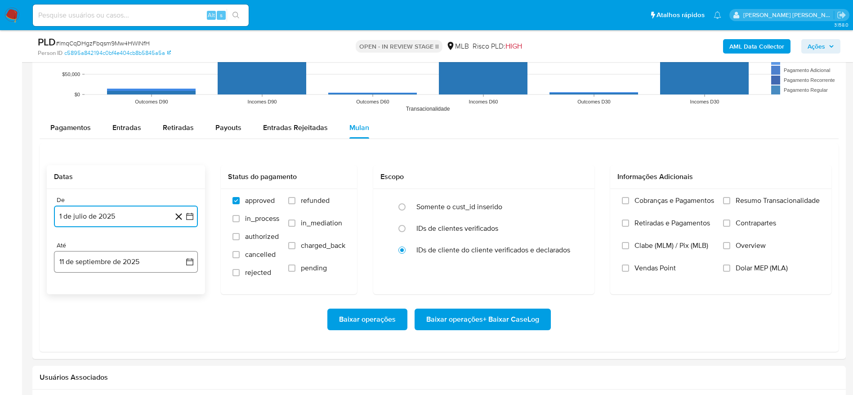
click at [100, 253] on button "11 de septiembre de 2025" at bounding box center [126, 262] width 144 height 22
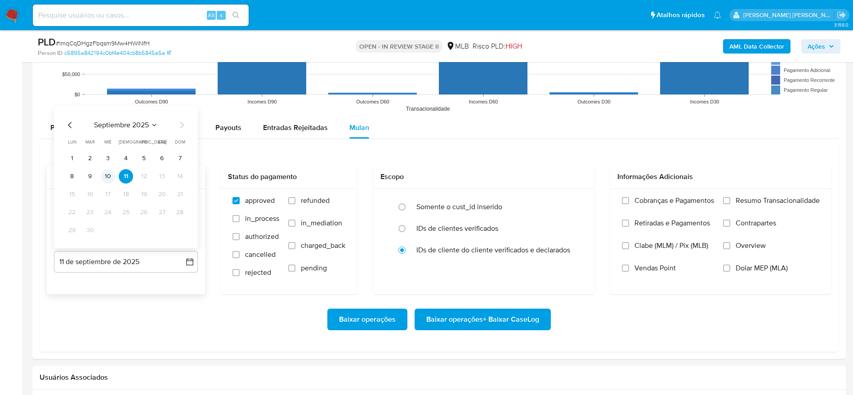
click at [108, 176] on button "10" at bounding box center [108, 176] width 14 height 14
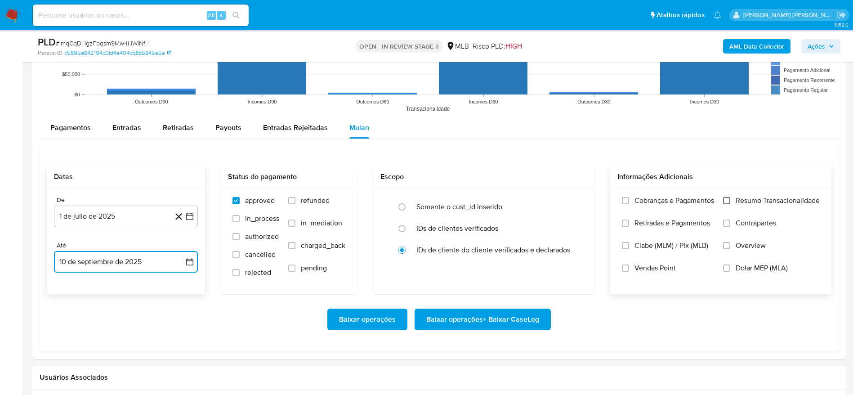
click at [730, 200] on input "Resumo Transacionalidade" at bounding box center [726, 200] width 7 height 7
click at [498, 315] on span "Baixar operações + Baixar CaseLog" at bounding box center [482, 320] width 113 height 20
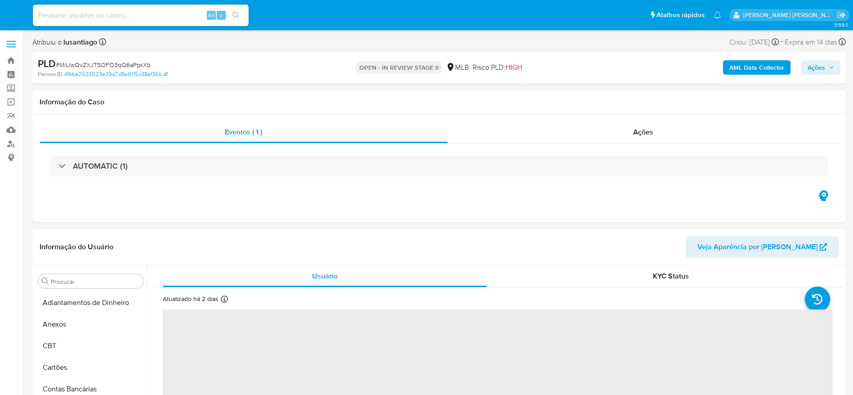
select select "10"
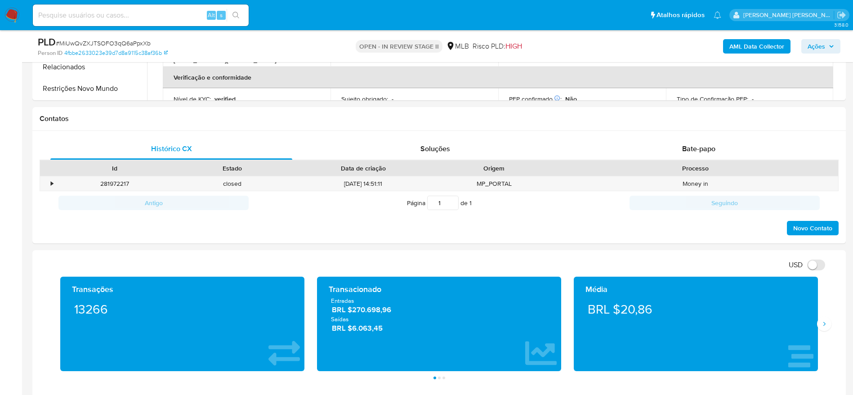
scroll to position [405, 0]
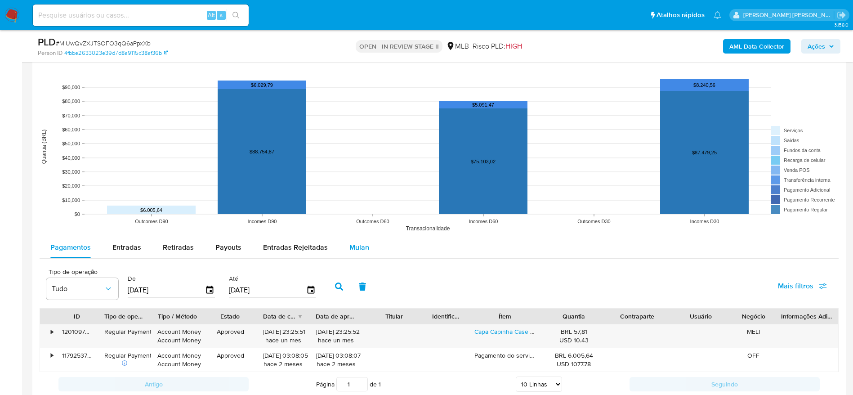
click at [359, 248] on span "Mulan" at bounding box center [360, 247] width 20 height 10
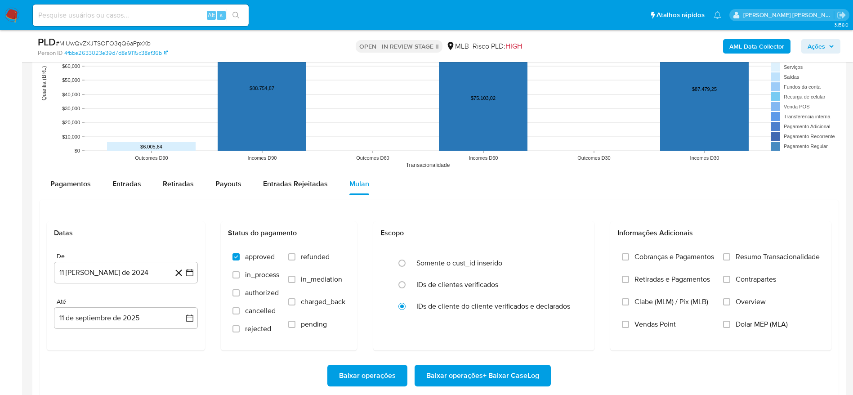
scroll to position [945, 0]
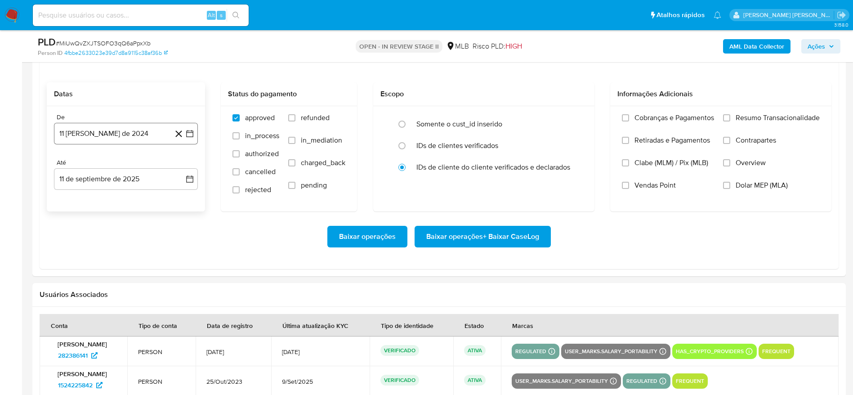
drag, startPoint x: 89, startPoint y: 130, endPoint x: 94, endPoint y: 141, distance: 12.3
click at [89, 130] on button "11 [PERSON_NAME] de 2024" at bounding box center [126, 134] width 144 height 22
click at [117, 165] on span "agosto 2024" at bounding box center [121, 166] width 41 height 9
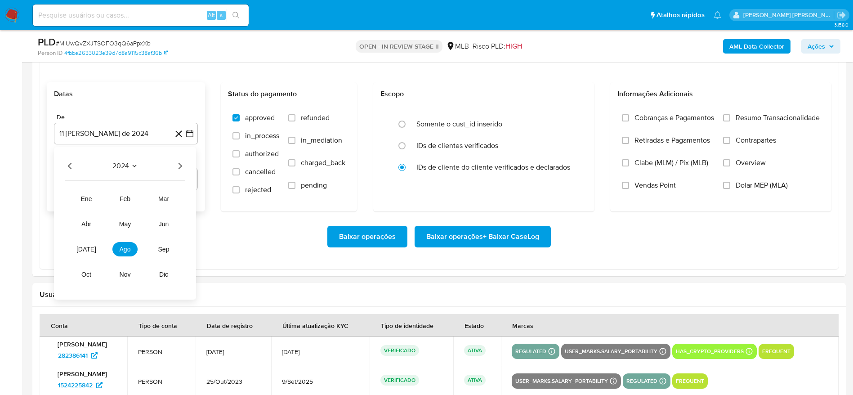
drag, startPoint x: 183, startPoint y: 166, endPoint x: 131, endPoint y: 211, distance: 68.6
click at [183, 166] on icon "Año siguiente" at bounding box center [180, 166] width 11 height 11
click at [88, 246] on span "[DATE]" at bounding box center [86, 249] width 20 height 7
click at [88, 202] on button "1" at bounding box center [90, 199] width 14 height 14
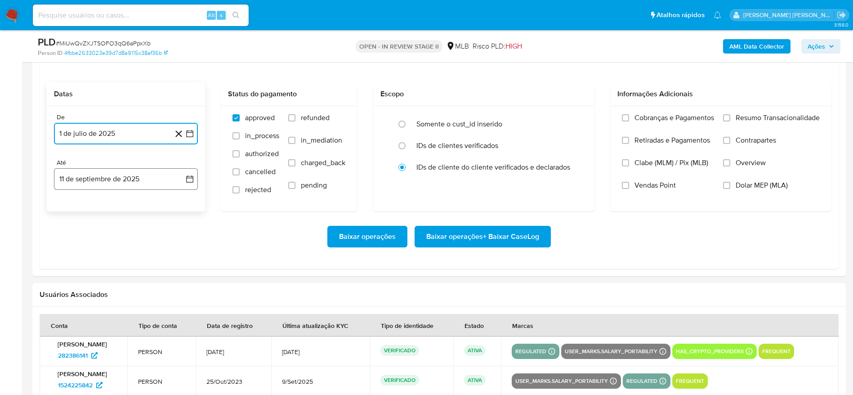
click at [118, 175] on button "11 de septiembre de 2025" at bounding box center [126, 179] width 144 height 22
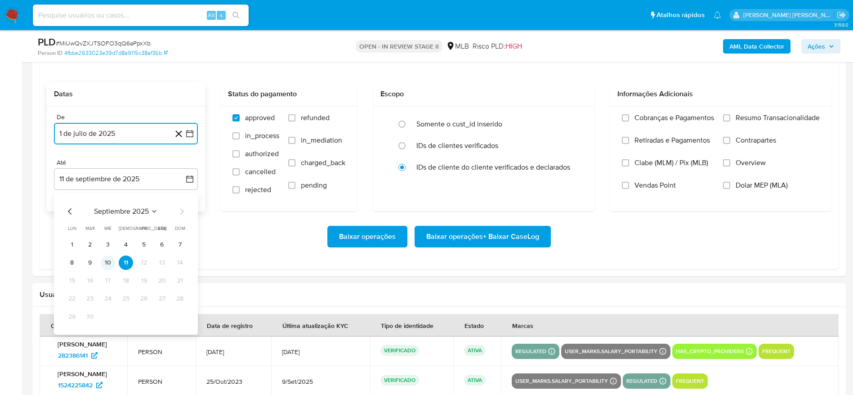
click at [103, 259] on button "10" at bounding box center [108, 263] width 14 height 14
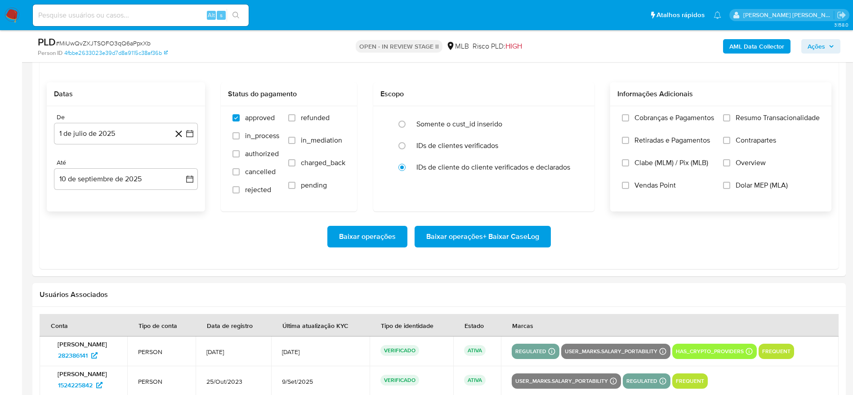
click at [769, 114] on span "Resumo Transacionalidade" at bounding box center [778, 117] width 84 height 9
click at [731, 114] on input "Resumo Transacionalidade" at bounding box center [726, 117] width 7 height 7
click at [477, 233] on span "Baixar operações + Baixar CaseLog" at bounding box center [482, 237] width 113 height 20
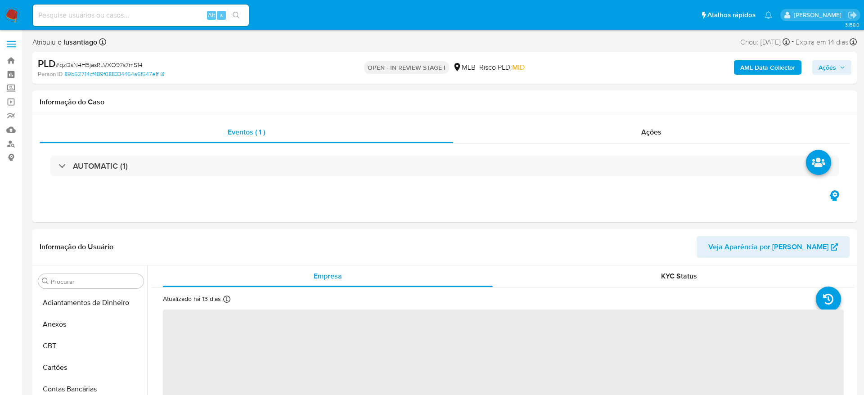
select select "10"
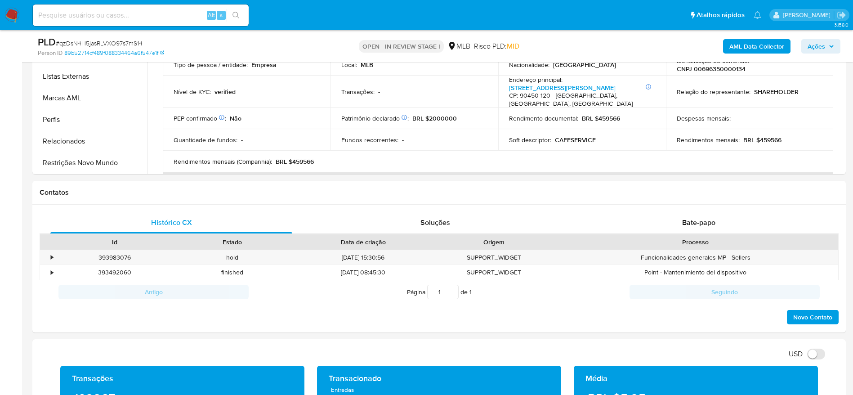
scroll to position [423, 0]
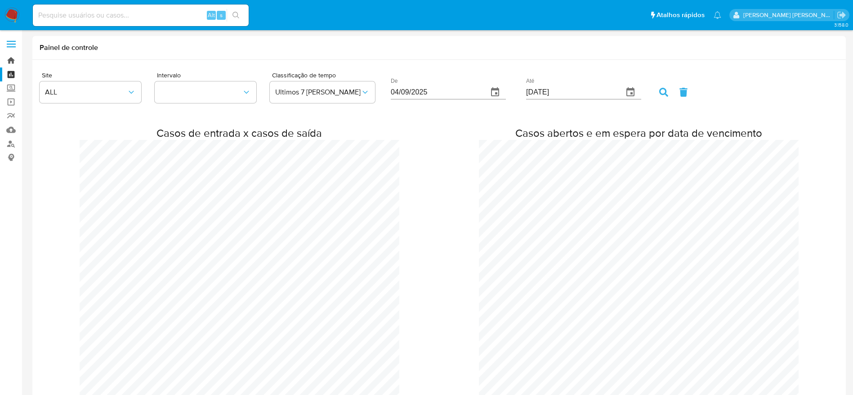
click at [10, 60] on link "Bandeja" at bounding box center [53, 61] width 107 height 14
